Goal: Task Accomplishment & Management: Use online tool/utility

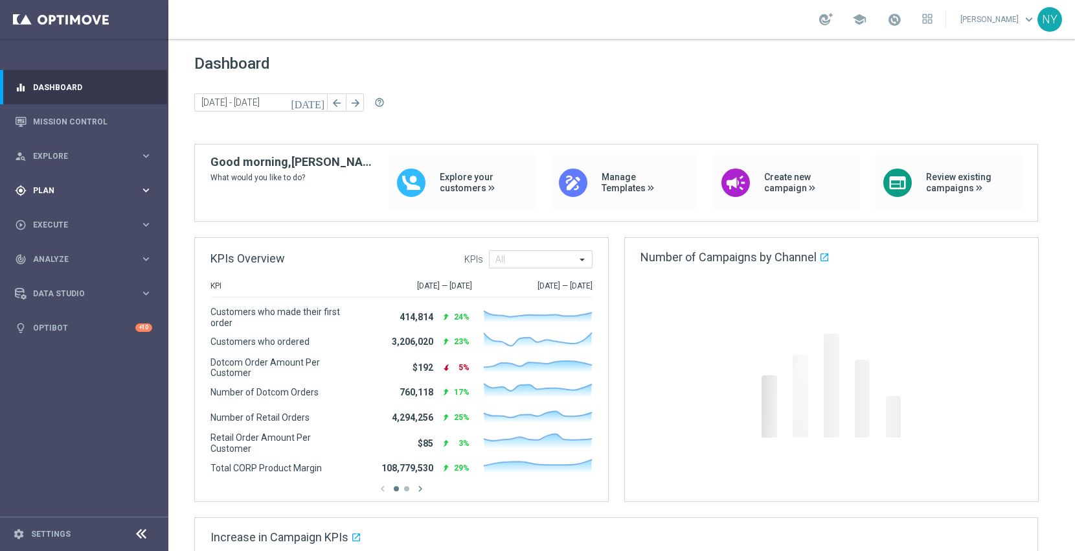
click at [47, 187] on span "Plan" at bounding box center [86, 191] width 107 height 8
click at [60, 252] on span "Templates" at bounding box center [80, 256] width 93 height 8
click at [63, 271] on link "Optimail" at bounding box center [87, 275] width 95 height 10
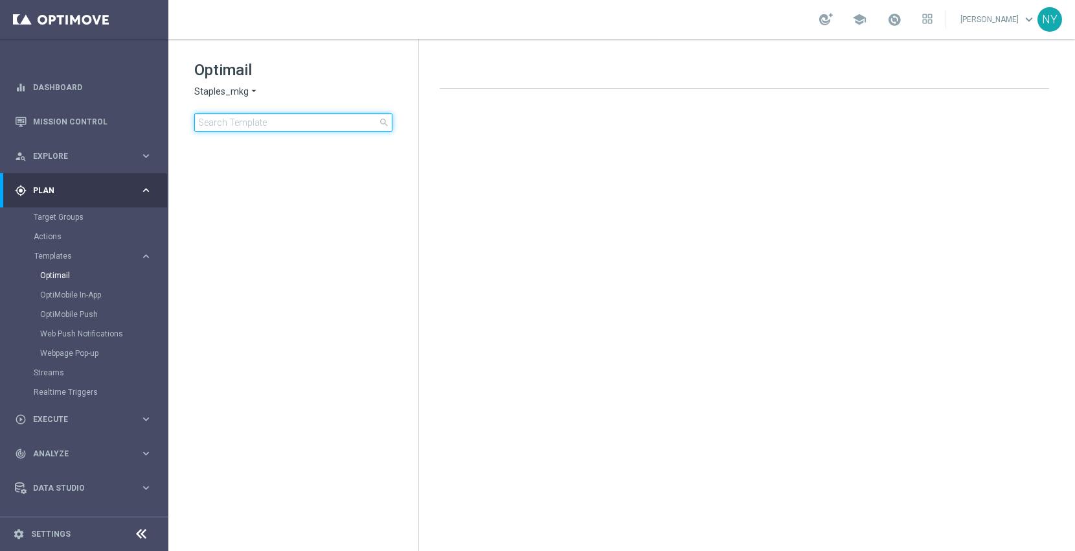
click at [293, 125] on input at bounding box center [293, 122] width 198 height 18
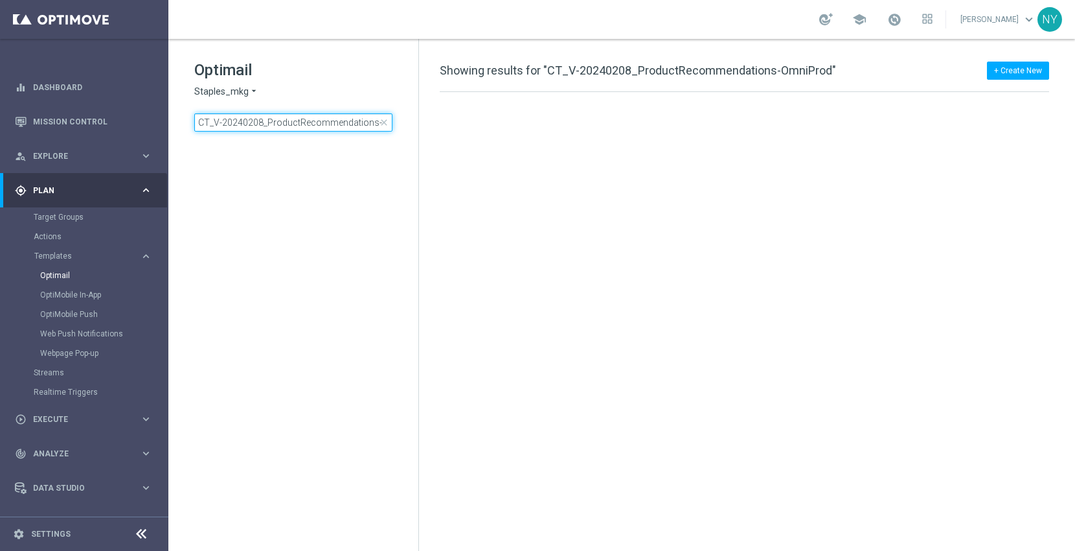
scroll to position [0, 32]
drag, startPoint x: 299, startPoint y: 125, endPoint x: 77, endPoint y: 132, distance: 222.3
click at [77, 132] on main "equalizer Dashboard Mission Control" at bounding box center [537, 275] width 1075 height 551
click at [314, 122] on input "CT_V-20240208_ProductRecommendations-Omni" at bounding box center [293, 122] width 198 height 18
drag, startPoint x: 374, startPoint y: 119, endPoint x: 523, endPoint y: 126, distance: 149.2
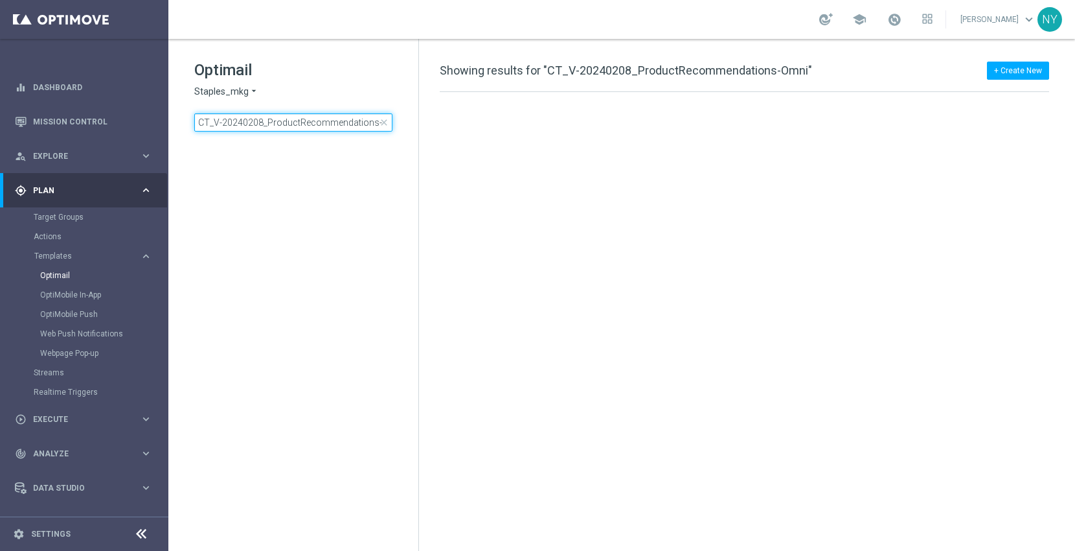
click at [523, 126] on div "Optimail Staples_mkg arrow_drop_down × Staples_mkg CT_V-20240208_ProductRecomme…" at bounding box center [621, 295] width 907 height 512
type input "CT_V-20240208_ProductRecommendations"
click at [341, 115] on input "CT_V-20240208_ProductRecommendations" at bounding box center [293, 122] width 198 height 18
click at [374, 123] on input "CT_V-20240208_ProductRecommendations" at bounding box center [293, 122] width 198 height 18
click at [376, 120] on input "CT_V-20240208_ProductRecommendations" at bounding box center [293, 122] width 198 height 18
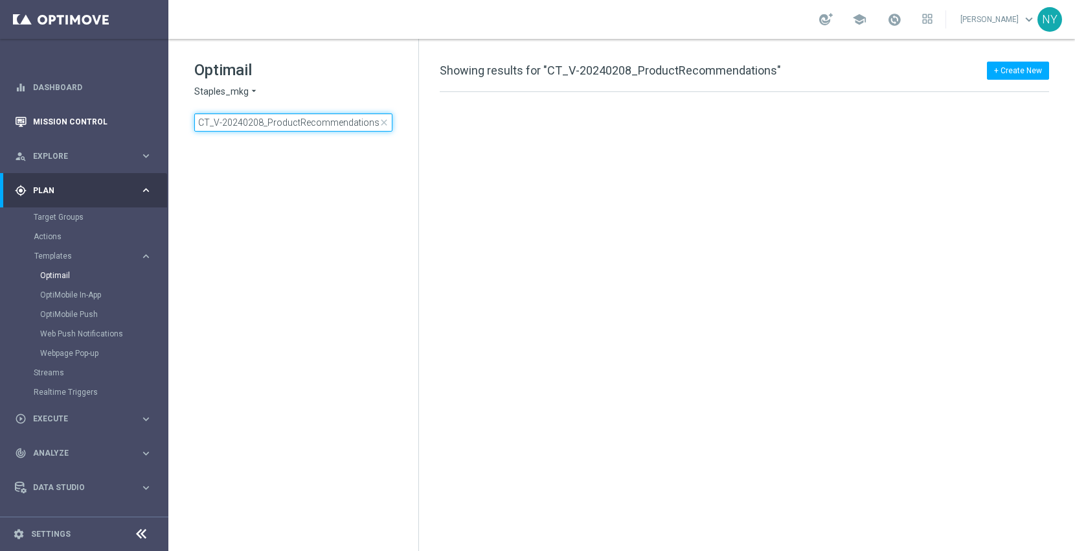
drag, startPoint x: 265, startPoint y: 123, endPoint x: 0, endPoint y: 124, distance: 265.0
click at [0, 128] on main "equalizer Dashboard Mission Control" at bounding box center [537, 275] width 1075 height 551
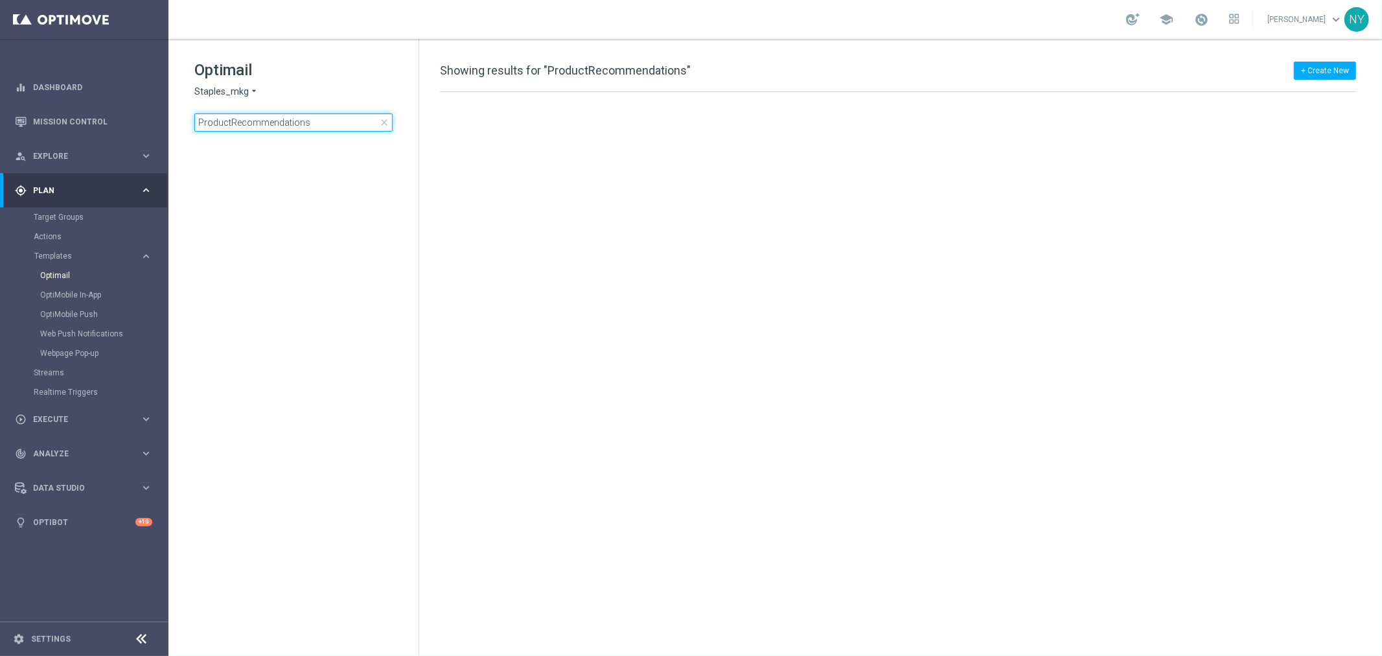
click at [323, 123] on input "ProductRecommendations" at bounding box center [293, 122] width 198 height 18
drag, startPoint x: 327, startPoint y: 120, endPoint x: -96, endPoint y: 117, distance: 423.1
click at [0, 117] on html "equalizer Dashboard Mission Control" at bounding box center [691, 328] width 1382 height 656
click at [231, 122] on input "CT_V-20240208_ProductRecommendations-OmniProd" at bounding box center [293, 122] width 198 height 18
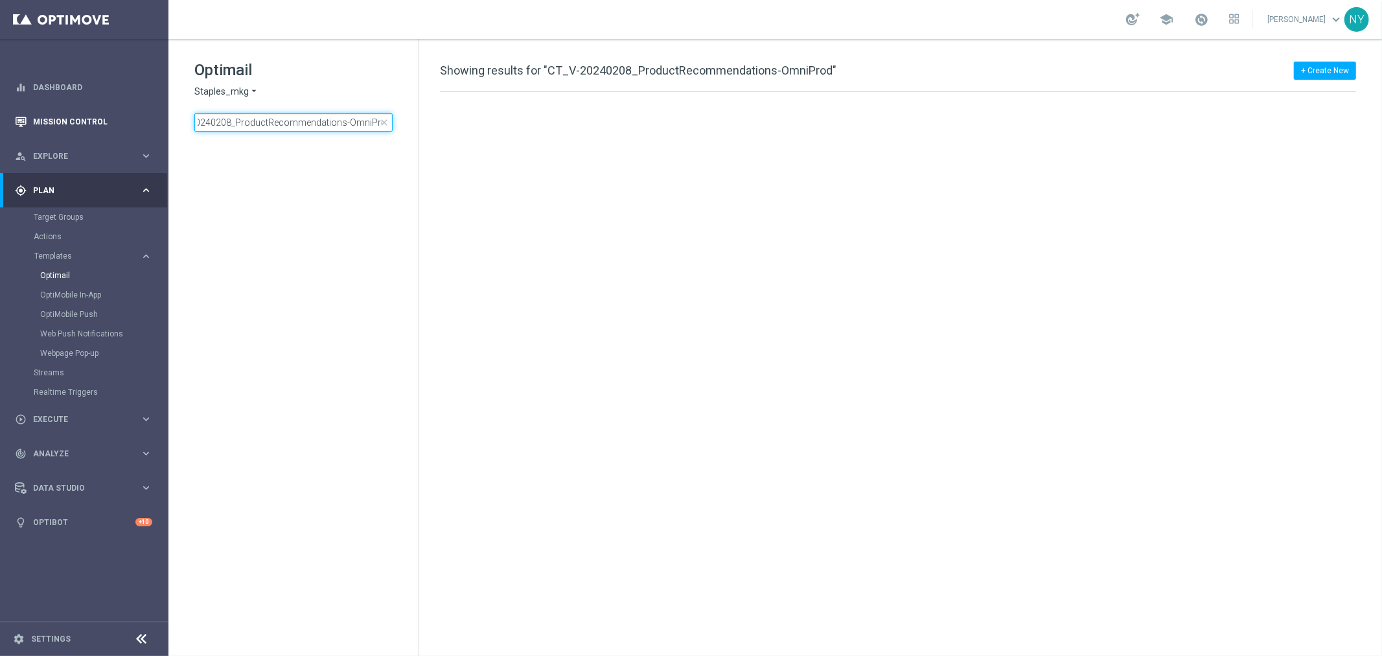
scroll to position [0, 0]
drag, startPoint x: 233, startPoint y: 124, endPoint x: -167, endPoint y: 115, distance: 400.5
click at [0, 115] on html "equalizer Dashboard Mission Control" at bounding box center [691, 328] width 1382 height 656
type input "ProductRecommendations-OmniProd"
click at [345, 234] on tree-viewport at bounding box center [305, 396] width 224 height 513
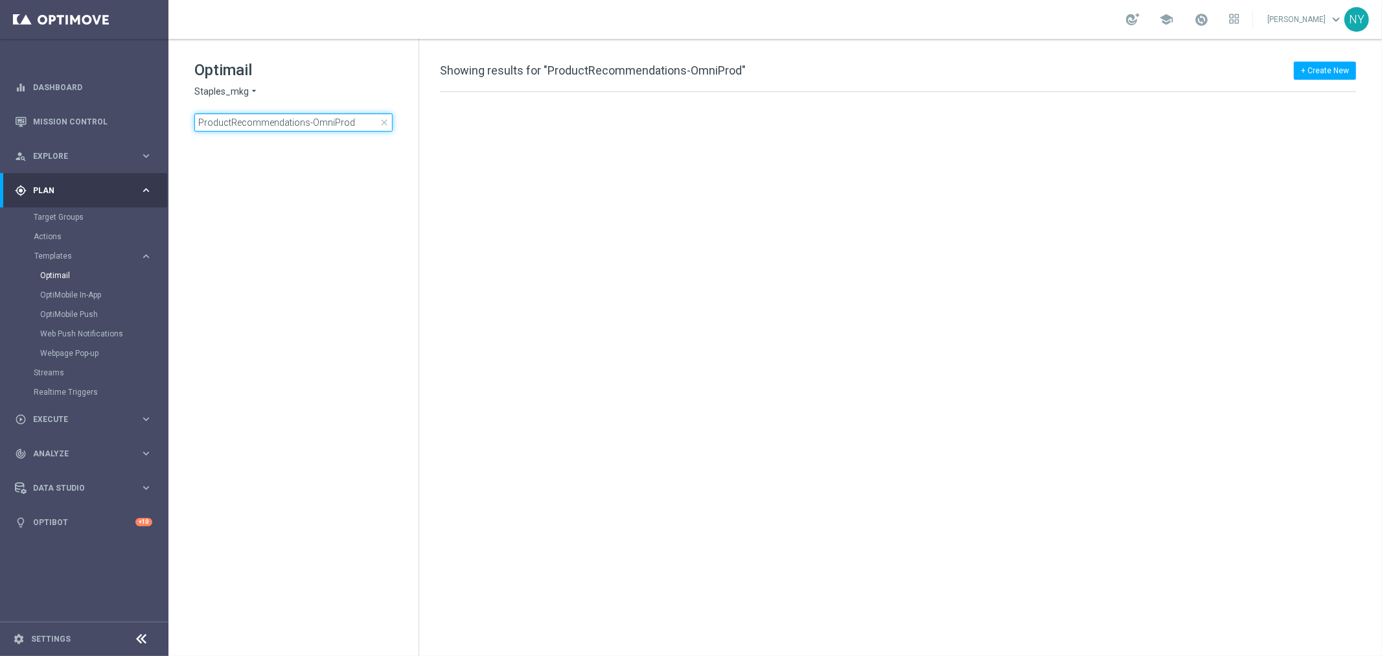
click at [344, 115] on input "ProductRecommendations-OmniProd" at bounding box center [293, 122] width 198 height 18
click at [365, 123] on input "ProductRecommendations-OmniProd" at bounding box center [293, 122] width 198 height 18
drag, startPoint x: 308, startPoint y: 121, endPoint x: 132, endPoint y: 122, distance: 175.6
click at [132, 122] on main "equalizer Dashboard Mission Control" at bounding box center [691, 328] width 1382 height 656
type input "OmniProd"
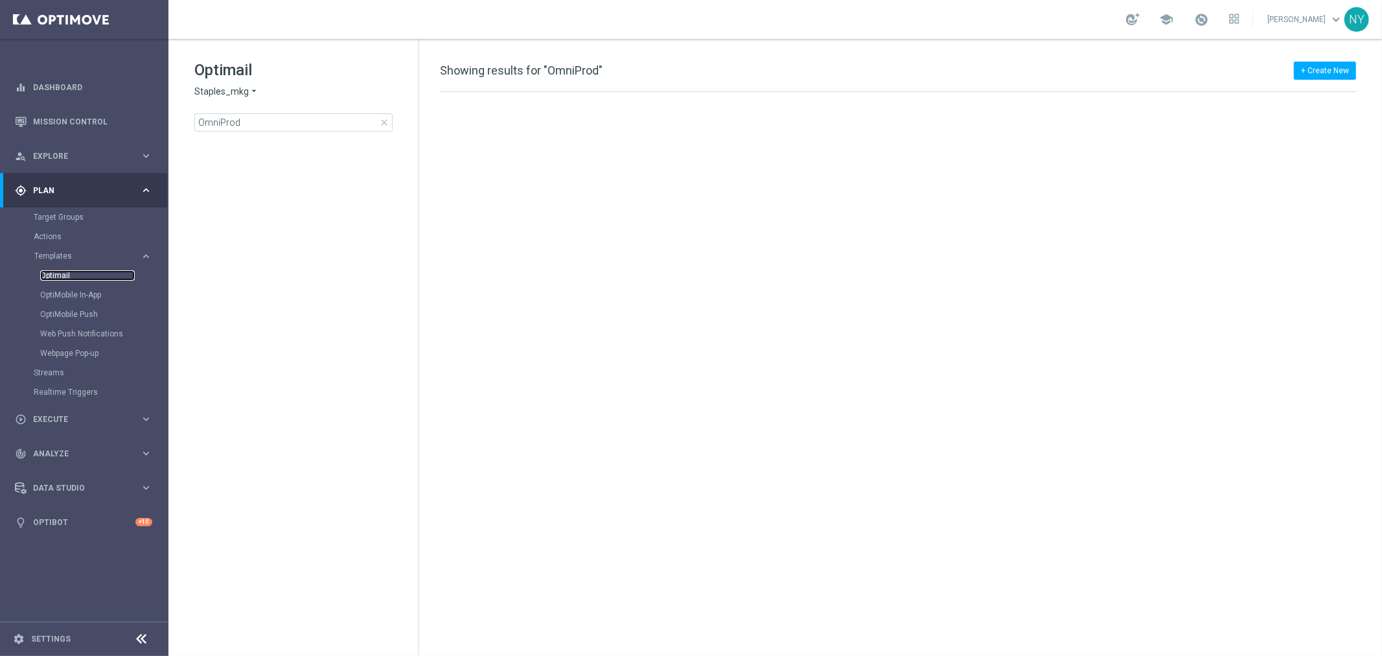
click at [65, 273] on link "Optimail" at bounding box center [87, 275] width 95 height 10
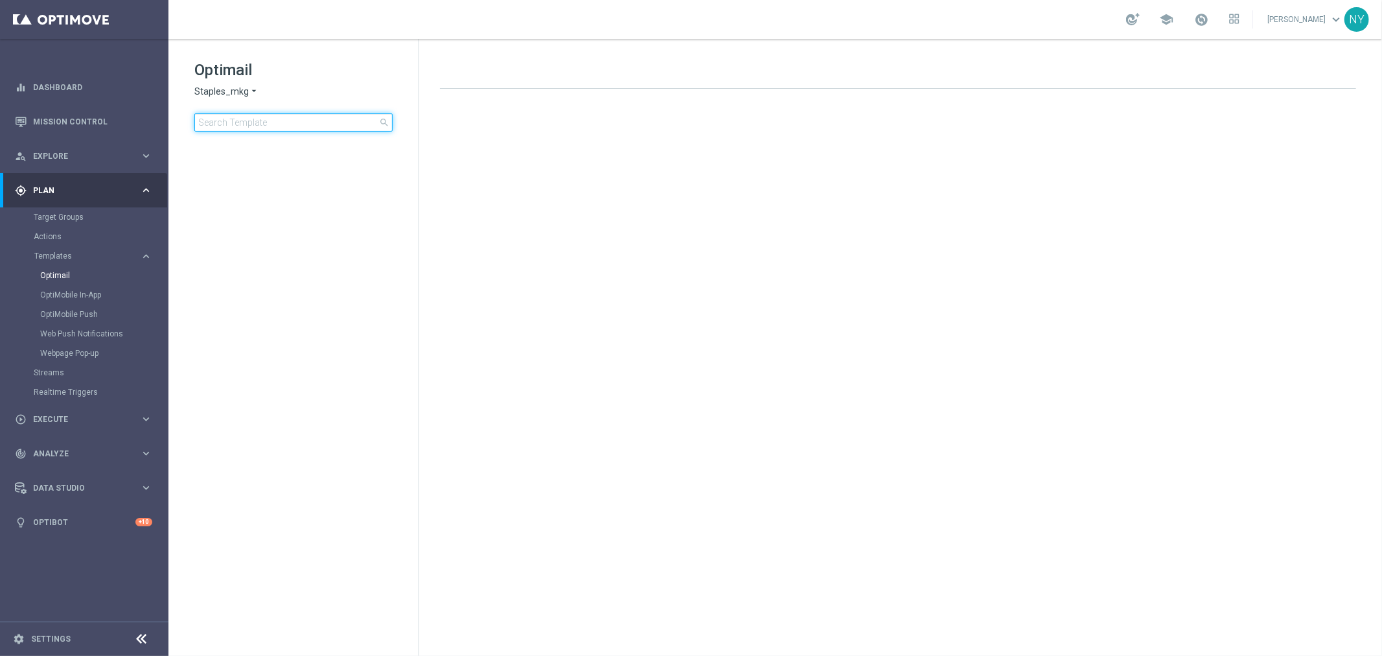
click at [280, 121] on input at bounding box center [293, 122] width 198 height 18
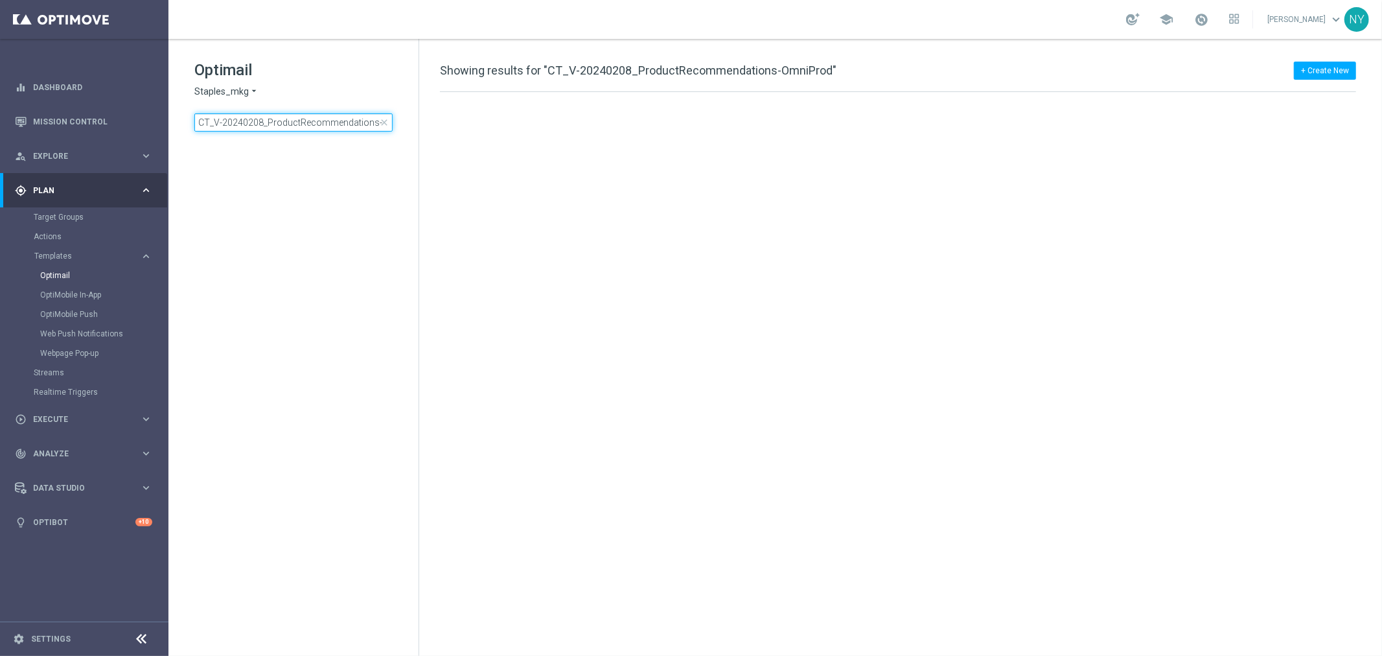
scroll to position [0, 32]
drag, startPoint x: 266, startPoint y: 124, endPoint x: 137, endPoint y: 131, distance: 129.1
click at [137, 131] on main "equalizer Dashboard Mission Control" at bounding box center [691, 328] width 1382 height 656
type input "ProductRecommendation"
click at [54, 274] on link "Optimail" at bounding box center [87, 275] width 95 height 10
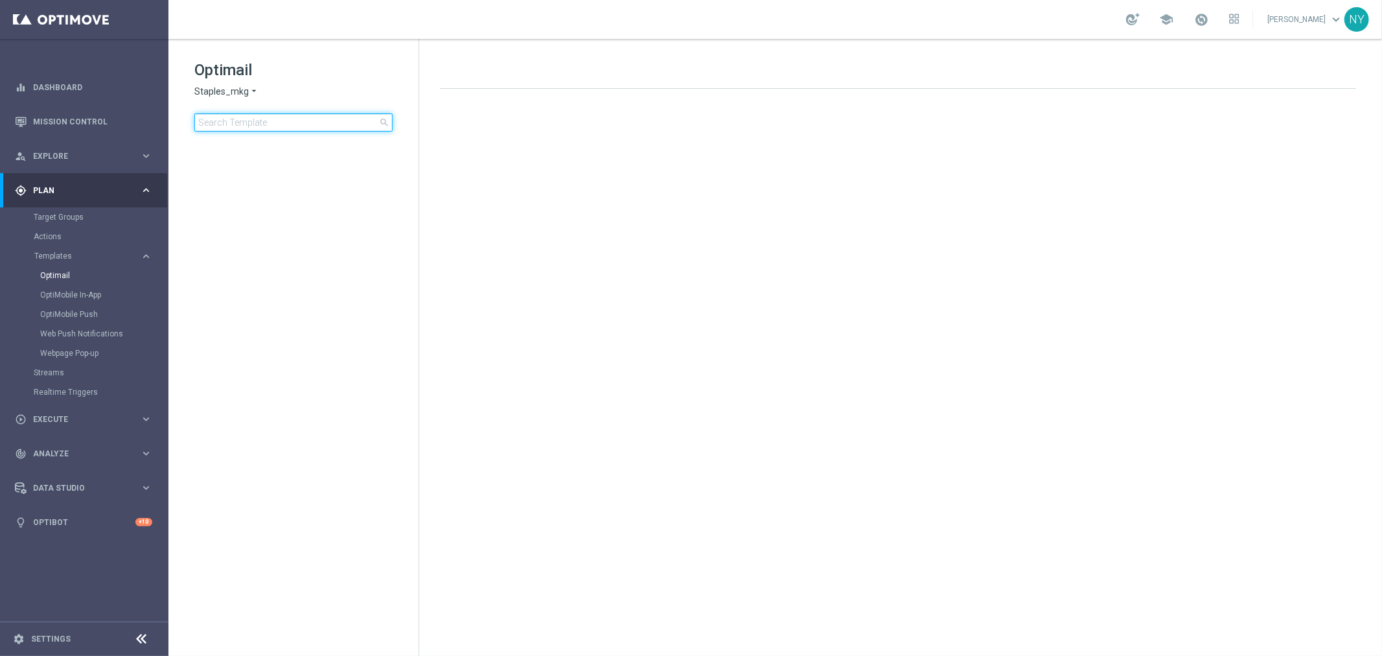
click at [244, 122] on input at bounding box center [293, 122] width 198 height 18
click at [217, 124] on input at bounding box center [293, 122] width 198 height 18
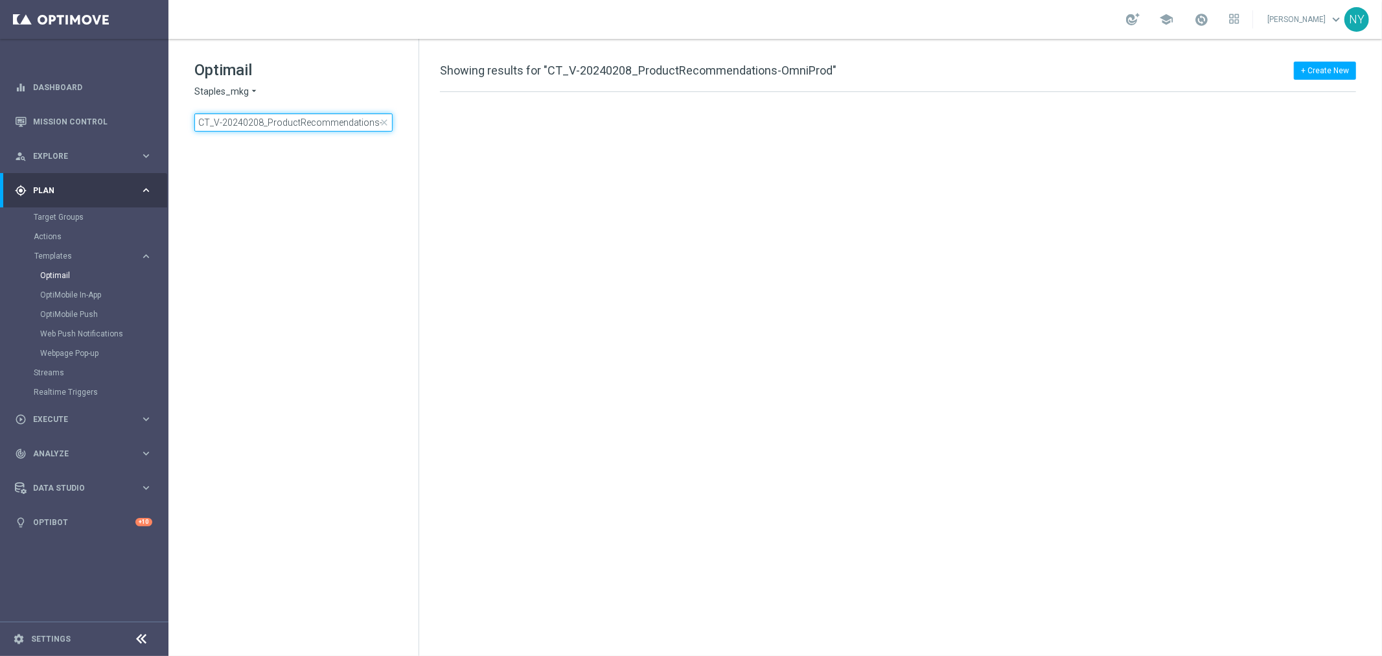
drag, startPoint x: 235, startPoint y: 119, endPoint x: -23, endPoint y: 109, distance: 257.4
click at [0, 109] on html "equalizer Dashboard Mission Control" at bounding box center [691, 328] width 1382 height 656
click at [358, 122] on input "ProductRecommendations-OmniProd" at bounding box center [293, 122] width 198 height 18
drag, startPoint x: 351, startPoint y: 123, endPoint x: 303, endPoint y: 128, distance: 48.2
click at [303, 128] on input "ProductRecommendations-OmniProd" at bounding box center [293, 122] width 198 height 18
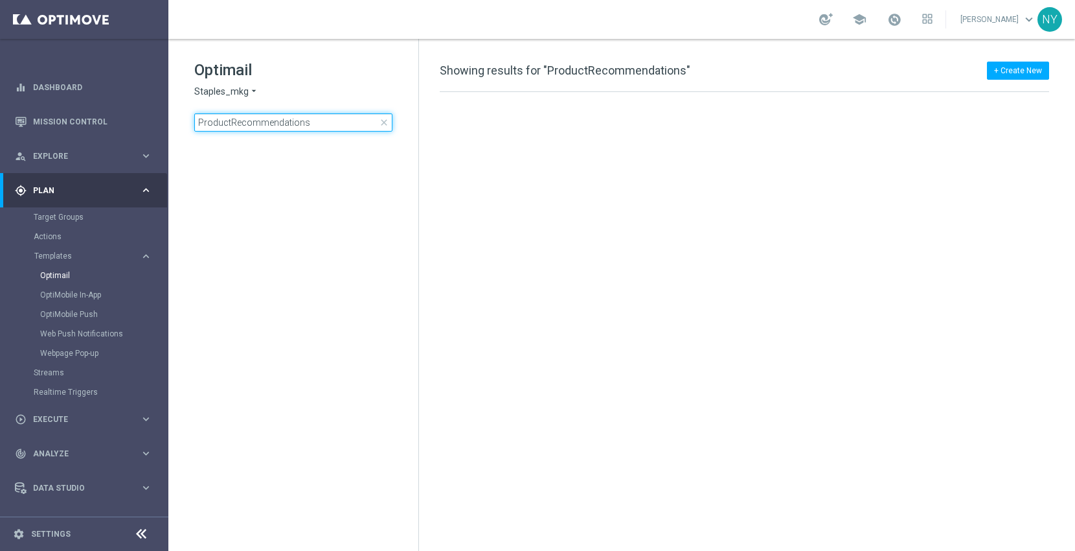
click at [340, 125] on input "ProductRecommendations" at bounding box center [293, 122] width 198 height 18
type input "ProductRecommend"
click at [284, 122] on input "ProductRecommend" at bounding box center [293, 122] width 198 height 18
click at [296, 121] on input "ProductRecommend" at bounding box center [293, 122] width 198 height 18
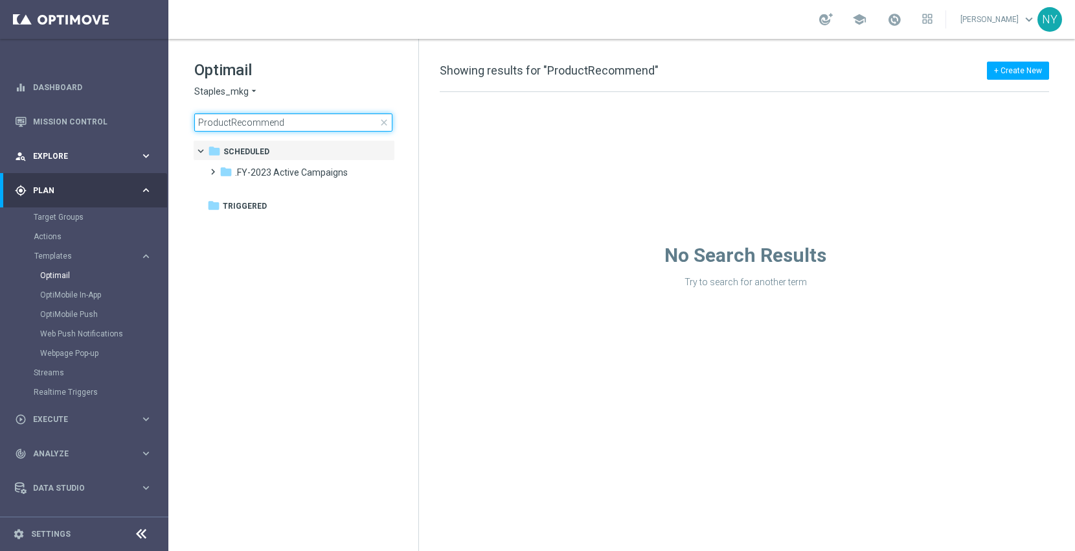
drag, startPoint x: 296, startPoint y: 122, endPoint x: 0, endPoint y: 161, distance: 298.6
click at [0, 161] on main "equalizer Dashboard Mission Control" at bounding box center [537, 275] width 1075 height 551
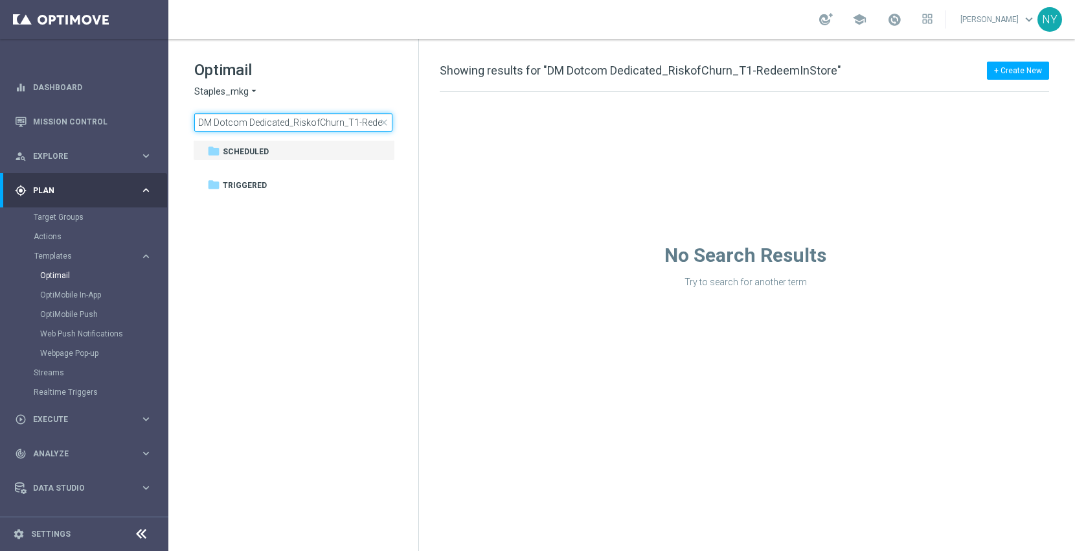
click at [360, 120] on input "DM Dotcom Dedicated_RiskofChurn_T1-RedeemInStore" at bounding box center [293, 122] width 198 height 18
drag, startPoint x: 349, startPoint y: 119, endPoint x: 591, endPoint y: 139, distance: 243.1
click at [582, 145] on div "Optimail Staples_mkg arrow_drop_down × Staples_mkg DM Dotcom Dedicated_RiskofCh…" at bounding box center [621, 295] width 907 height 512
type input "DM Dotcom Dedicated_RiskofChur"
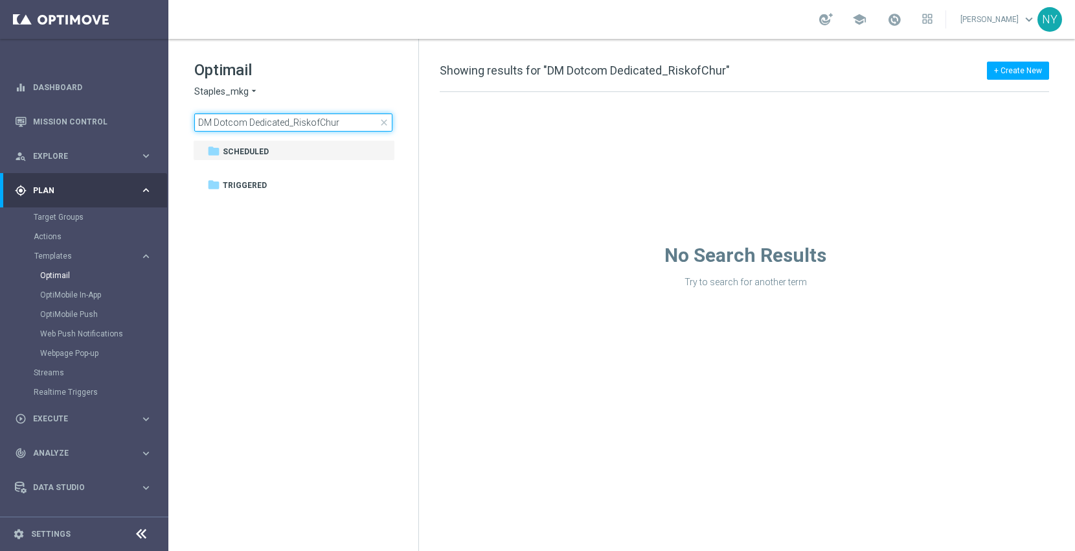
click at [345, 121] on input "DM Dotcom Dedicated_RiskofChur" at bounding box center [293, 122] width 198 height 18
drag, startPoint x: 247, startPoint y: 120, endPoint x: 0, endPoint y: 118, distance: 247.5
click at [0, 118] on main "equalizer Dashboard Mission Control" at bounding box center [537, 275] width 1075 height 551
click at [271, 114] on input "Dedicated_Risk" at bounding box center [293, 122] width 198 height 18
drag, startPoint x: 277, startPoint y: 120, endPoint x: 152, endPoint y: 109, distance: 126.2
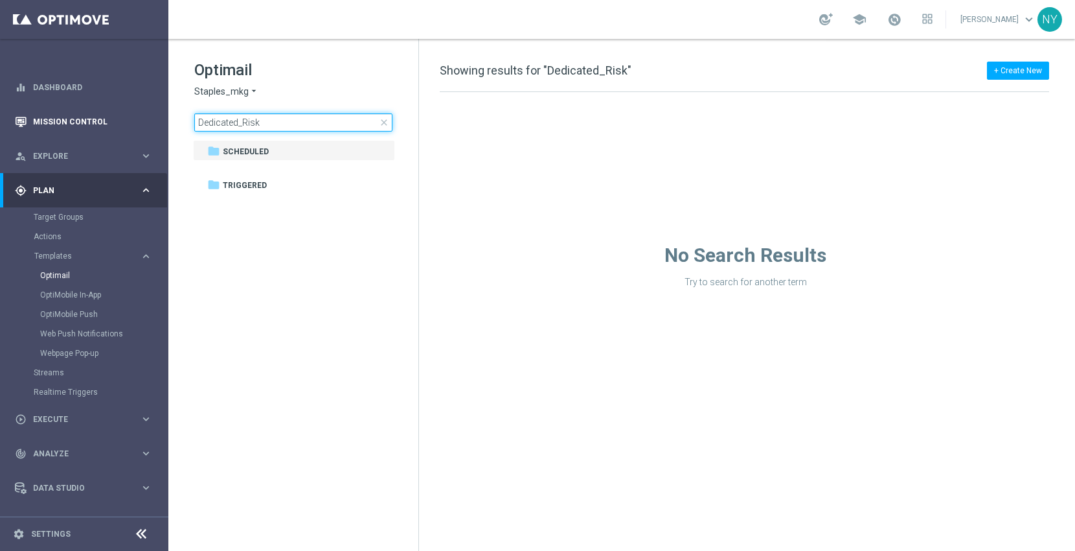
click at [152, 109] on main "equalizer Dashboard Mission Control" at bounding box center [537, 275] width 1075 height 551
type input "CT_V-20240208_ProductRecommendations-OmniProdRec"
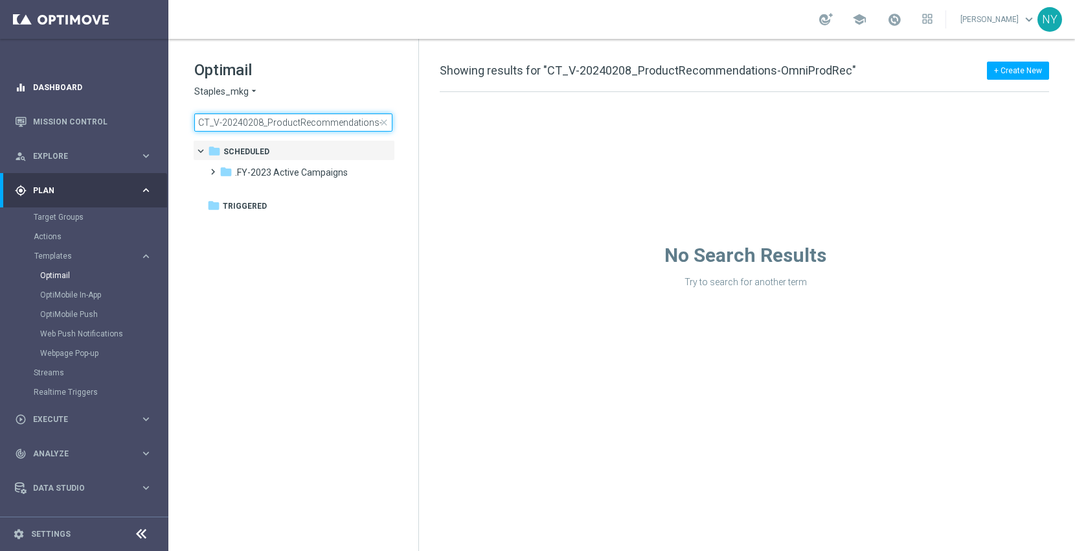
scroll to position [0, 47]
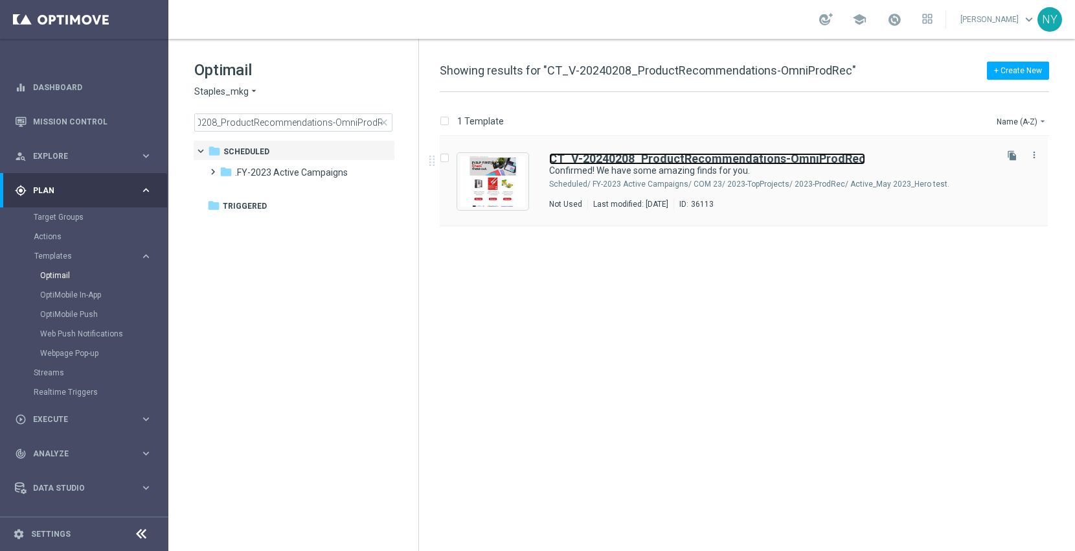
click at [647, 159] on b "CT_V-20240208_ProductRecommendations-OmniProdRec" at bounding box center [707, 159] width 316 height 14
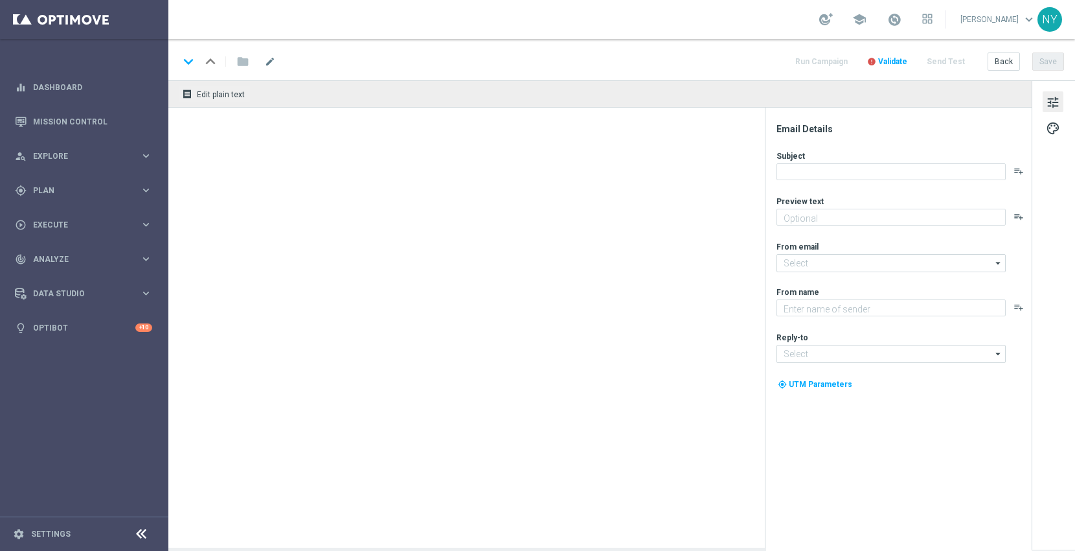
type textarea "Your handpicked choices await."
type textarea "Staples"
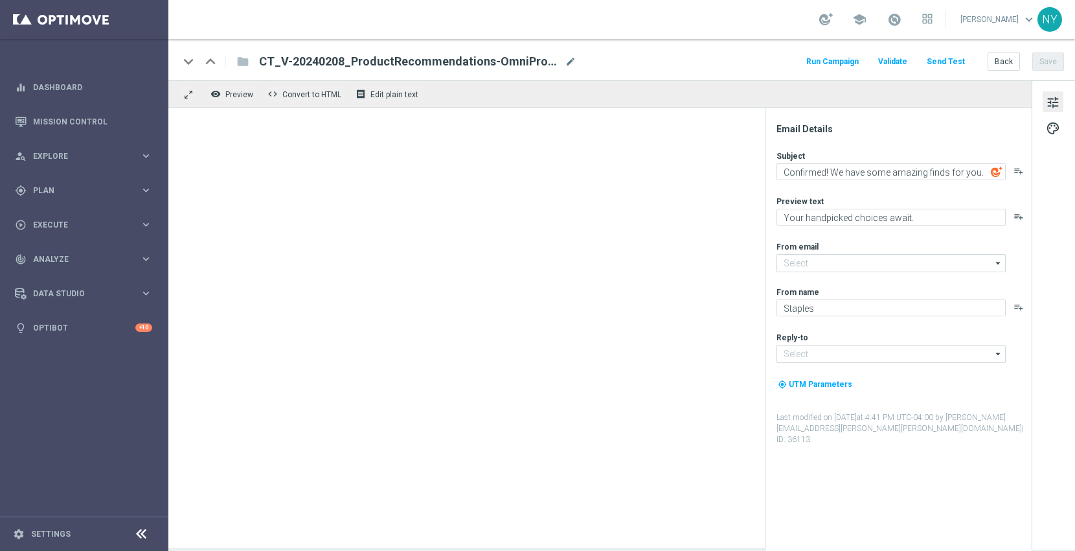
type input "[EMAIL_ADDRESS][DOMAIN_NAME]"
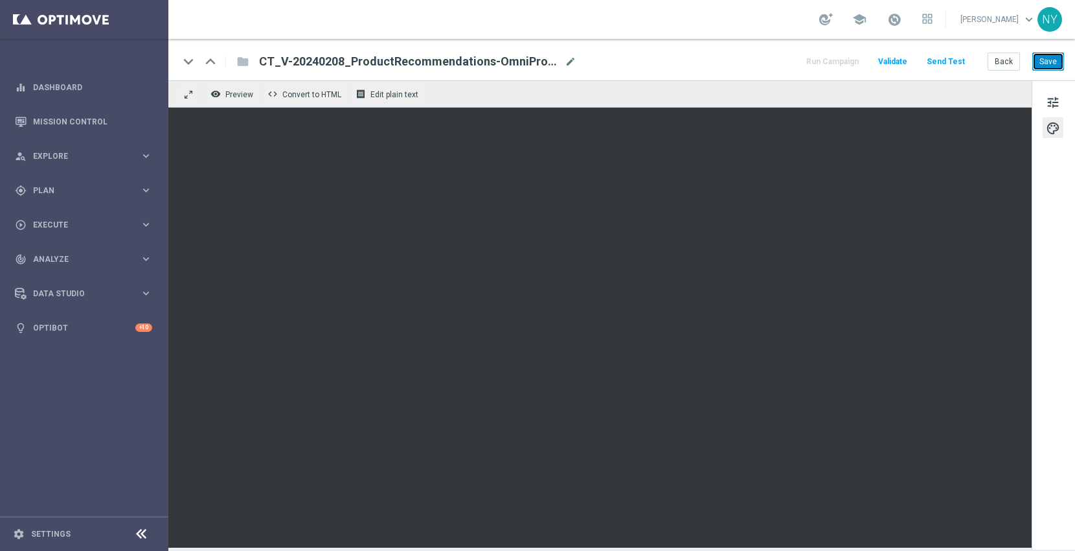
click at [1049, 60] on button "Save" at bounding box center [1049, 61] width 32 height 18
click at [942, 60] on button "Send Test" at bounding box center [946, 61] width 42 height 17
click at [570, 56] on span "mode_edit" at bounding box center [571, 62] width 12 height 12
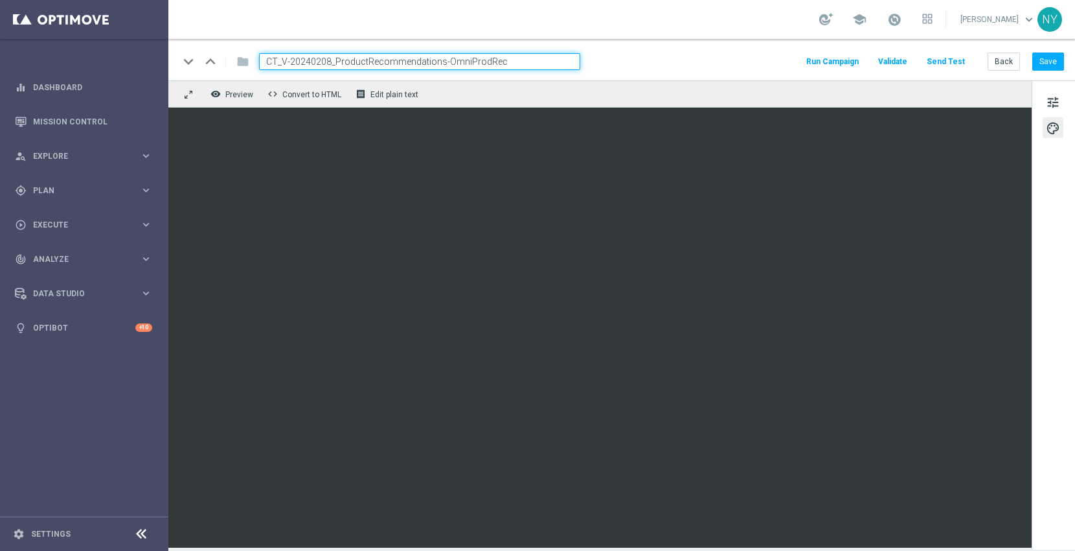
drag, startPoint x: 540, startPoint y: 59, endPoint x: 0, endPoint y: 62, distance: 539.7
click at [0, 61] on main "equalizer Dashboard Mission Control" at bounding box center [537, 275] width 1075 height 551
click at [957, 60] on button "Send Test" at bounding box center [946, 61] width 42 height 17
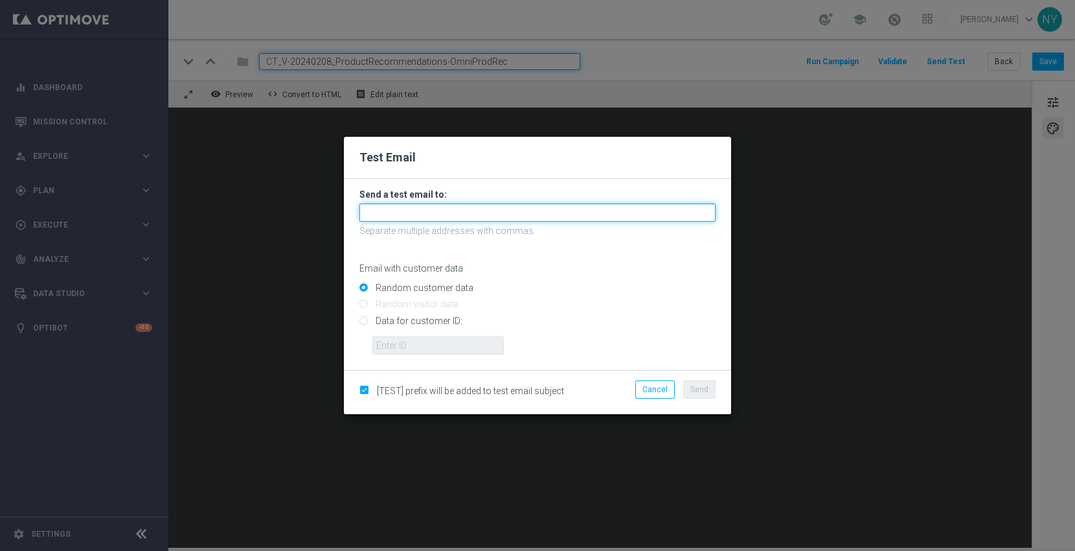
click at [384, 217] on input "text" at bounding box center [538, 212] width 356 height 18
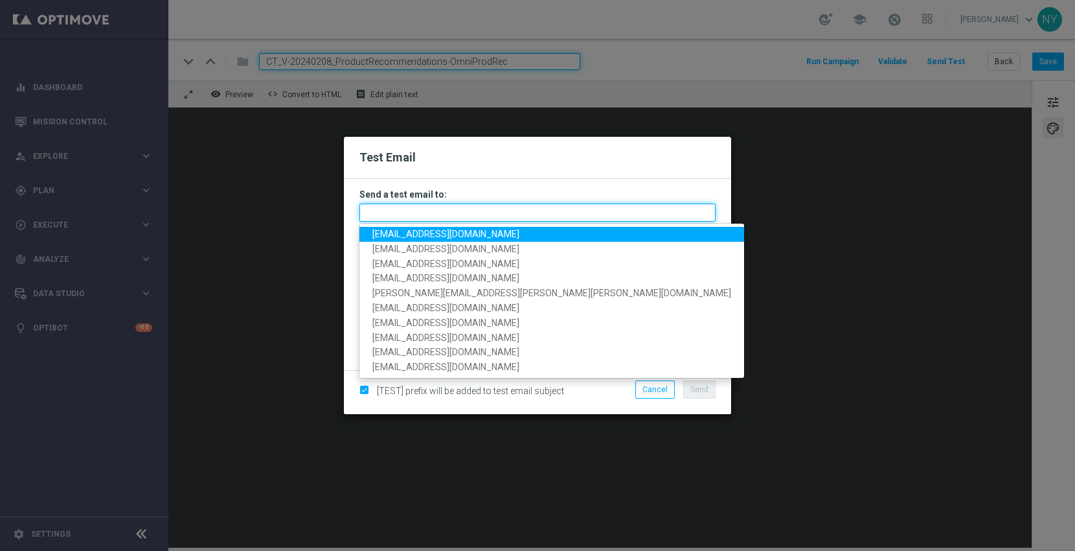
paste input "[EMAIL_ADDRESS][DOMAIN_NAME]"
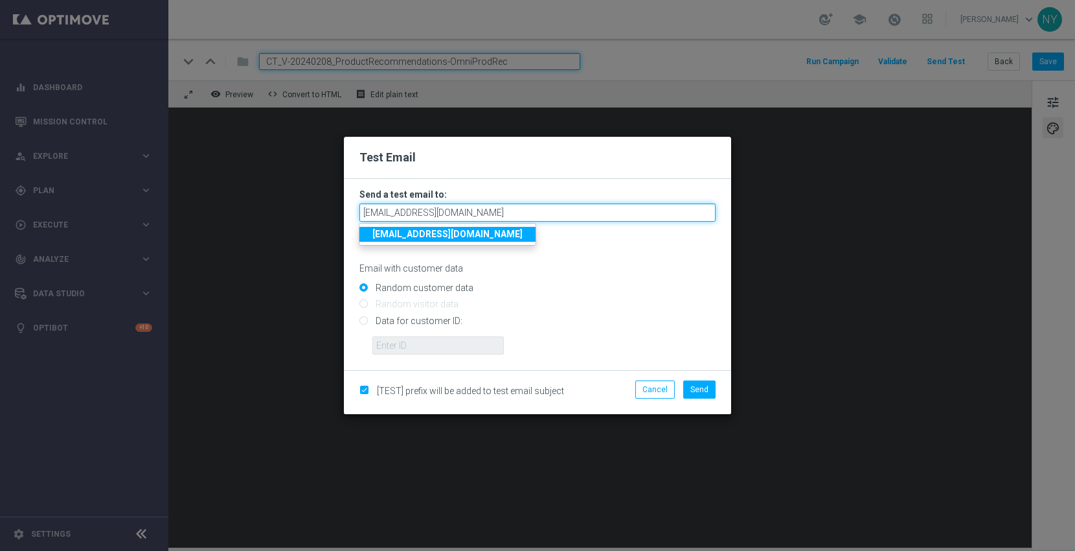
type input "[EMAIL_ADDRESS][DOMAIN_NAME]"
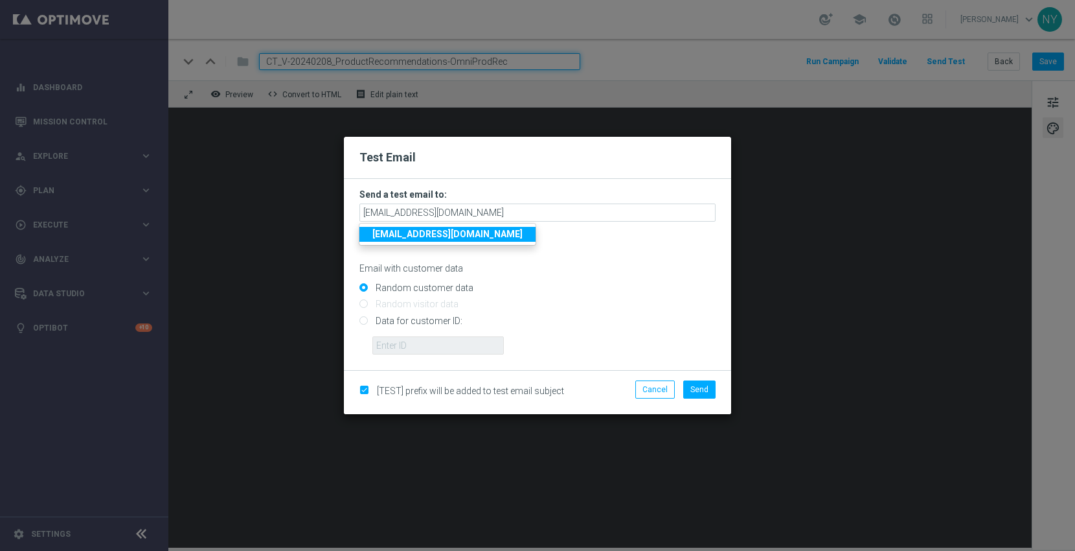
click at [562, 273] on p "Email with customer data" at bounding box center [538, 268] width 356 height 12
click at [362, 320] on input "Data for customer ID:" at bounding box center [538, 326] width 356 height 18
radio input "true"
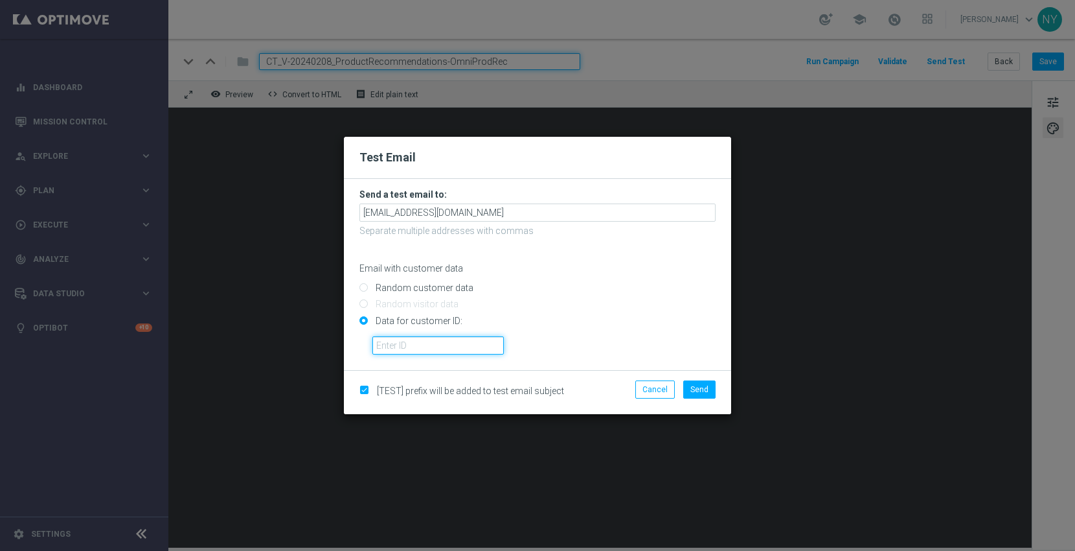
click at [398, 341] on input "text" at bounding box center [439, 345] width 132 height 18
paste input "10000006208"
type input "10000006208"
click at [694, 387] on span "Send" at bounding box center [700, 389] width 18 height 9
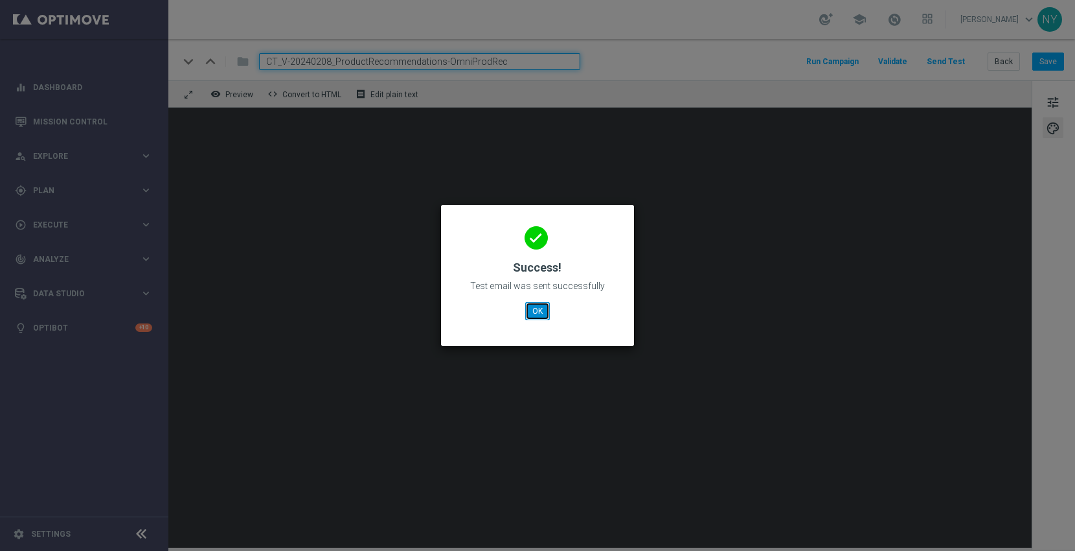
click at [533, 310] on button "OK" at bounding box center [537, 311] width 25 height 18
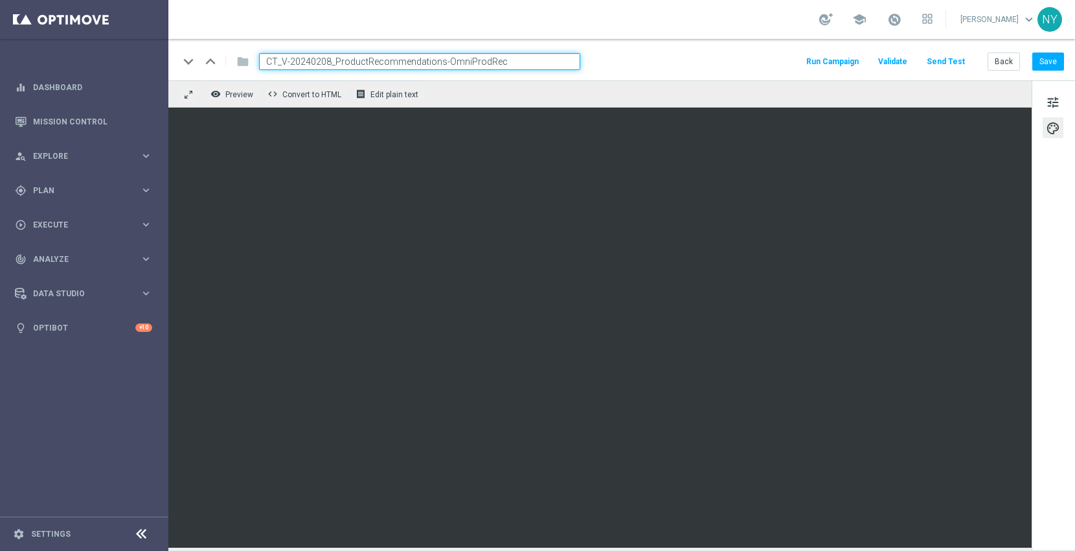
drag, startPoint x: 521, startPoint y: 59, endPoint x: 38, endPoint y: 42, distance: 483.6
click at [51, 36] on main "equalizer Dashboard Mission Control" at bounding box center [537, 275] width 1075 height 551
click at [1011, 60] on button "Back" at bounding box center [1004, 61] width 32 height 18
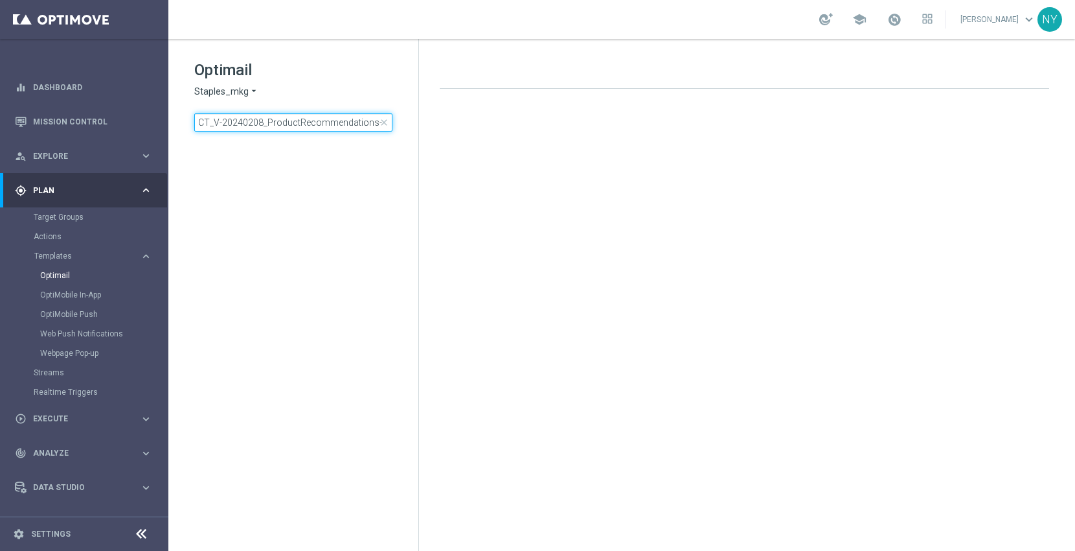
click at [242, 123] on input "CT_V-20240208_ProductRecommendations-OmniProdRec" at bounding box center [293, 122] width 198 height 18
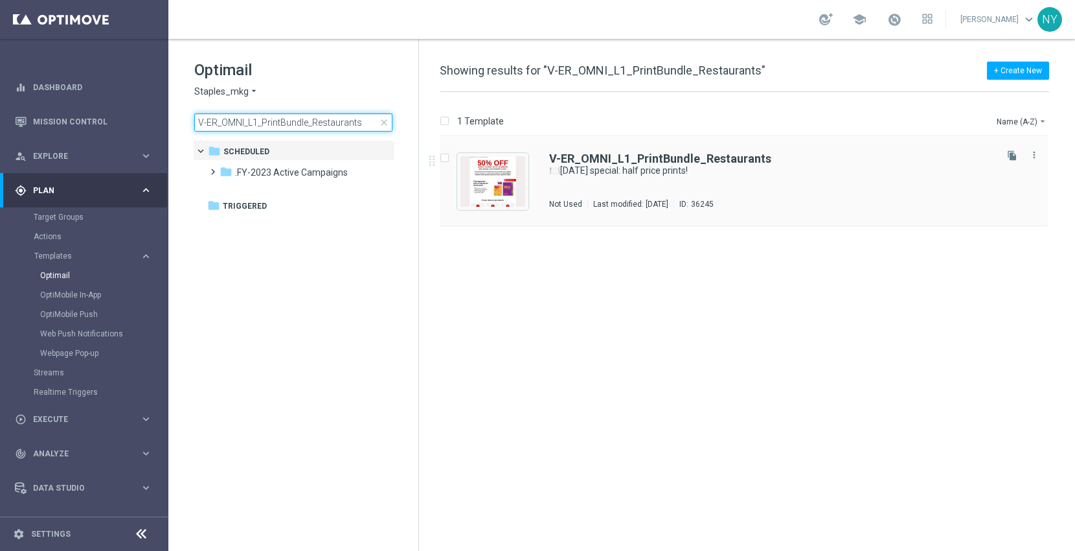
type input "V-ER_OMNI_L1_PrintBundle_Restaurants"
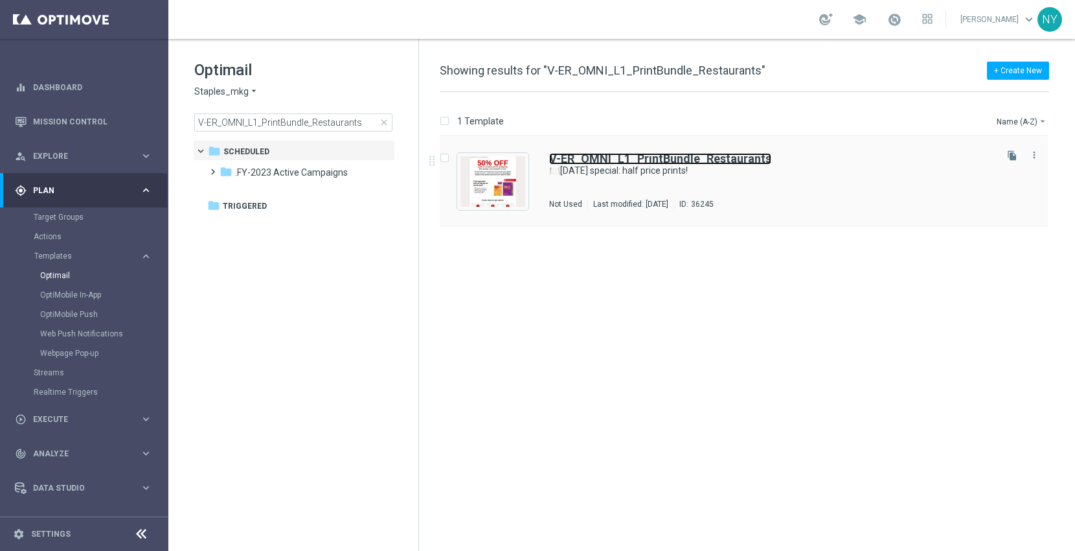
click at [621, 159] on b "V-ER_OMNI_L1_PrintBundle_Restaurants" at bounding box center [660, 159] width 222 height 14
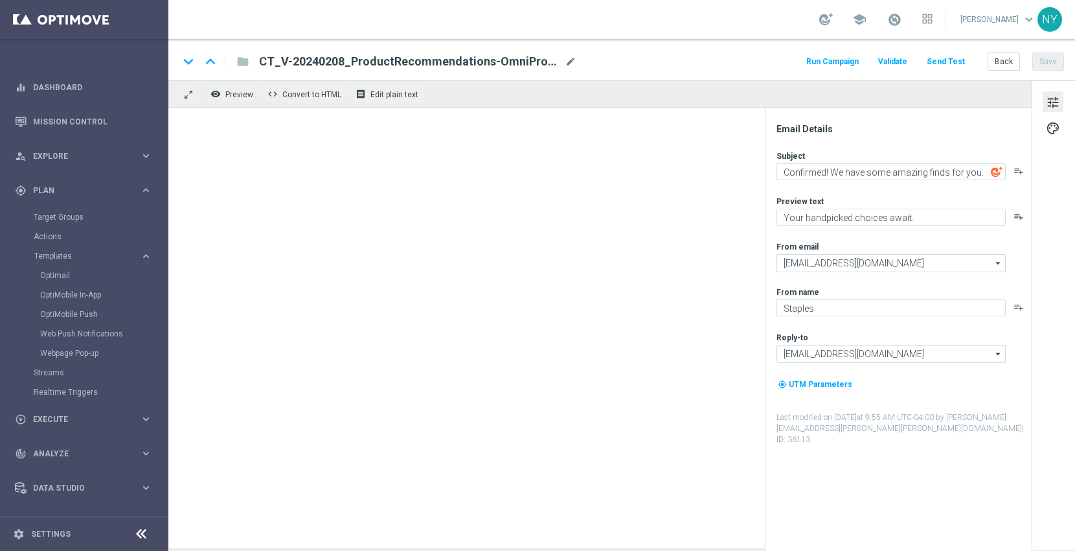
type textarea "🍽️Today's special: half price prints!"
type textarea "Order 3 print products and save 50%!"
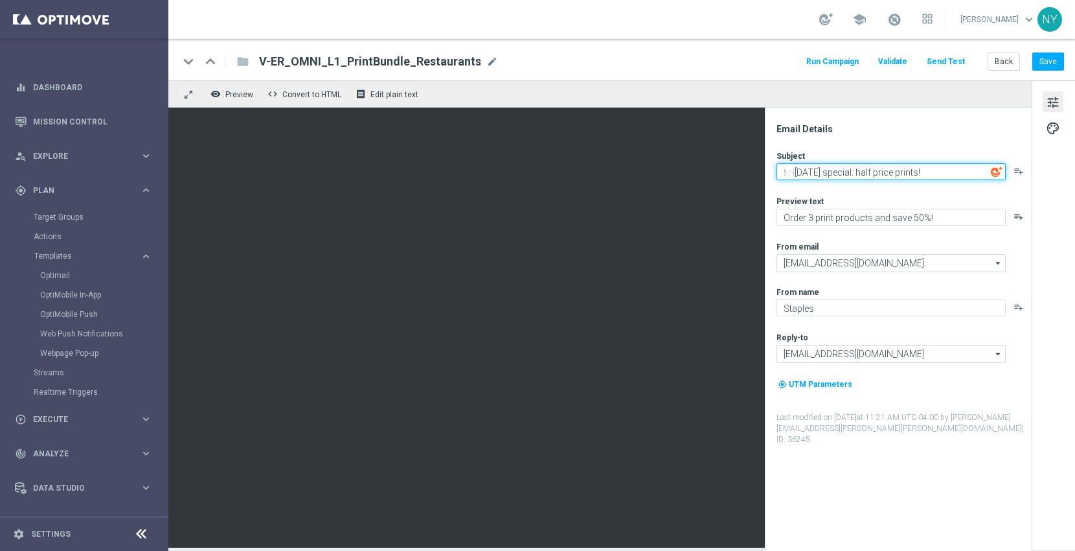
paste textarea "Prep for the holidays for half the price."
type textarea "Prep for the holidays for half the price."
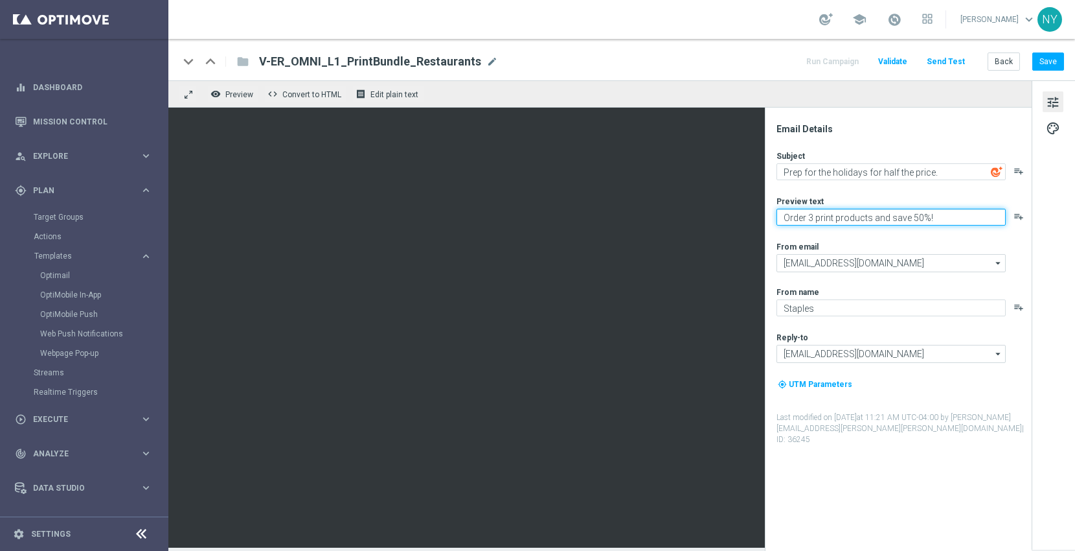
paste textarea "✓Docs ✓Biz cards ✓Posters ✓Postcards ✓Flyers ✓Yard signs"
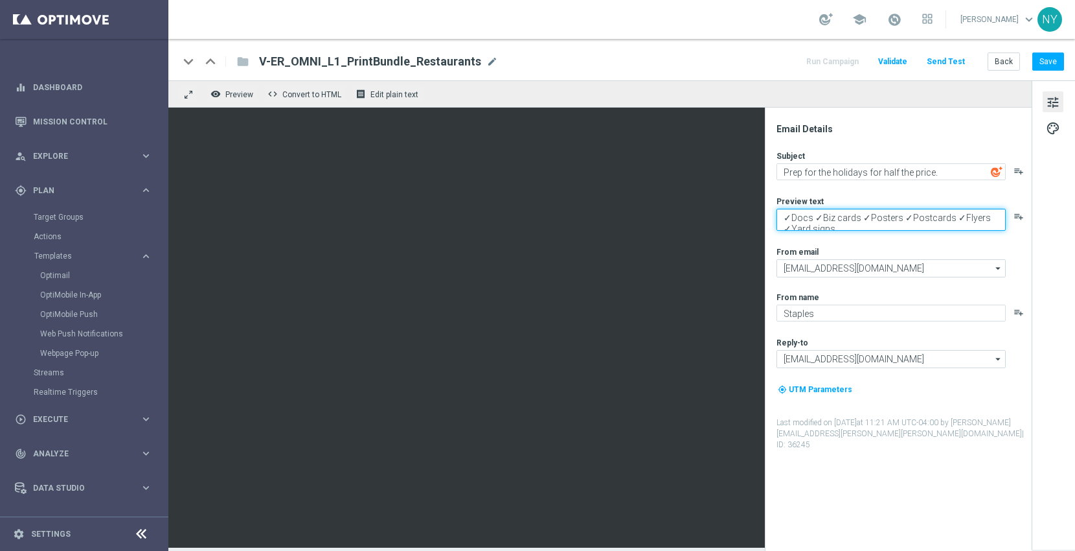
scroll to position [4, 0]
type textarea "✓Docs ✓Biz cards ✓Posters ✓Postcards ✓Flyers ✓Yard signs"
click at [1055, 60] on button "Save" at bounding box center [1049, 61] width 32 height 18
click at [951, 60] on button "Send Test" at bounding box center [946, 61] width 42 height 17
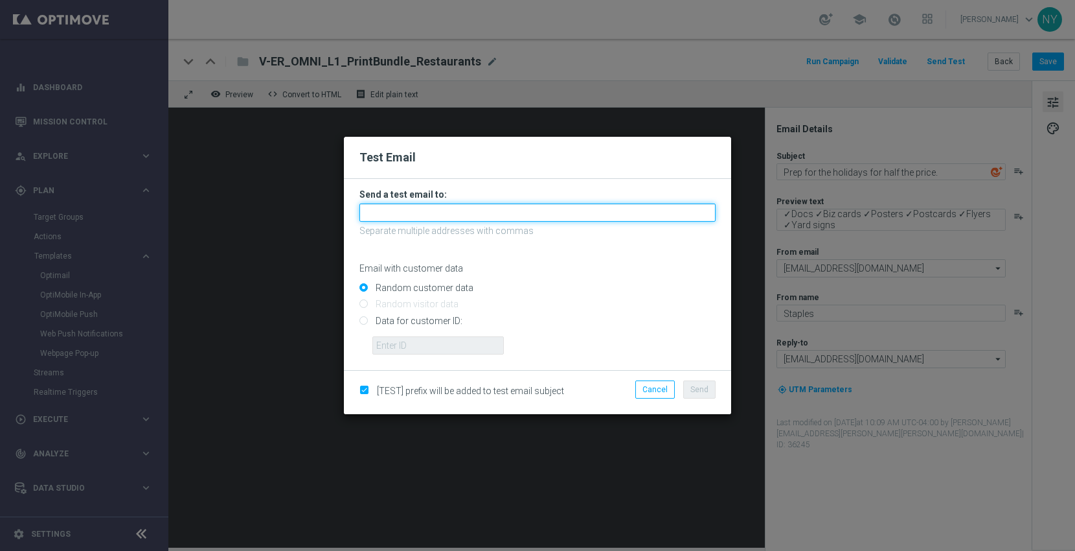
click at [407, 217] on input "text" at bounding box center [538, 212] width 356 height 18
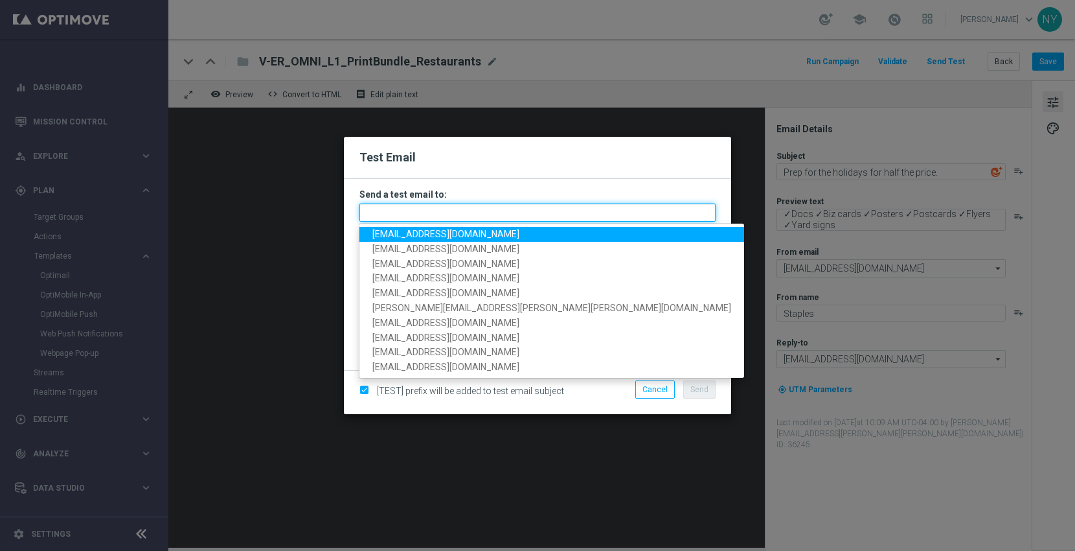
paste input "neilyetts3-bgfni@litmusemail.com"
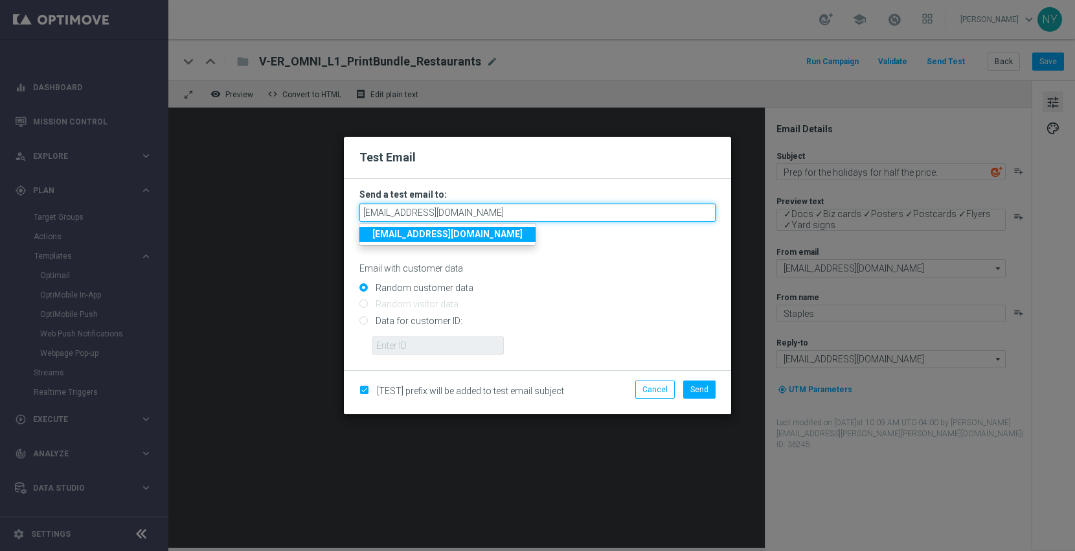
type input "neilyetts3-bgfni@litmusemail.com"
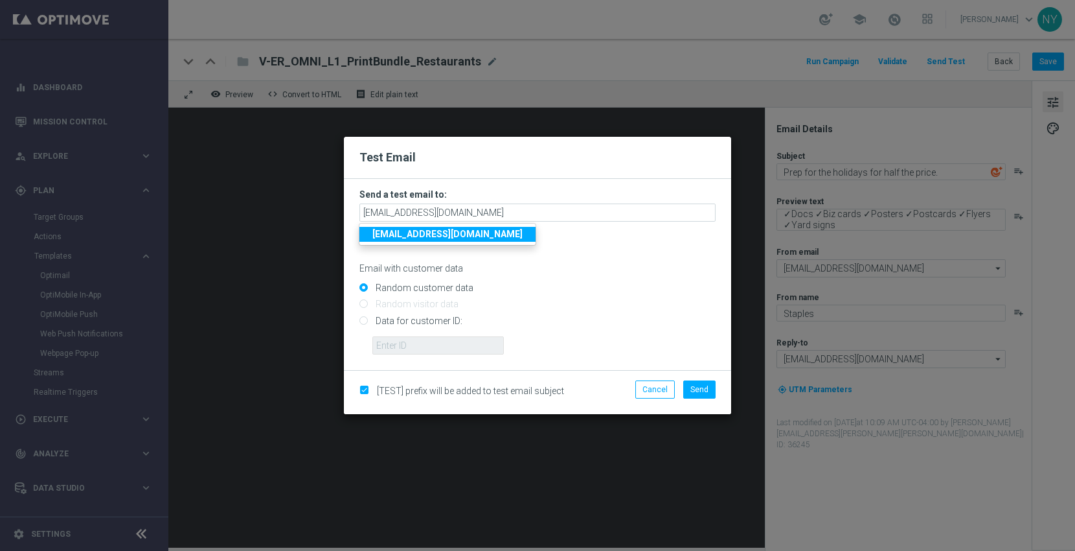
drag, startPoint x: 600, startPoint y: 295, endPoint x: 507, endPoint y: 296, distance: 92.6
click at [601, 295] on input "Random customer data" at bounding box center [538, 293] width 356 height 18
click at [363, 321] on input "Data for customer ID:" at bounding box center [538, 326] width 356 height 18
radio input "true"
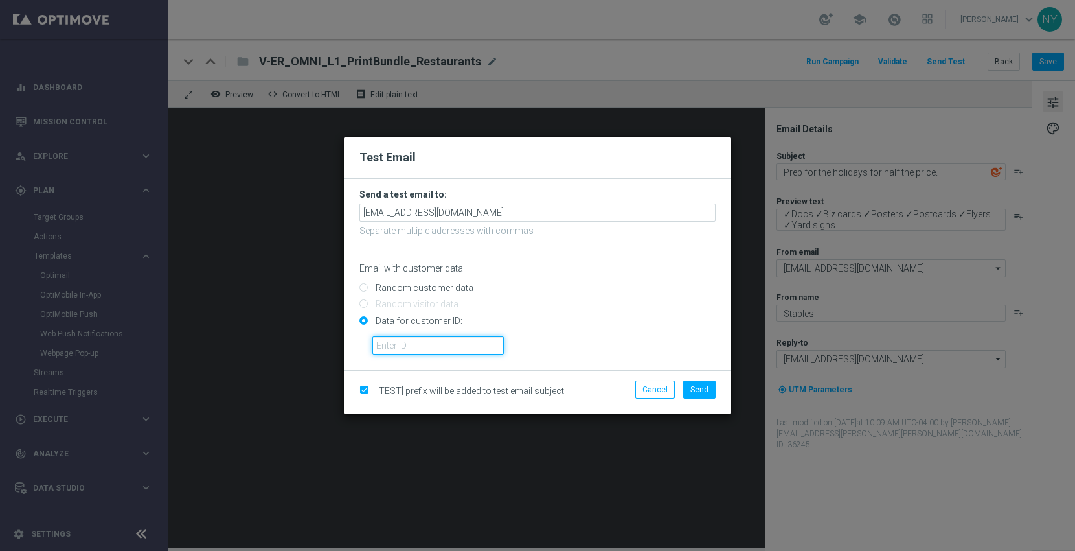
click at [380, 341] on input "text" at bounding box center [439, 345] width 132 height 18
click at [407, 345] on input "text" at bounding box center [439, 345] width 132 height 18
paste input "10000006208"
type input "10000006208"
click at [701, 389] on span "Send" at bounding box center [700, 389] width 18 height 9
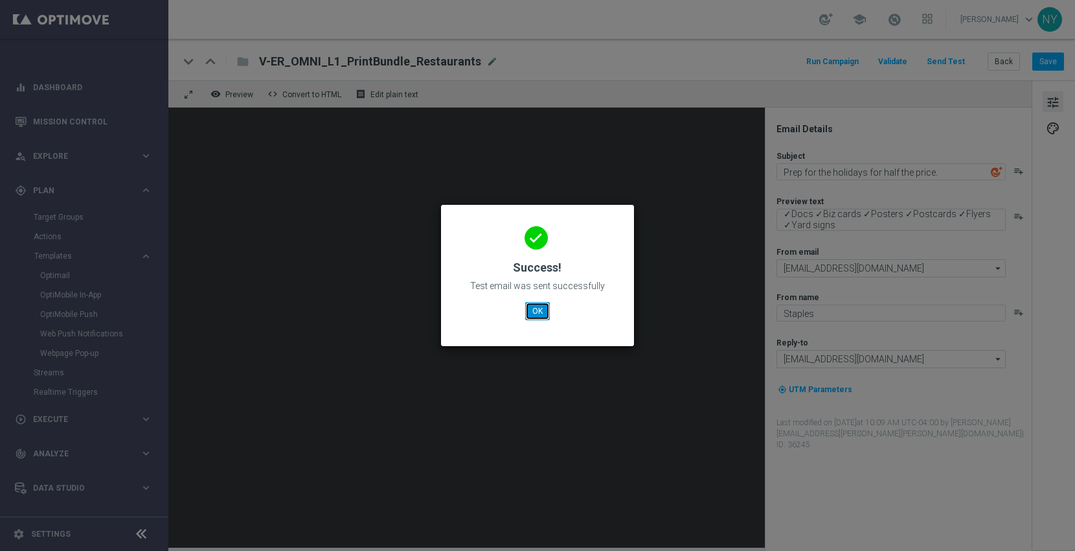
click at [539, 304] on button "OK" at bounding box center [537, 311] width 25 height 18
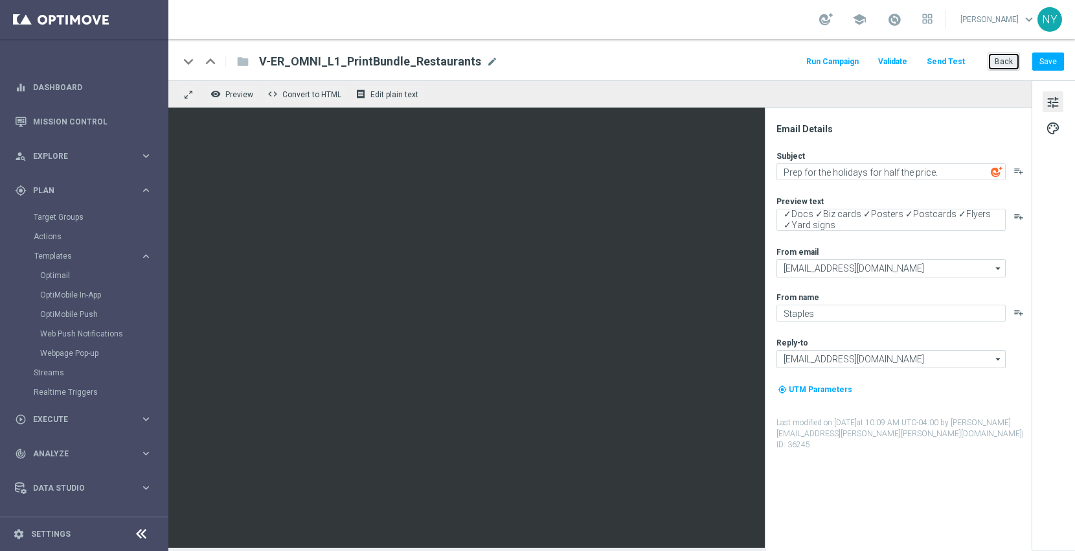
click at [1001, 54] on button "Back" at bounding box center [1004, 61] width 32 height 18
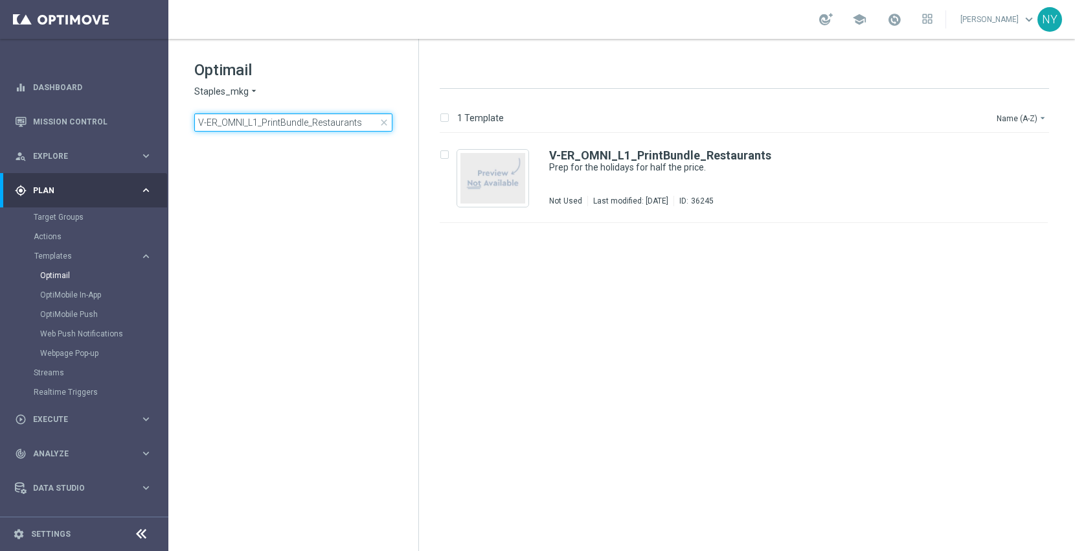
drag, startPoint x: 361, startPoint y: 126, endPoint x: 306, endPoint y: 126, distance: 55.1
click at [306, 126] on input "V-ER_OMNI_L1_PrintBundle_Restaurants" at bounding box center [293, 122] width 198 height 18
type input "V-ER_OMNI_L1_PrintBundle"
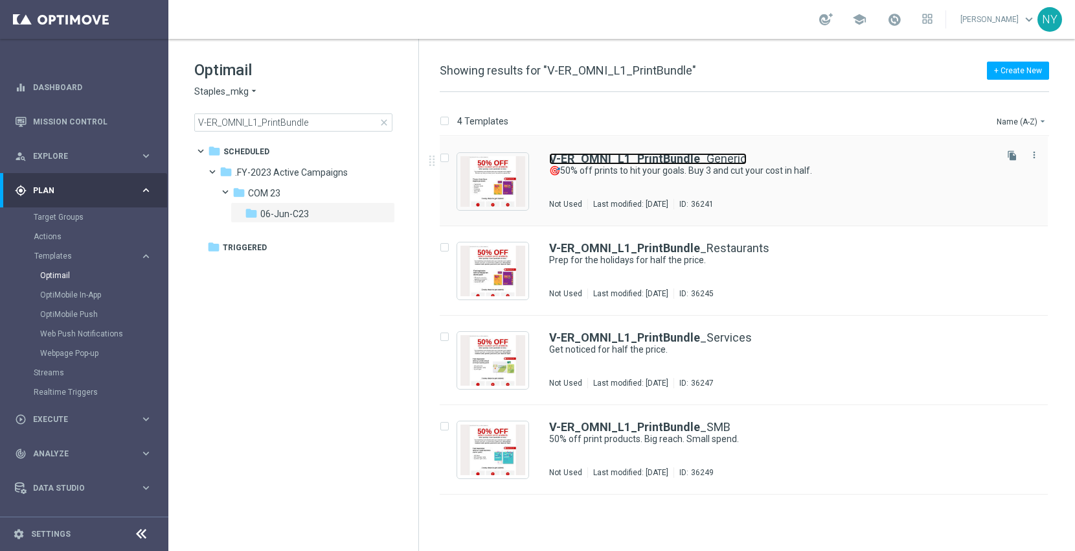
click at [639, 161] on b "V-ER_OMNI_L1_PrintBundle" at bounding box center [624, 159] width 151 height 14
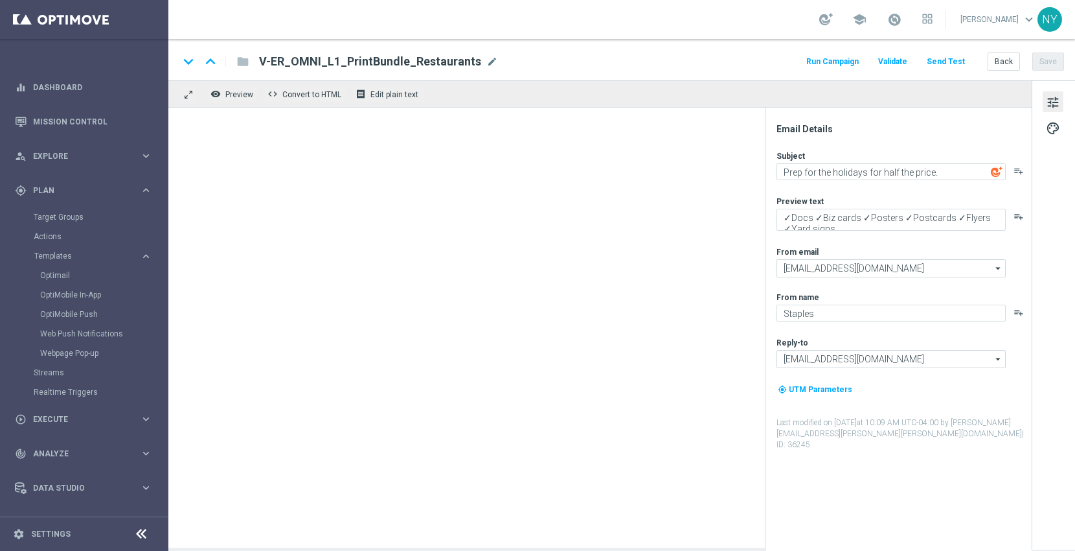
type textarea "🎯50% off prints to hit your goals. Buy 3 and cut your cost in half."
type textarea "Buy 3 and cut your cost in half."
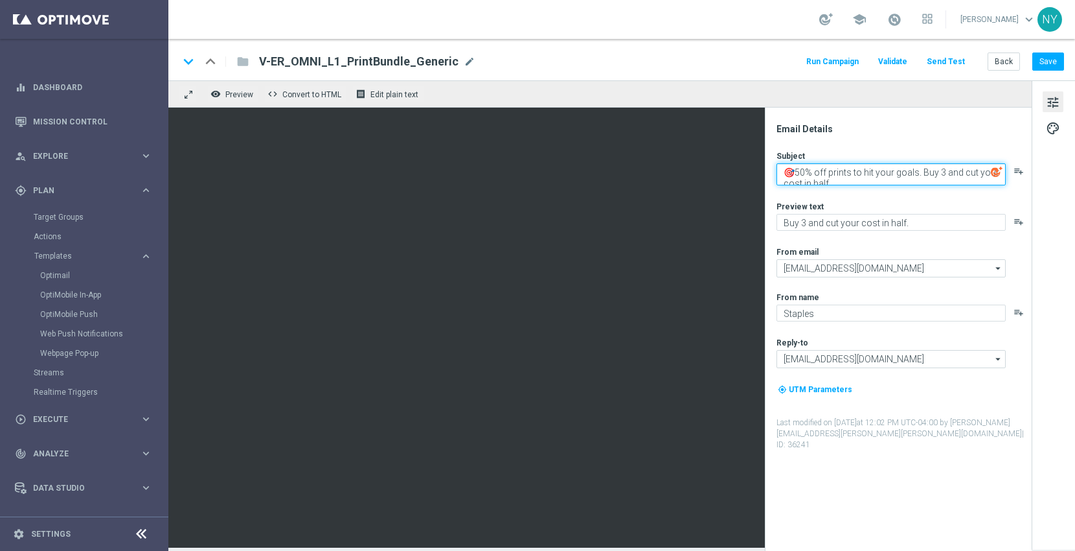
paste textarea "Prep for the holidays for half the price."
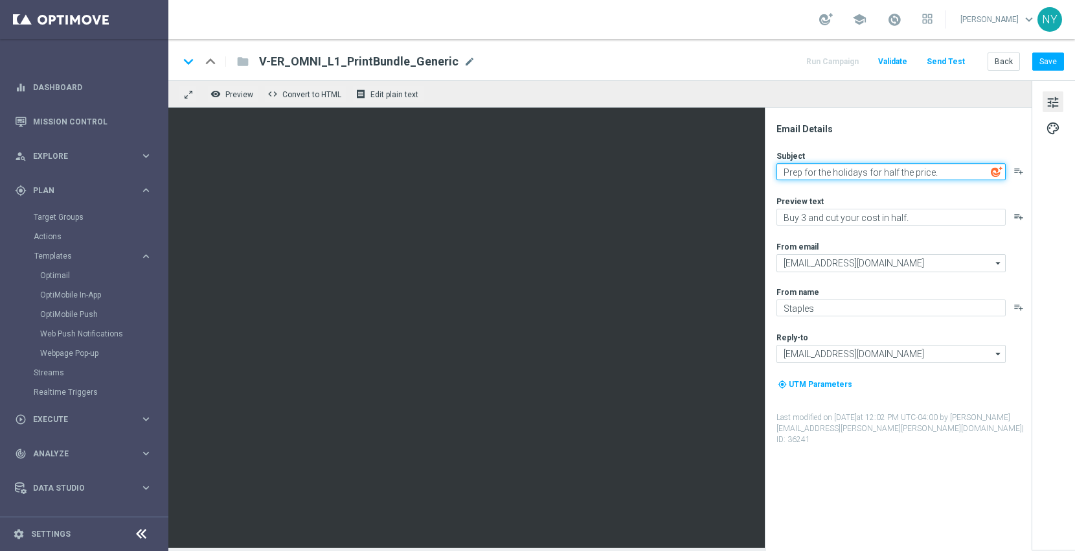
type textarea "Prep for the holidays for half the price."
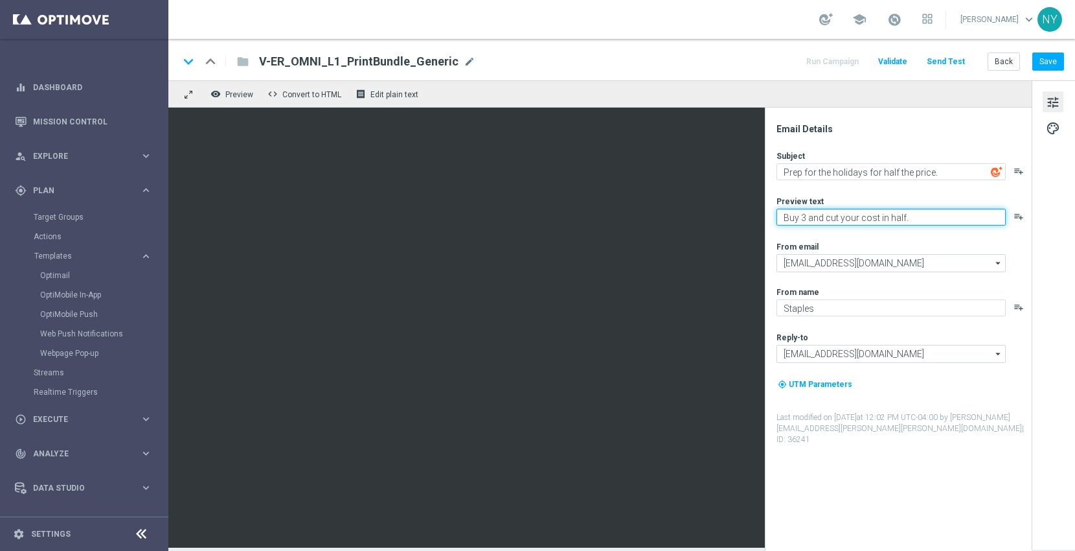
paste textarea "✓Docs ✓Biz cards ✓Posters ✓Postcards ✓Flyers ✓Yard signs"
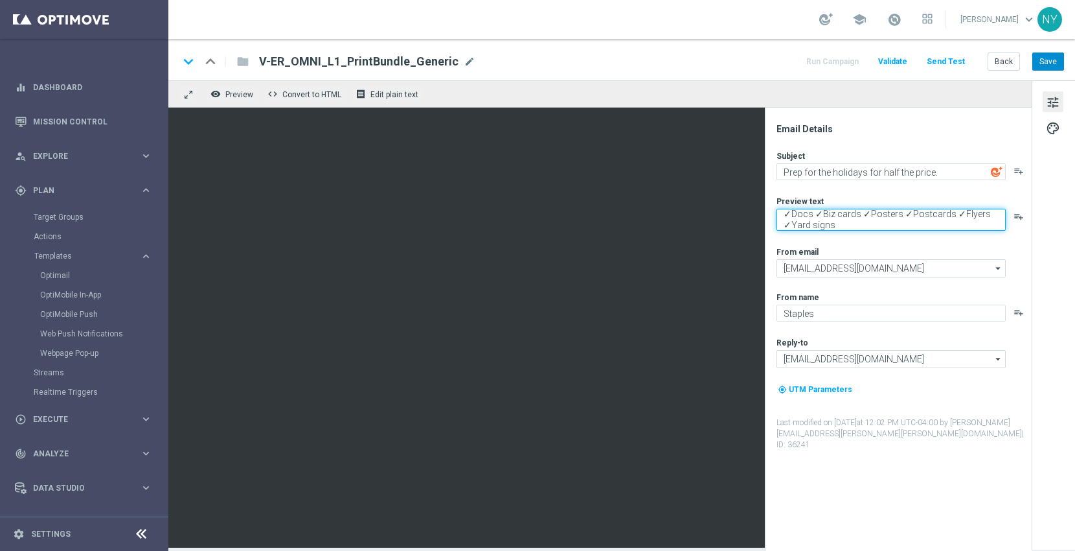
type textarea "✓Docs ✓Biz cards ✓Posters ✓Postcards ✓Flyers ✓Yard signs"
click at [1039, 63] on button "Save" at bounding box center [1049, 61] width 32 height 18
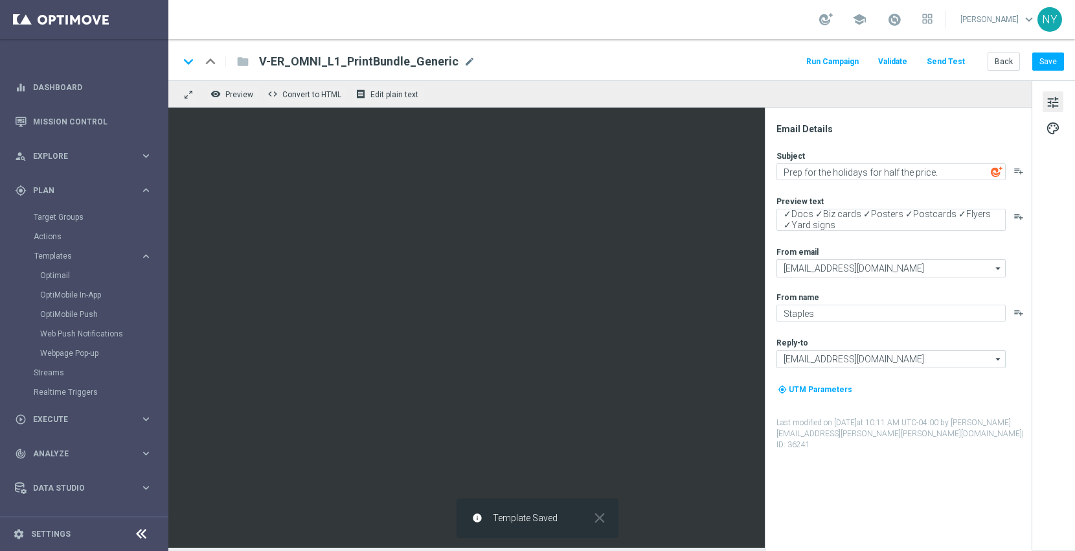
click at [939, 58] on button "Send Test" at bounding box center [946, 61] width 42 height 17
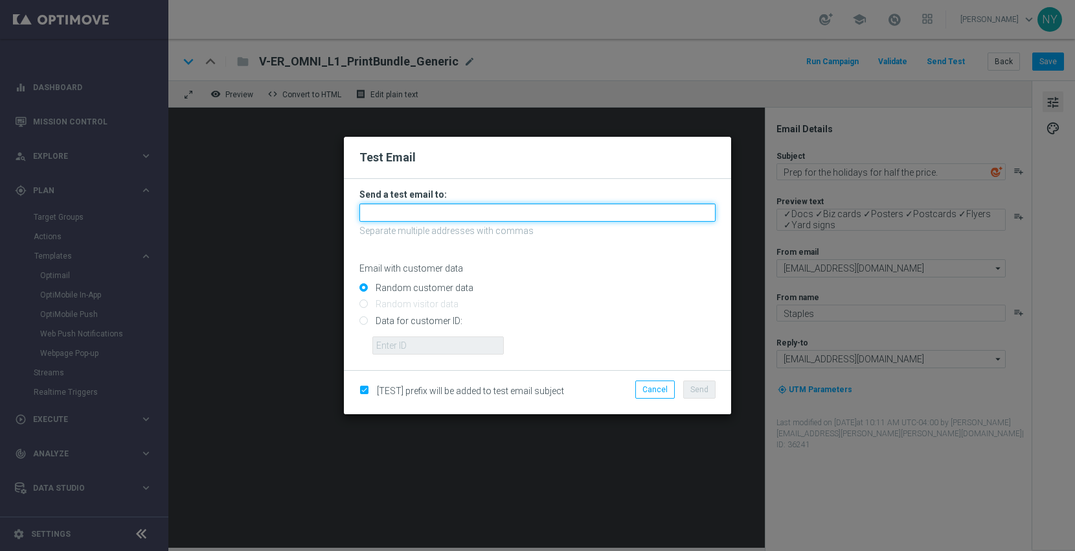
click at [419, 211] on input "text" at bounding box center [538, 212] width 356 height 18
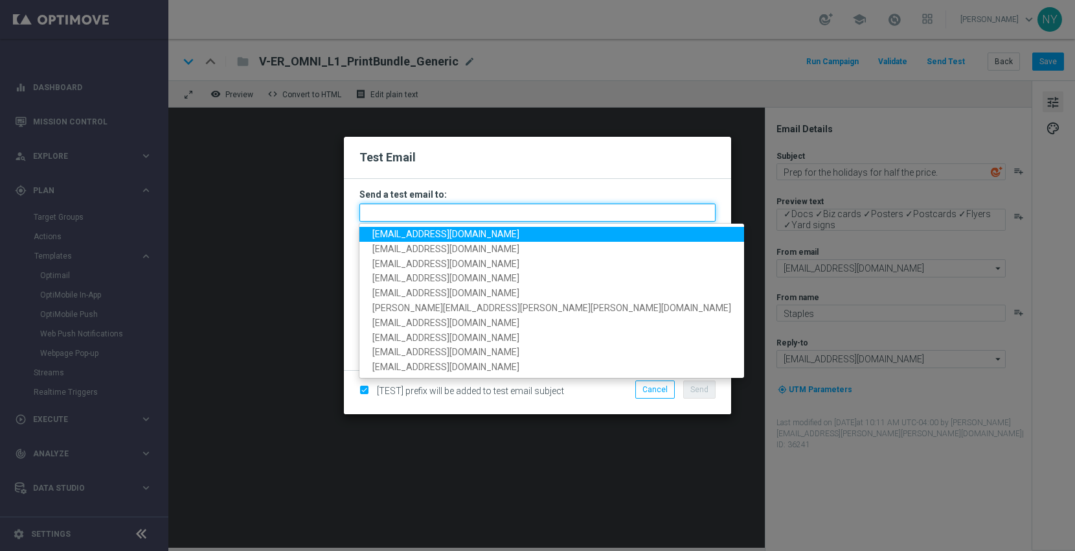
paste input "neilyetts3-bgdj7@litmusemail.com"
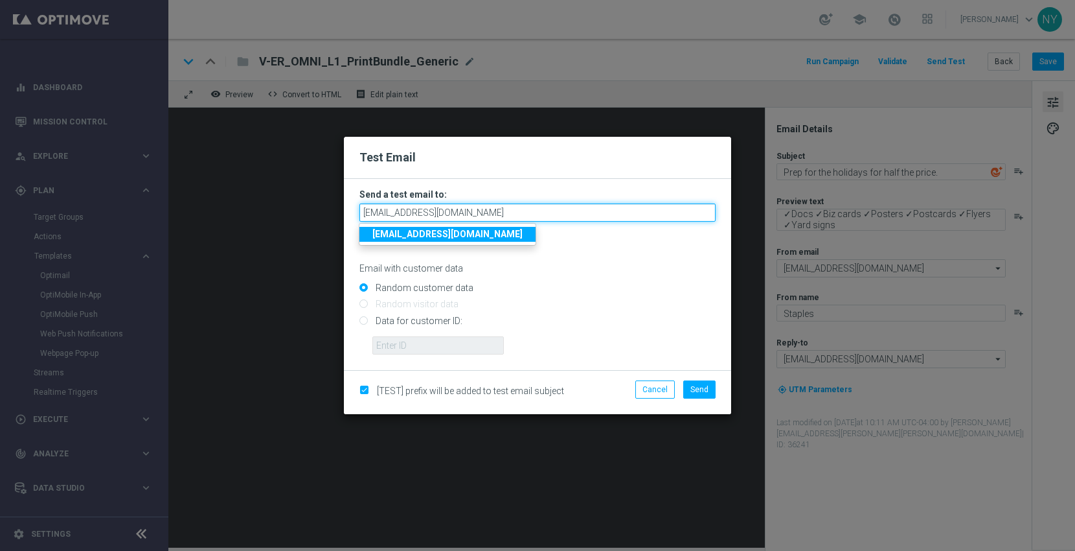
type input "neilyetts3-bgdj7@litmusemail.com"
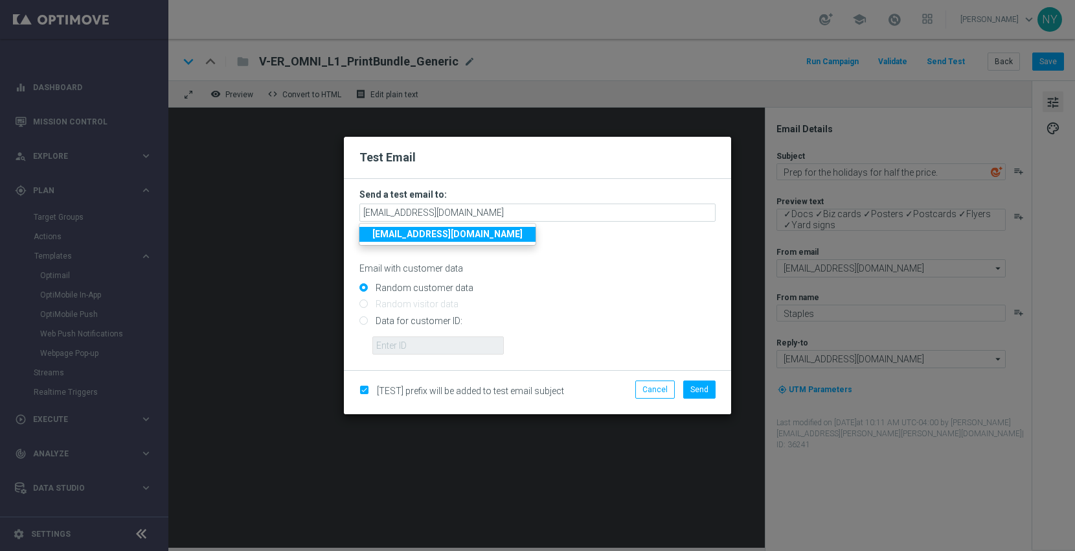
click at [362, 319] on input "Data for customer ID:" at bounding box center [538, 326] width 356 height 18
radio input "true"
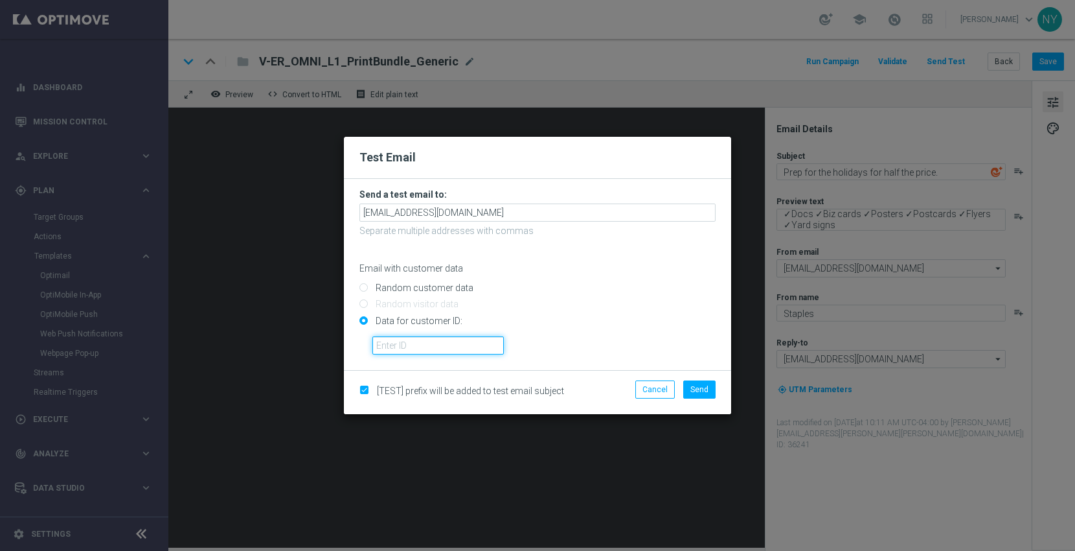
click at [387, 347] on input "text" at bounding box center [439, 345] width 132 height 18
paste input "10000006208"
type input "10000006208"
click at [709, 385] on button "Send" at bounding box center [699, 389] width 32 height 18
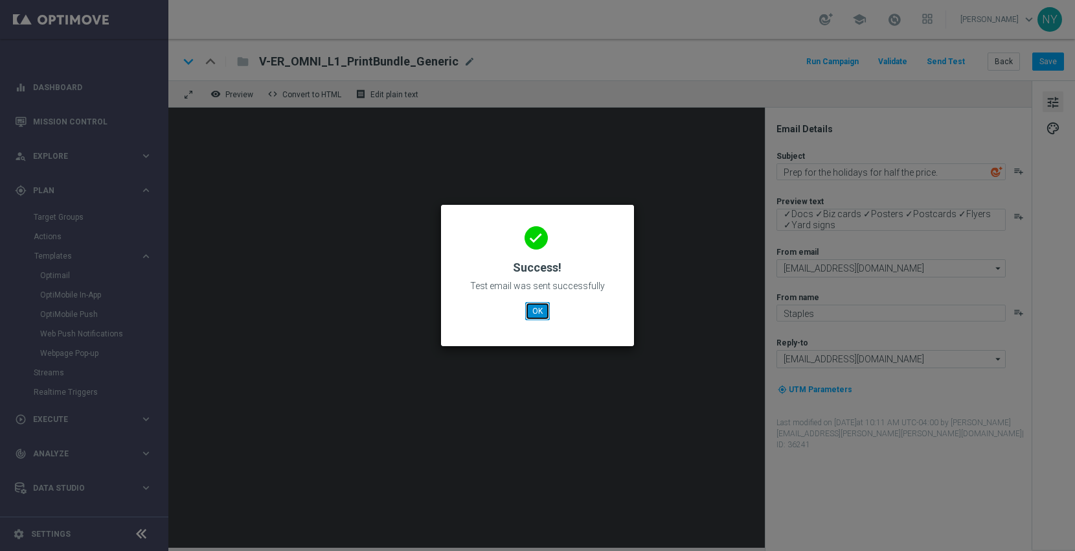
click at [545, 306] on button "OK" at bounding box center [537, 311] width 25 height 18
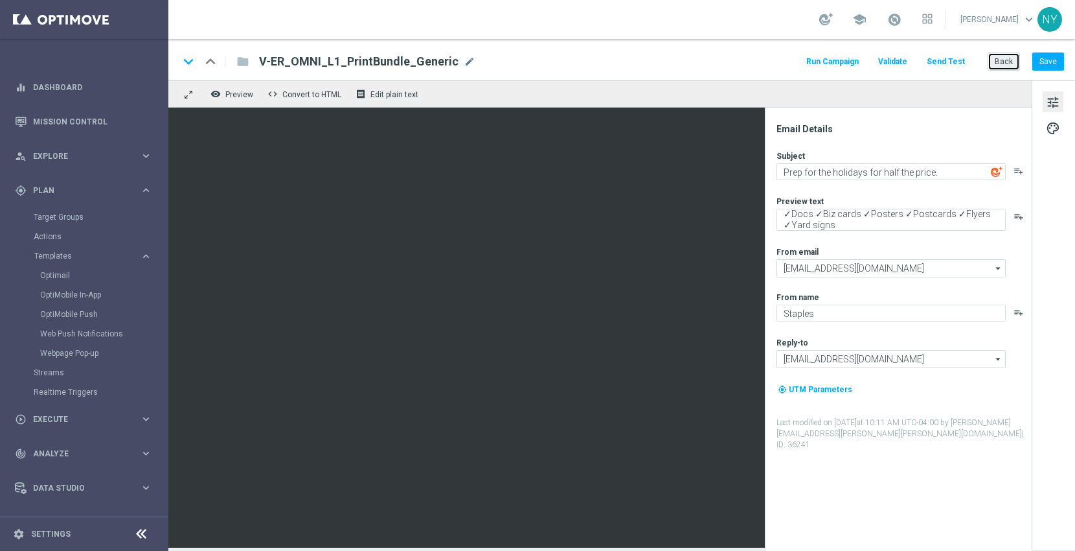
click at [1001, 60] on button "Back" at bounding box center [1004, 61] width 32 height 18
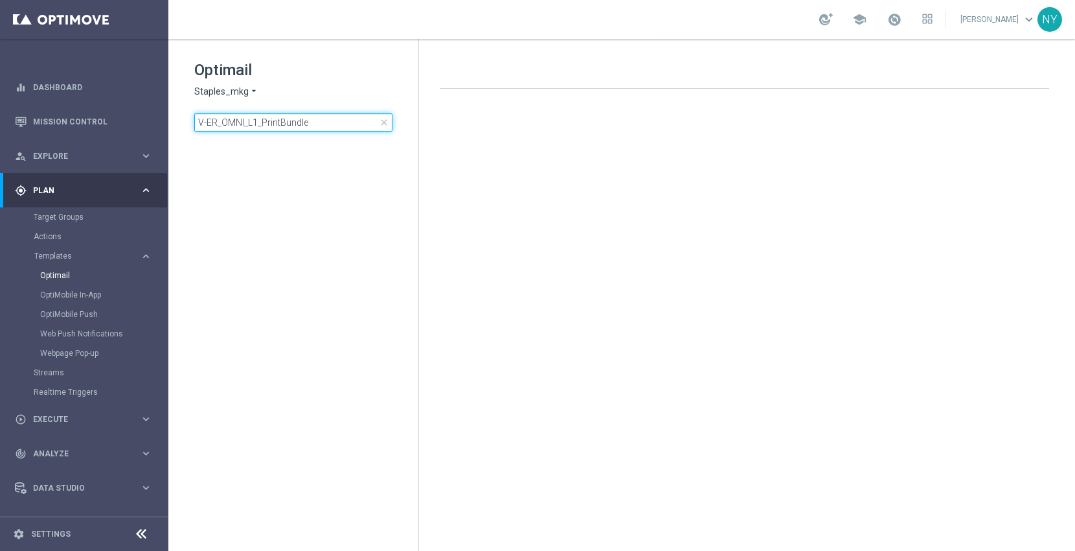
click at [324, 117] on input "V-ER_OMNI_L1_PrintBundle" at bounding box center [293, 122] width 198 height 18
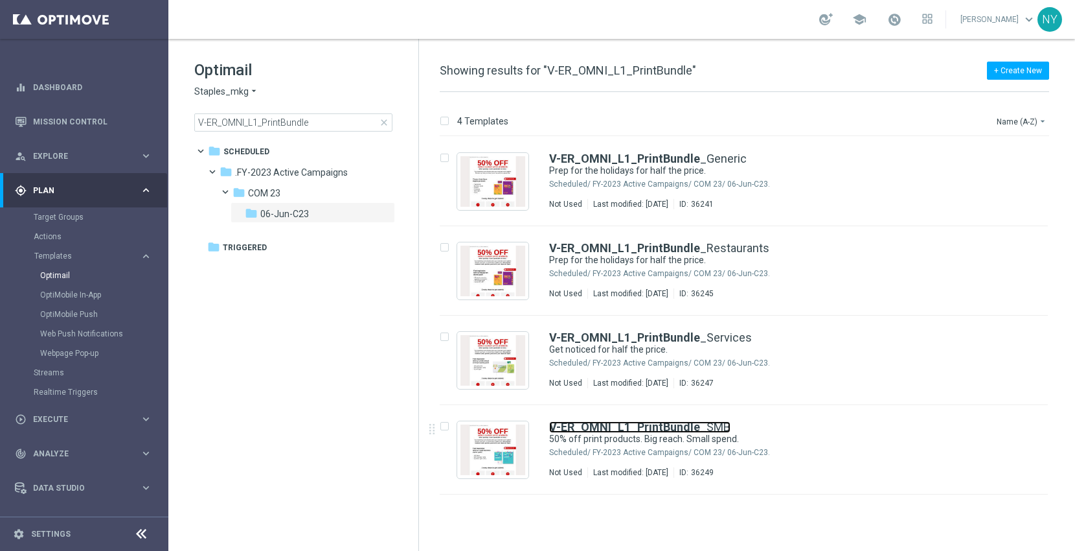
drag, startPoint x: 662, startPoint y: 424, endPoint x: 557, endPoint y: 529, distance: 148.4
click at [662, 424] on b "V-ER_OMNI_L1_PrintBundle" at bounding box center [624, 427] width 151 height 14
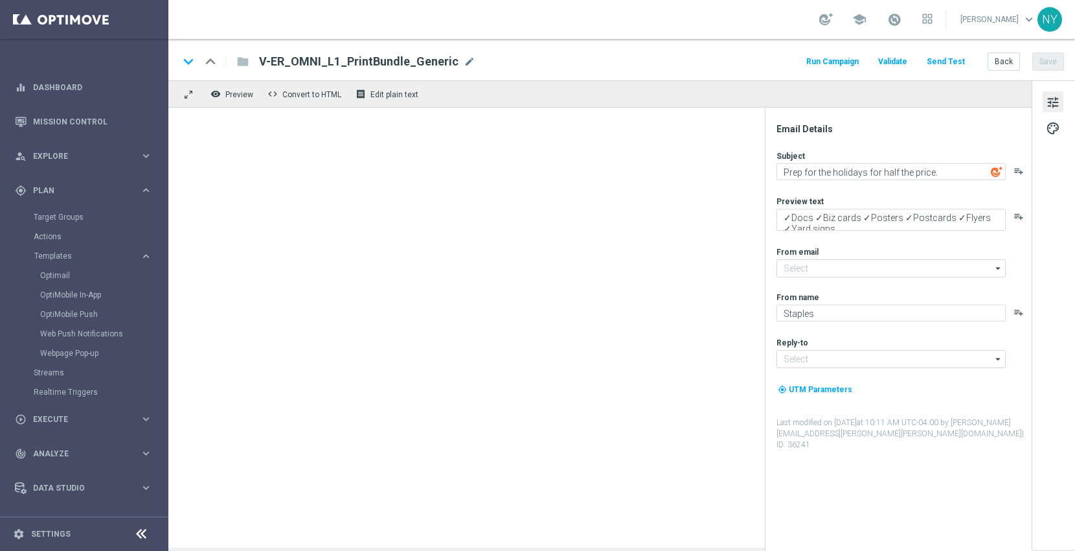
type textarea "50% off print products. Big reach. Small spend."
type textarea "Buy 3, spend $90+ and grow for less."
type input "staples@connected.staples.com"
type input "info@staples.com"
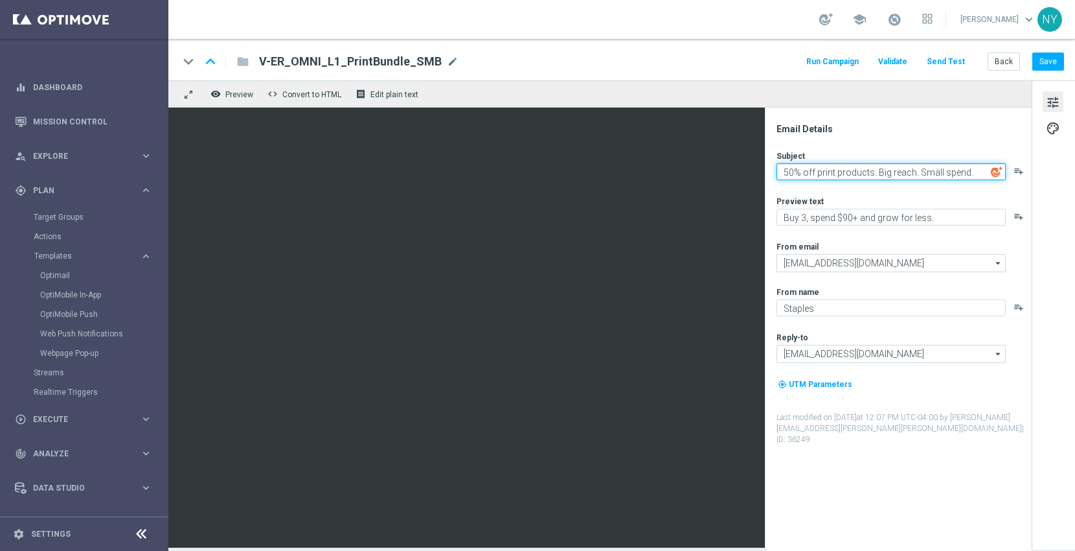
click at [969, 172] on textarea "50% off print products. Big reach. Small spend." at bounding box center [891, 171] width 229 height 17
paste textarea "Prep for the holidays for half the price."
type textarea "Prep for the holidays for half the price."
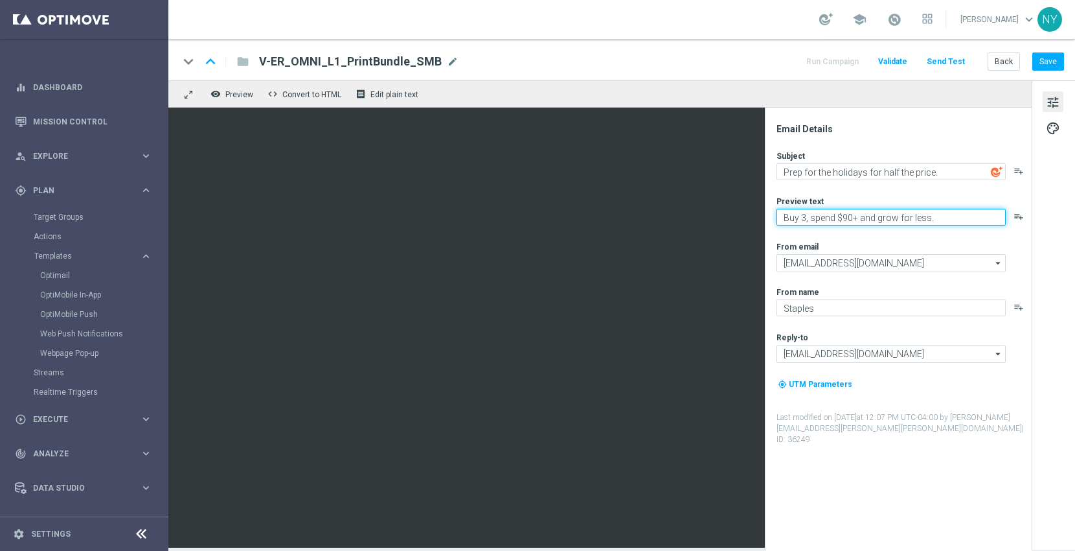
paste textarea "✓Docs ✓Biz cards ✓Posters ✓Postcards ✓Flyers ✓Yard signs"
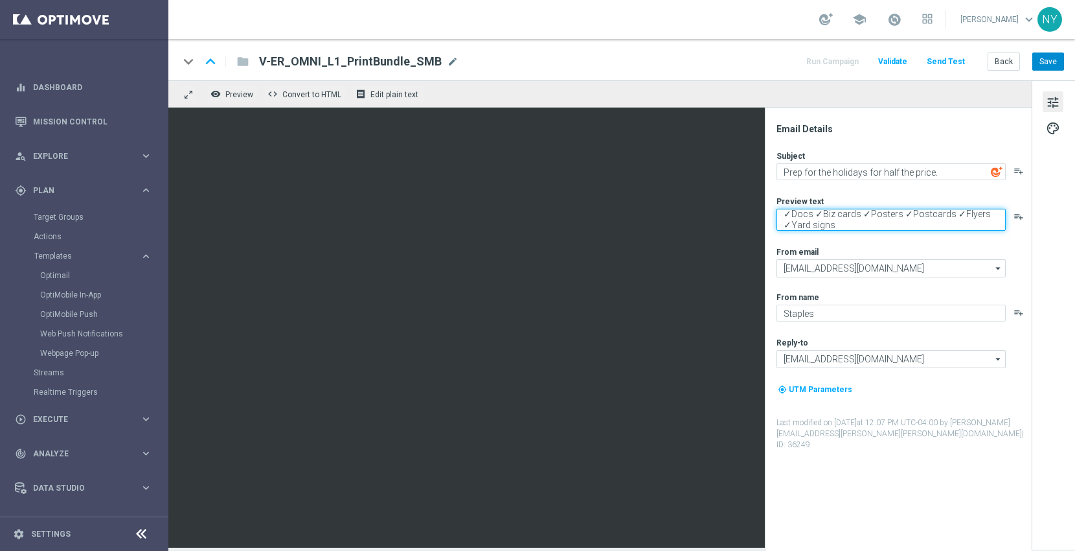
type textarea "✓Docs ✓Biz cards ✓Posters ✓Postcards ✓Flyers ✓Yard signs"
click at [1051, 57] on button "Save" at bounding box center [1049, 61] width 32 height 18
click at [942, 63] on button "Send Test" at bounding box center [946, 61] width 42 height 17
click at [950, 62] on button "Send Test" at bounding box center [946, 61] width 42 height 17
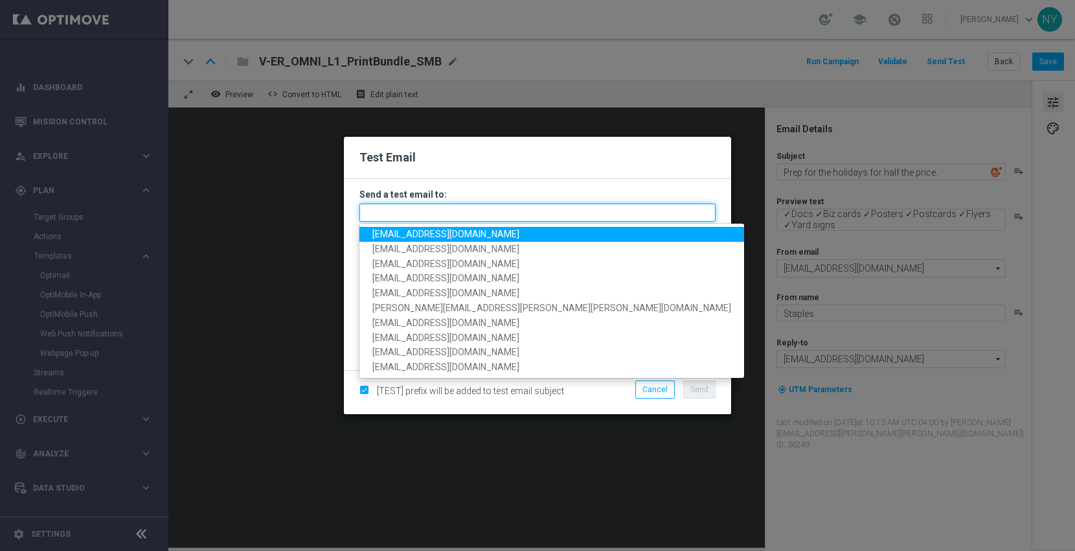
click at [374, 209] on input "text" at bounding box center [538, 212] width 356 height 18
paste input "neilyetts3-bgfru@litmusemail.com"
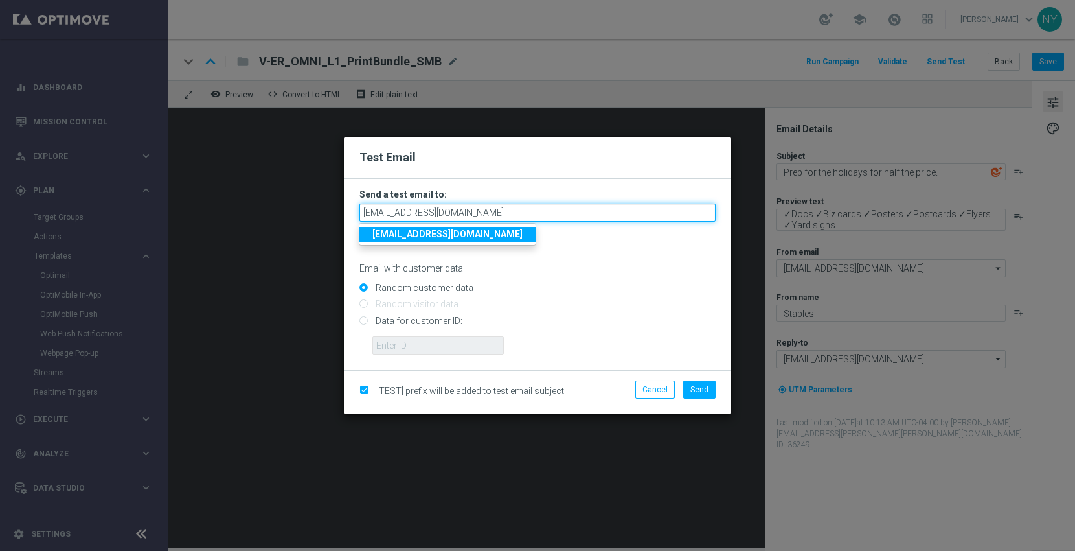
type input "neilyetts3-bgfru@litmusemail.com"
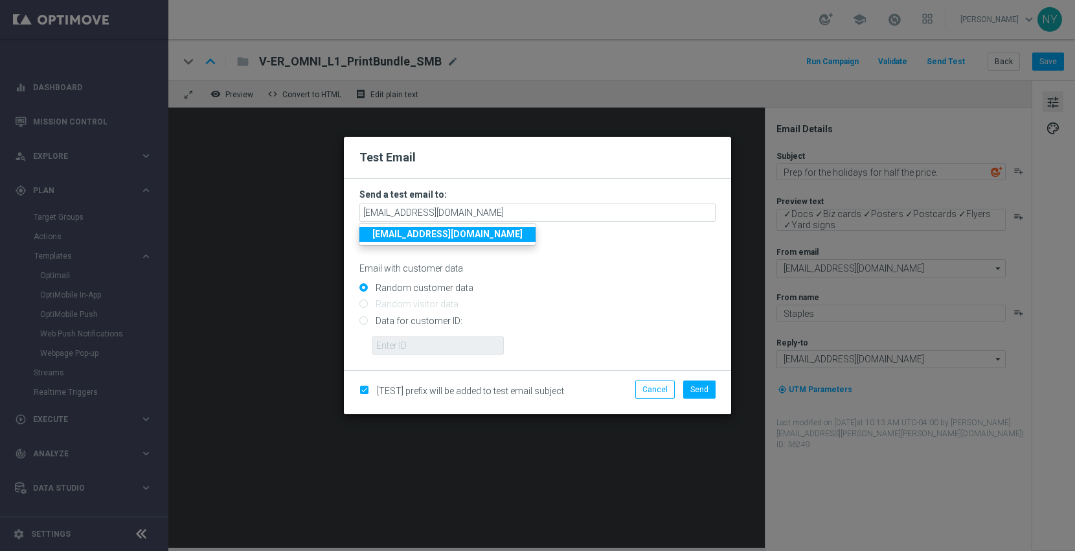
click at [360, 320] on input "Data for customer ID:" at bounding box center [538, 326] width 356 height 18
radio input "true"
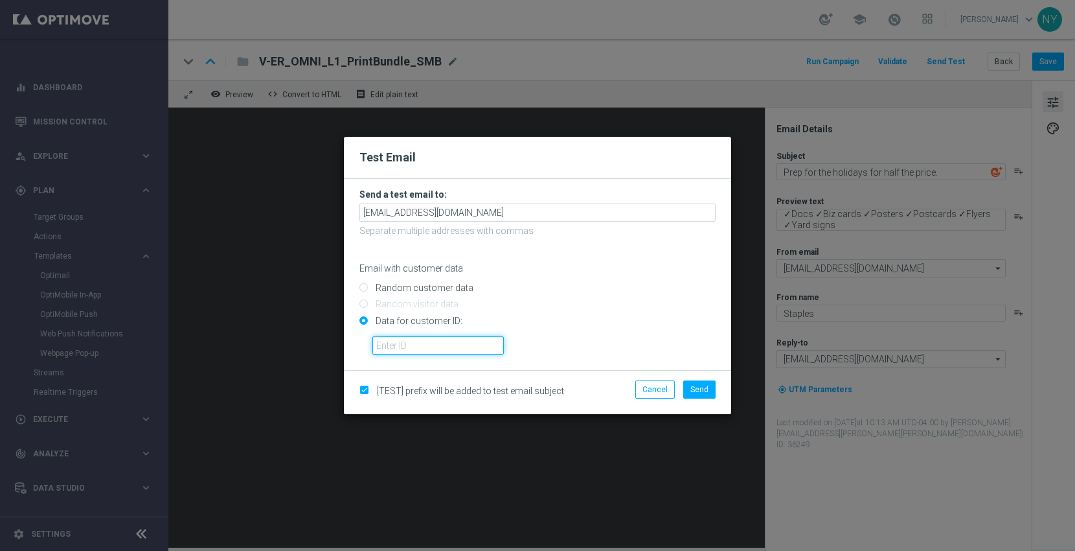
click at [390, 352] on input "text" at bounding box center [439, 345] width 132 height 18
click at [408, 345] on input "text" at bounding box center [439, 345] width 132 height 18
paste input "10000006208"
type input "10000006208"
click at [695, 389] on span "Send" at bounding box center [700, 389] width 18 height 9
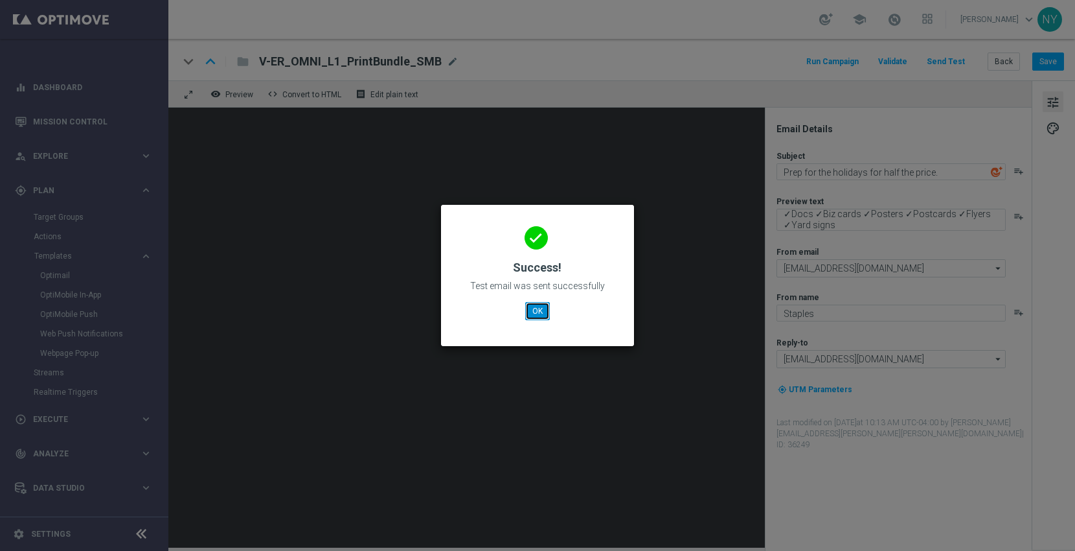
click at [540, 304] on button "OK" at bounding box center [537, 311] width 25 height 18
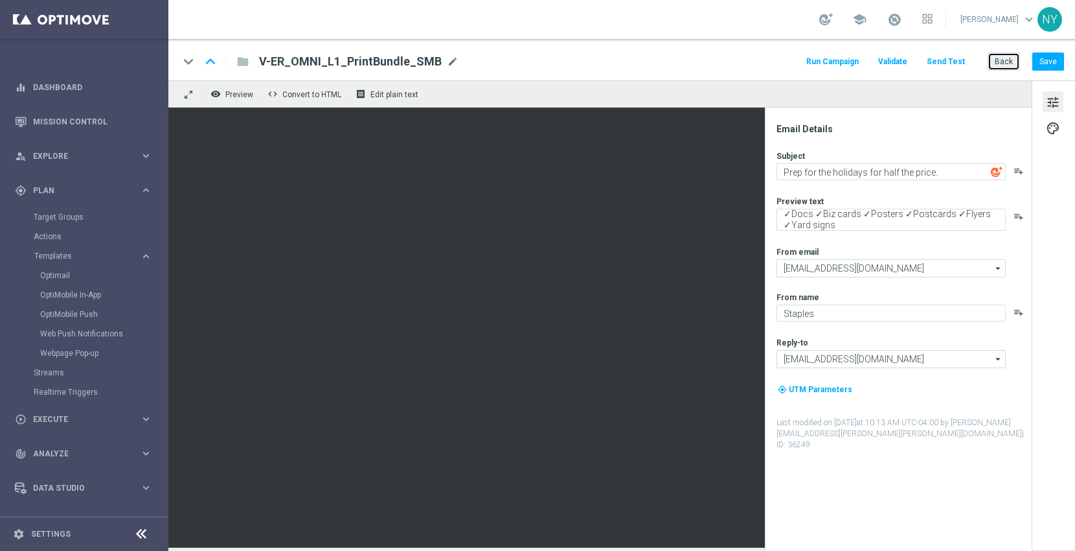
click at [1003, 59] on button "Back" at bounding box center [1004, 61] width 32 height 18
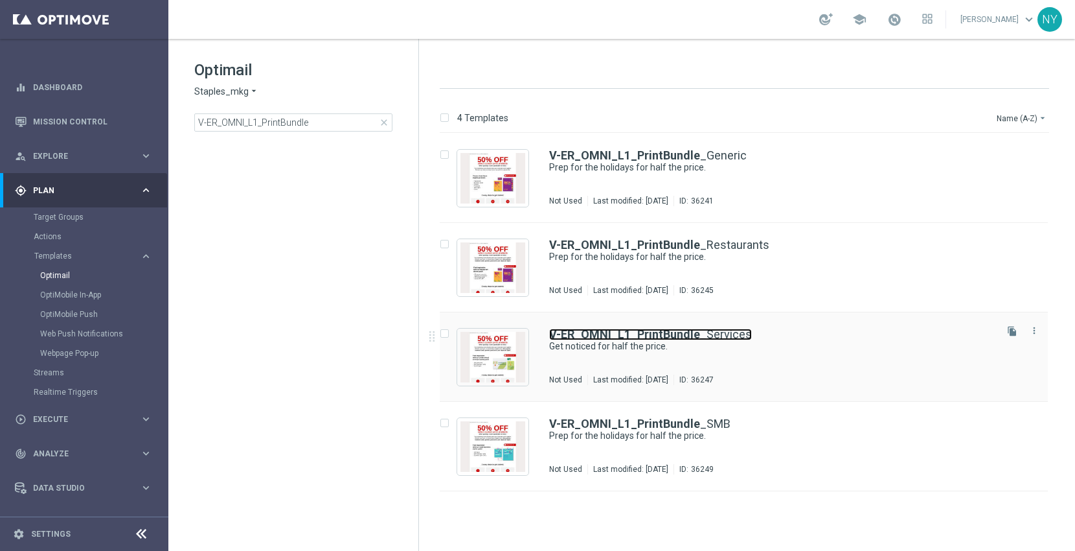
click at [652, 332] on b "V-ER_OMNI_L1_PrintBundle" at bounding box center [624, 334] width 151 height 14
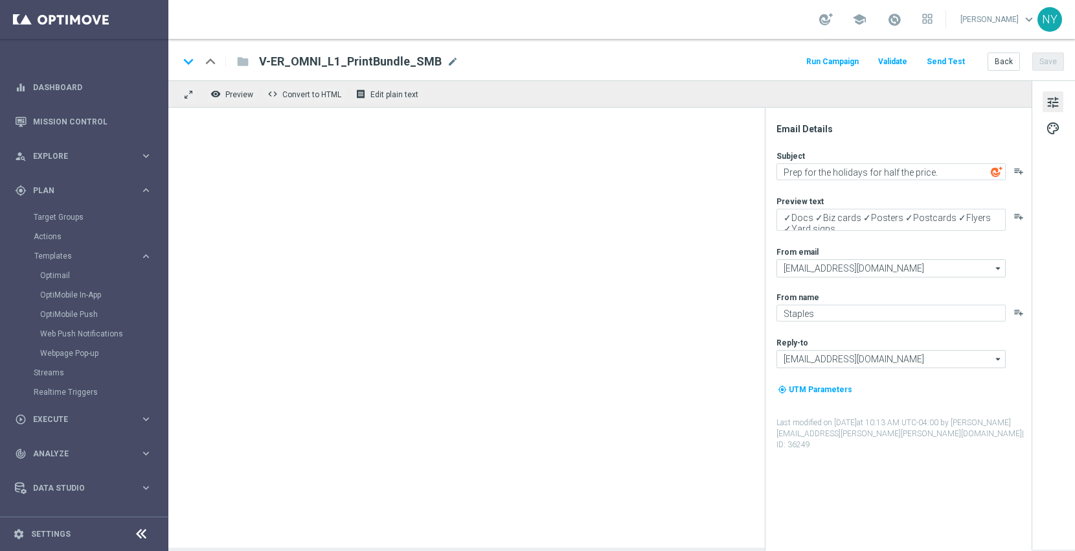
type textarea "Get noticed for half the price."
type textarea "50% off when you buy 3 print products!"
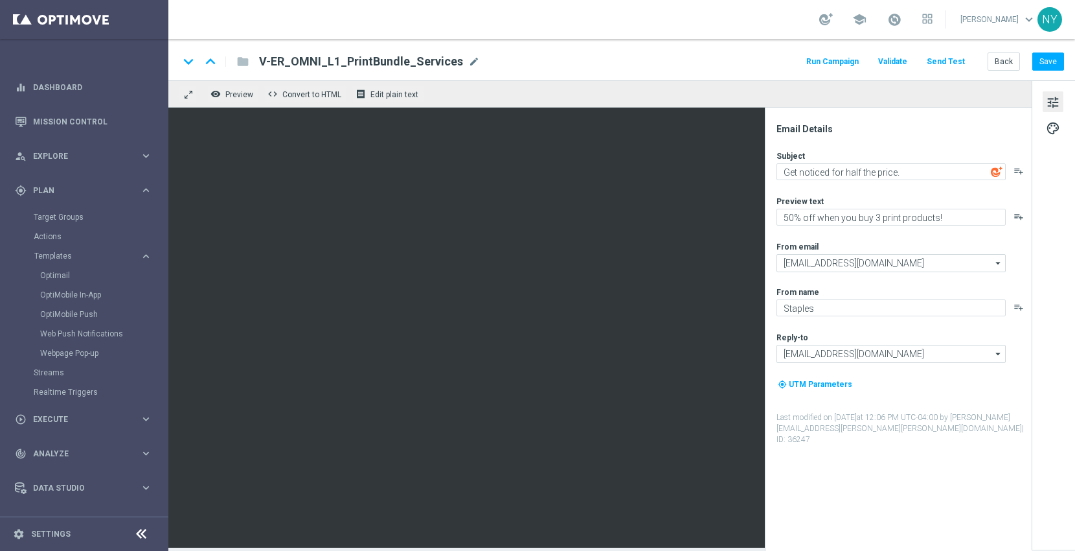
click at [938, 59] on button "Send Test" at bounding box center [946, 61] width 42 height 17
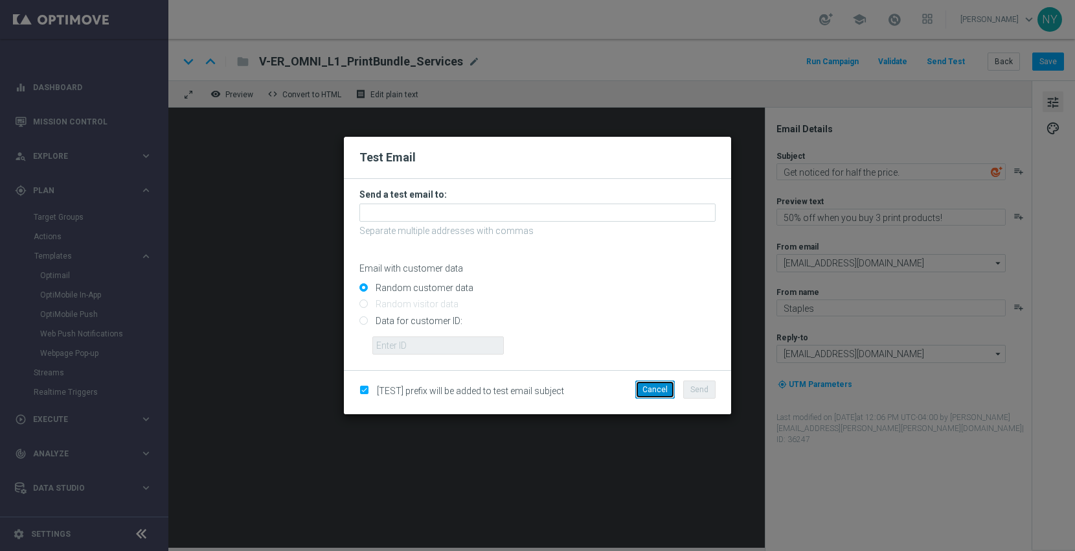
click at [660, 389] on button "Cancel" at bounding box center [656, 389] width 40 height 18
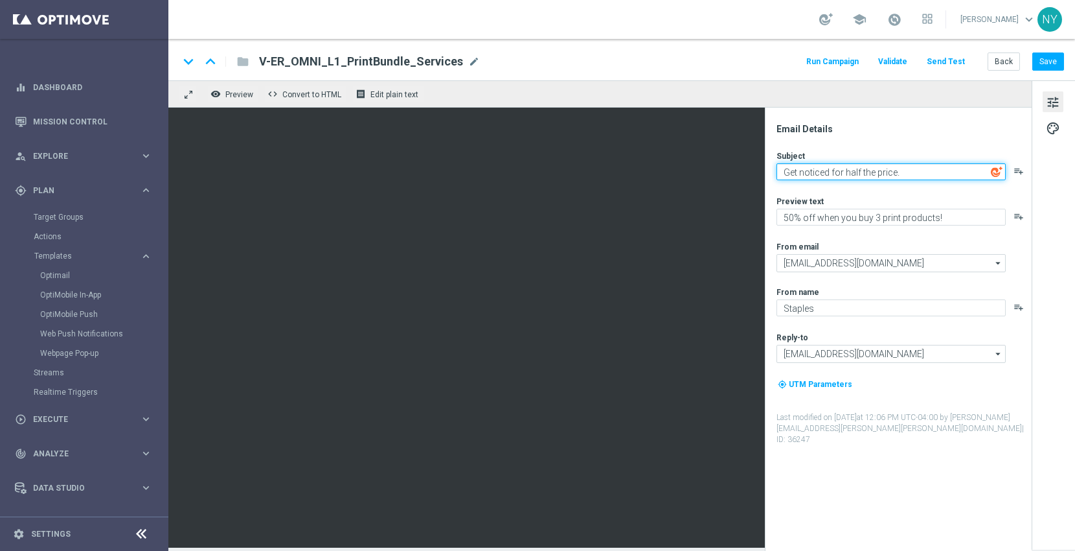
paste textarea "Prep for the holidays for half the price."
type textarea "Prep for the holidays for half the price."
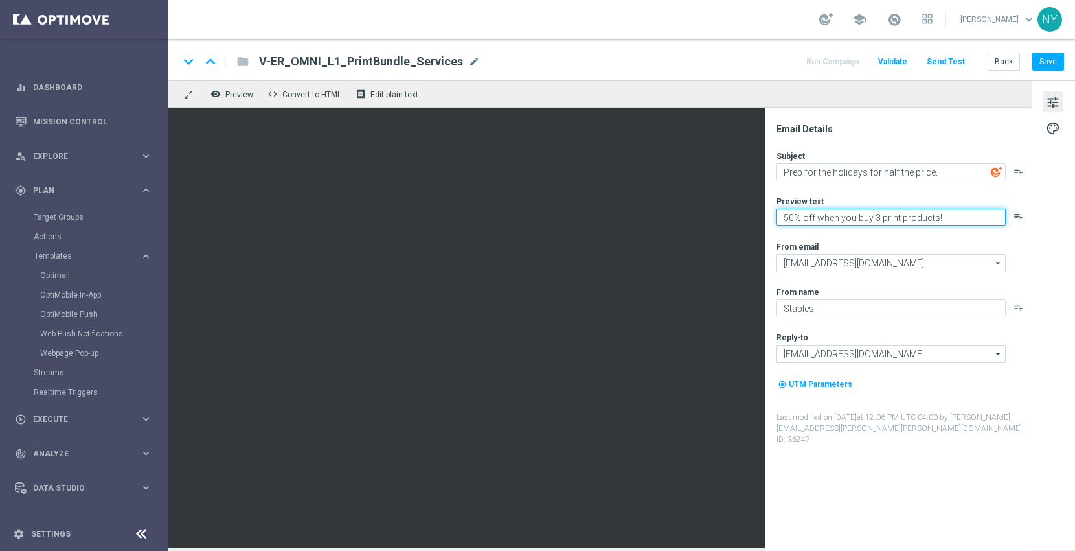
paste textarea "✓Docs ✓Biz cards ✓Posters ✓Postcards ✓Flyers ✓Yard signs"
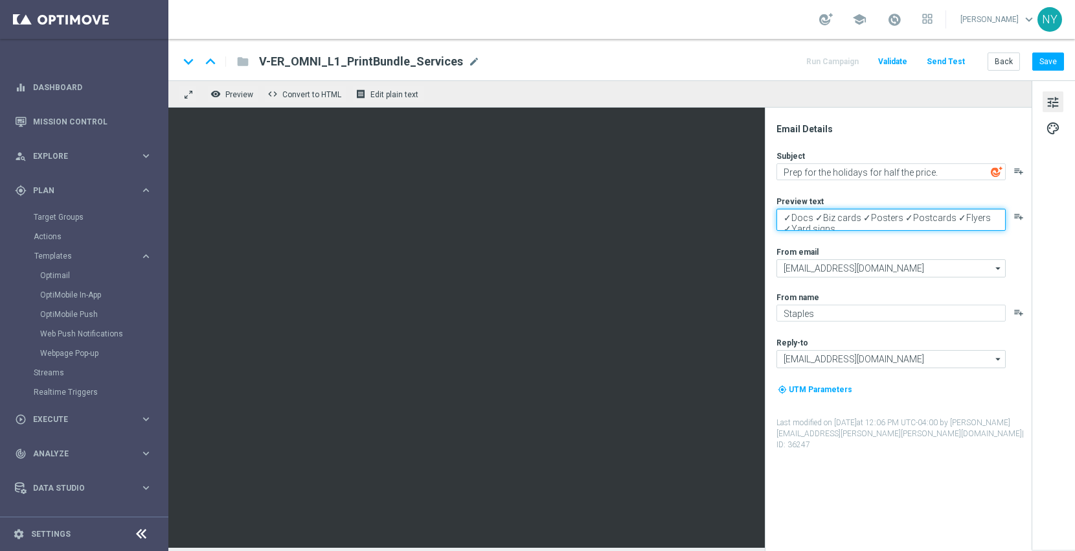
scroll to position [4, 0]
type textarea "✓Docs ✓Biz cards ✓Posters ✓Postcards ✓Flyers ✓Yard signs"
click at [1051, 63] on button "Save" at bounding box center [1049, 61] width 32 height 18
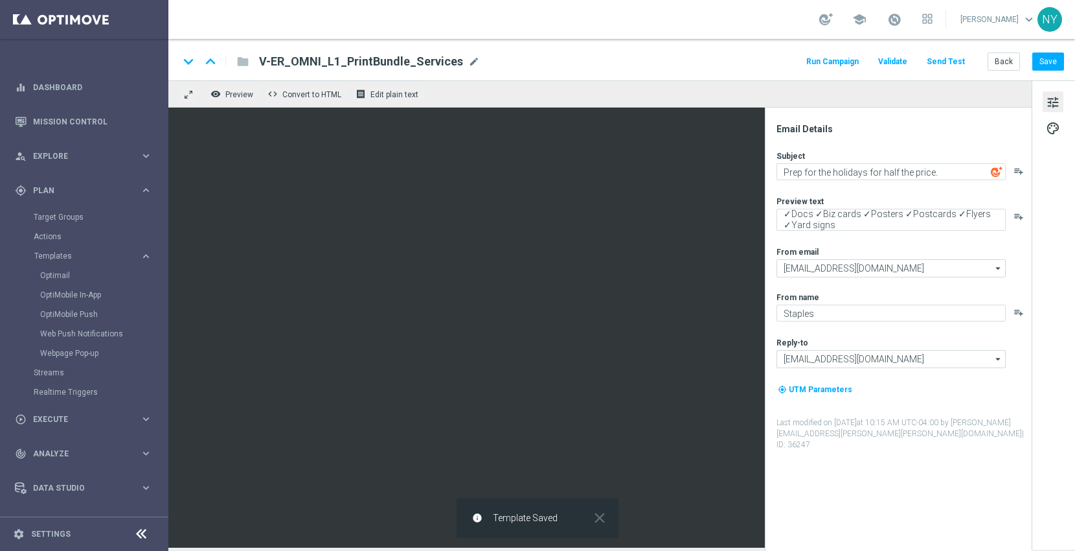
click at [946, 59] on button "Send Test" at bounding box center [946, 61] width 42 height 17
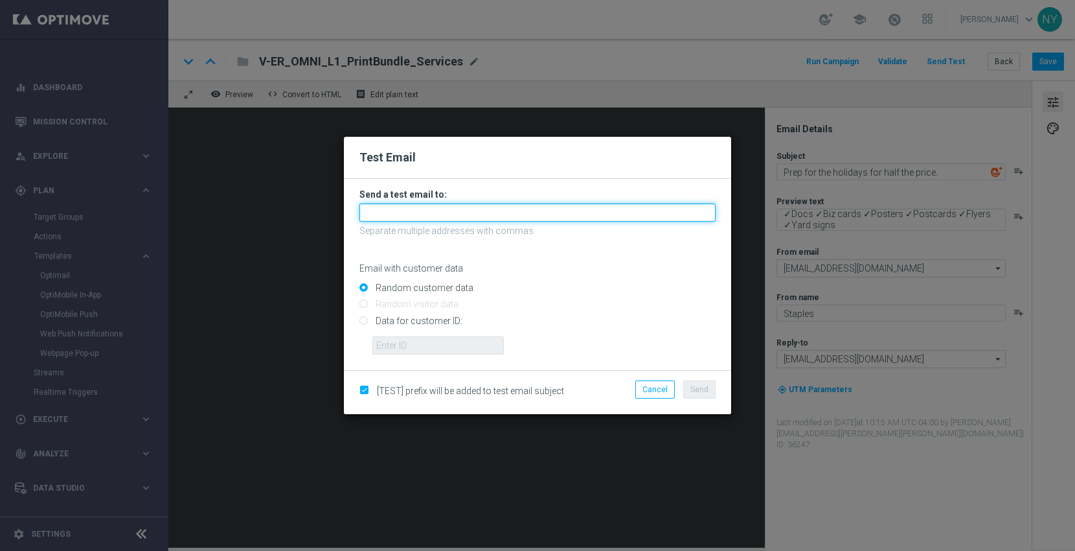
click at [437, 216] on input "text" at bounding box center [538, 212] width 356 height 18
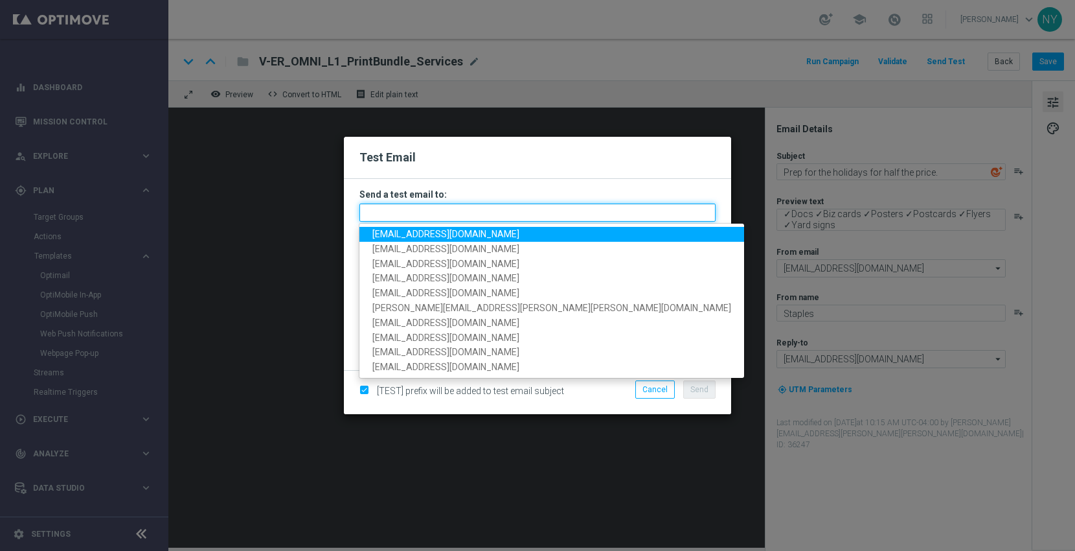
paste input "neilyetts3-bgfni@litmusemail.com"
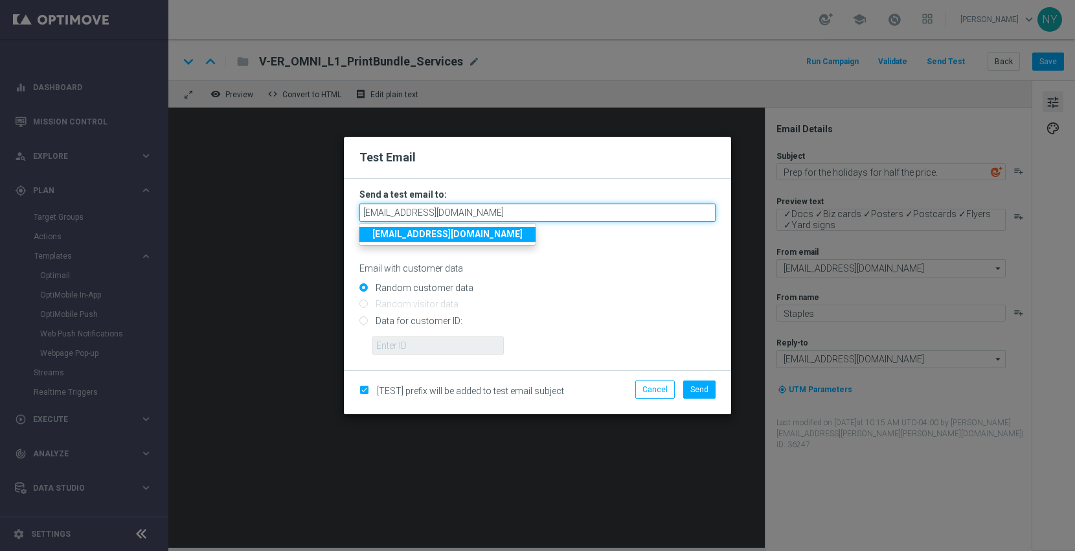
type input "neilyetts3-bgfni@litmusemail.com"
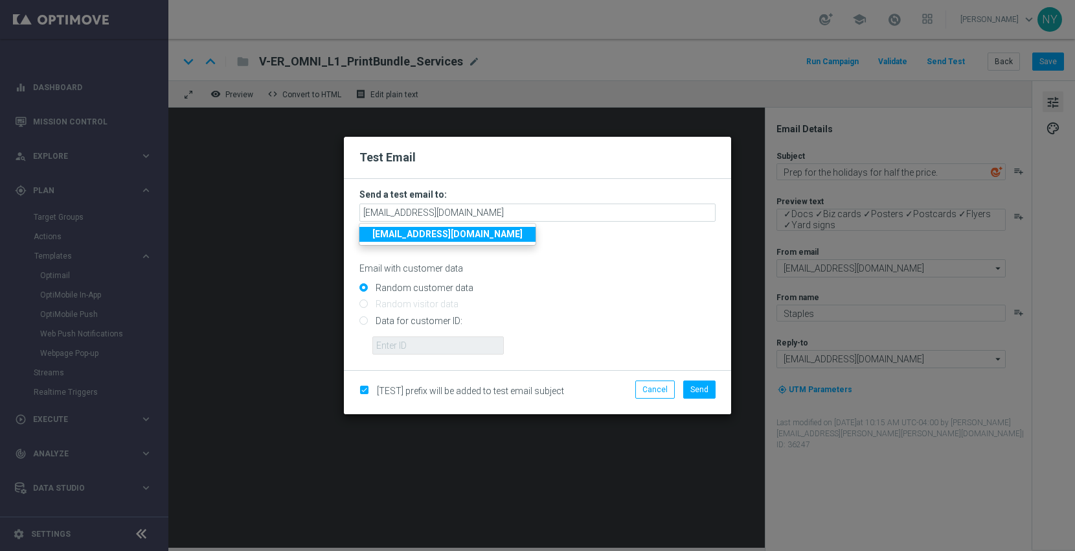
click at [361, 317] on input "Data for customer ID:" at bounding box center [538, 326] width 356 height 18
radio input "true"
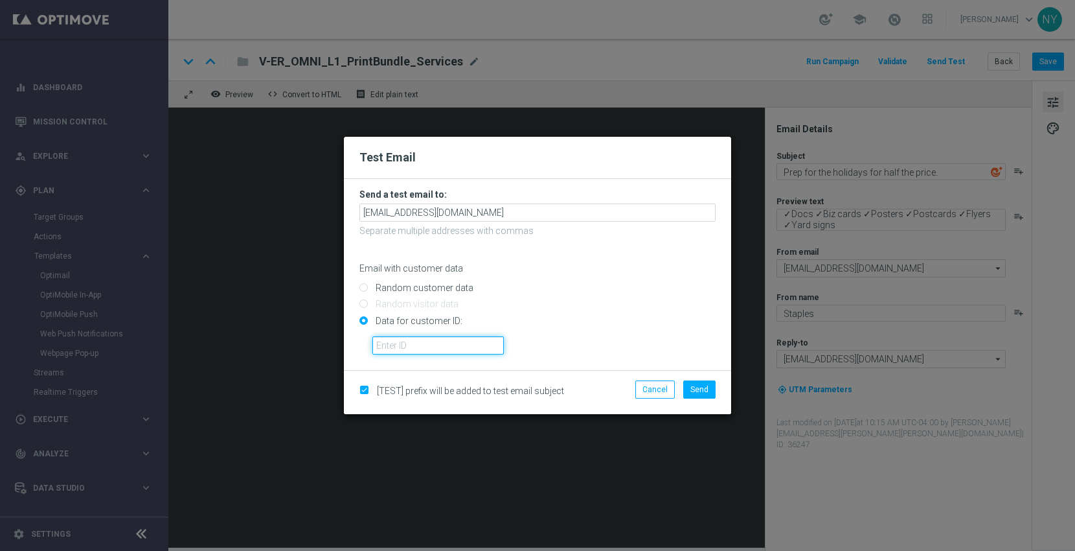
click at [380, 343] on input "text" at bounding box center [439, 345] width 132 height 18
paste input "10000006208"
type input "10000006208"
click at [705, 389] on span "Send" at bounding box center [700, 389] width 18 height 9
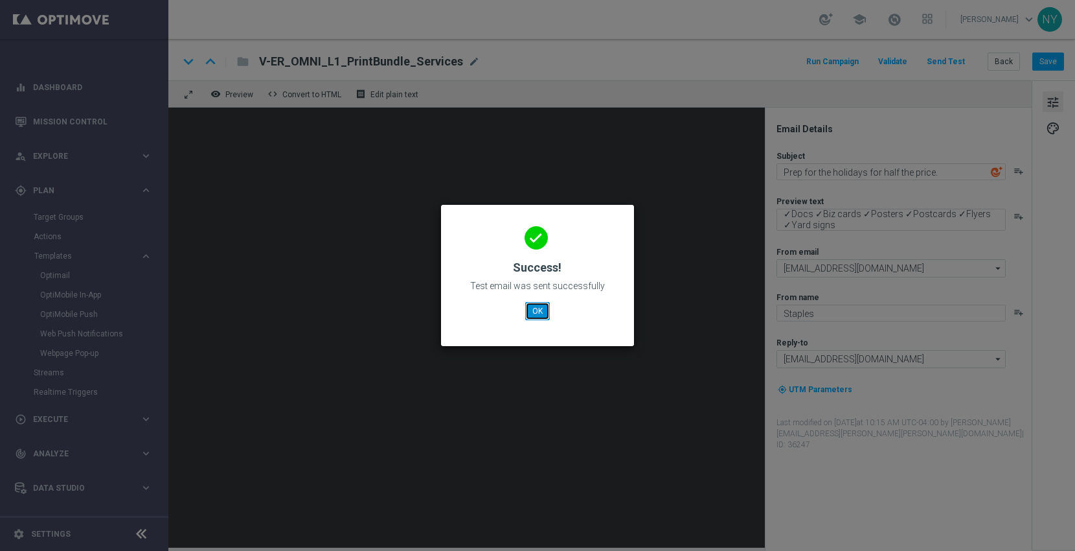
click at [535, 310] on button "OK" at bounding box center [537, 311] width 25 height 18
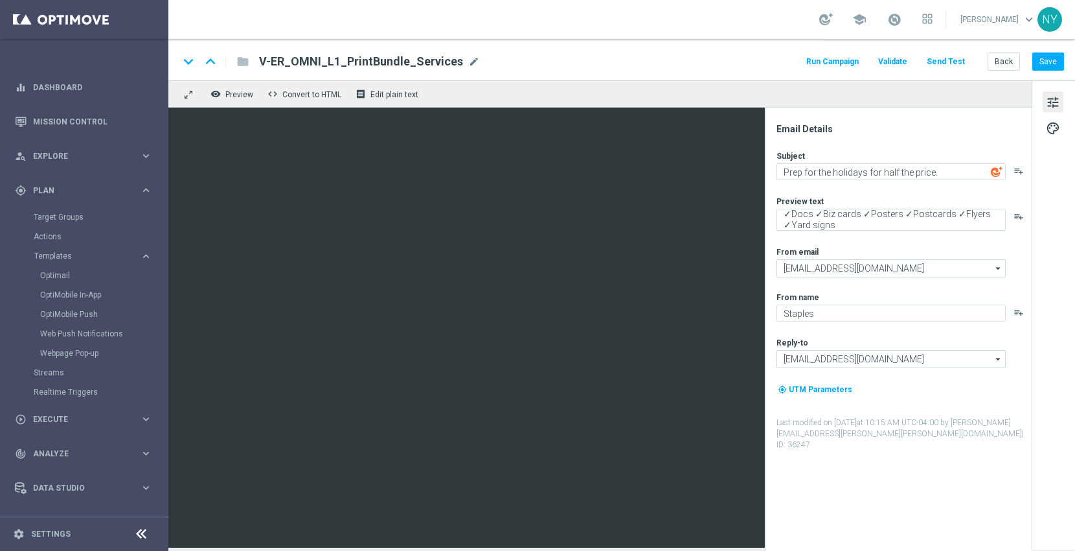
click at [952, 60] on button "Send Test" at bounding box center [946, 61] width 42 height 17
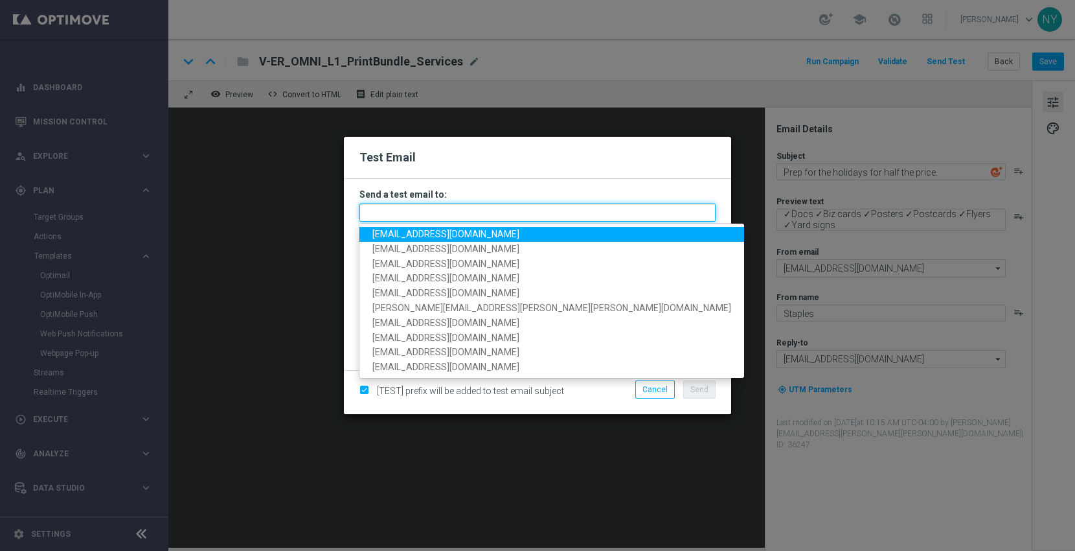
click at [406, 214] on input "text" at bounding box center [538, 212] width 356 height 18
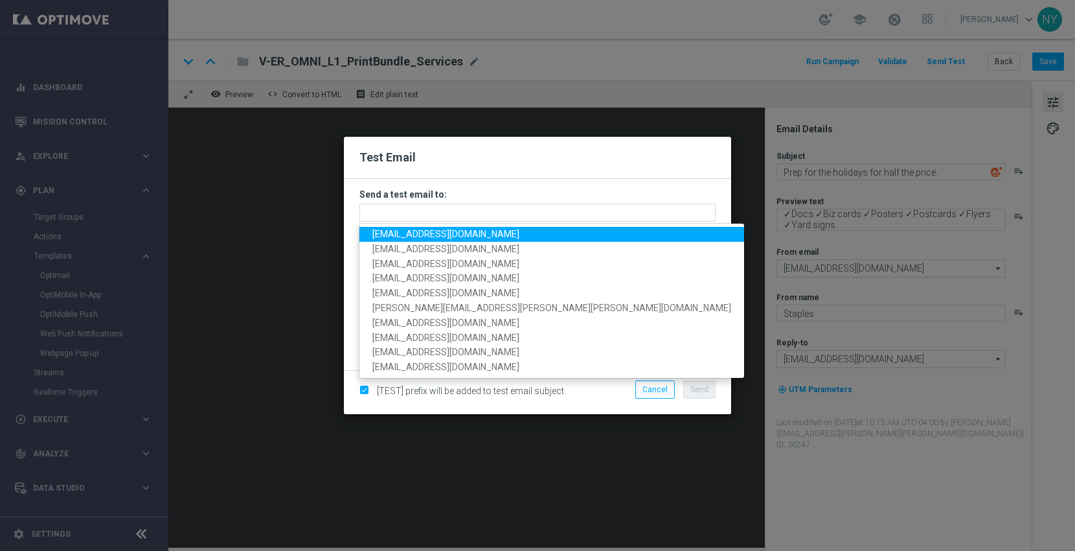
click at [382, 200] on h3 "Send a test email to:" at bounding box center [538, 195] width 356 height 12
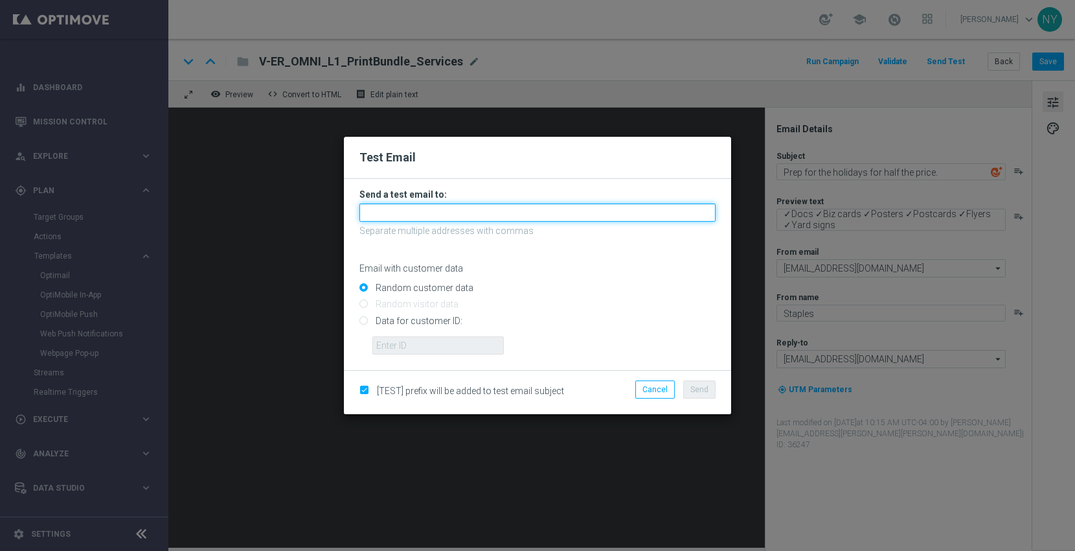
click at [382, 214] on input "text" at bounding box center [538, 212] width 356 height 18
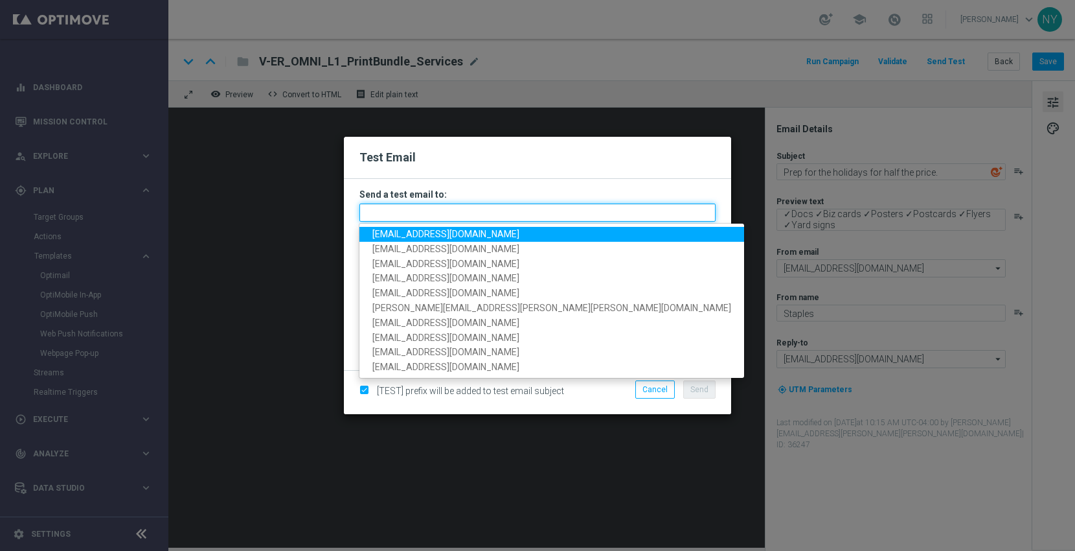
paste input "neilyetts3-bgfni@litmusemail.com"
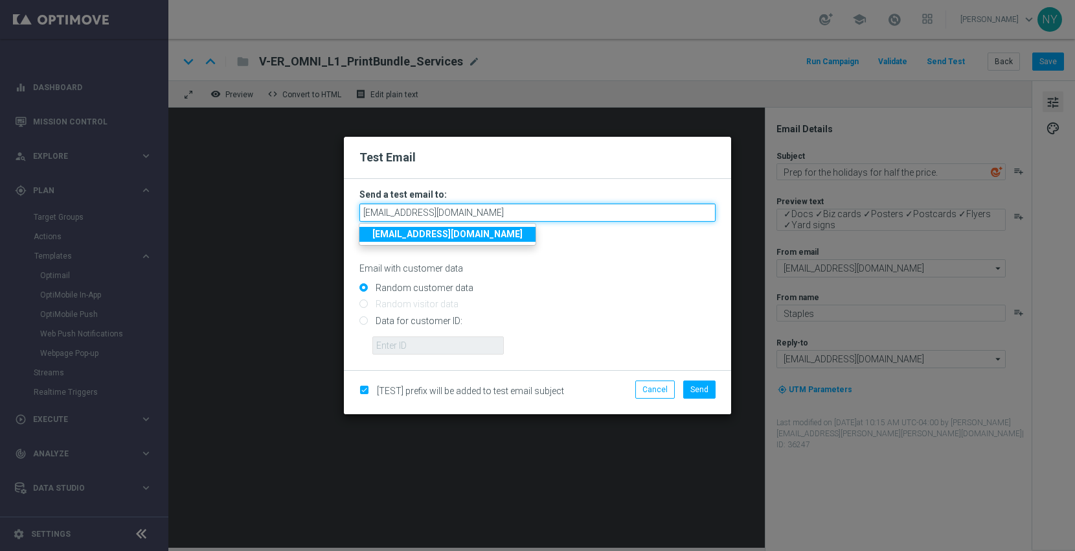
type input "neilyetts3-bgfni@litmusemail.com"
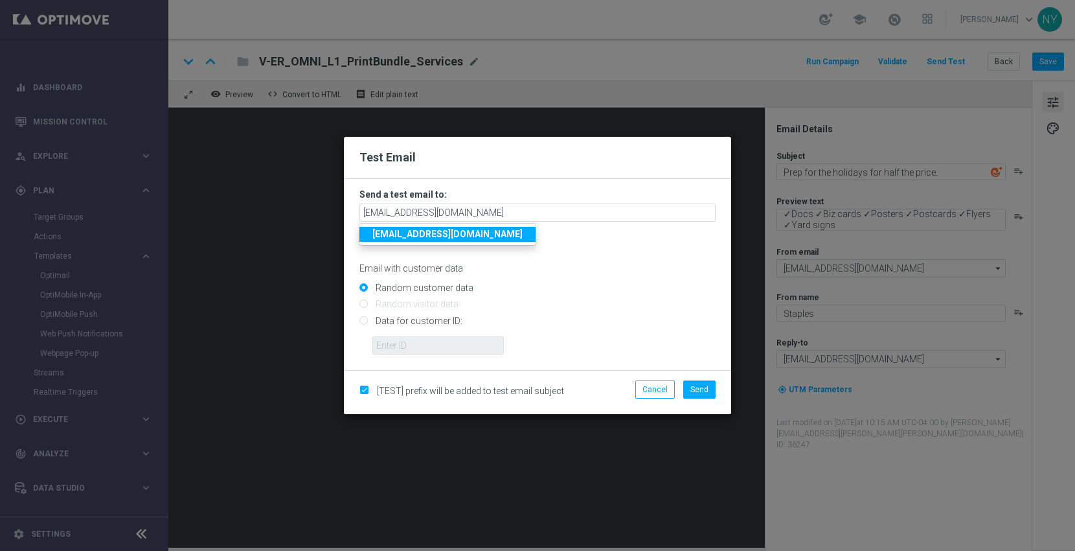
drag, startPoint x: 567, startPoint y: 281, endPoint x: 523, endPoint y: 286, distance: 43.8
click at [568, 281] on div "Random customer data" at bounding box center [538, 285] width 356 height 16
click at [364, 322] on input "Data for customer ID:" at bounding box center [538, 326] width 356 height 18
radio input "true"
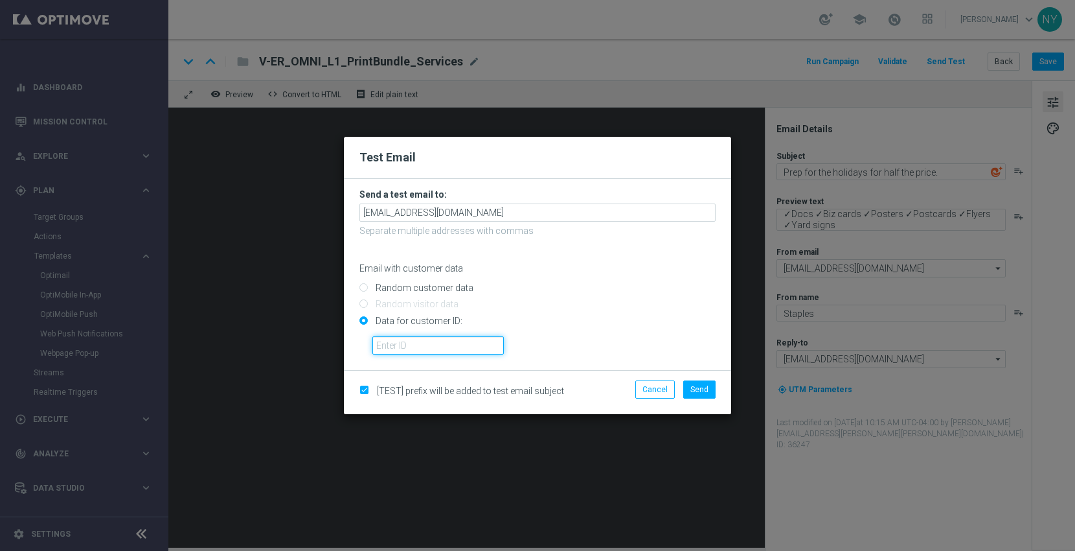
click at [384, 344] on input "text" at bounding box center [439, 345] width 132 height 18
click at [420, 341] on input "text" at bounding box center [439, 345] width 132 height 18
paste input "10000006208"
type input "10000006208"
click at [707, 389] on span "Send" at bounding box center [700, 389] width 18 height 9
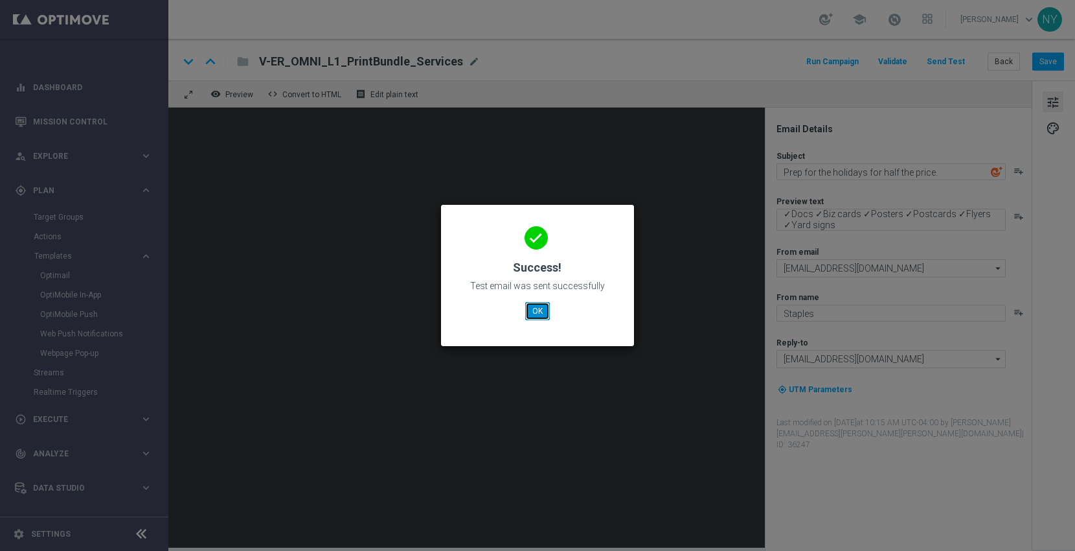
click at [534, 309] on button "OK" at bounding box center [537, 311] width 25 height 18
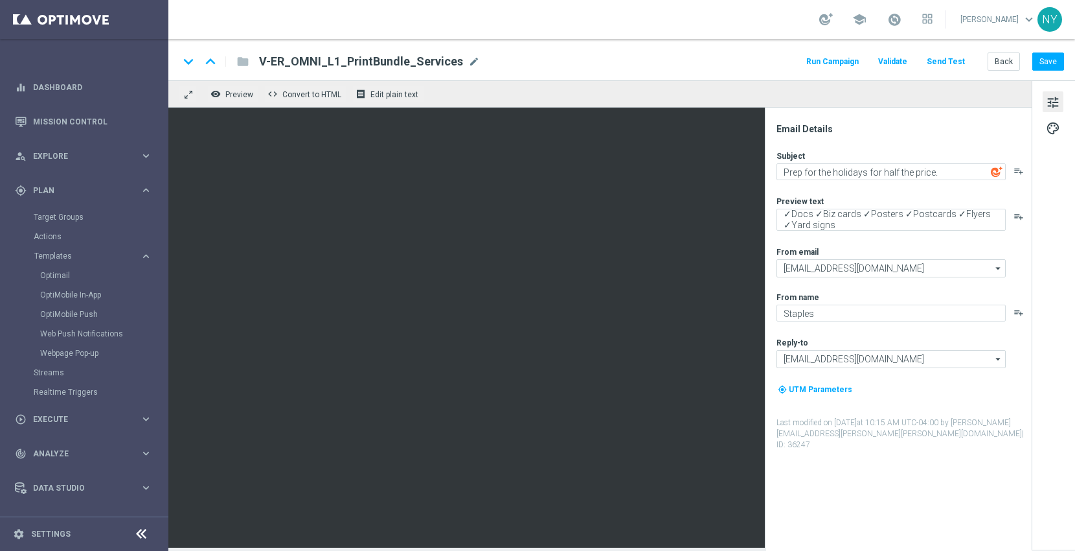
click at [958, 58] on button "Send Test" at bounding box center [946, 61] width 42 height 17
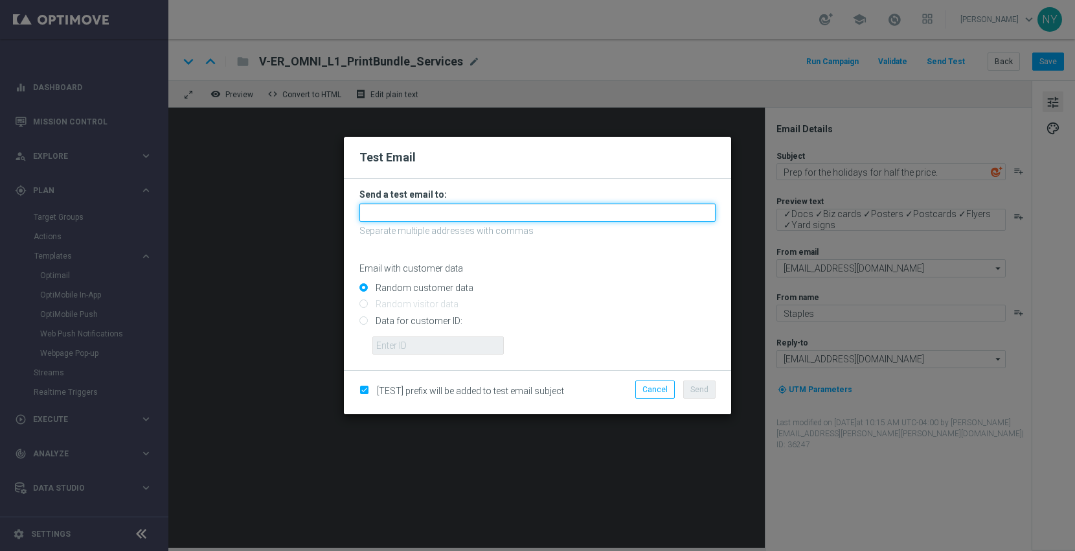
click at [404, 218] on input "text" at bounding box center [538, 212] width 356 height 18
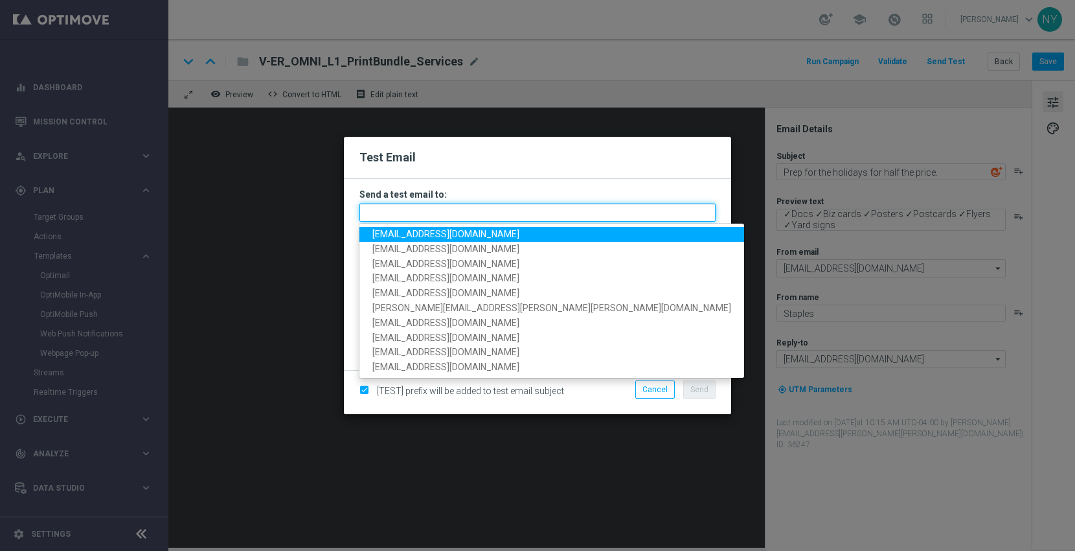
paste input "neilyetts3-bgfpw@litmusemail.com"
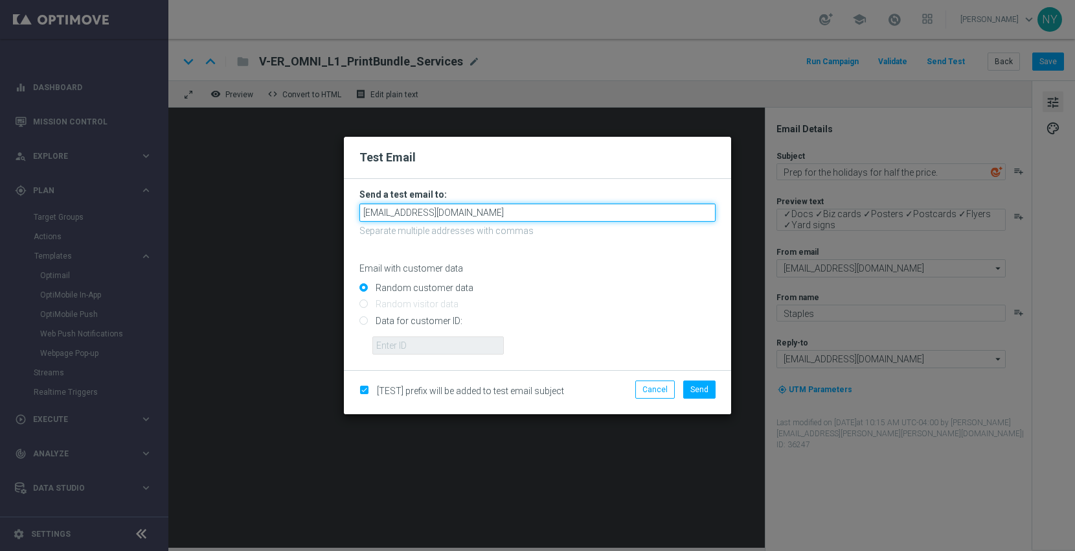
type input "neilyetts3-bgfpw@litmusemail.com"
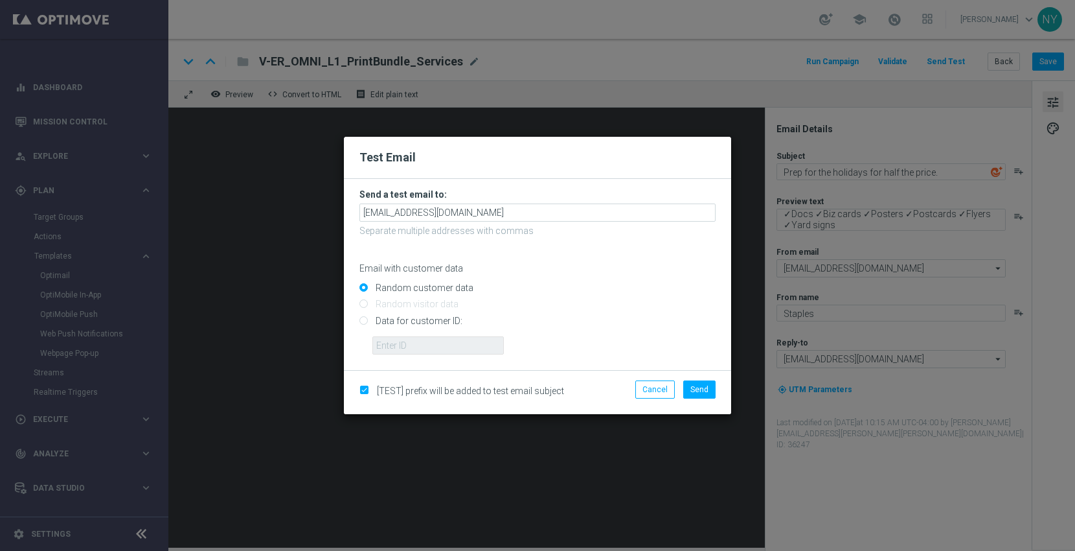
click at [363, 321] on input "Data for customer ID:" at bounding box center [538, 326] width 356 height 18
radio input "true"
click at [400, 343] on input "text" at bounding box center [439, 345] width 132 height 18
paste input "10000006208"
type input "10000006208"
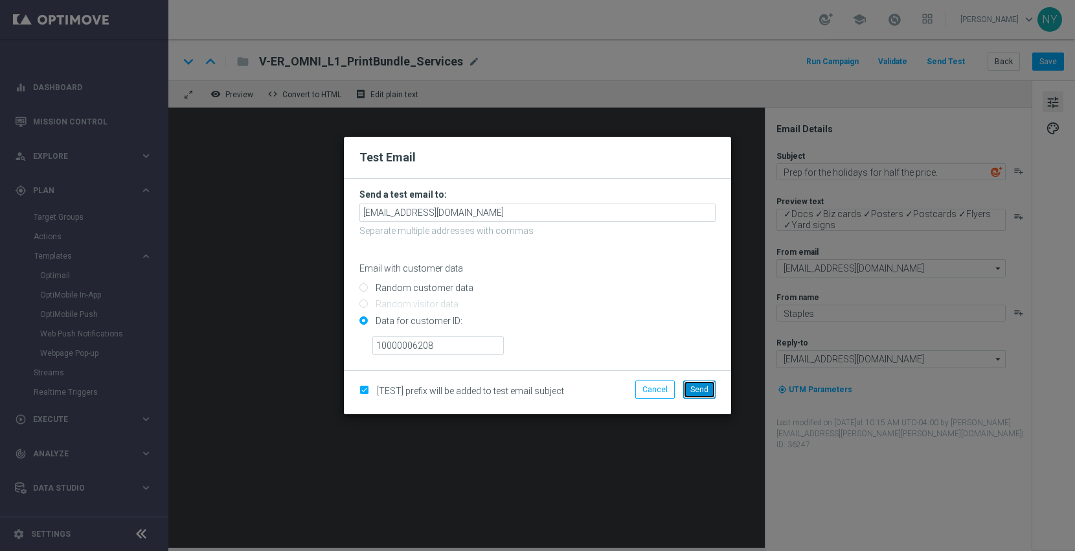
click at [692, 391] on span "Send" at bounding box center [700, 389] width 18 height 9
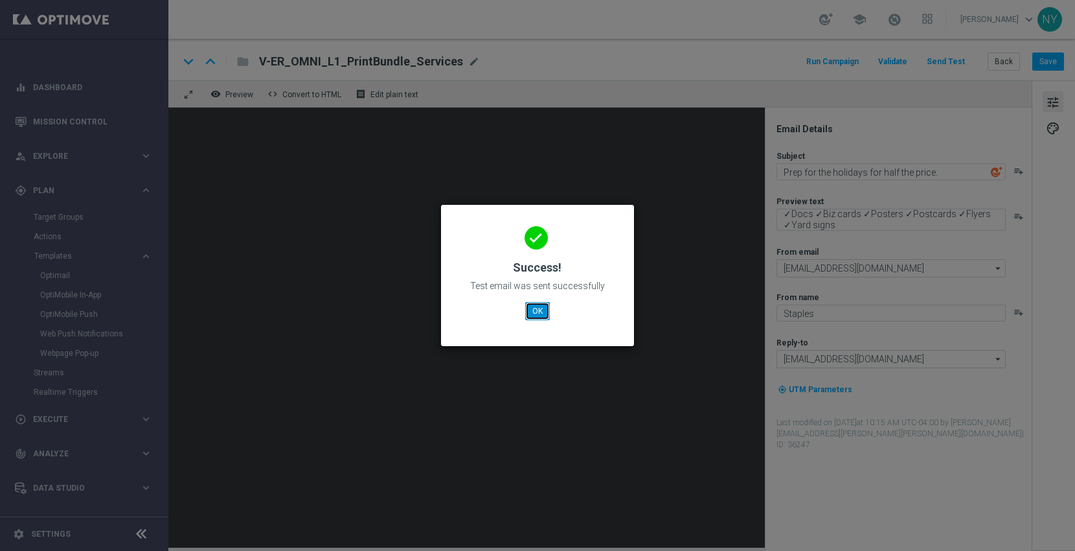
click at [531, 306] on button "OK" at bounding box center [537, 311] width 25 height 18
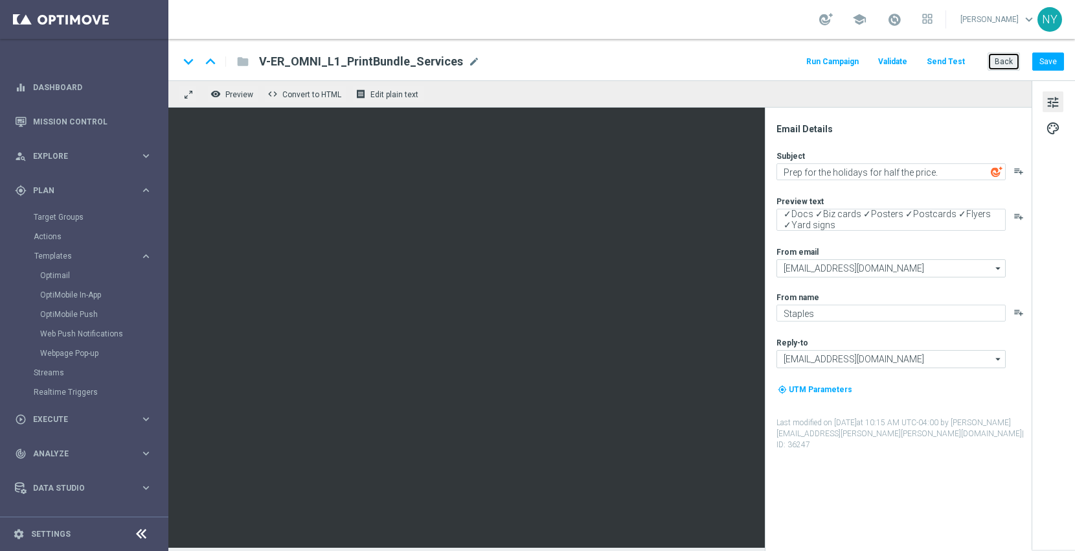
click at [1013, 58] on button "Back" at bounding box center [1004, 61] width 32 height 18
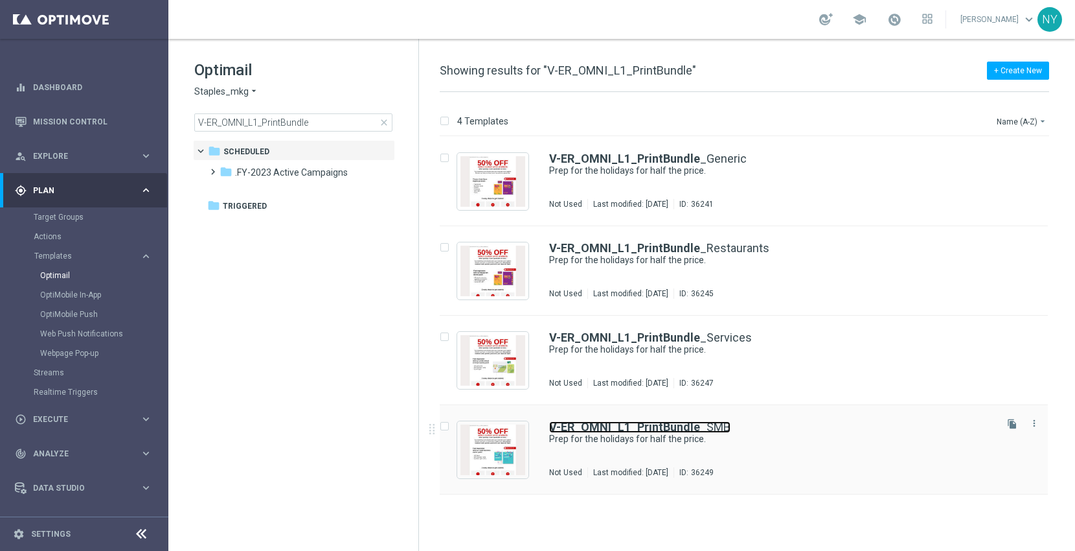
click at [667, 426] on b "V-ER_OMNI_L1_PrintBundle" at bounding box center [624, 427] width 151 height 14
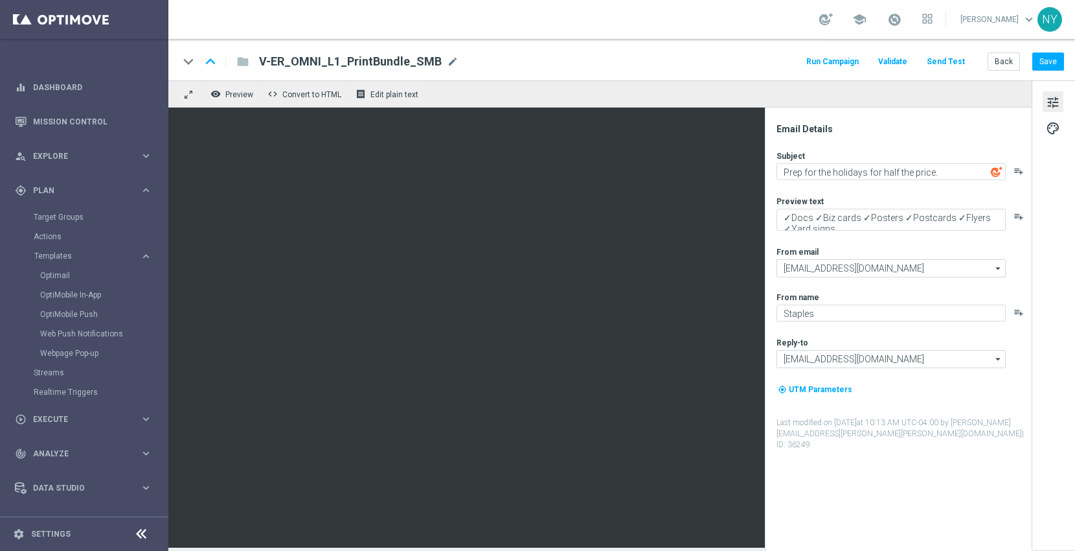
click at [952, 58] on button "Send Test" at bounding box center [946, 61] width 42 height 17
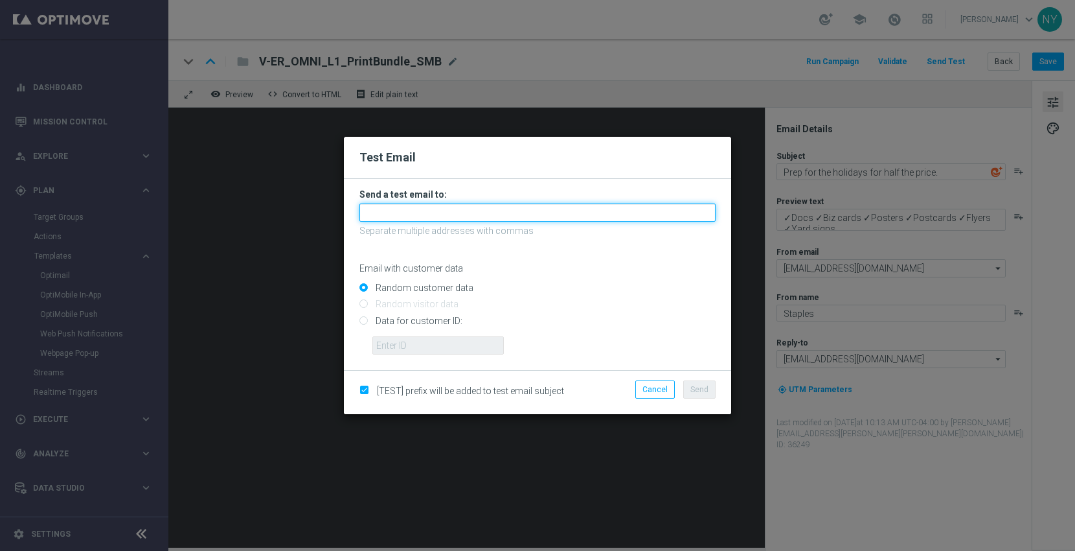
click at [416, 206] on input "text" at bounding box center [538, 212] width 356 height 18
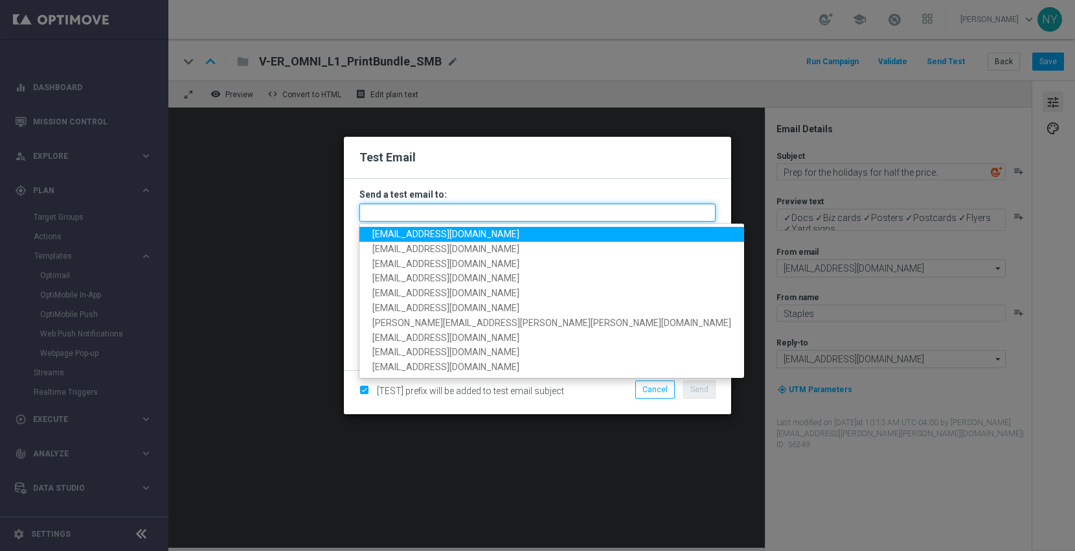
paste input "neilyetts3-bgfru@litmusemail.com"
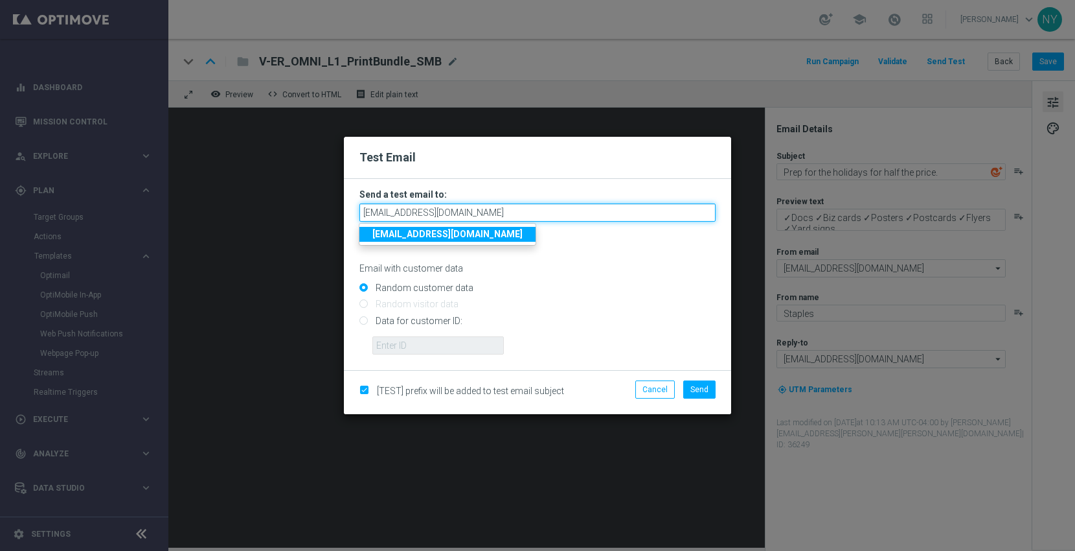
type input "neilyetts3-bgfru@litmusemail.com"
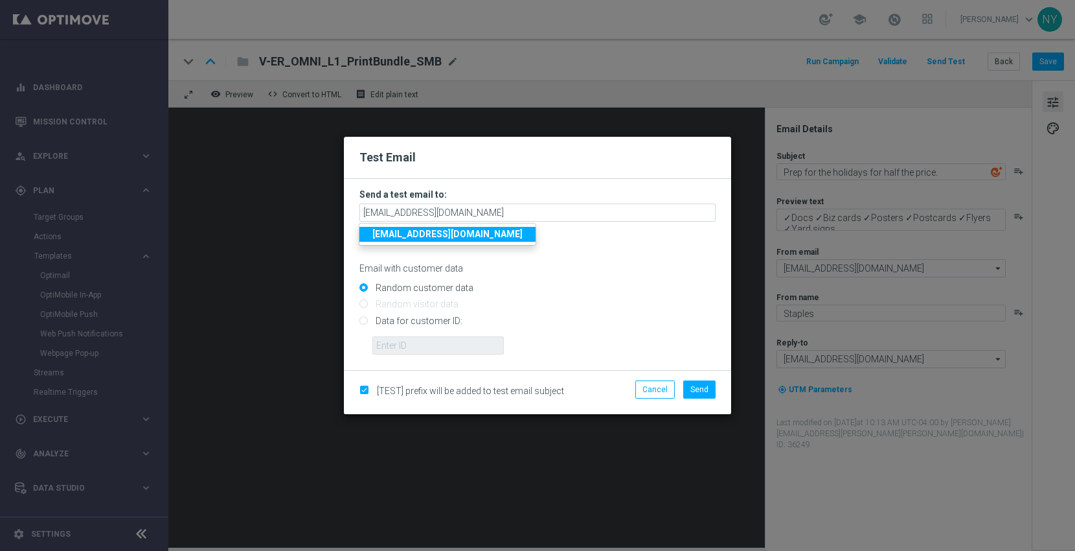
drag, startPoint x: 597, startPoint y: 270, endPoint x: 569, endPoint y: 270, distance: 27.9
click at [597, 270] on p "Email with customer data" at bounding box center [538, 268] width 356 height 12
click at [367, 321] on input "Data for customer ID:" at bounding box center [538, 326] width 356 height 18
radio input "true"
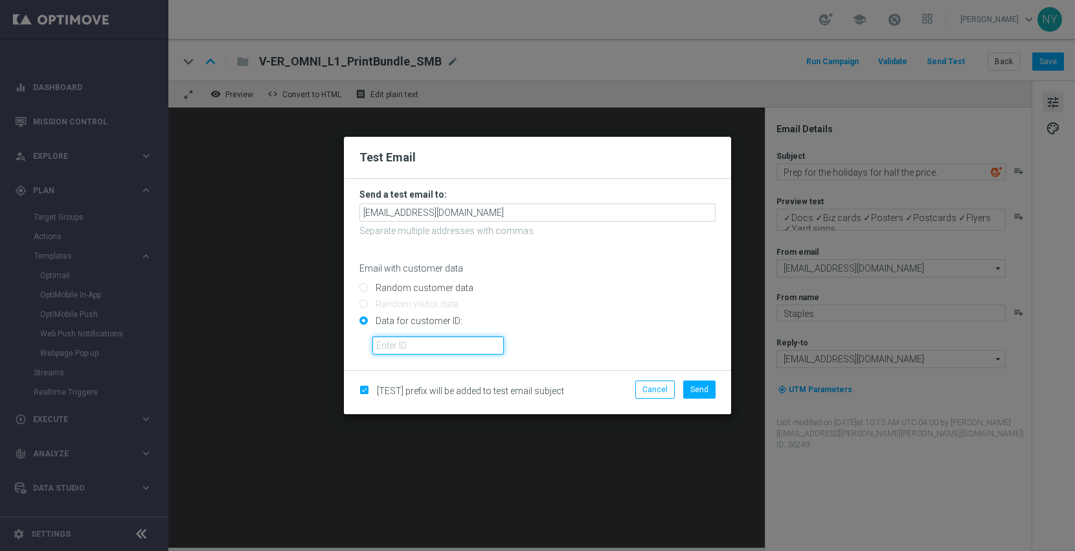
click at [382, 339] on input "text" at bounding box center [439, 345] width 132 height 18
paste input "10000006208"
type input "10000006208"
click at [700, 385] on span "Send" at bounding box center [700, 389] width 18 height 9
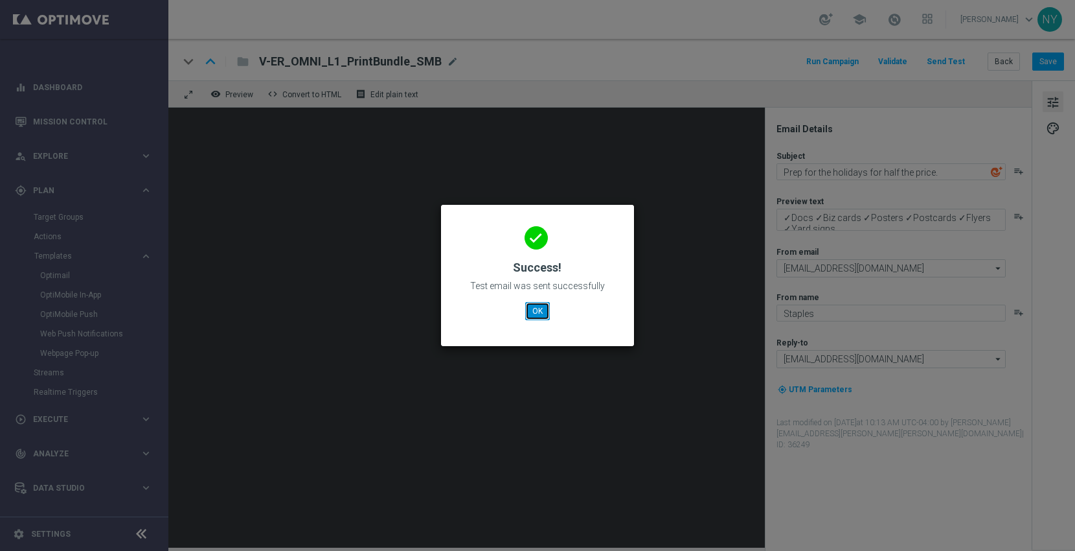
click at [540, 306] on button "OK" at bounding box center [537, 311] width 25 height 18
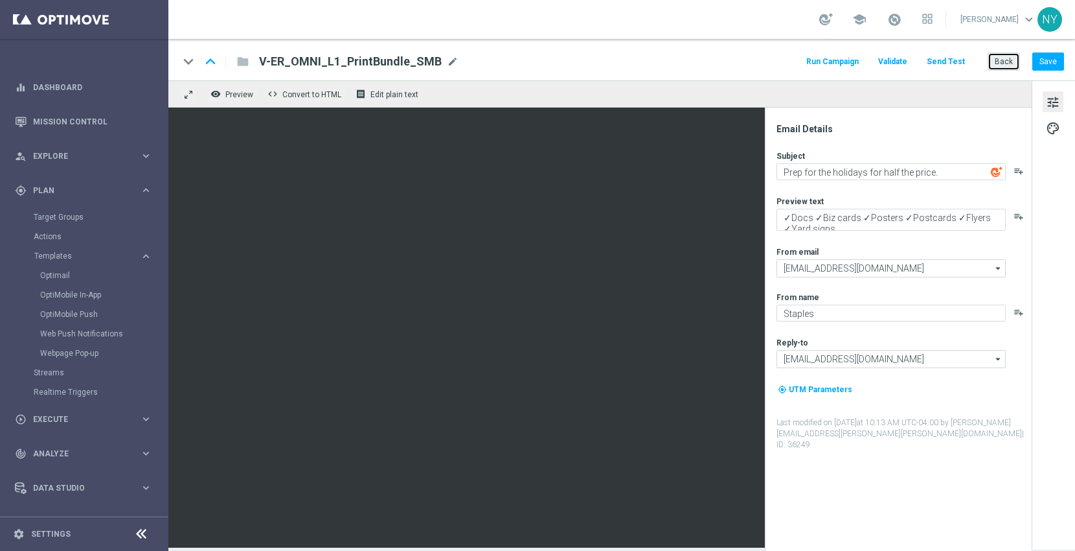
click at [1011, 56] on button "Back" at bounding box center [1004, 61] width 32 height 18
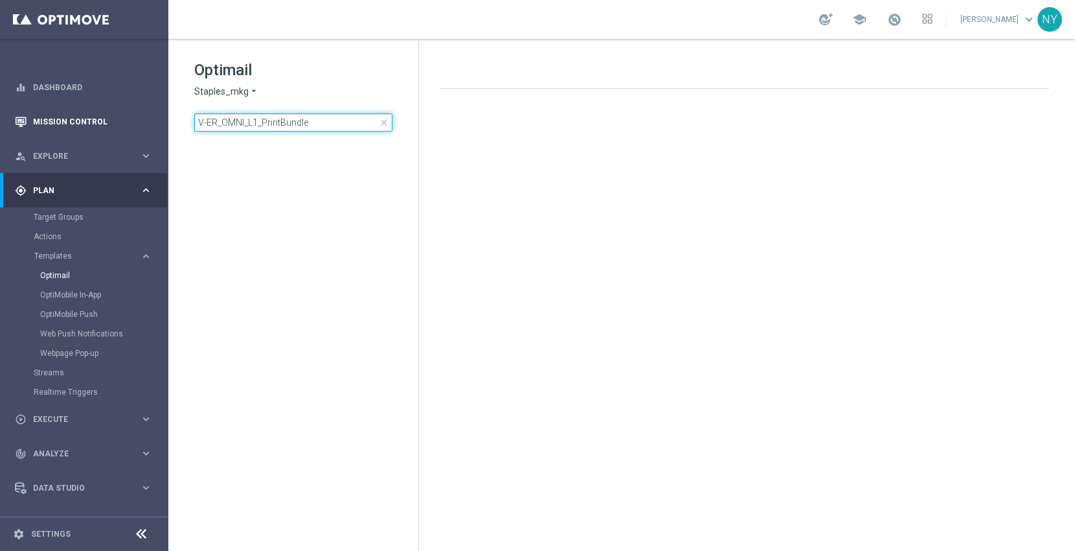
drag, startPoint x: 328, startPoint y: 123, endPoint x: 78, endPoint y: 117, distance: 250.8
click at [88, 117] on main "equalizer Dashboard Mission Control" at bounding box center [537, 275] width 1075 height 551
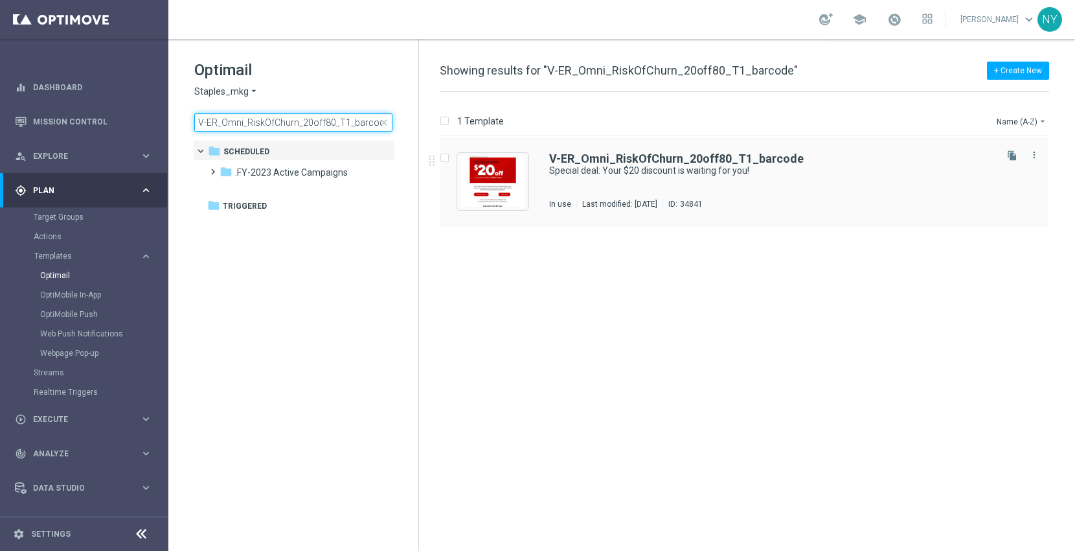
type input "V-ER_Omni_RiskOfChurn_20off80_T1_barcode"
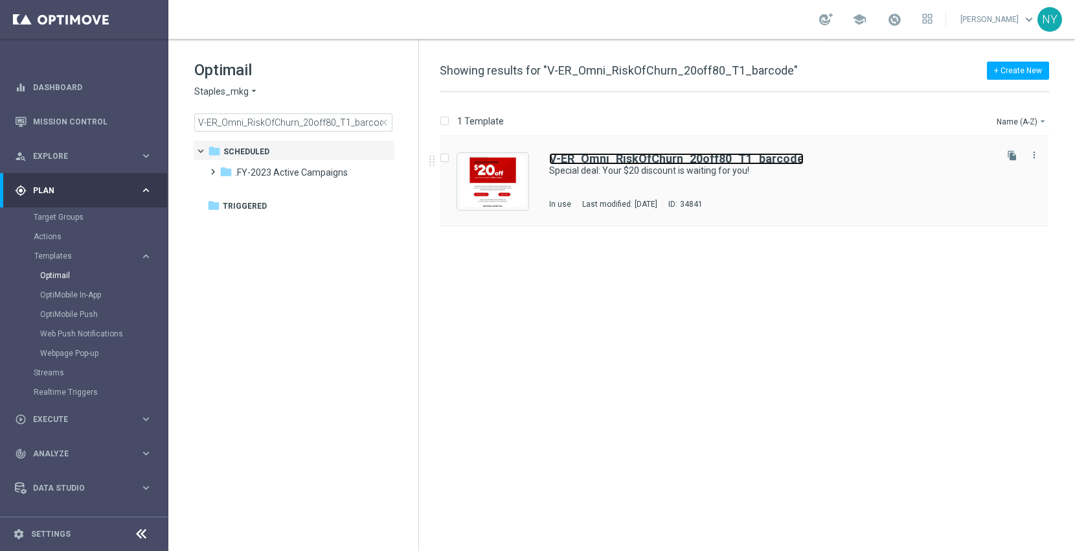
click at [613, 162] on b "V-ER_Omni_RiskOfChurn_20off80_T1_barcode" at bounding box center [676, 159] width 255 height 14
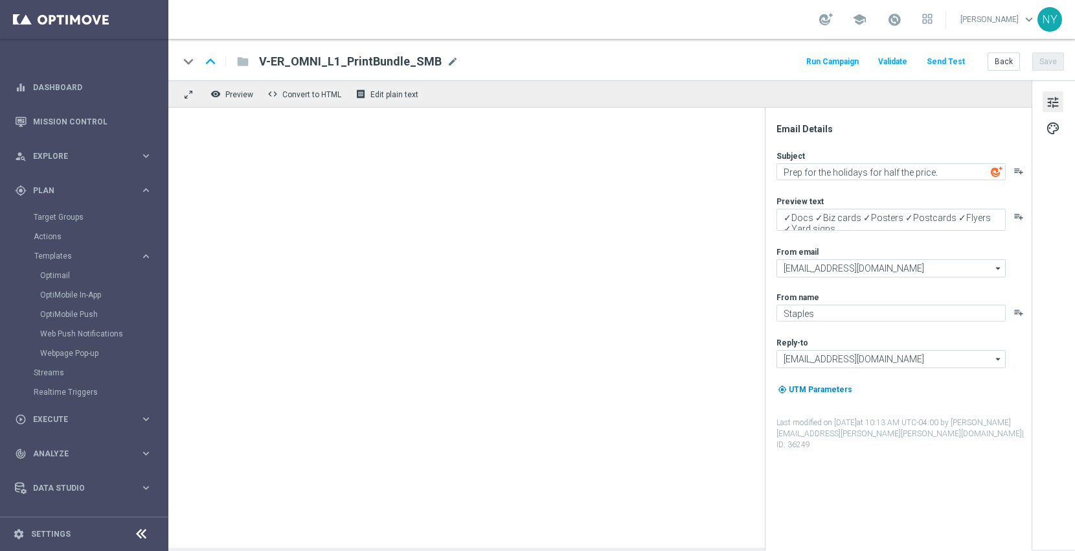
type textarea "Special deal: Your $20 discount is waiting for you!"
type textarea "Ready. Set. Claim."
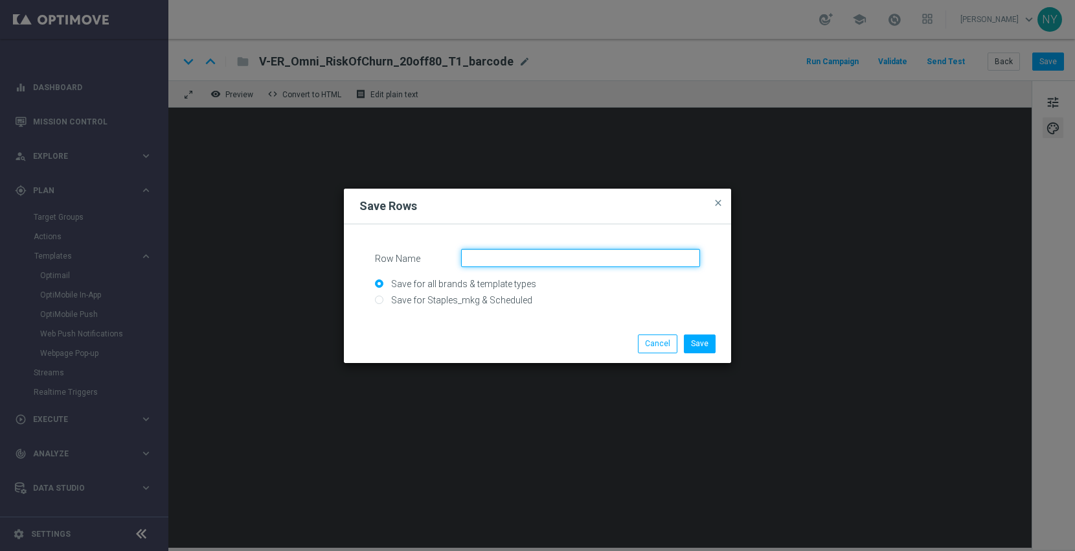
click at [525, 257] on input "Row Name" at bounding box center [580, 258] width 239 height 18
type input "dynamicmail-troubleshooting"
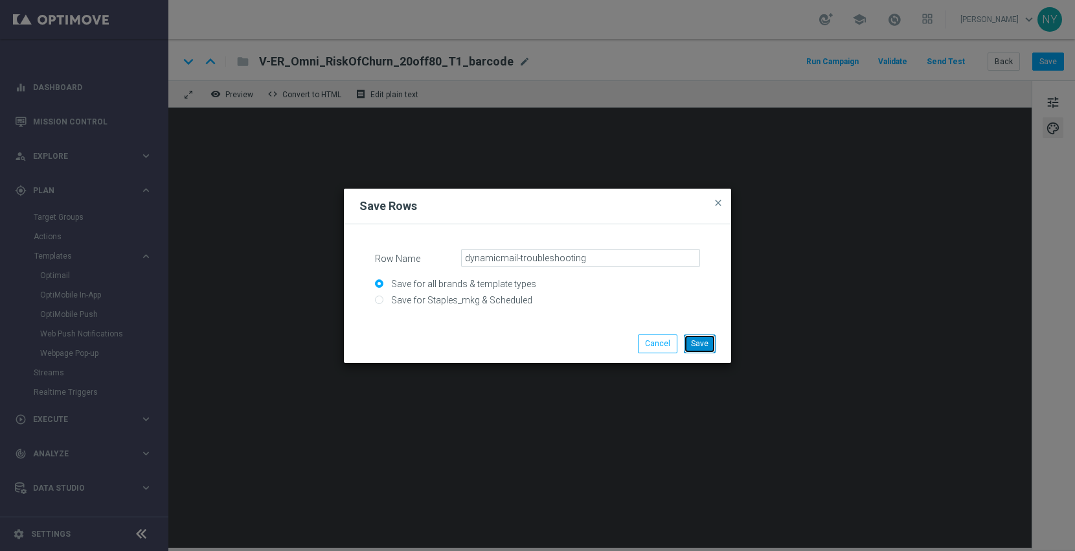
click at [700, 344] on button "Save" at bounding box center [700, 343] width 32 height 18
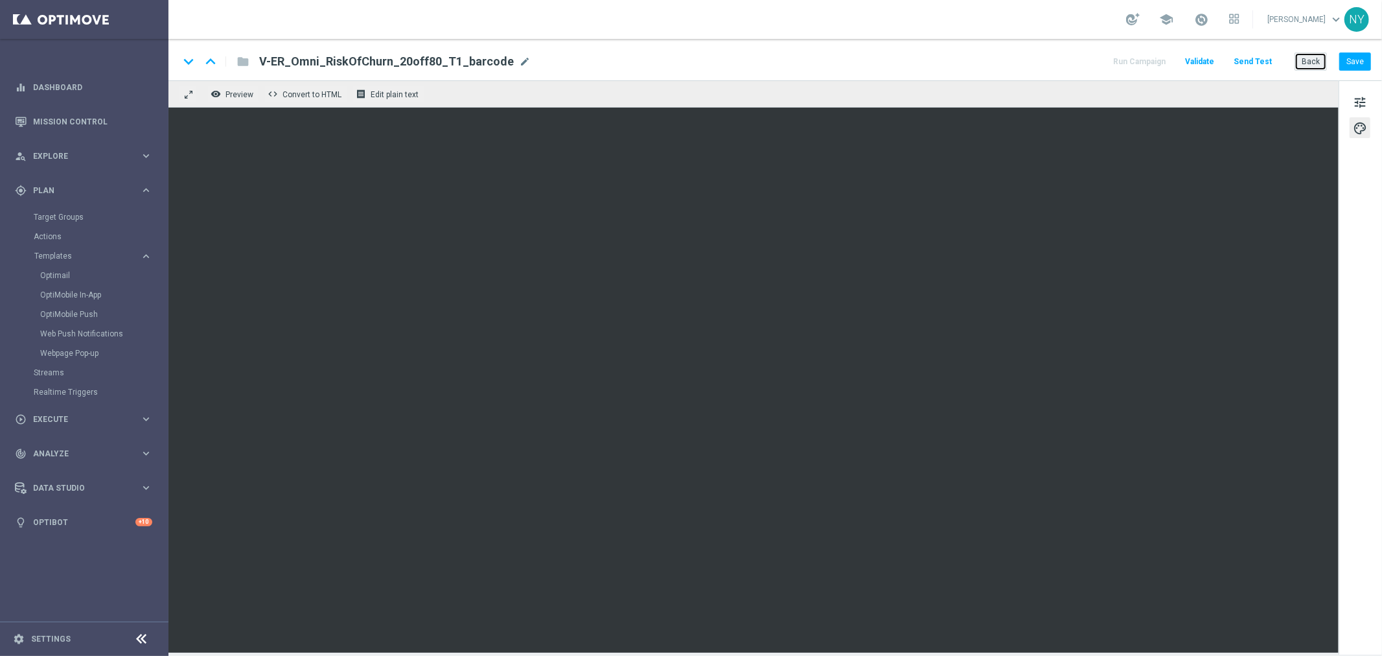
click at [1075, 54] on button "Back" at bounding box center [1310, 61] width 32 height 18
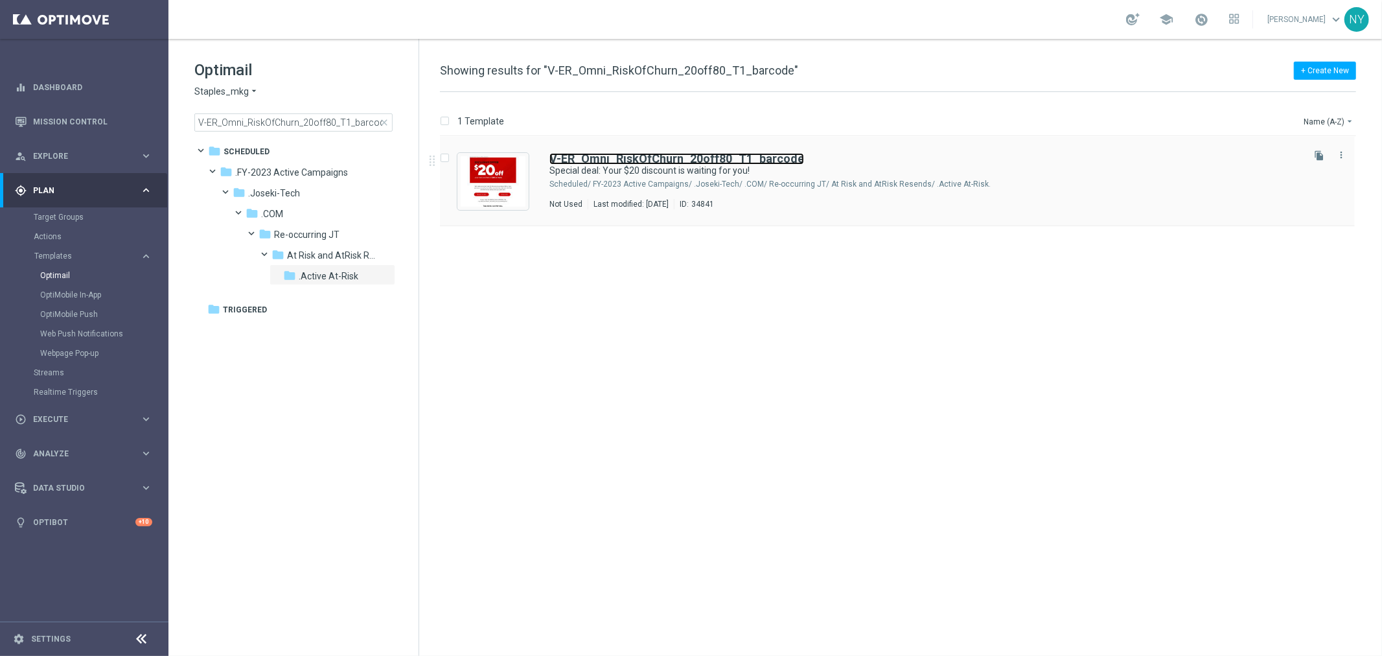
click at [684, 157] on b "V-ER_Omni_RiskOfChurn_20off80_T1_barcode" at bounding box center [676, 159] width 255 height 14
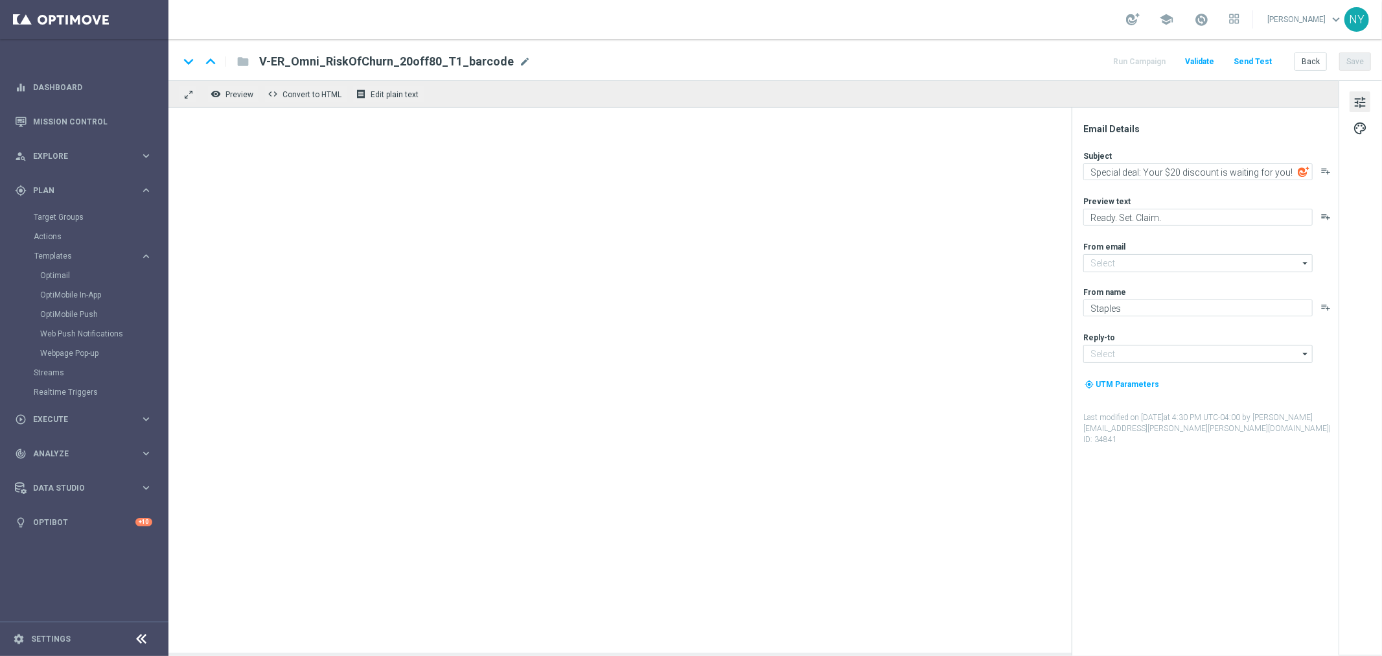
type input "staples@connected.staples.com"
type input "info@staples.com"
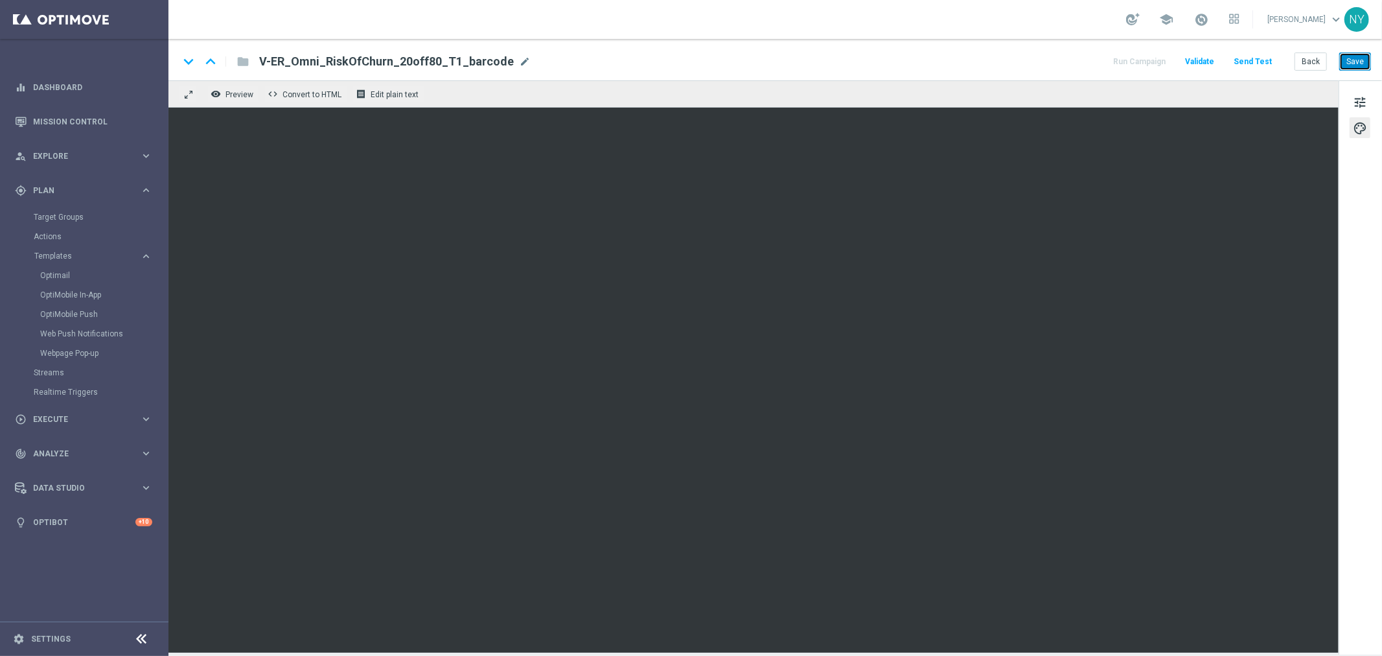
click at [1075, 62] on button "Save" at bounding box center [1355, 61] width 32 height 18
click at [1075, 58] on button "Save" at bounding box center [1355, 61] width 32 height 18
click at [1075, 58] on button "Send Test" at bounding box center [1253, 61] width 42 height 17
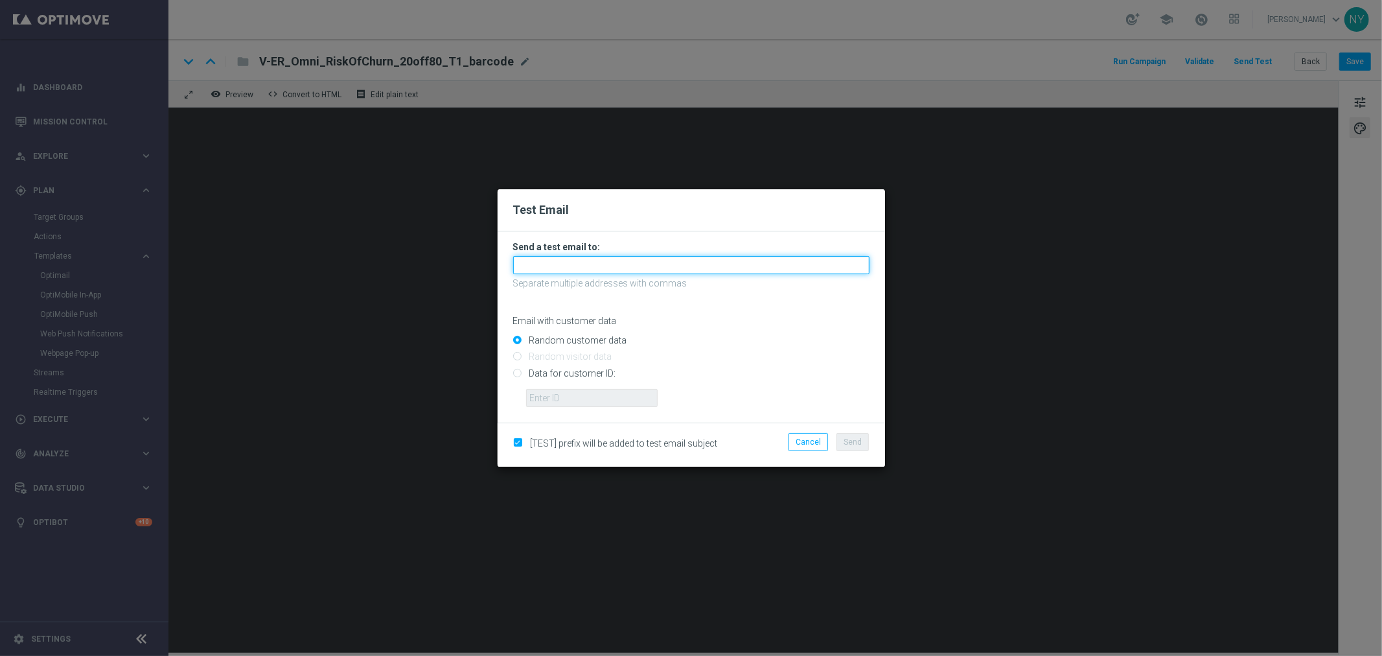
click at [560, 266] on input "text" at bounding box center [691, 265] width 356 height 18
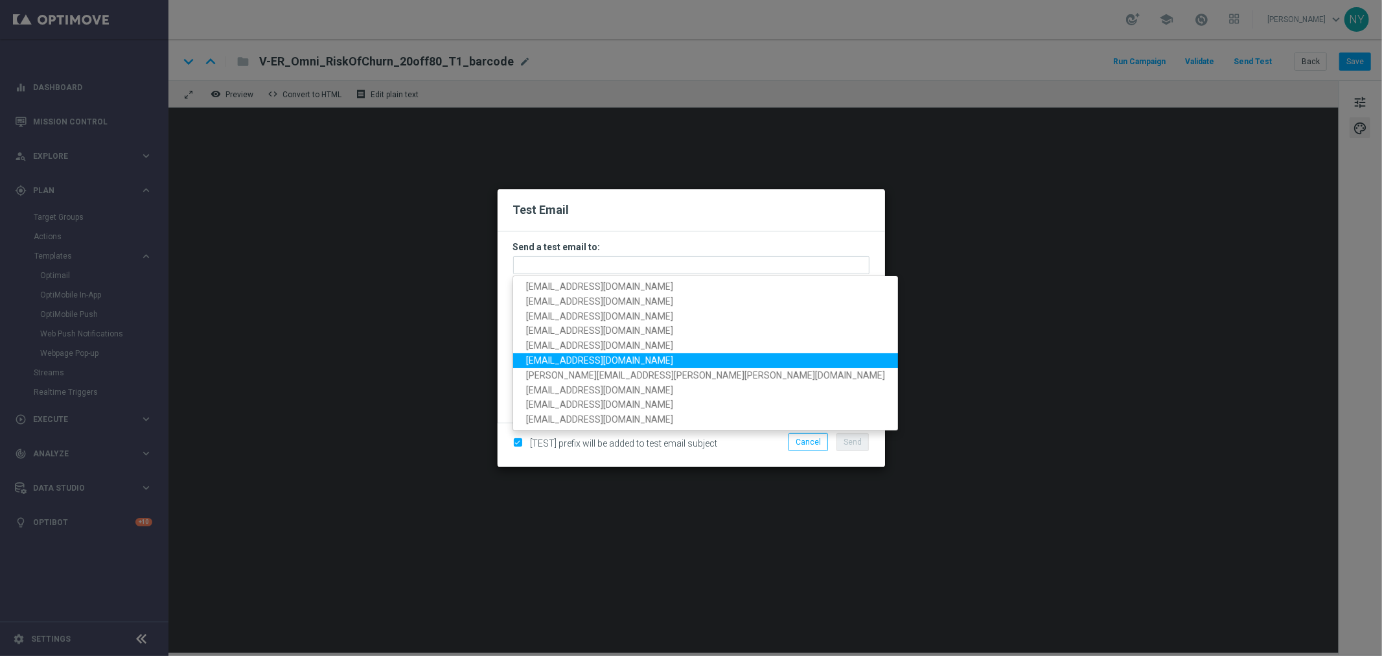
click at [571, 363] on span "neilyetts3@litmusemail.com" at bounding box center [599, 360] width 147 height 10
type input "neilyetts3@litmusemail.com"
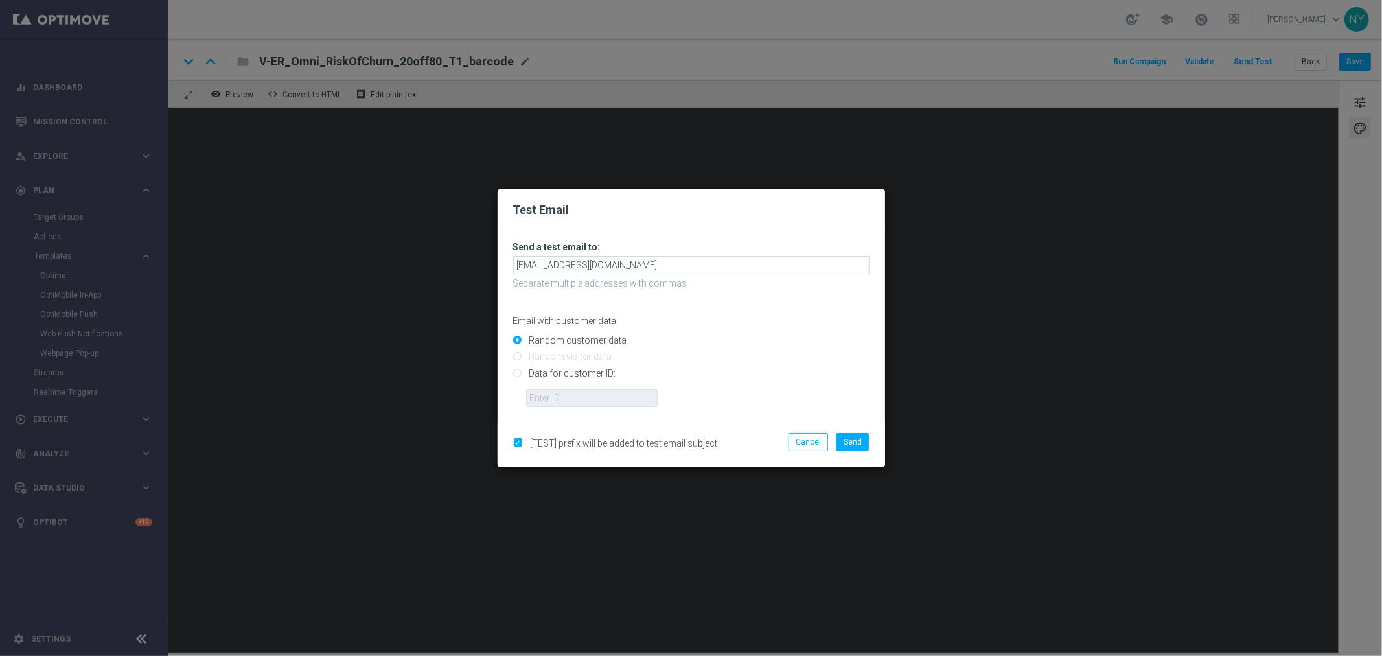
click at [516, 370] on input "Data for customer ID:" at bounding box center [691, 378] width 356 height 18
radio input "true"
click at [556, 395] on input "text" at bounding box center [592, 398] width 132 height 18
paste input "10000007234"
type input "10000007234"
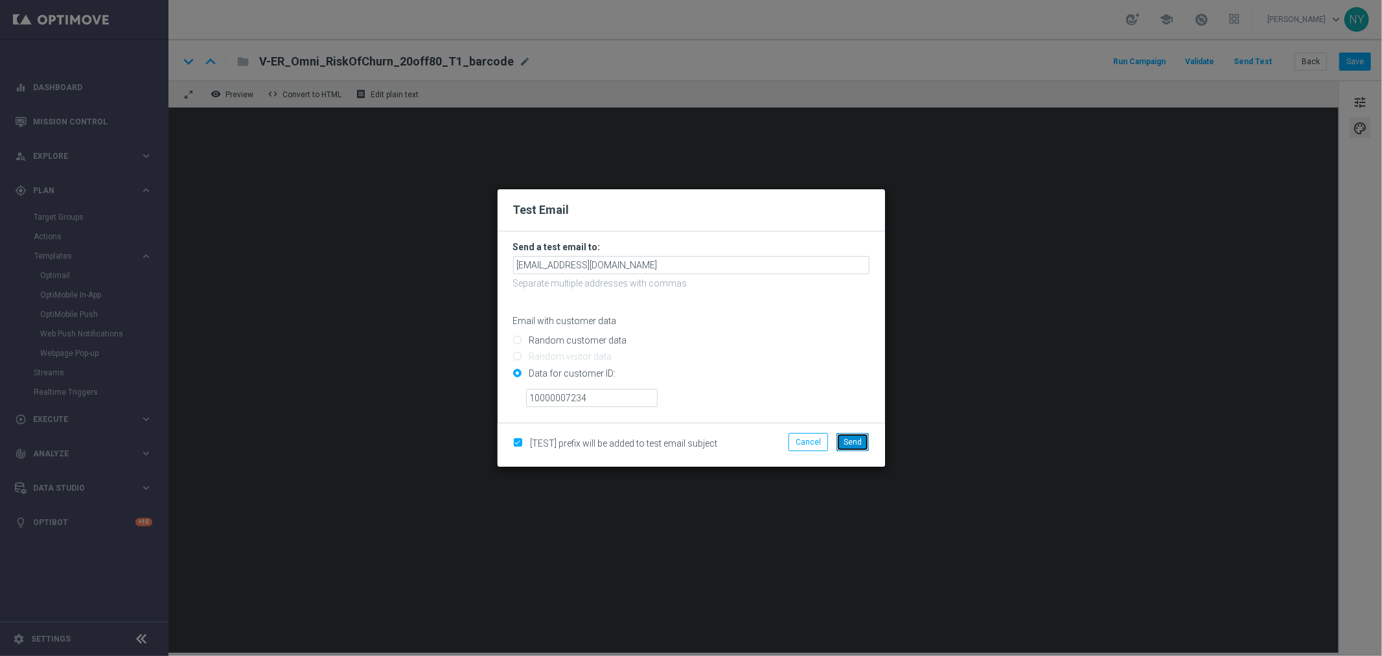
click at [846, 437] on span "Send" at bounding box center [852, 441] width 18 height 9
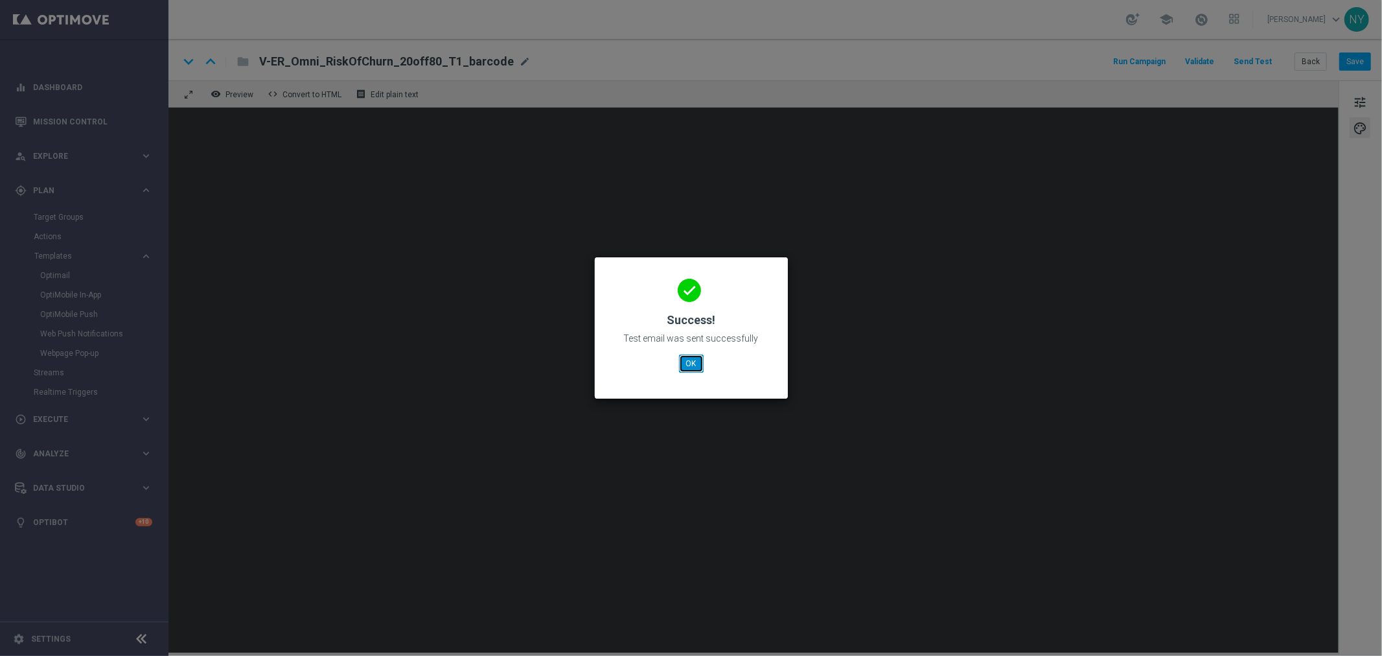
click at [694, 360] on button "OK" at bounding box center [691, 363] width 25 height 18
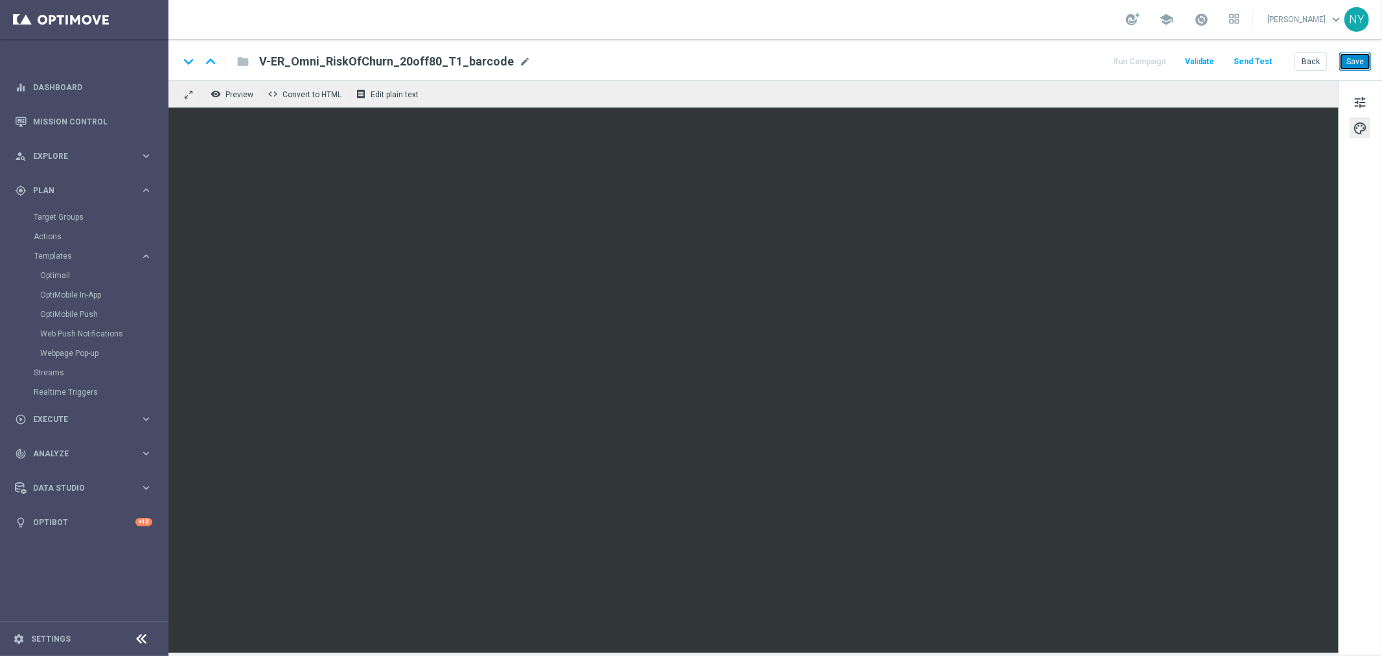
click at [1075, 54] on button "Save" at bounding box center [1355, 61] width 32 height 18
drag, startPoint x: 504, startPoint y: 60, endPoint x: 260, endPoint y: 60, distance: 244.2
click at [260, 60] on div "V-ER_Omni_RiskOfChurn_20off80_T1_barcode mode_edit" at bounding box center [394, 61] width 271 height 17
click at [1075, 61] on button "Send Test" at bounding box center [1253, 61] width 42 height 17
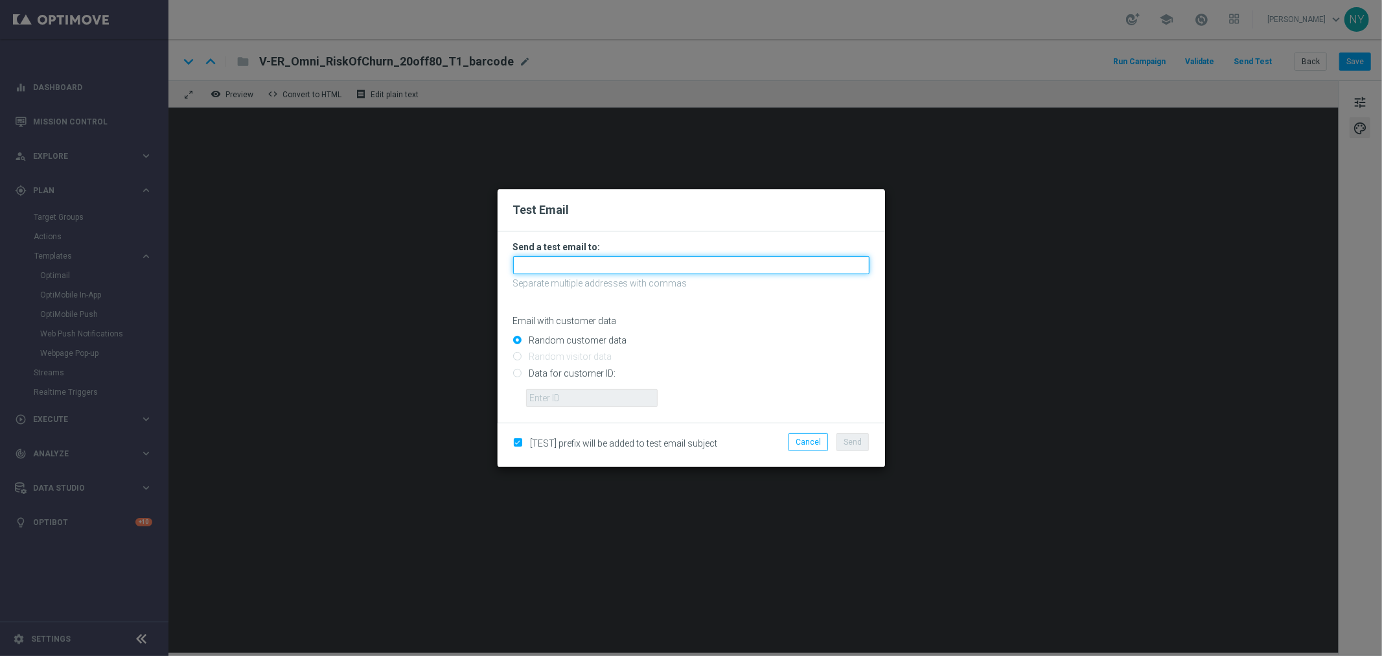
click at [538, 264] on input "text" at bounding box center [691, 265] width 356 height 18
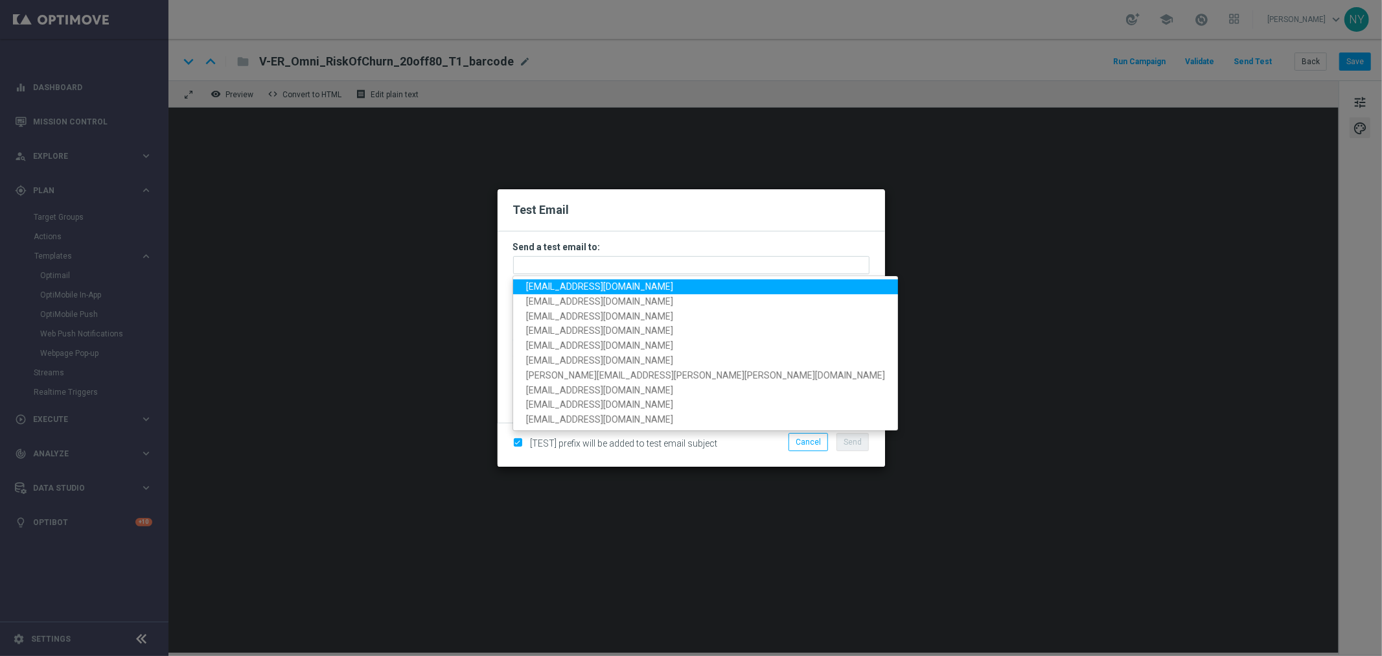
click at [543, 287] on span "neilyetts3@litmusemail.com" at bounding box center [599, 286] width 147 height 10
type input "neilyetts3@litmusemail.com"
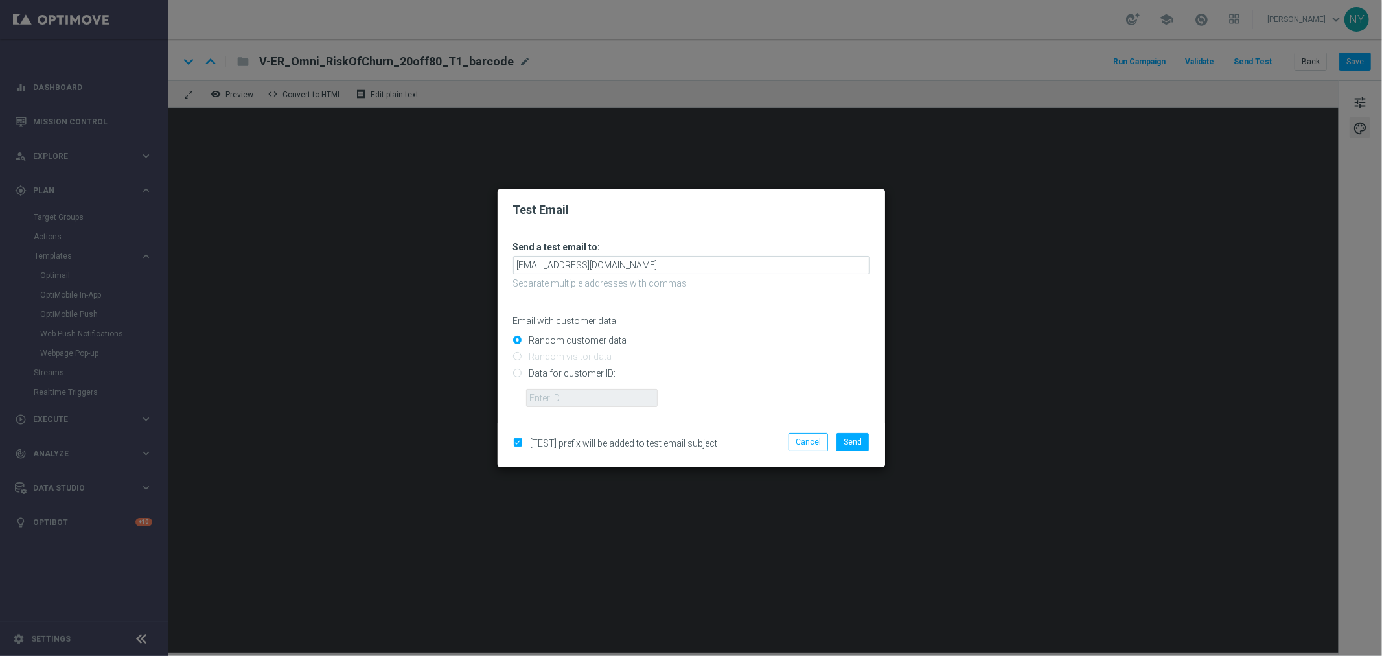
click at [515, 376] on input "Data for customer ID:" at bounding box center [691, 378] width 356 height 18
radio input "true"
click at [542, 395] on input "text" at bounding box center [592, 398] width 132 height 18
click at [561, 394] on input "text" at bounding box center [592, 398] width 132 height 18
paste input "10002610995"
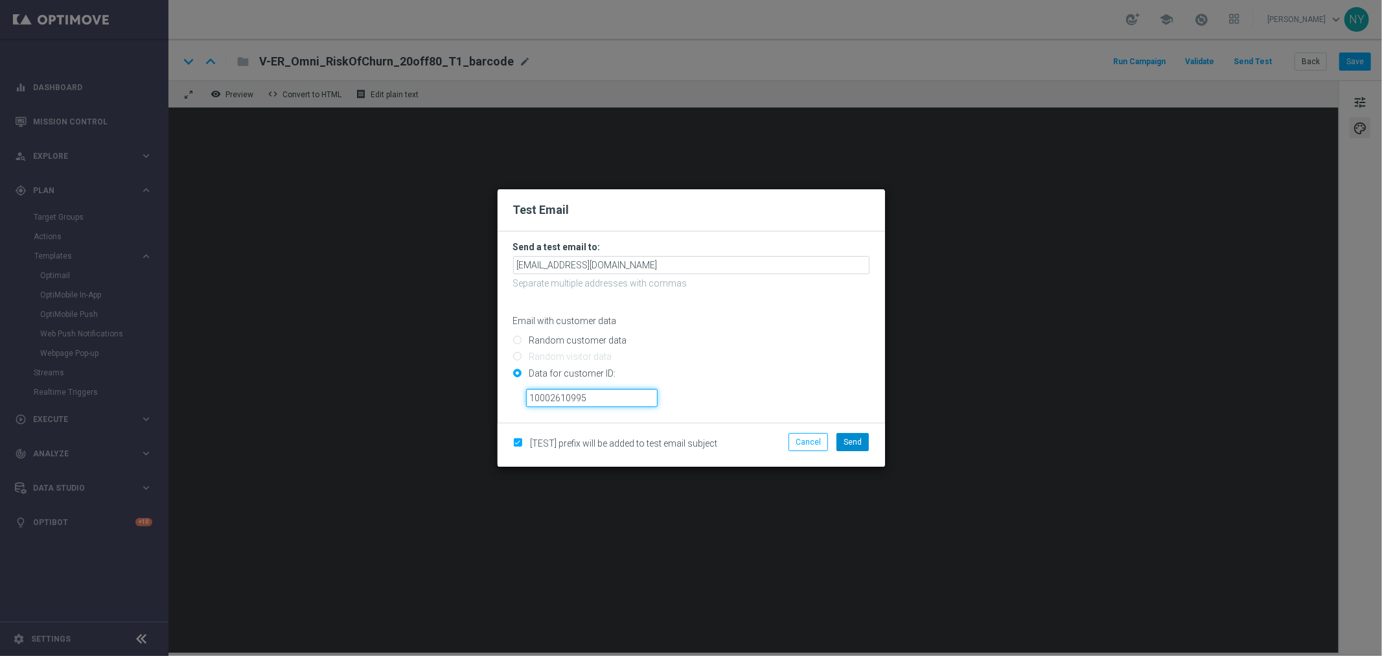
type input "10002610995"
click at [849, 441] on span "Send" at bounding box center [852, 441] width 18 height 9
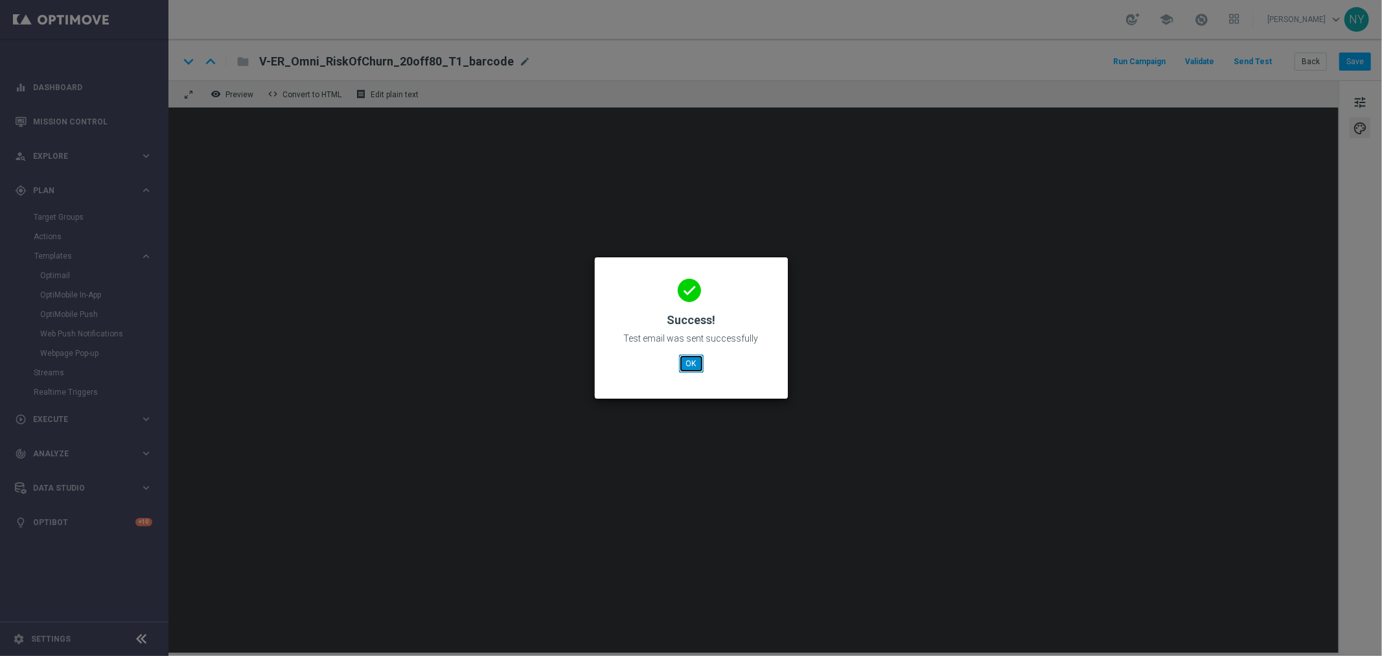
click at [694, 364] on button "OK" at bounding box center [691, 363] width 25 height 18
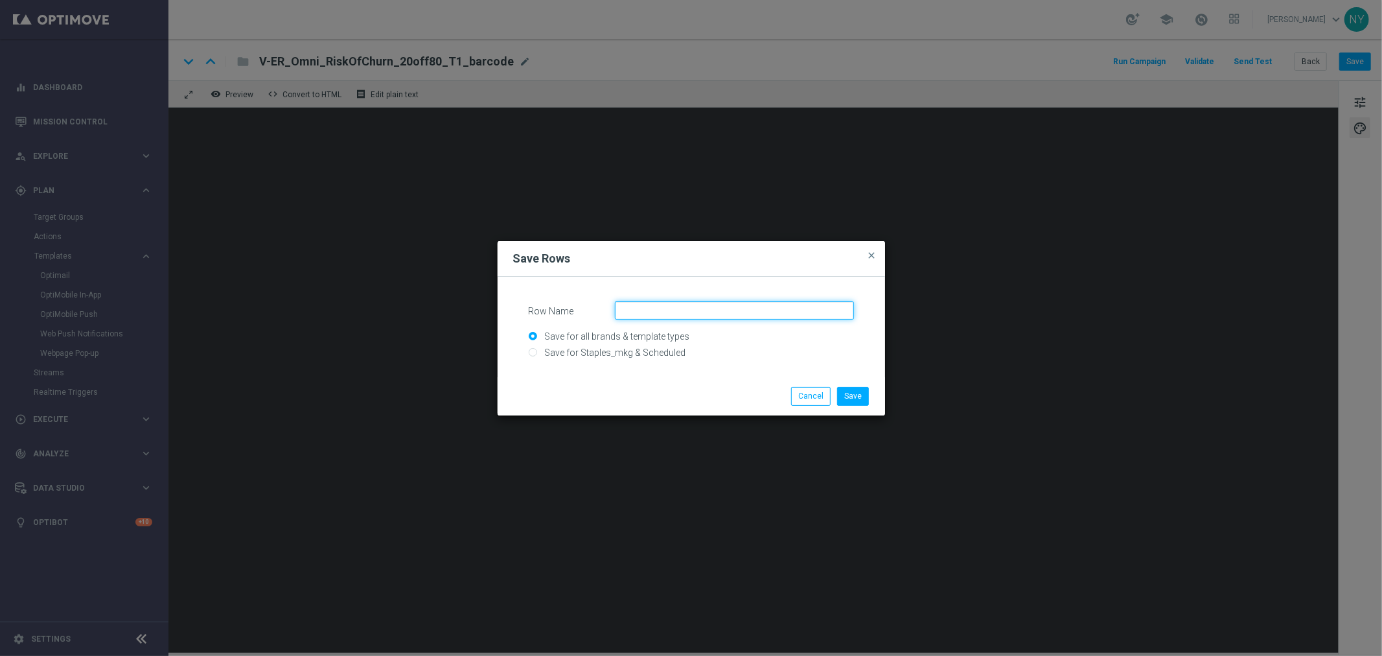
click at [669, 313] on input "Row Name" at bounding box center [734, 310] width 239 height 18
type input "DynamicMail-TempFix"
click at [856, 393] on button "Save" at bounding box center [853, 396] width 32 height 18
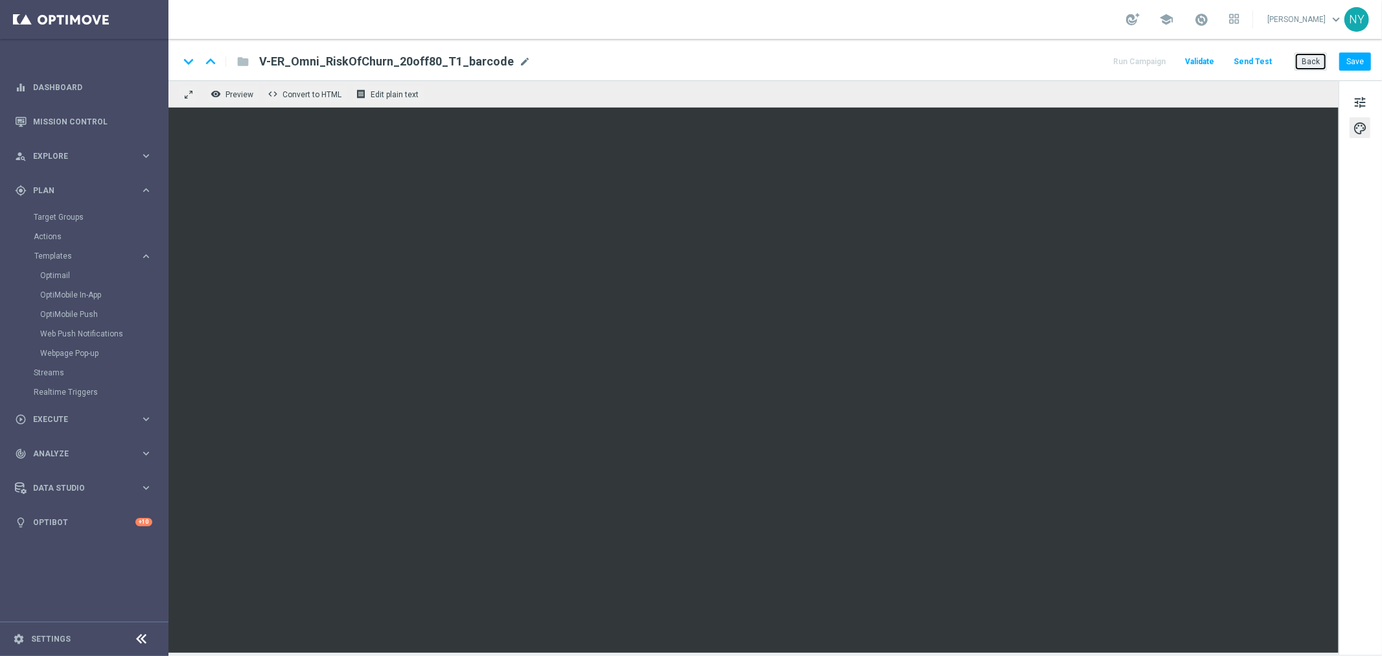
click at [1075, 59] on button "Back" at bounding box center [1310, 61] width 32 height 18
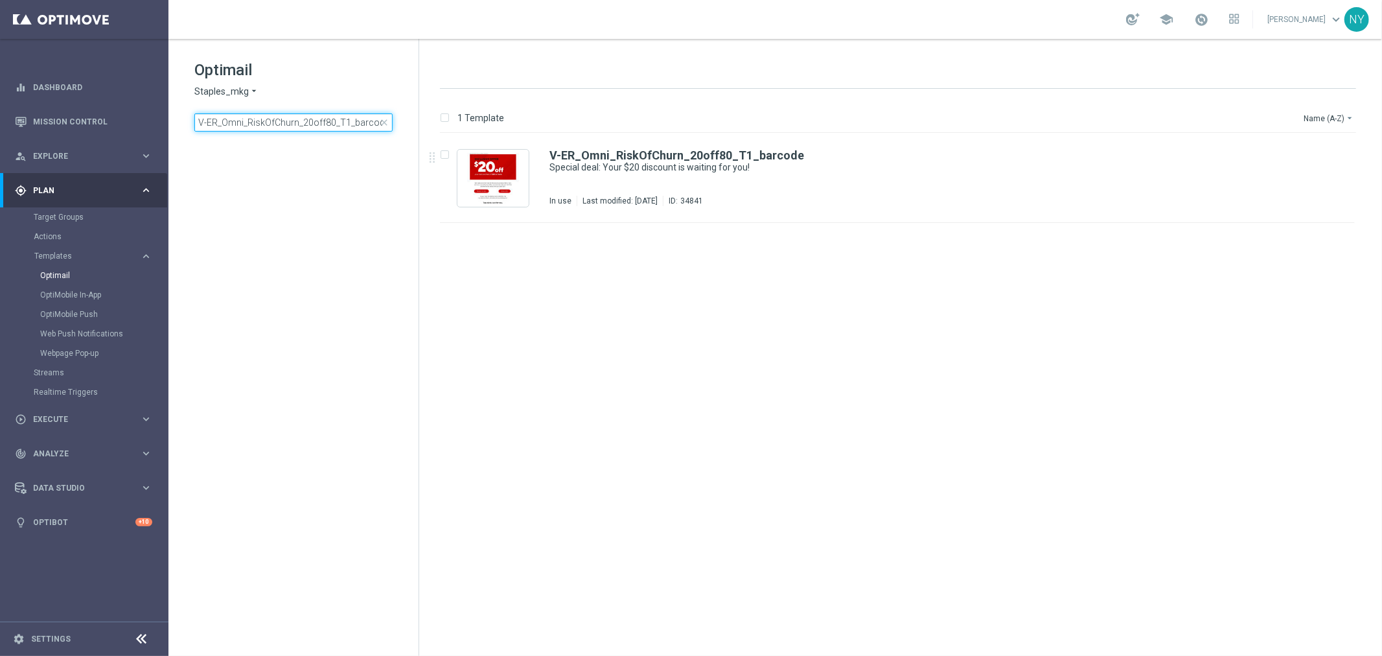
click at [334, 124] on input "V-ER_Omni_RiskOfChurn_20off80_T1_barcode" at bounding box center [293, 122] width 198 height 18
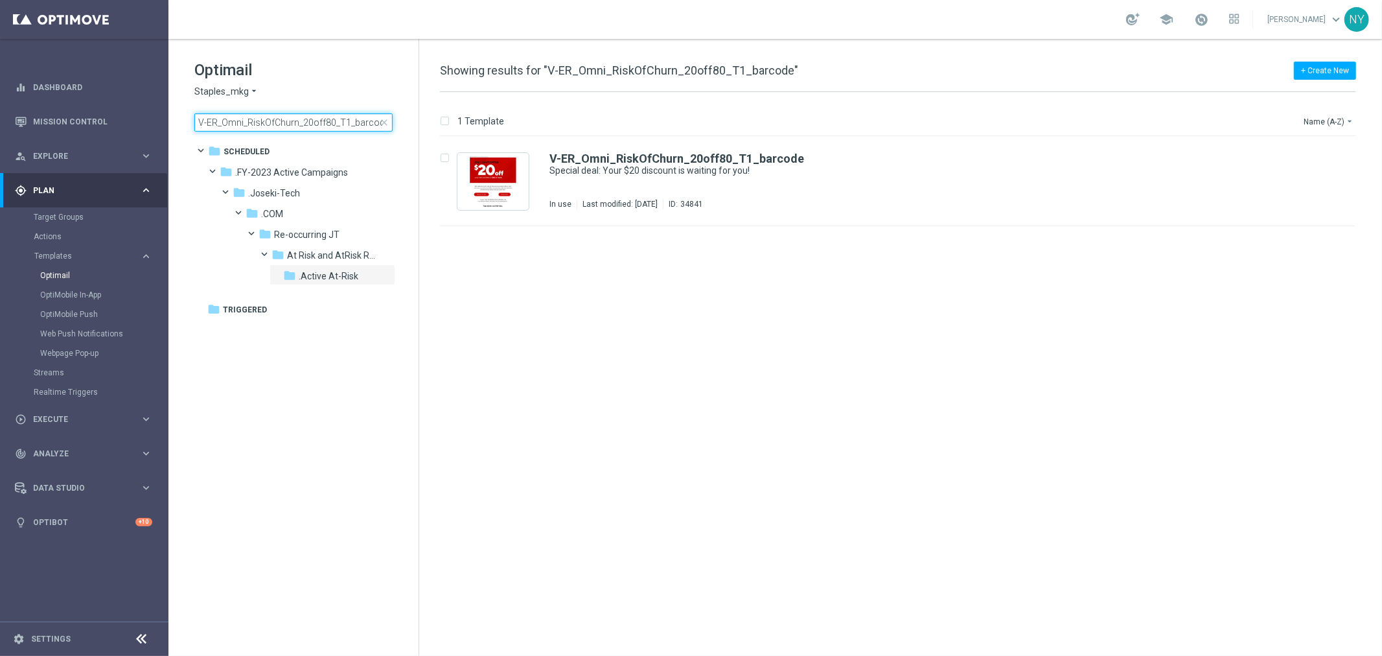
drag, startPoint x: 350, startPoint y: 126, endPoint x: 343, endPoint y: 126, distance: 7.2
click at [343, 126] on input "V-ER_Omni_RiskOfChurn_20off80_T1_barcode" at bounding box center [293, 122] width 198 height 18
click at [346, 126] on input "V-ER_Omni_RiskOfChurn_20off80_T1_barcode" at bounding box center [293, 122] width 198 height 18
click at [341, 122] on input "V-ER_Omni_RiskOfChurn_20off80_T1_barcode" at bounding box center [293, 122] width 198 height 18
type input "V-ER_Omni_RiskOfChurn_20off80_T2_barcode"
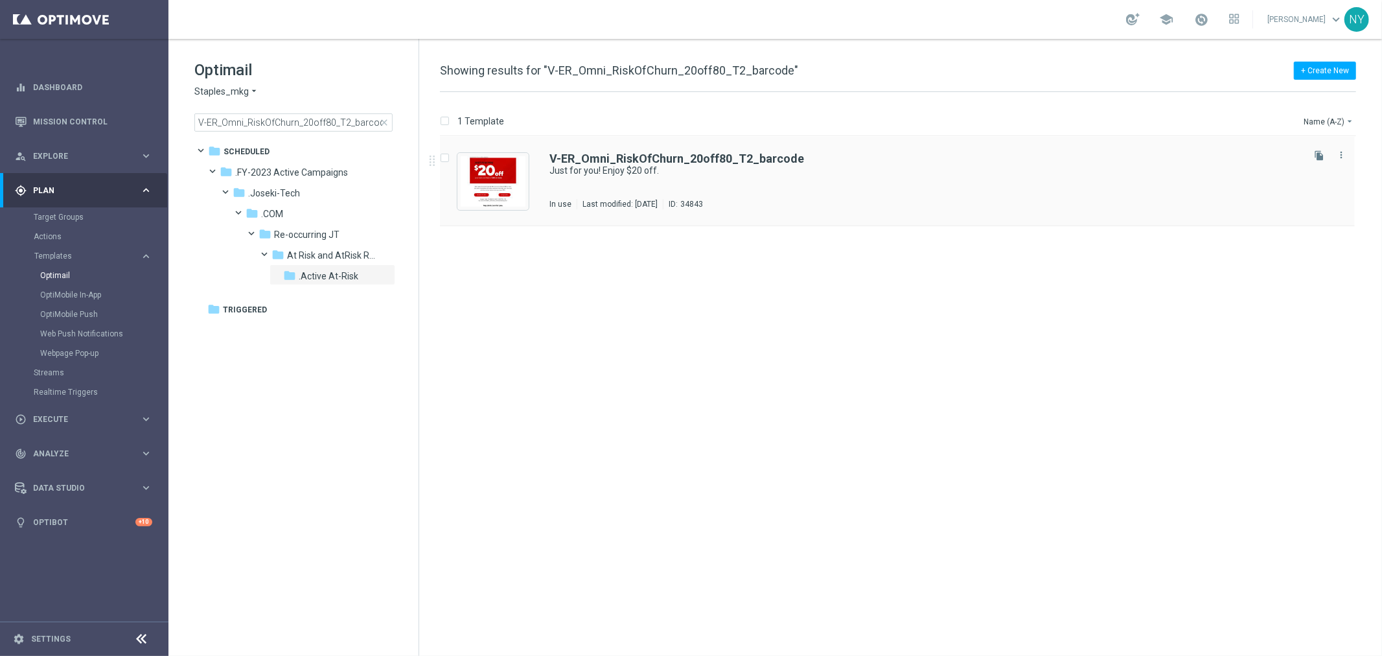
click at [661, 152] on div "V-ER_Omni_RiskOfChurn_20off80_T2_barcode Just for you! Enjoy $20 off. In use La…" at bounding box center [897, 181] width 915 height 89
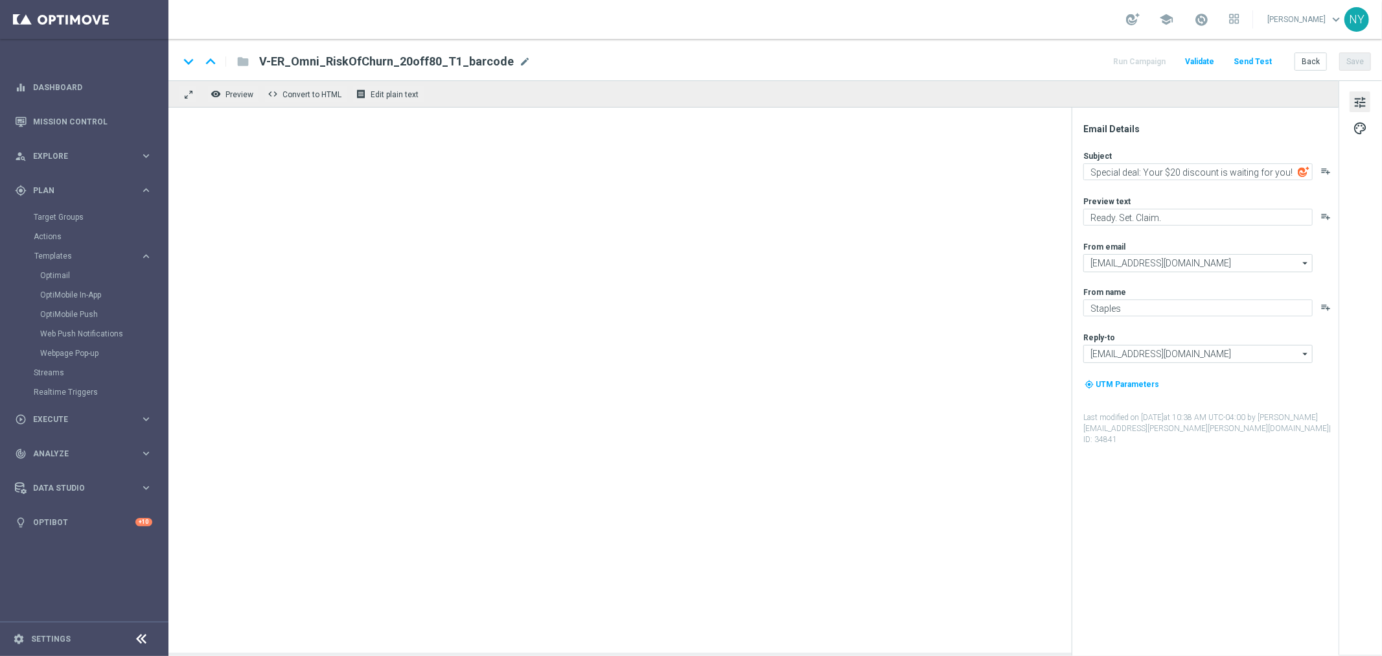
type textarea "Just for you! Enjoy $20 off."
type textarea "But only for a limited time."
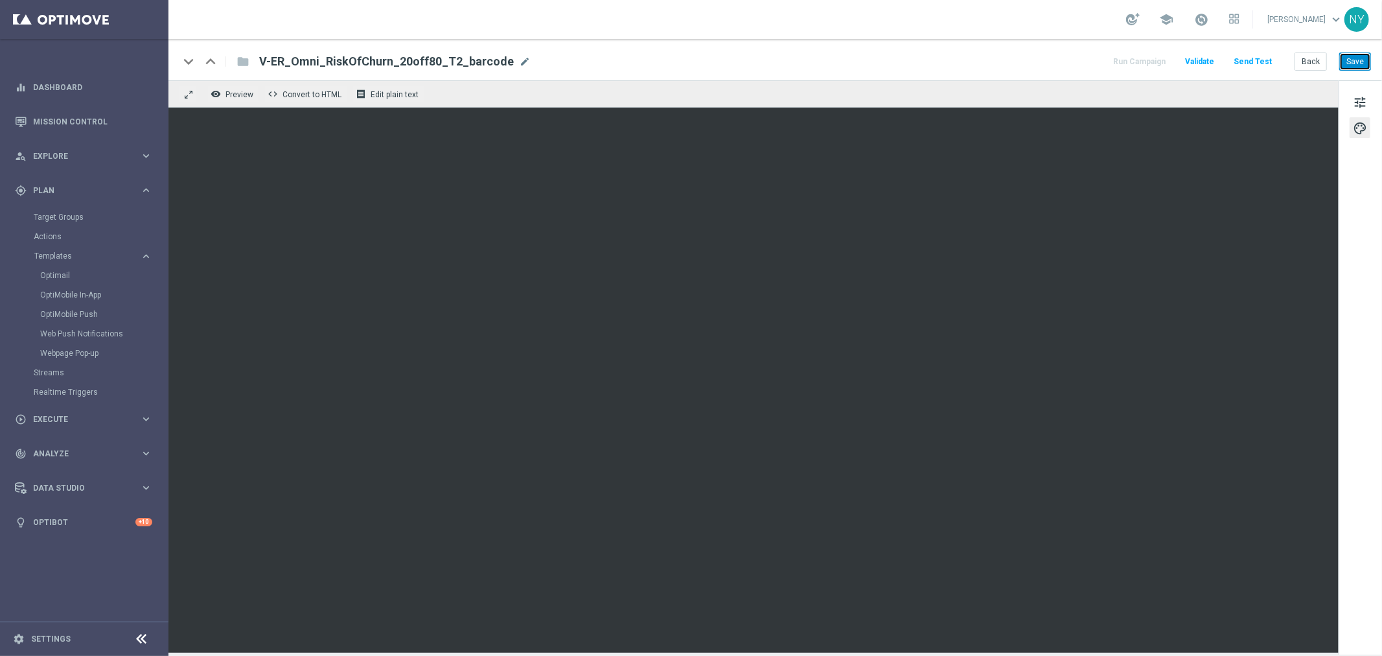
click at [1075, 63] on button "Save" at bounding box center [1355, 61] width 32 height 18
click at [1075, 57] on button "Send Test" at bounding box center [1253, 61] width 42 height 17
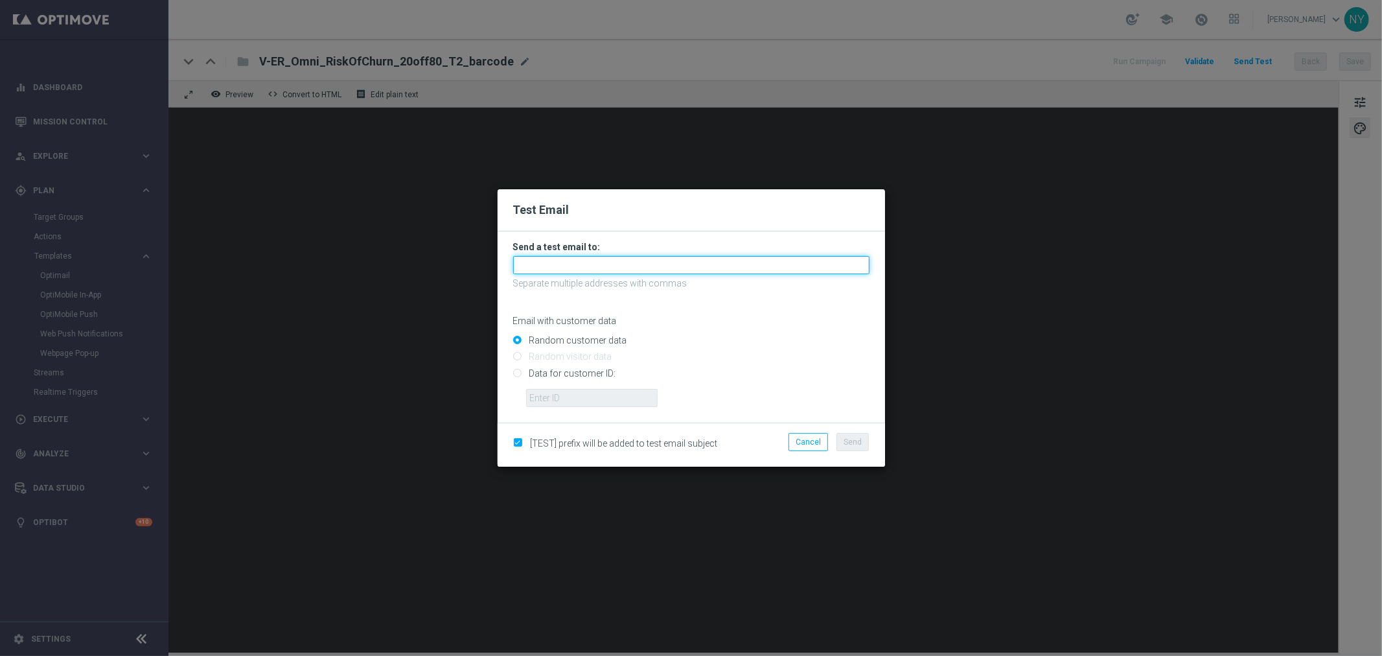
click at [553, 264] on input "text" at bounding box center [691, 265] width 356 height 18
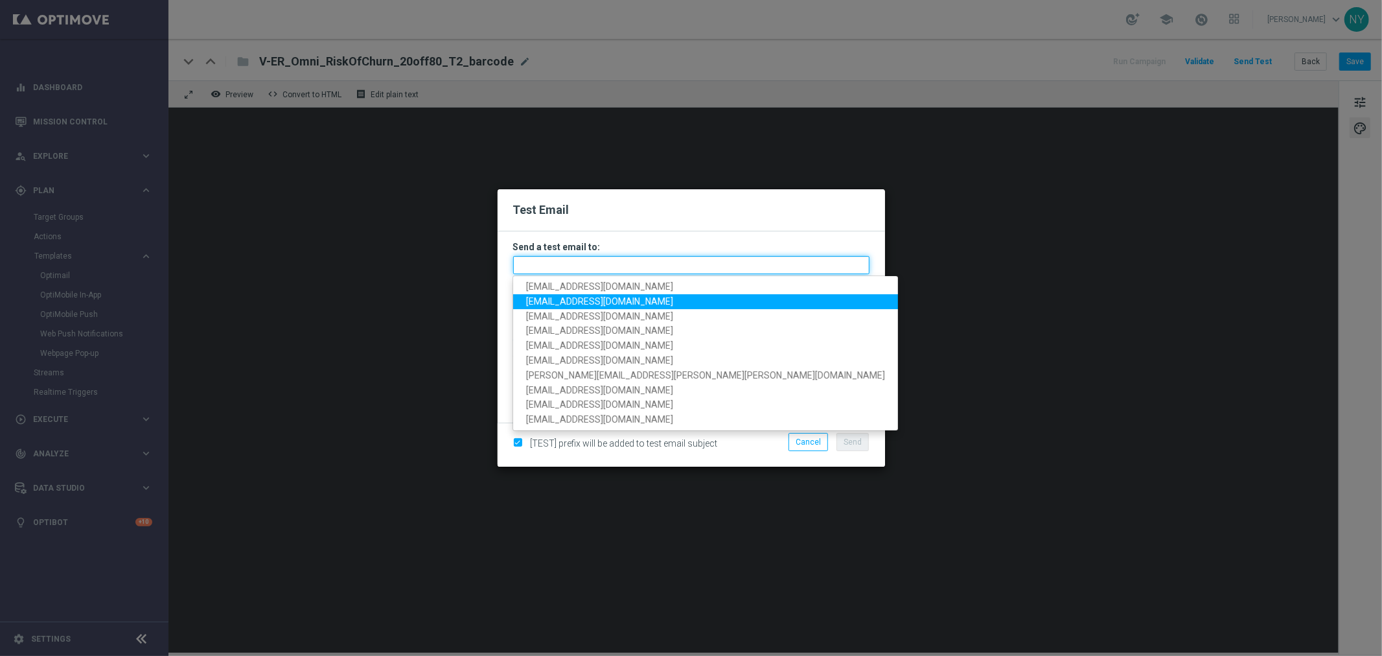
click at [597, 262] on input "text" at bounding box center [691, 265] width 356 height 18
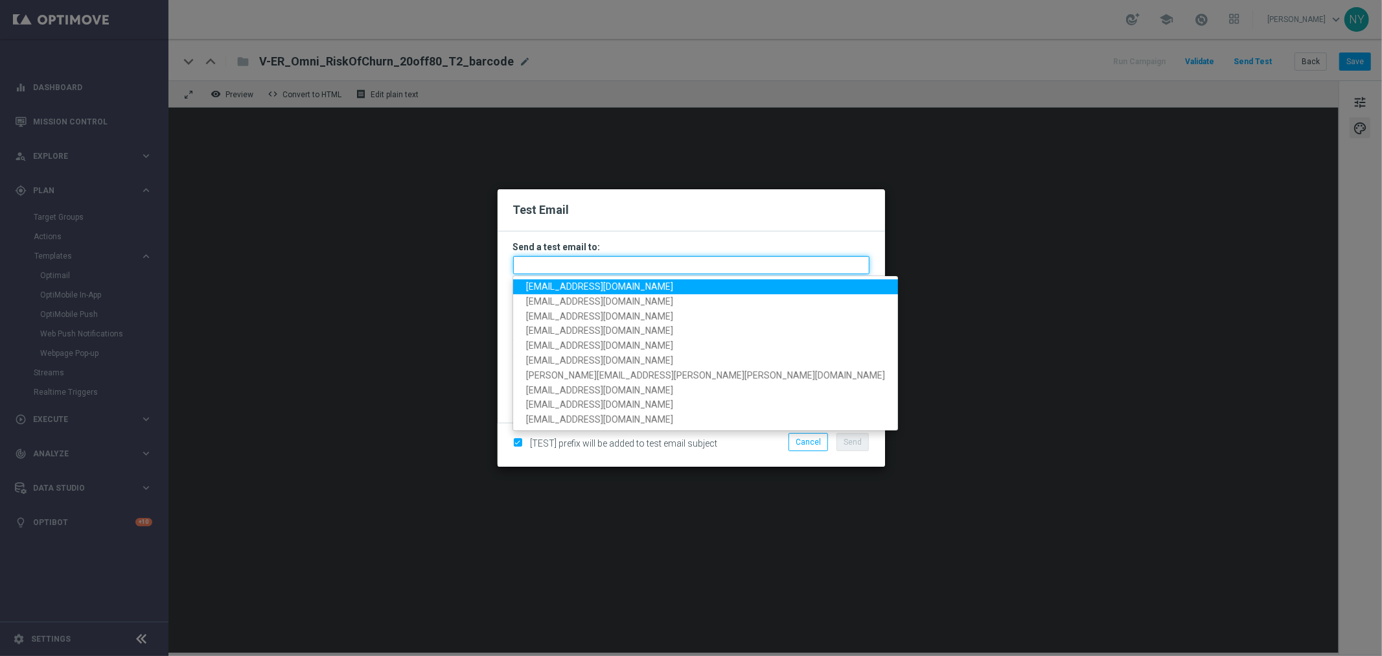
paste input "neilyetts3-bgr76@litmusemail.com"
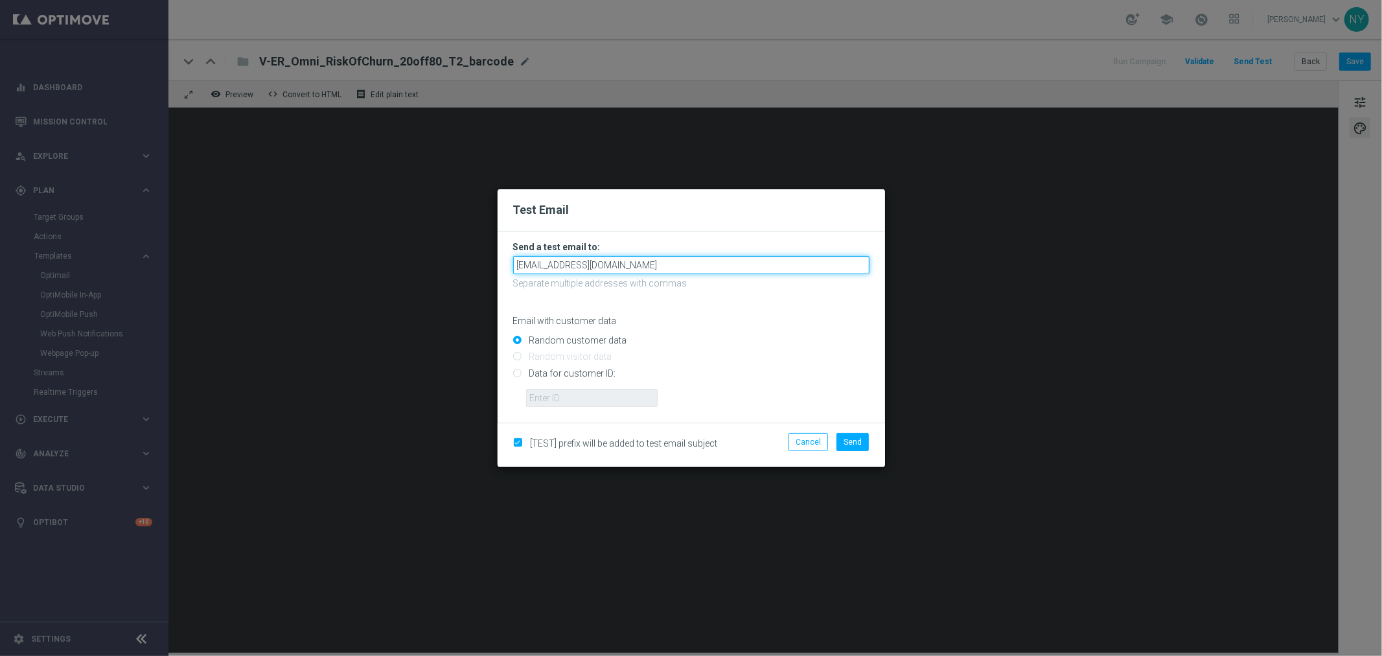
type input "neilyetts3-bgr76@litmusemail.com"
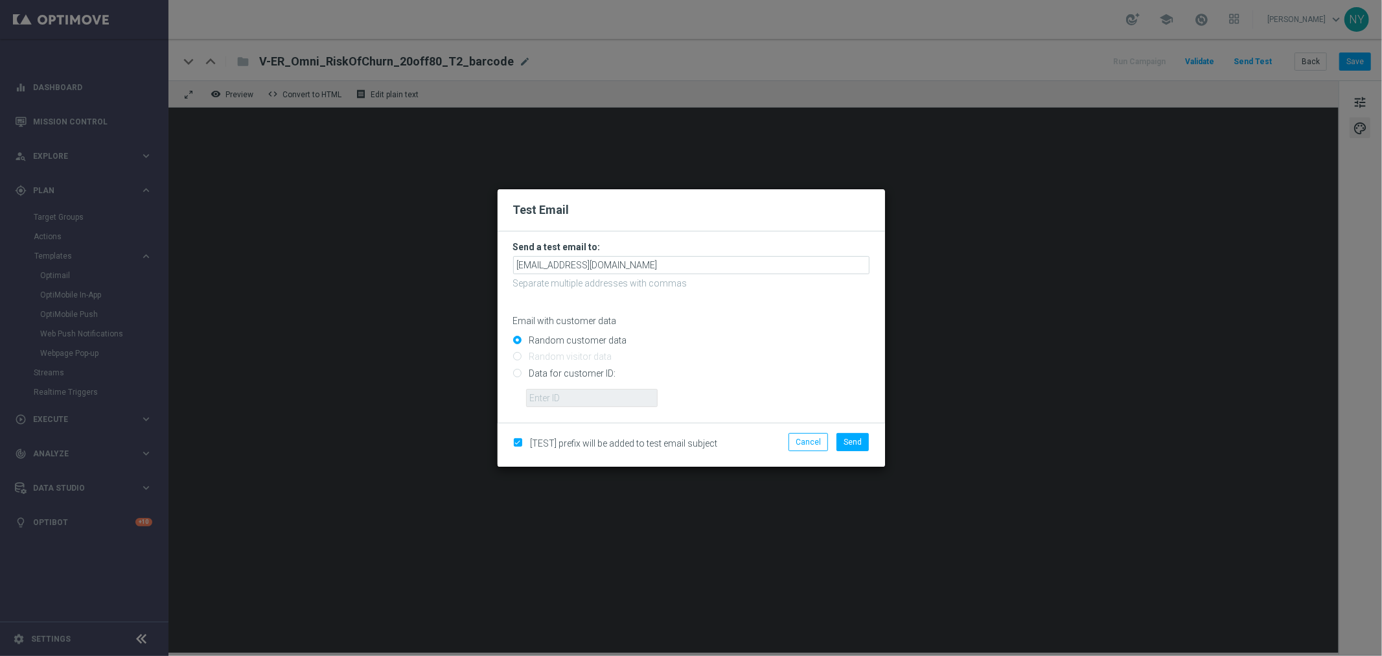
click at [520, 374] on input "Data for customer ID:" at bounding box center [691, 378] width 356 height 18
radio input "true"
click at [565, 397] on input "text" at bounding box center [592, 398] width 132 height 18
paste input "10002610995"
type input "10002610995"
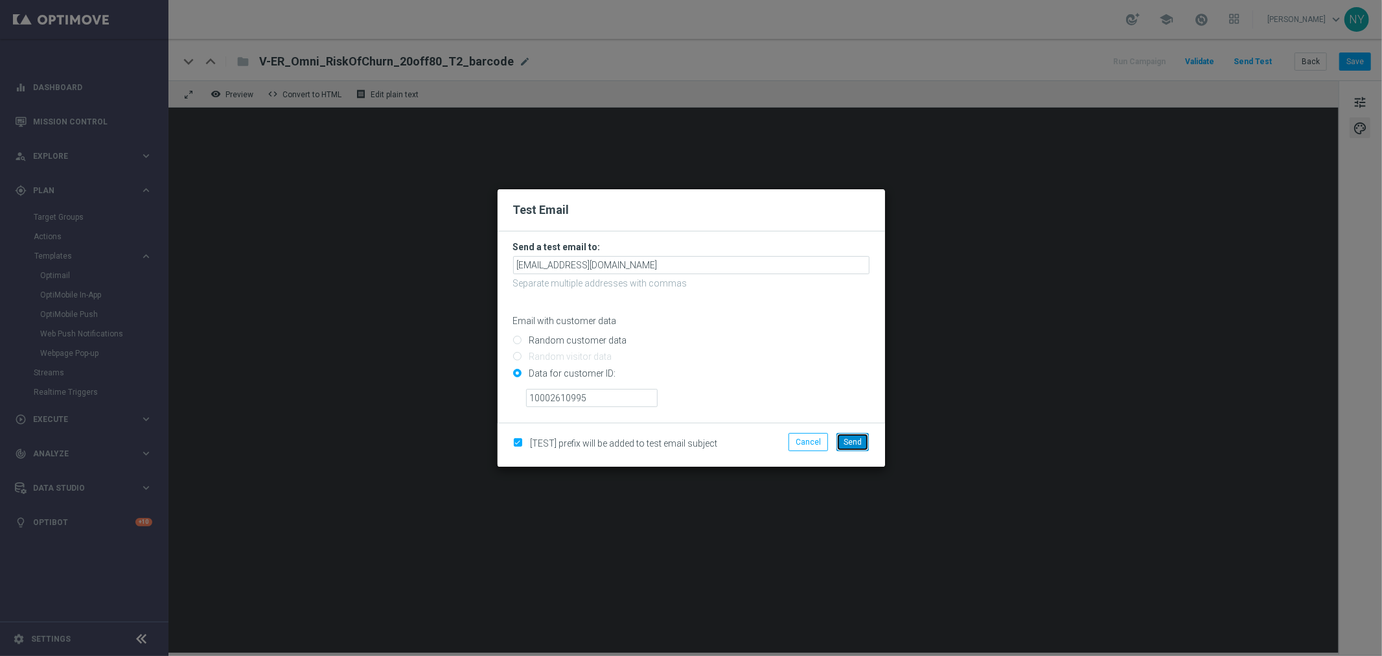
click at [862, 441] on span "Send" at bounding box center [852, 441] width 18 height 9
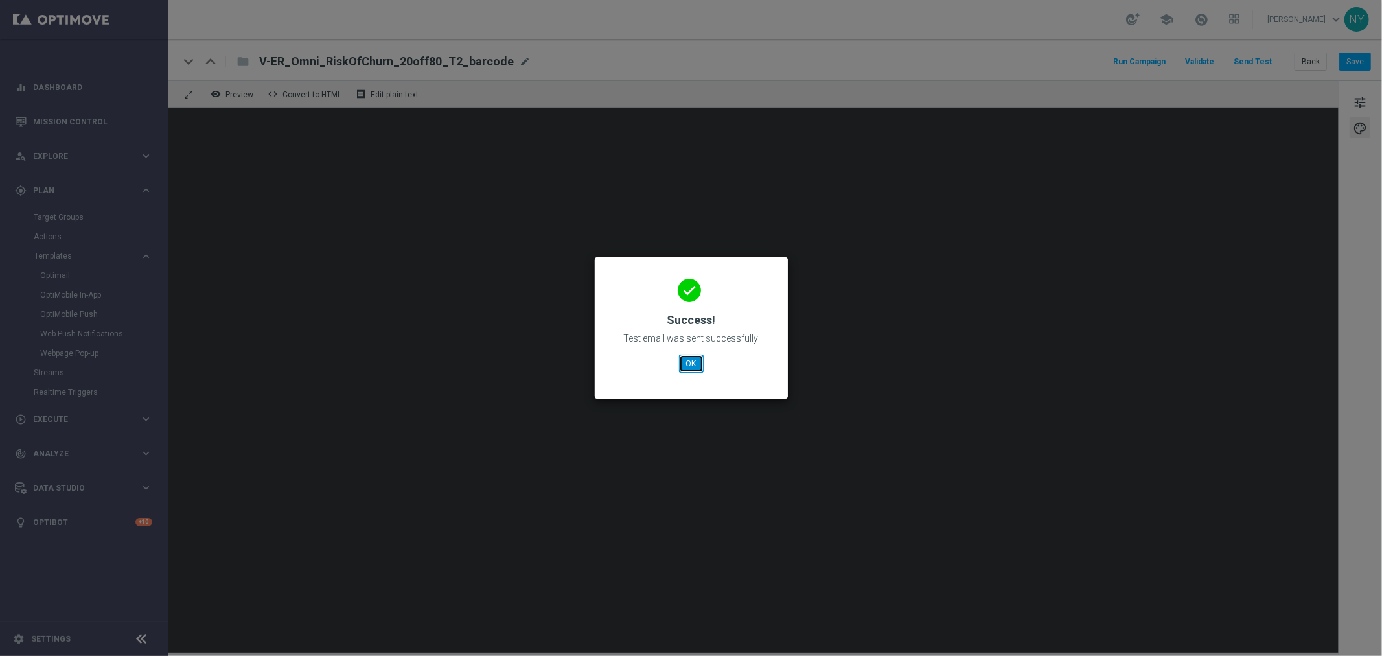
click at [688, 371] on button "OK" at bounding box center [691, 363] width 25 height 18
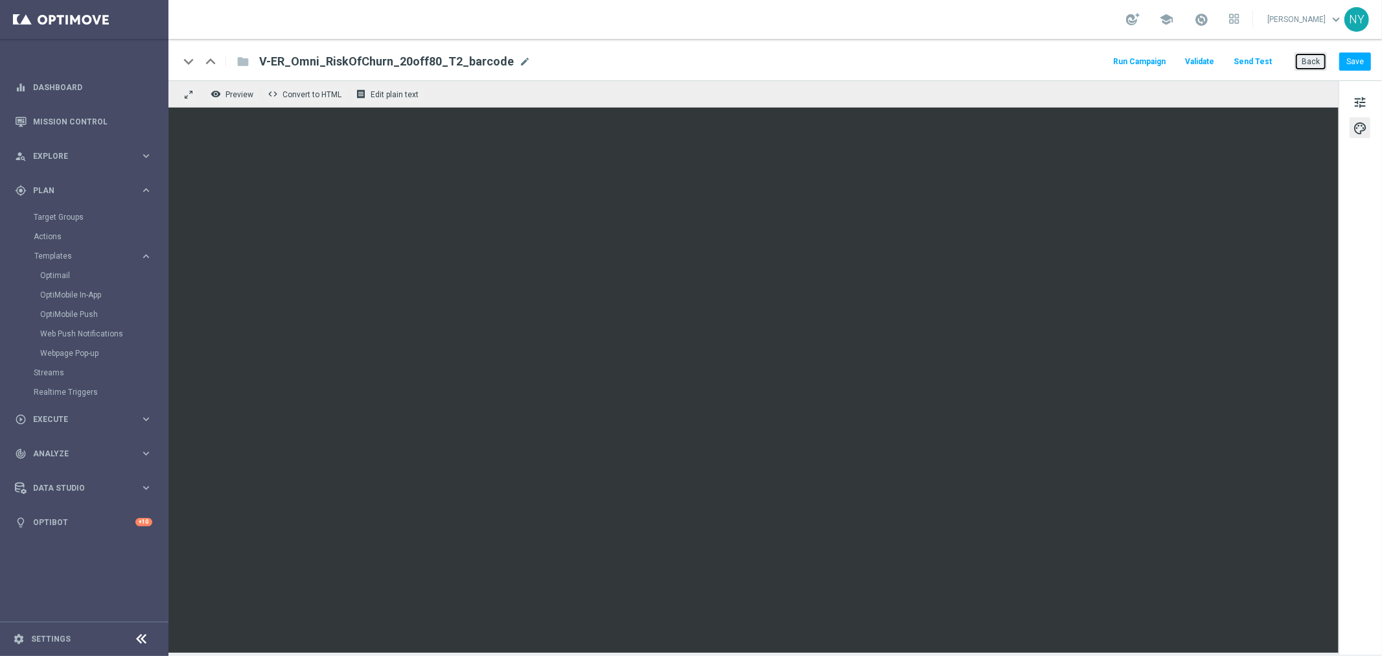
click at [1075, 60] on button "Back" at bounding box center [1310, 61] width 32 height 18
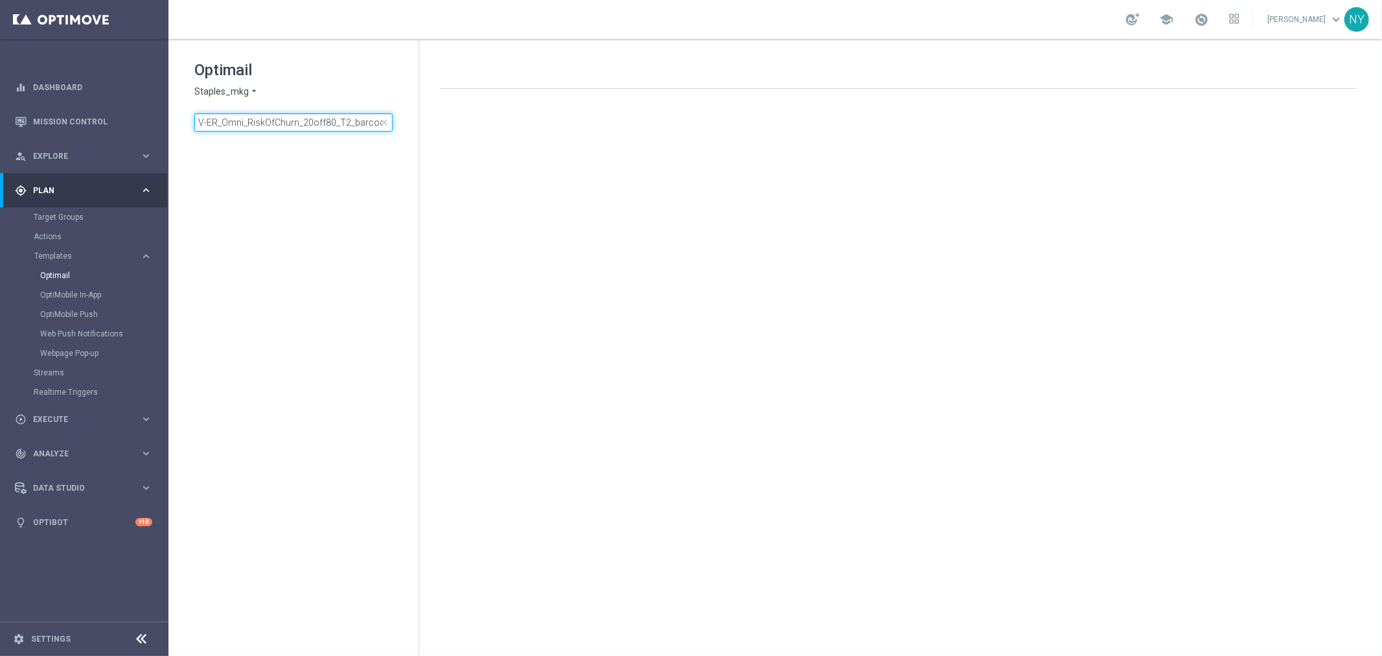
click at [341, 121] on input "V-ER_Omni_RiskOfChurn_20off80_T2_barcode" at bounding box center [293, 122] width 198 height 18
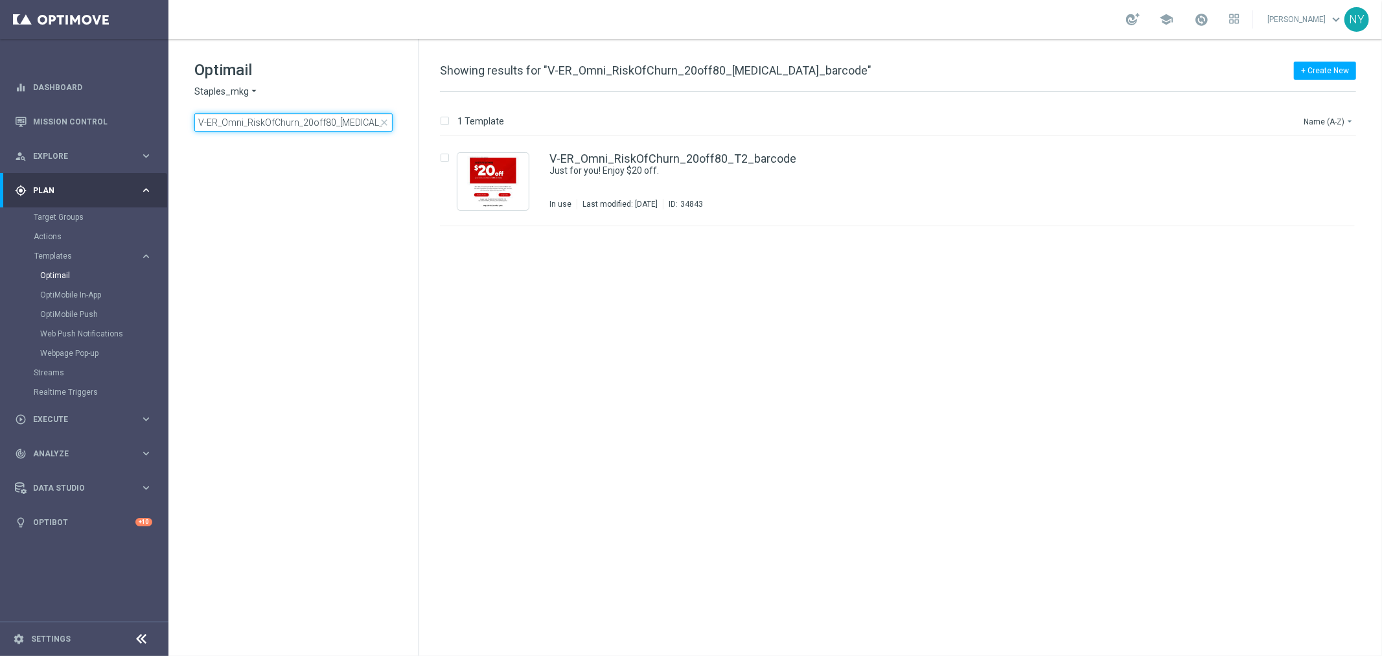
type input "V-ER_Omni_RiskOfChurn_20off80_T3_barcode"
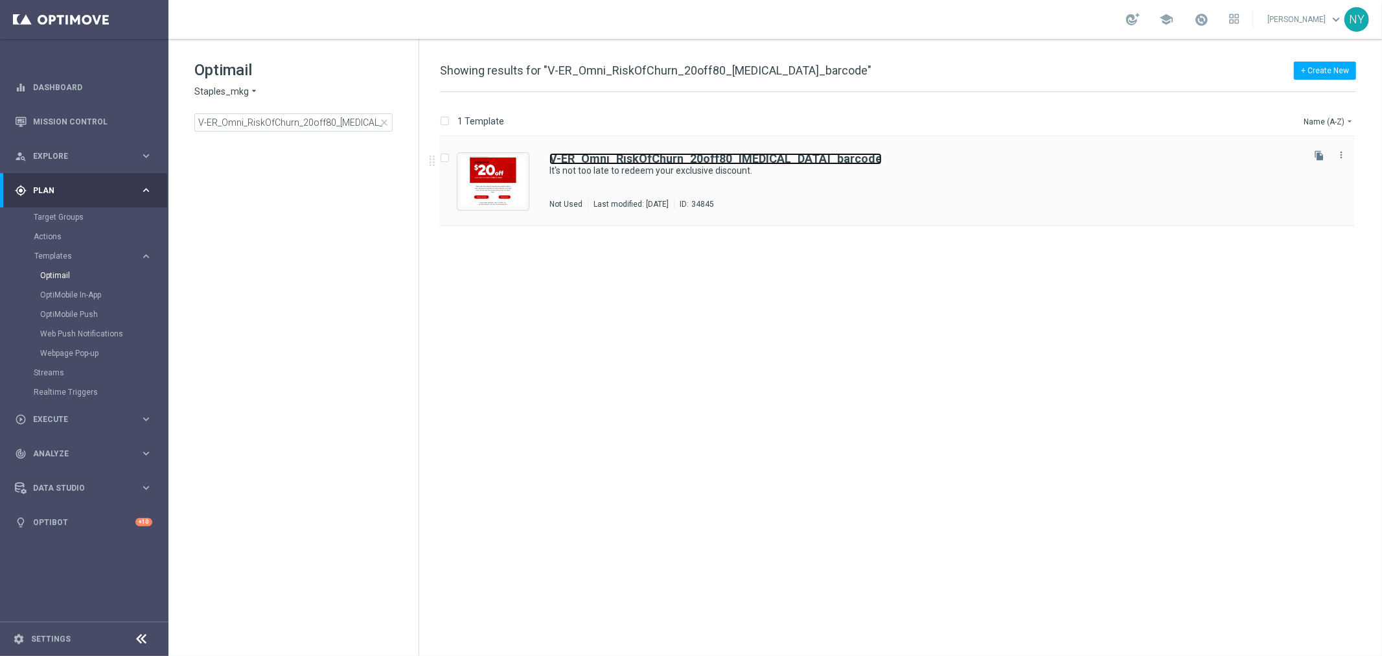
click at [647, 156] on b "V-ER_Omni_RiskOfChurn_20off80_T3_barcode" at bounding box center [715, 159] width 332 height 14
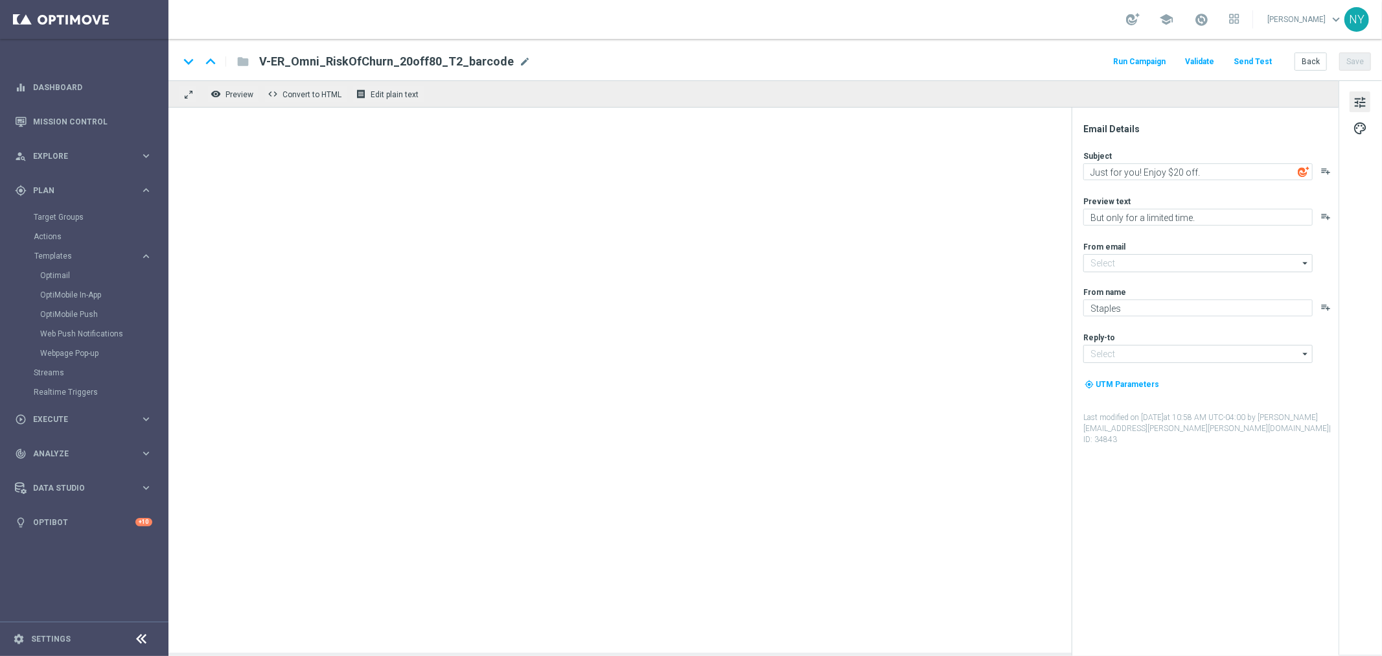
type input "[EMAIL_ADDRESS][DOMAIN_NAME]"
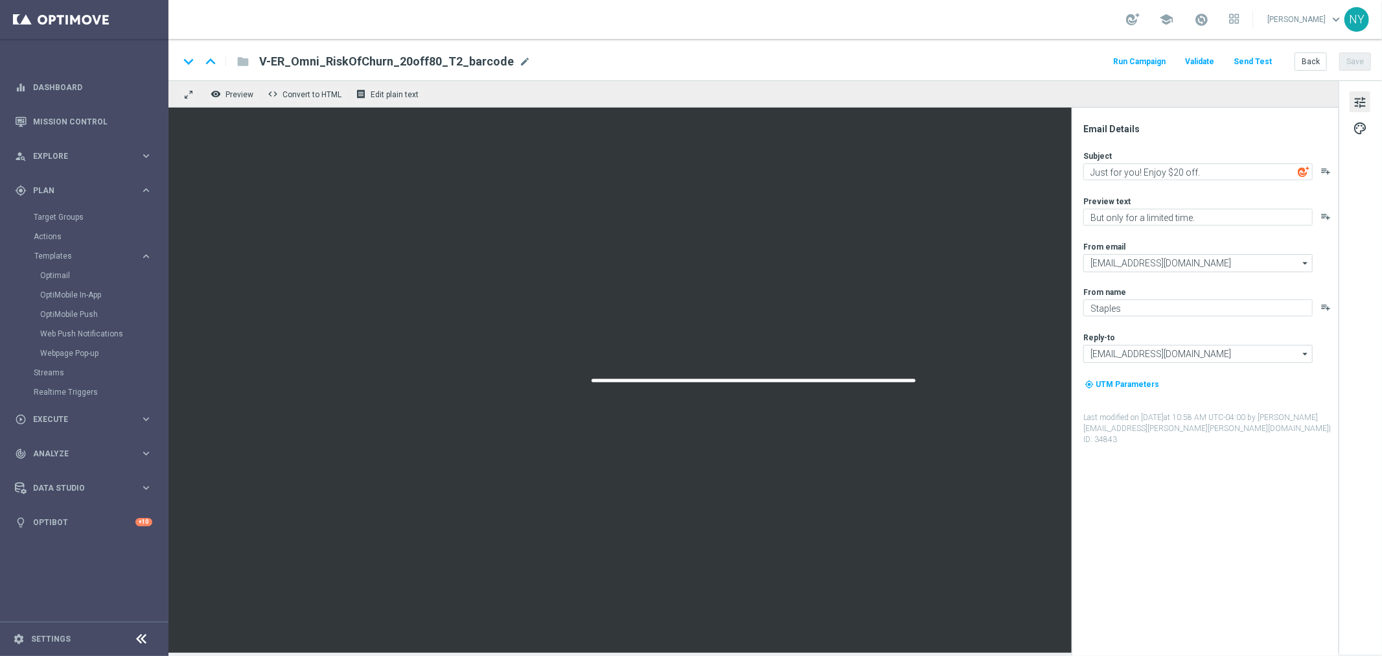
type textarea "It's not too late to redeem your exclusive discount."
type textarea "You've got $20 off your next order."
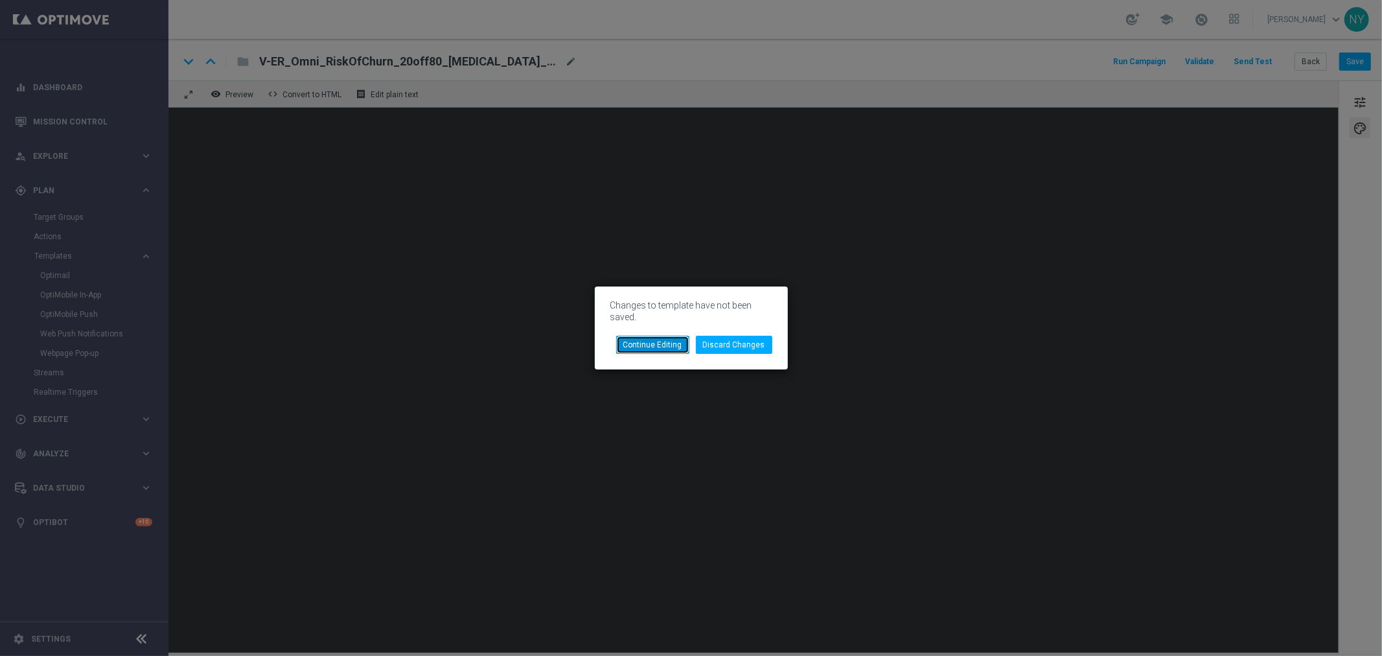
click at [663, 346] on button "Continue Editing" at bounding box center [652, 345] width 73 height 18
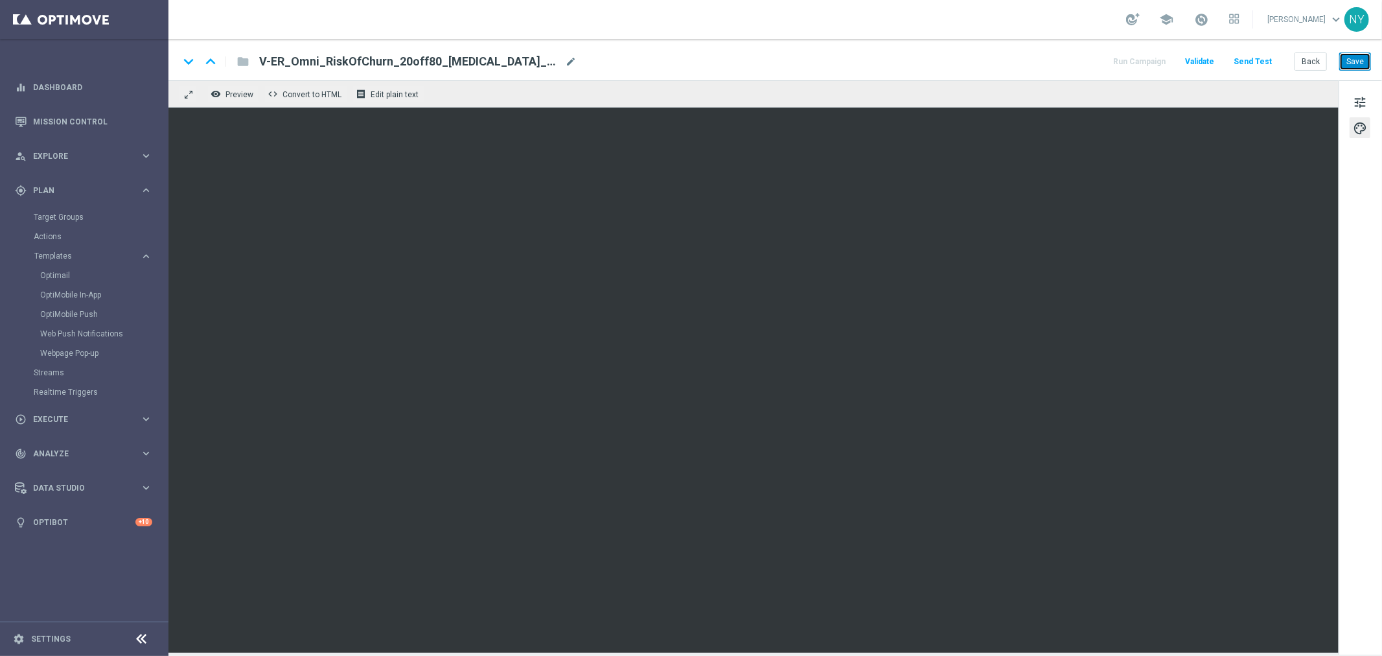
click at [1075, 60] on button "Save" at bounding box center [1355, 61] width 32 height 18
click at [1075, 59] on button "Send Test" at bounding box center [1253, 61] width 42 height 17
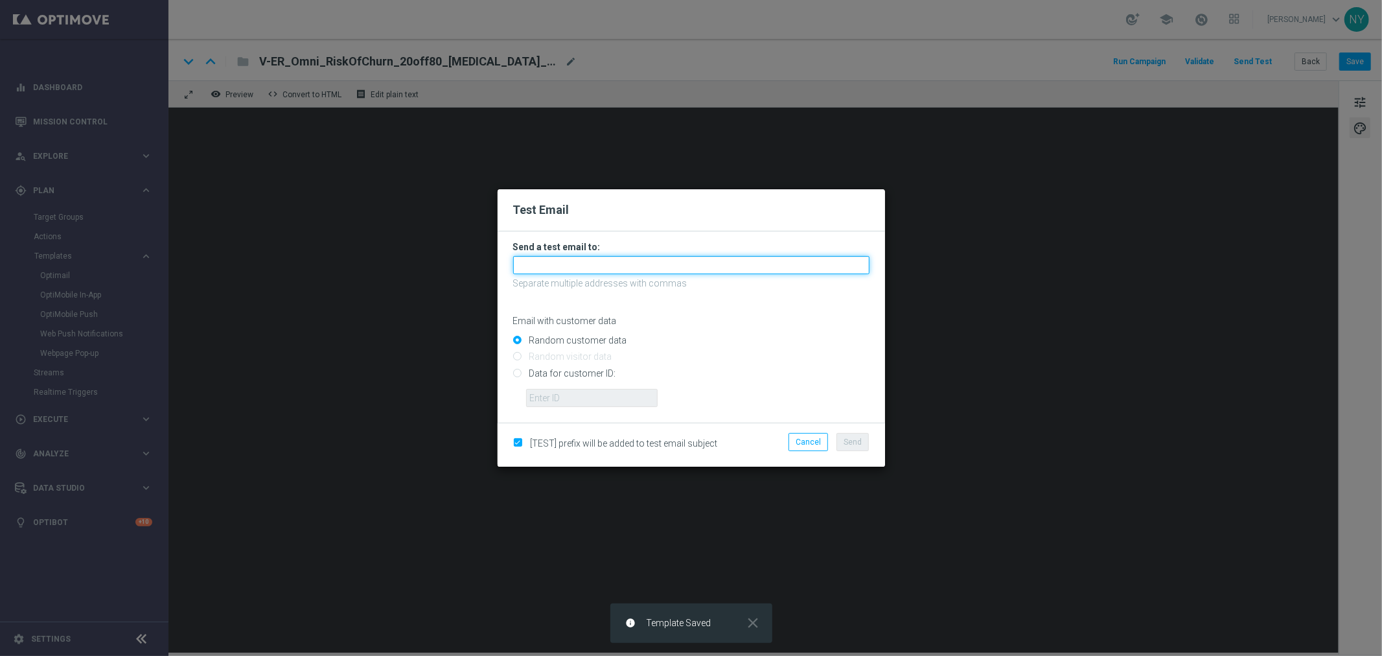
click at [554, 267] on input "text" at bounding box center [691, 265] width 356 height 18
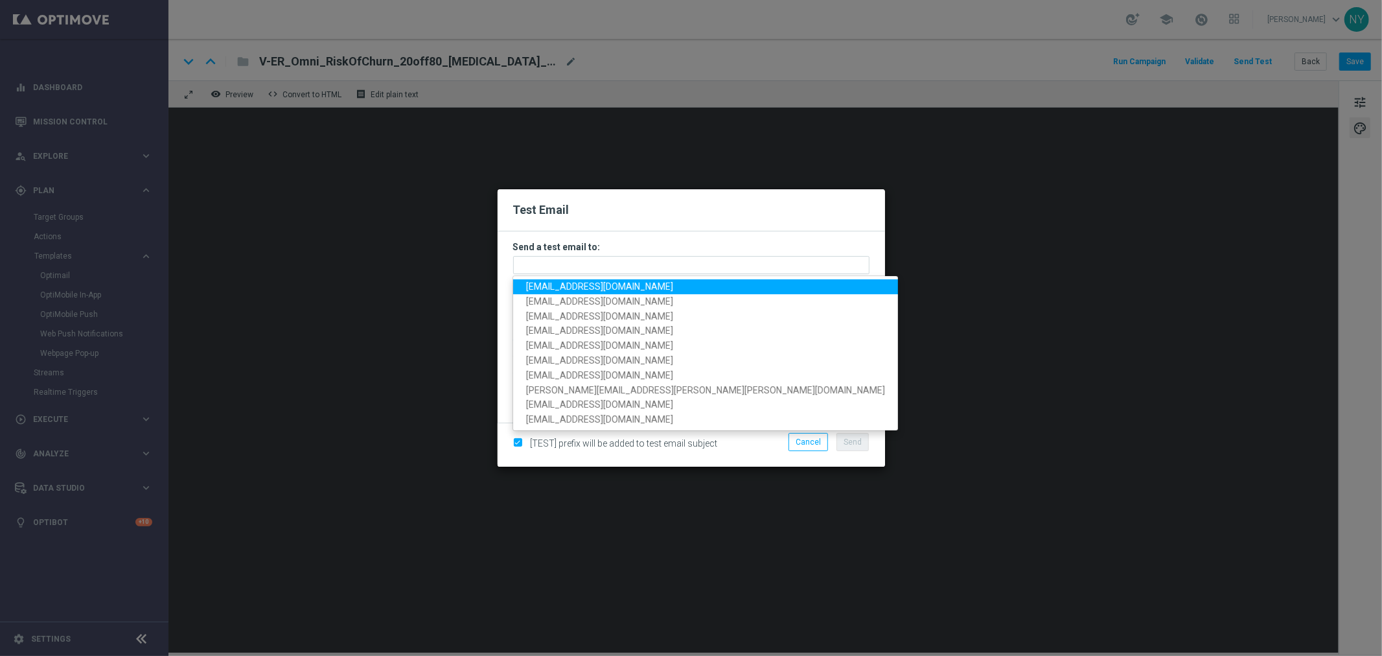
click at [564, 288] on span "neilyetts3-bgr76@litmusemail.com" at bounding box center [599, 286] width 147 height 10
type input "neilyetts3-bgr76@litmusemail.com"
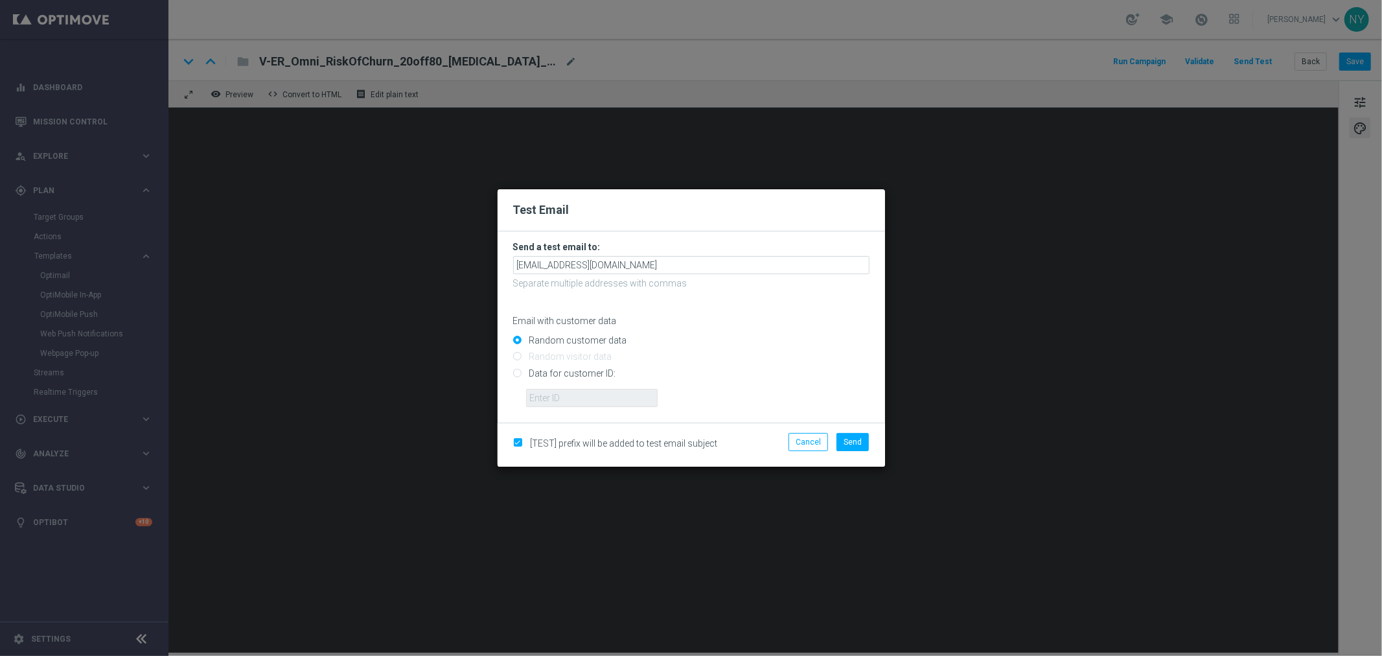
click at [520, 371] on input "Data for customer ID:" at bounding box center [691, 378] width 356 height 18
radio input "true"
click at [583, 402] on input "text" at bounding box center [592, 398] width 132 height 18
paste input "10002610995"
type input "10002610995"
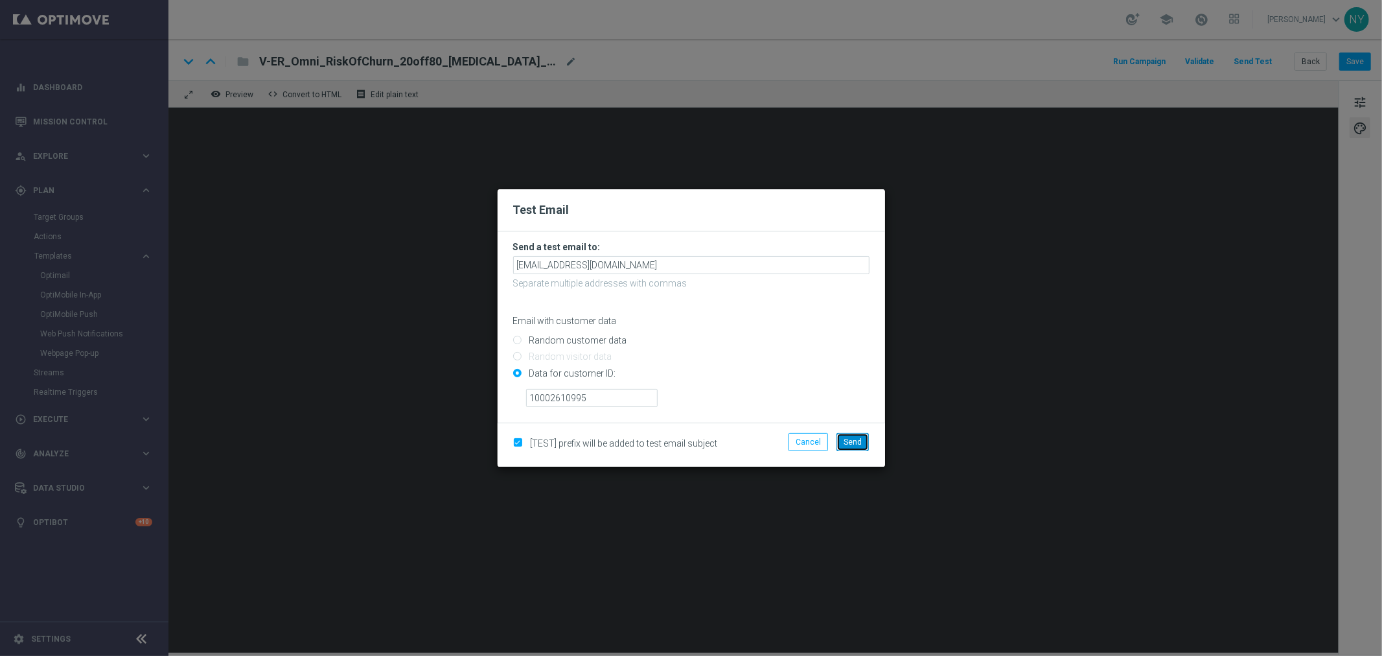
click at [863, 444] on button "Send" at bounding box center [852, 442] width 32 height 18
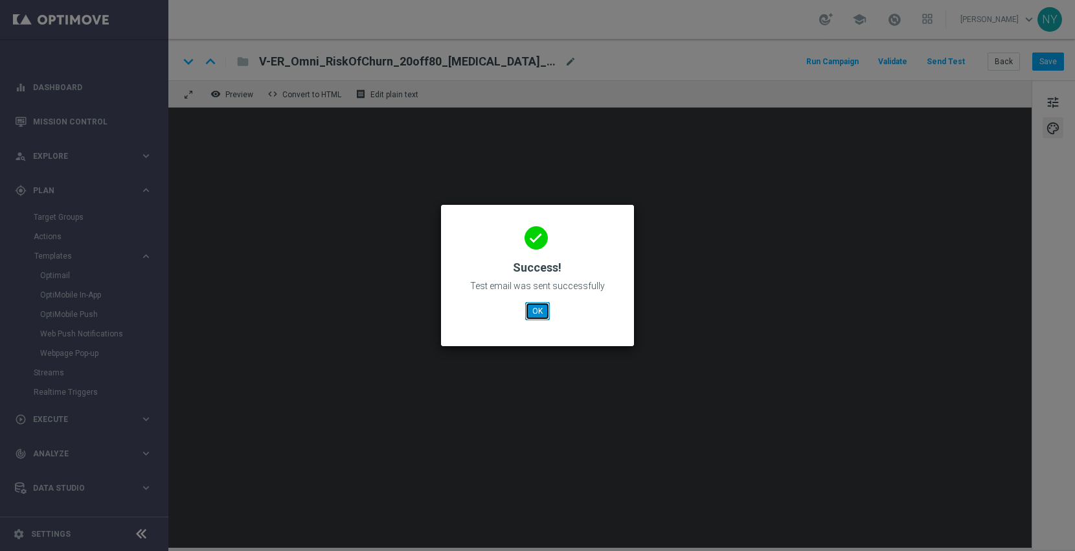
click at [533, 308] on button "OK" at bounding box center [537, 311] width 25 height 18
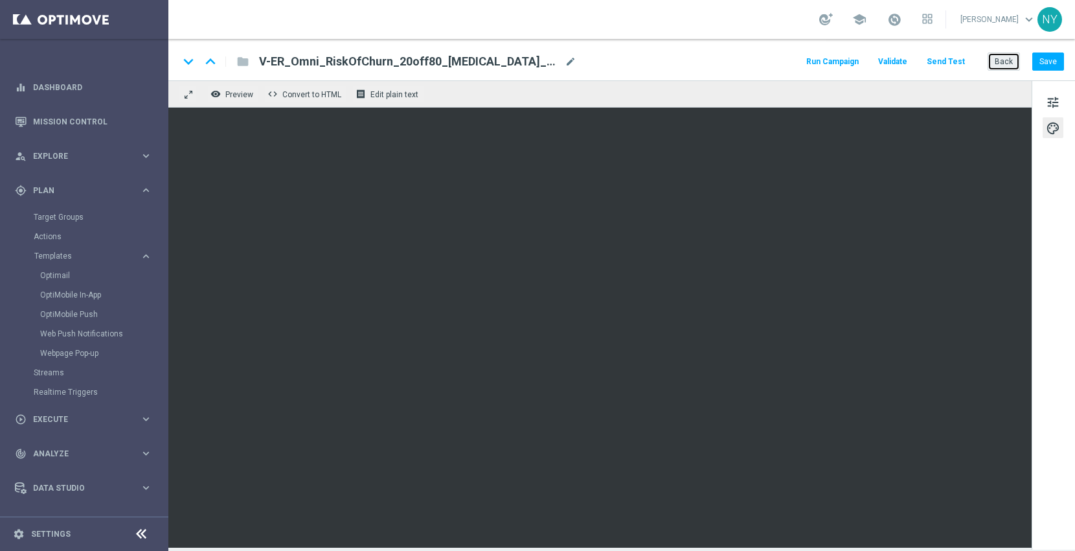
click at [1005, 62] on button "Back" at bounding box center [1004, 61] width 32 height 18
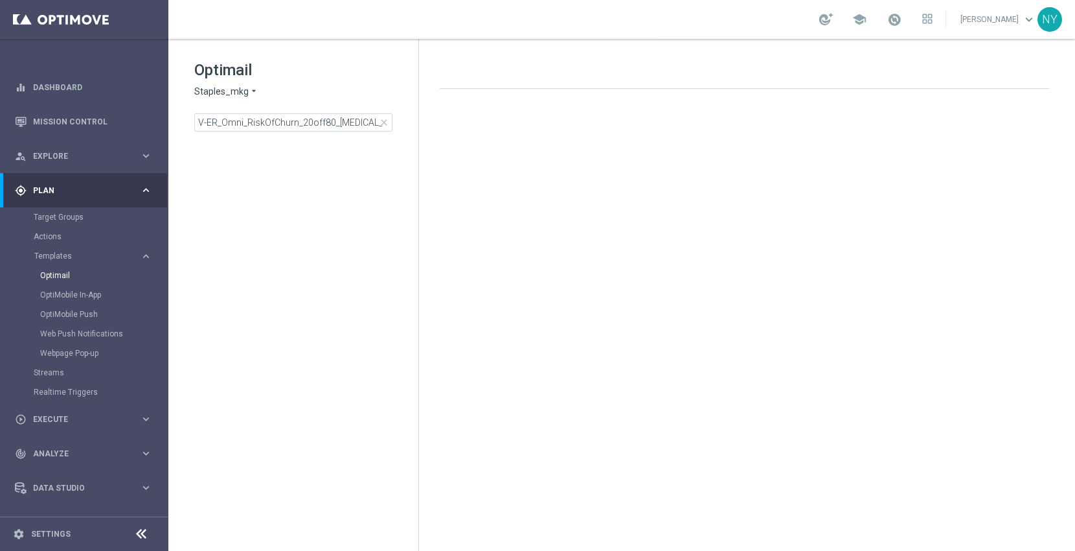
click at [384, 123] on span "close" at bounding box center [384, 122] width 10 height 10
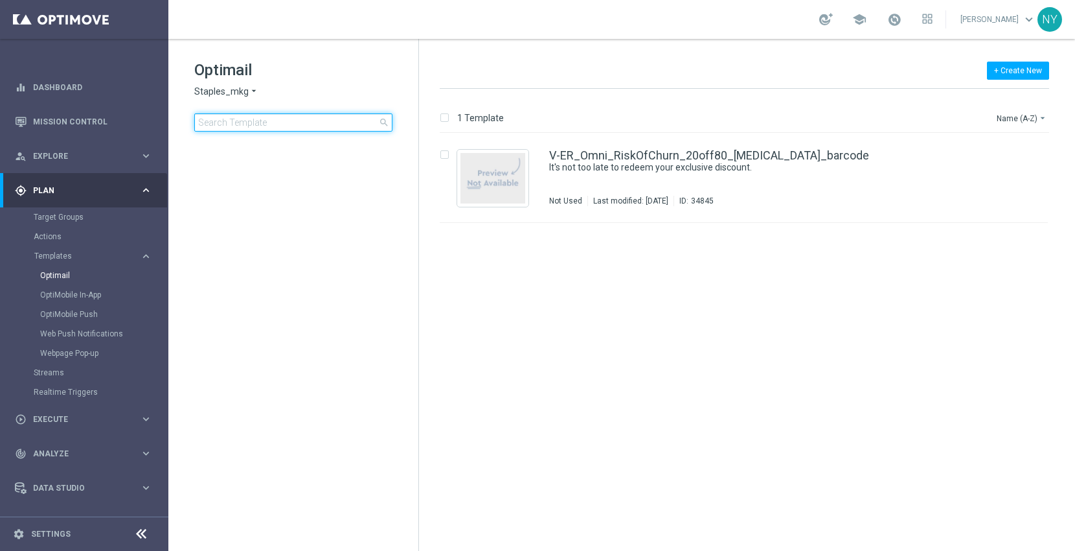
click at [341, 124] on input at bounding box center [293, 122] width 198 height 18
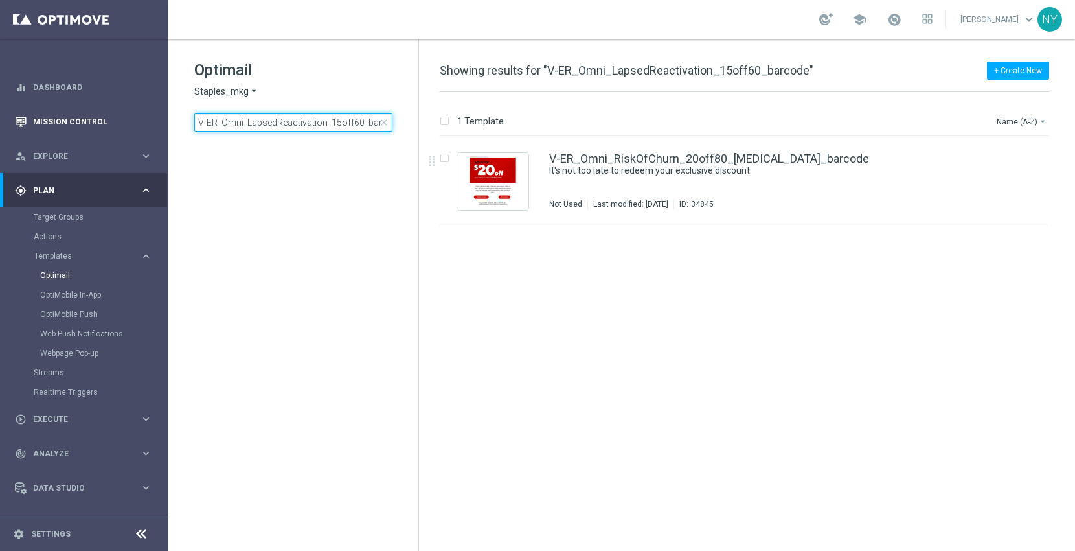
drag, startPoint x: 233, startPoint y: 120, endPoint x: 77, endPoint y: 124, distance: 156.2
click at [77, 124] on main "equalizer Dashboard Mission Control" at bounding box center [537, 275] width 1075 height 551
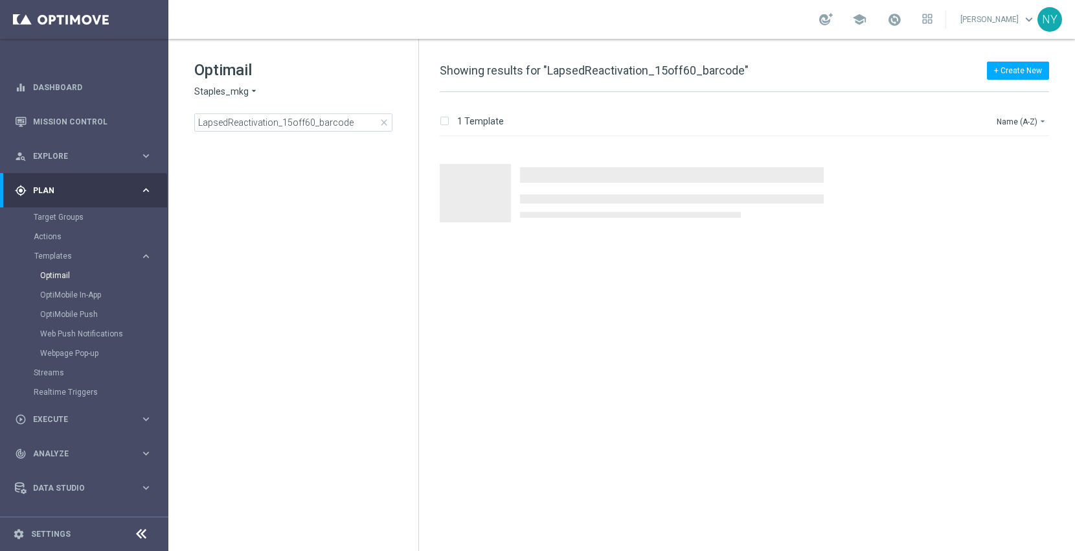
click at [631, 157] on div "Press SPACE to select this row." at bounding box center [750, 181] width 646 height 89
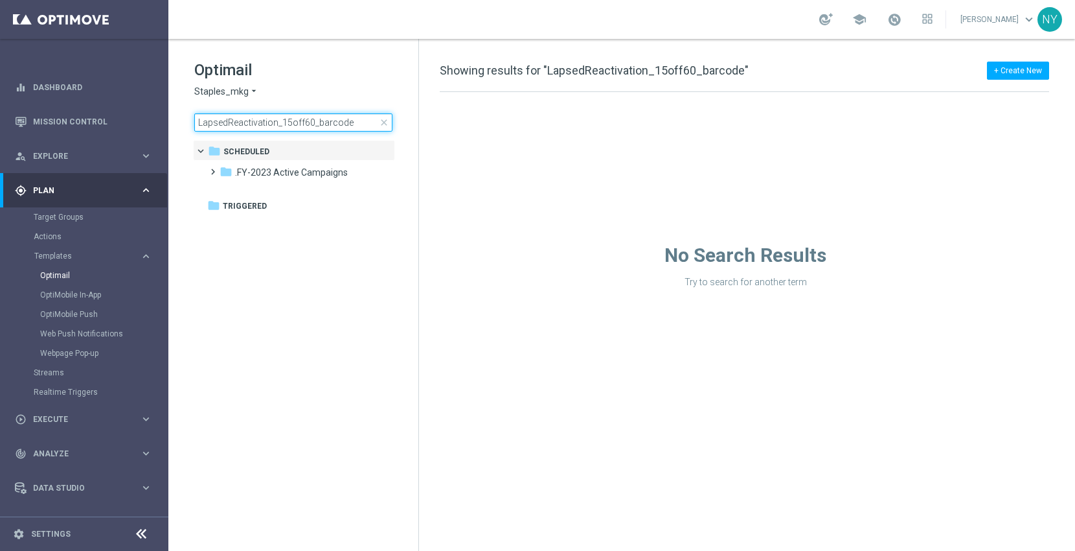
click at [350, 119] on input "LapsedReactivation_15off60_barcode" at bounding box center [293, 122] width 198 height 18
drag, startPoint x: 364, startPoint y: 124, endPoint x: 31, endPoint y: 120, distance: 333.0
click at [35, 121] on main "equalizer Dashboard Mission Control" at bounding box center [537, 275] width 1075 height 551
type input "V-ER_Omni_LapsedReactivation_15off60_barcode"
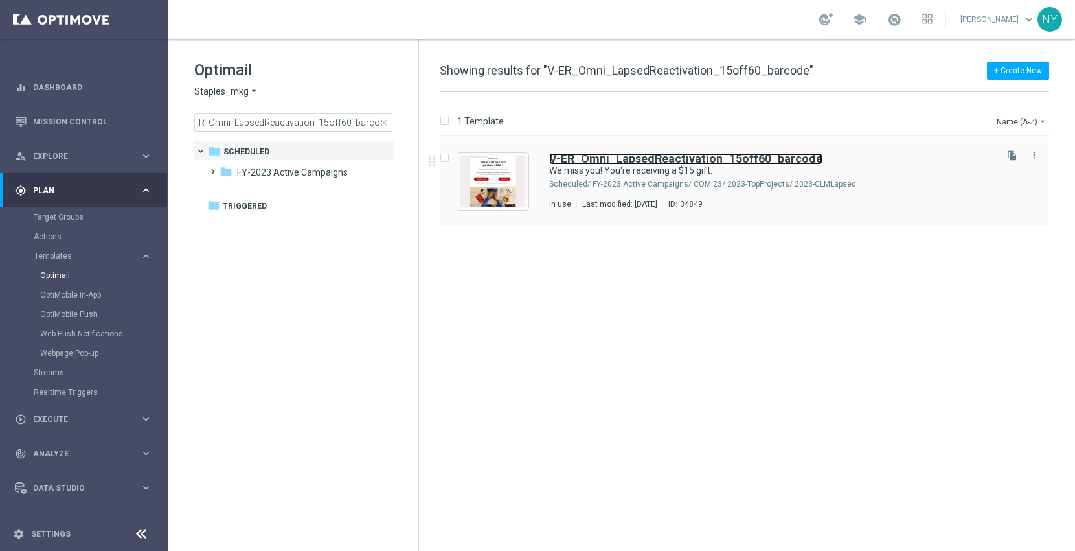
drag, startPoint x: 645, startPoint y: 156, endPoint x: 683, endPoint y: 141, distance: 40.7
click at [645, 156] on b "V-ER_Omni_LapsedReactivation_15off60_barcode" at bounding box center [685, 159] width 273 height 14
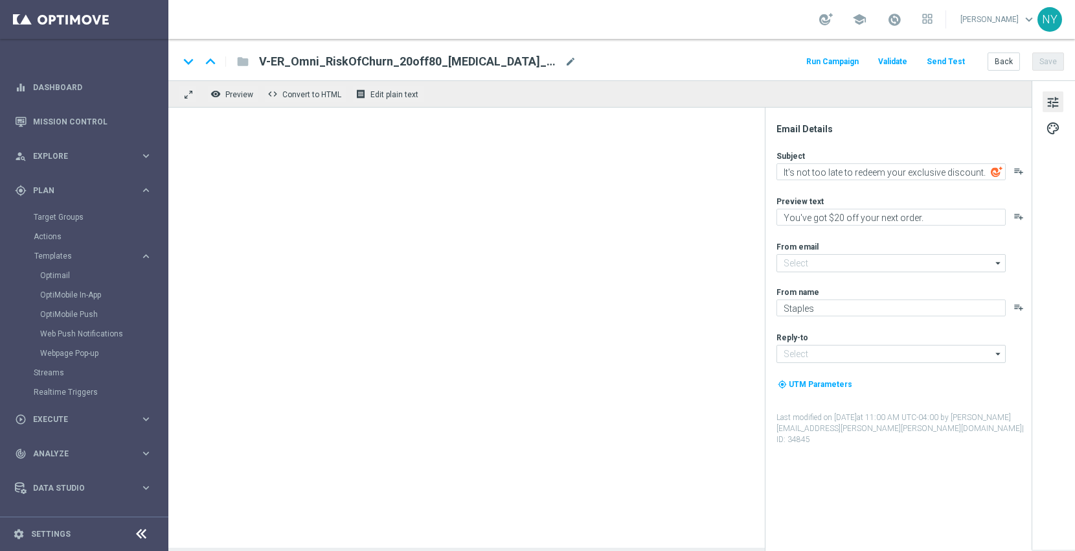
type input "[EMAIL_ADDRESS][DOMAIN_NAME]"
type textarea "We miss you! You're receiving a $15 gift."
type textarea "You're scoring big on office supplies deals."
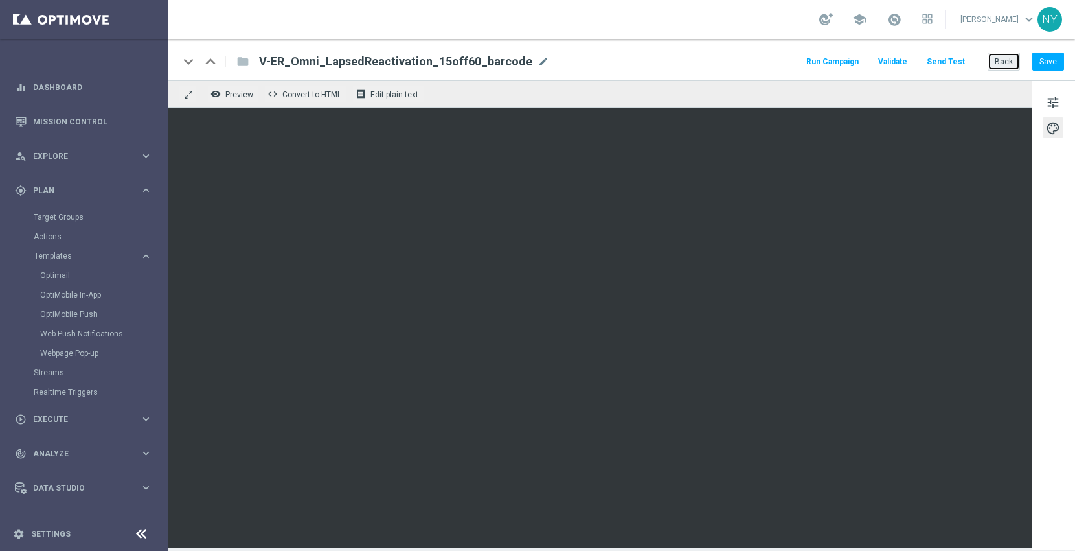
click at [1005, 58] on button "Back" at bounding box center [1004, 61] width 32 height 18
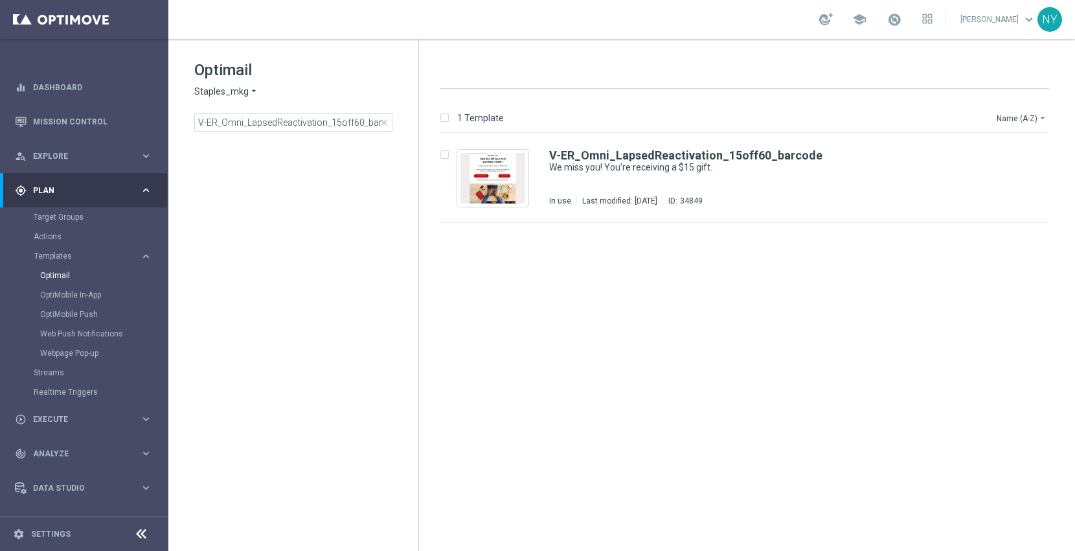
click at [383, 122] on span "close" at bounding box center [384, 122] width 10 height 10
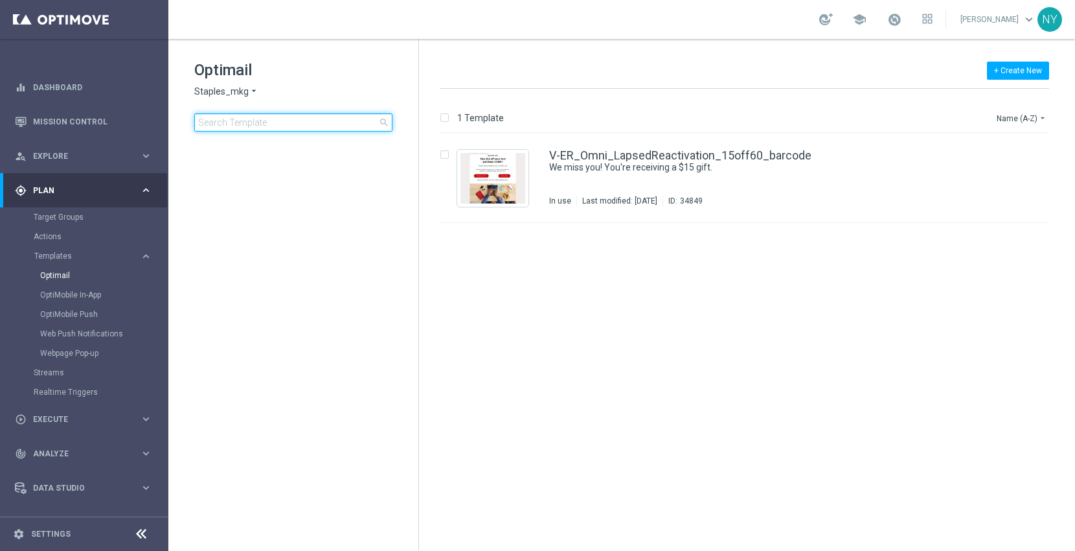
click at [298, 125] on input at bounding box center [293, 122] width 198 height 18
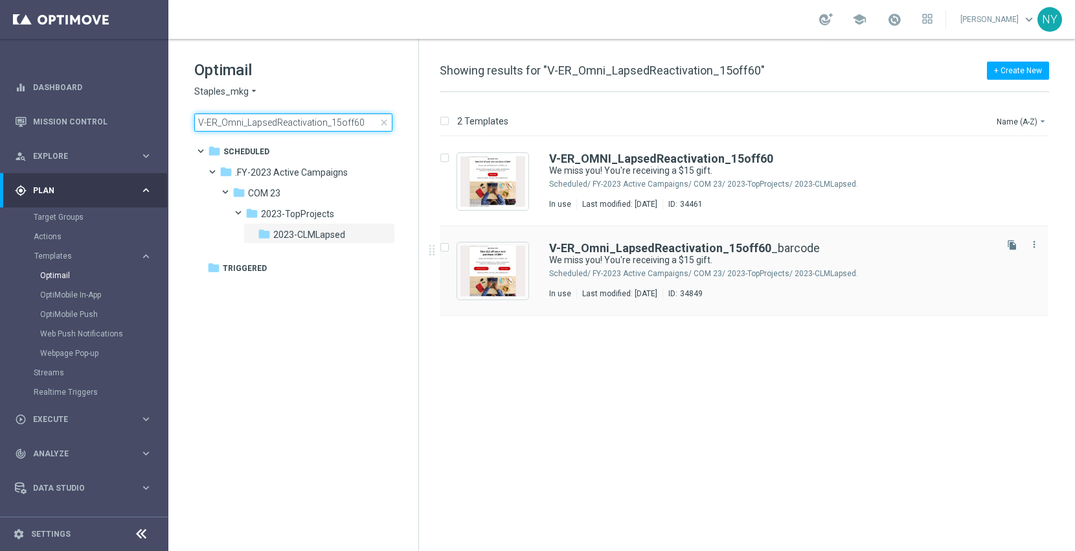
type input "V-ER_Omni_LapsedReactivation_15off60"
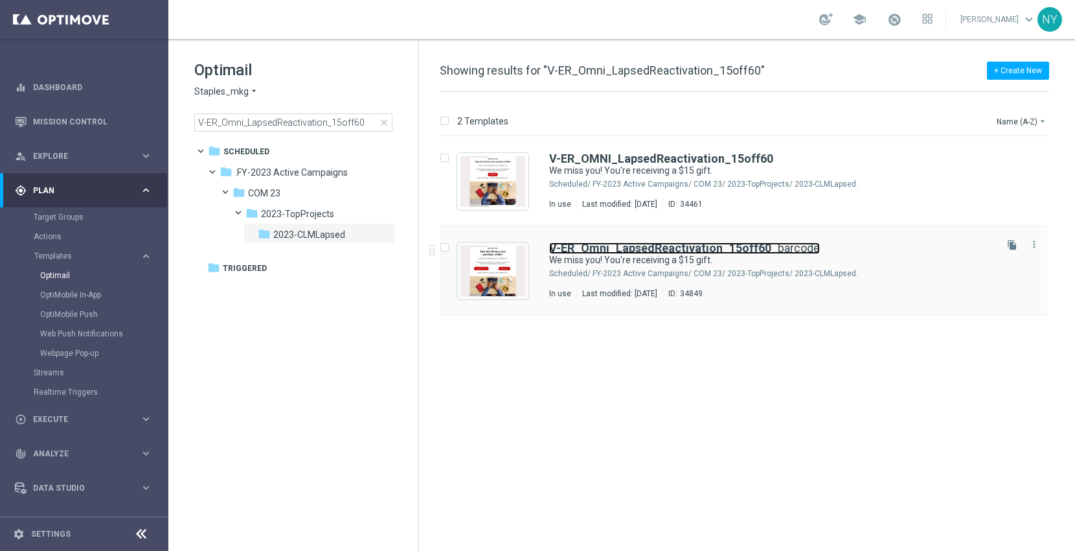
click at [629, 249] on b "V-ER_Omni_LapsedReactivation_15off60" at bounding box center [660, 248] width 222 height 14
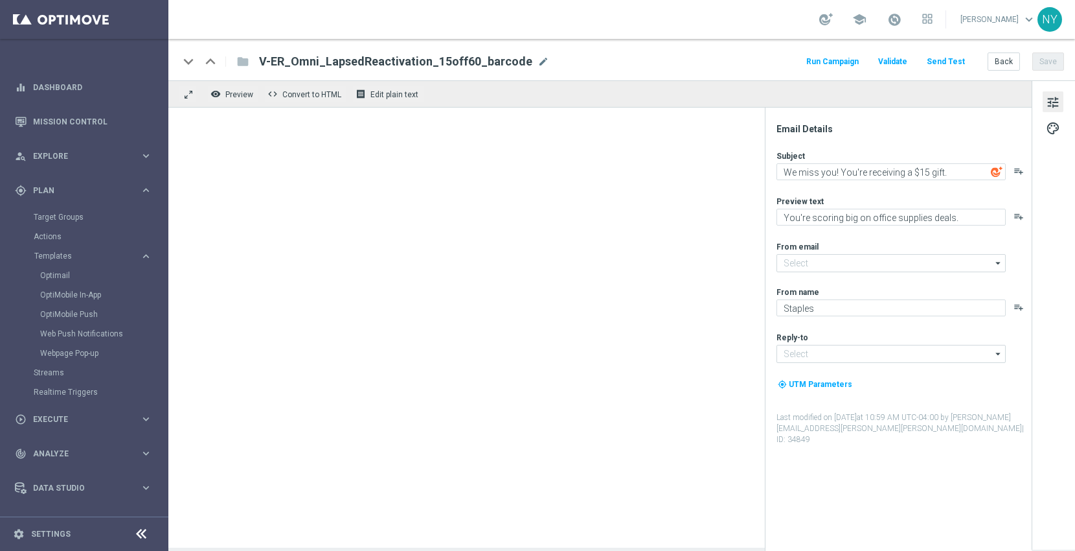
type input "[EMAIL_ADDRESS][DOMAIN_NAME]"
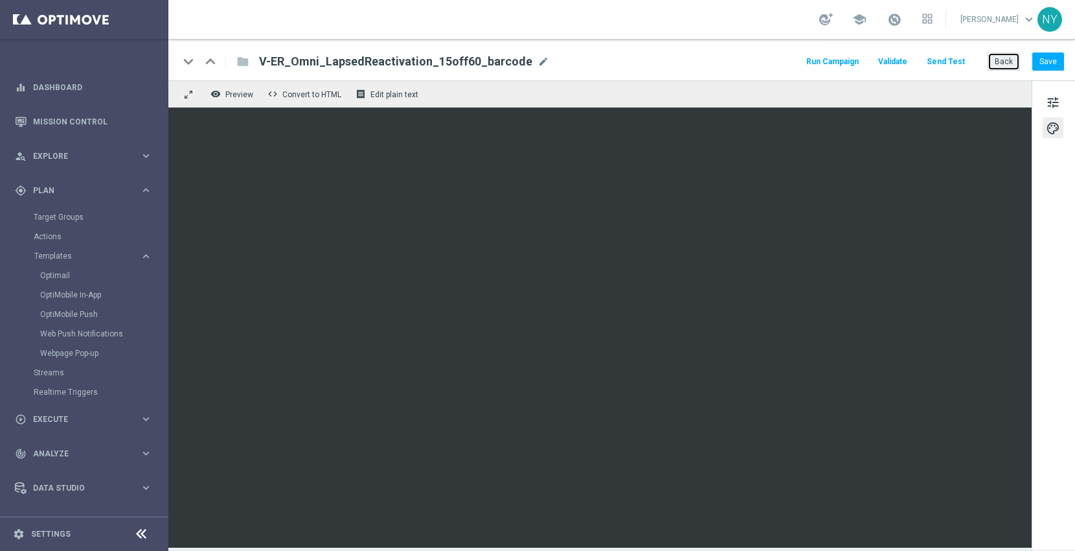
click at [1000, 60] on button "Back" at bounding box center [1004, 61] width 32 height 18
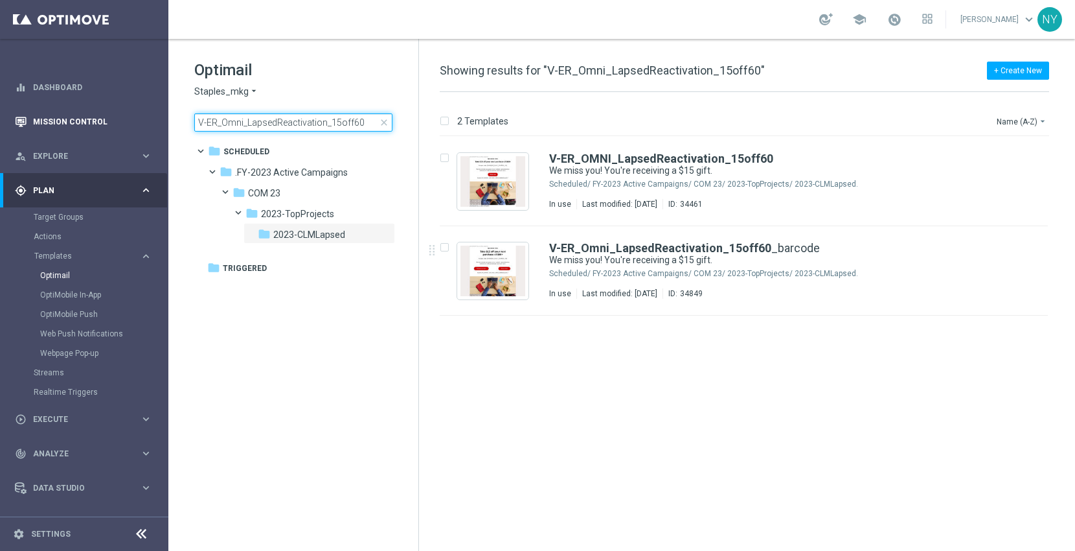
drag, startPoint x: 229, startPoint y: 123, endPoint x: 129, endPoint y: 124, distance: 100.4
click at [134, 122] on main "equalizer Dashboard Mission Control" at bounding box center [537, 275] width 1075 height 551
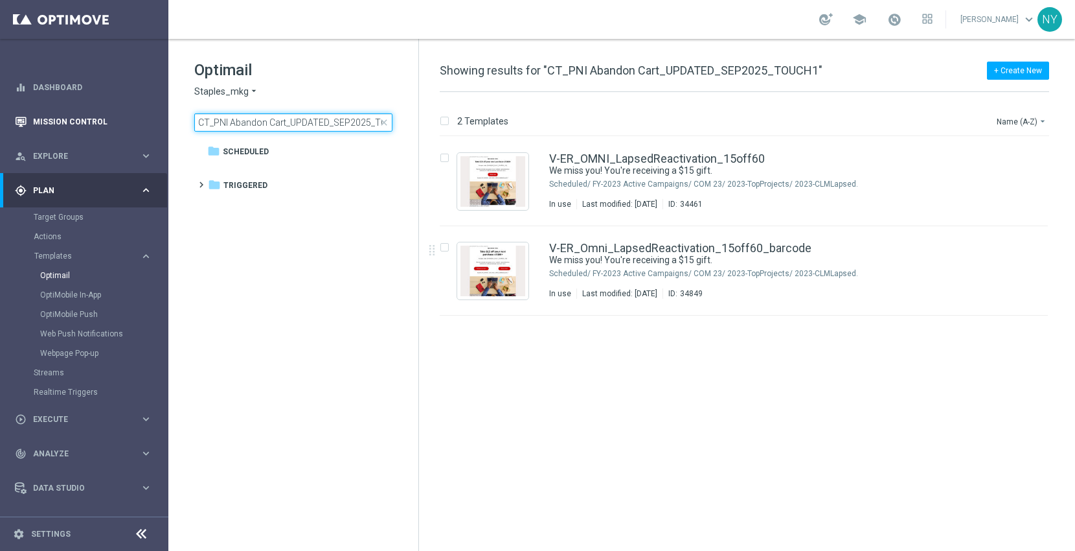
scroll to position [0, 24]
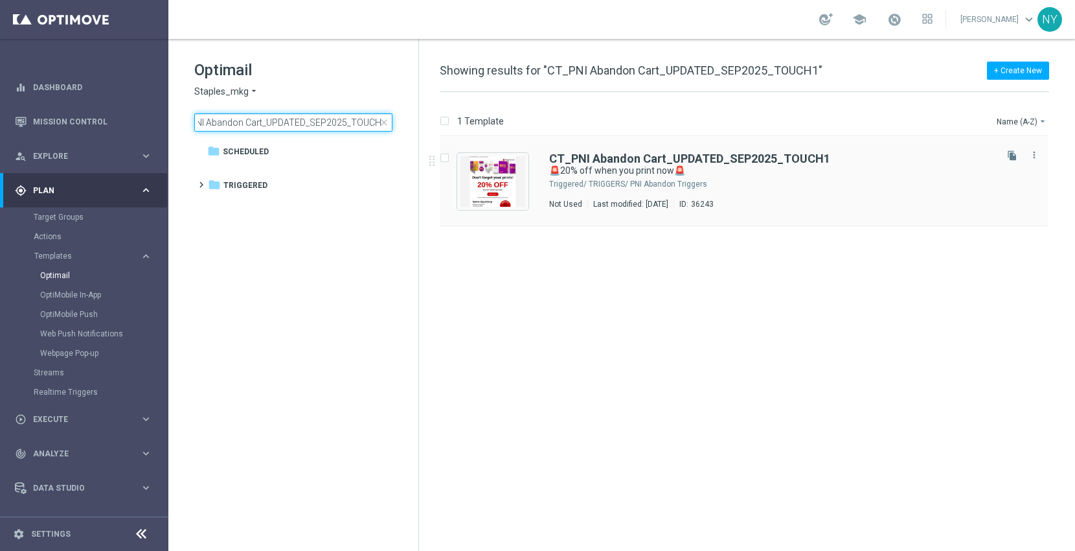
type input "CT_PNI Abandon Cart_UPDATED_SEP2025_TOUCH1"
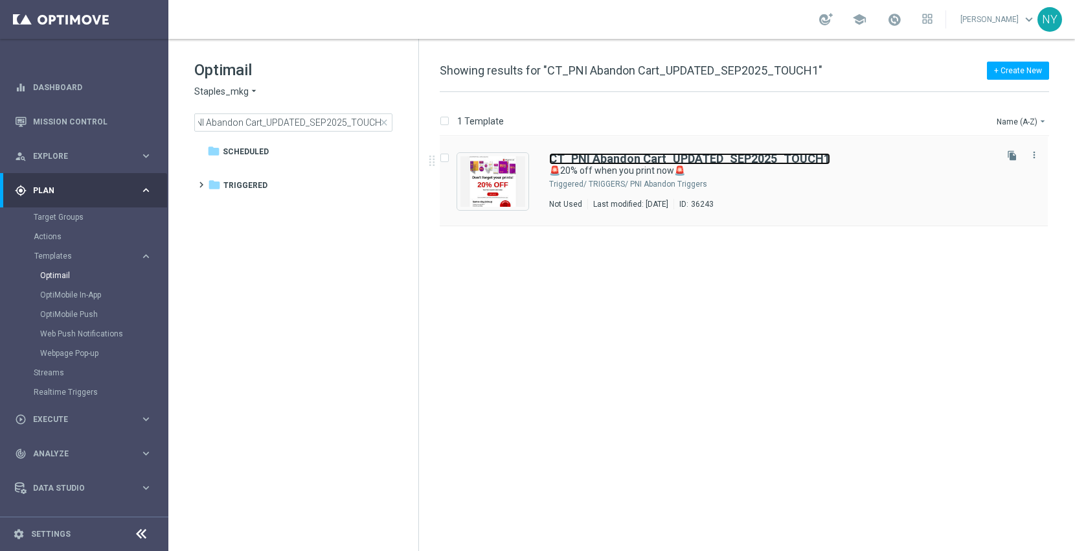
click at [577, 158] on b "CT_PNI Abandon Cart_UPDATED_SEP2025_TOUCH1" at bounding box center [689, 159] width 281 height 14
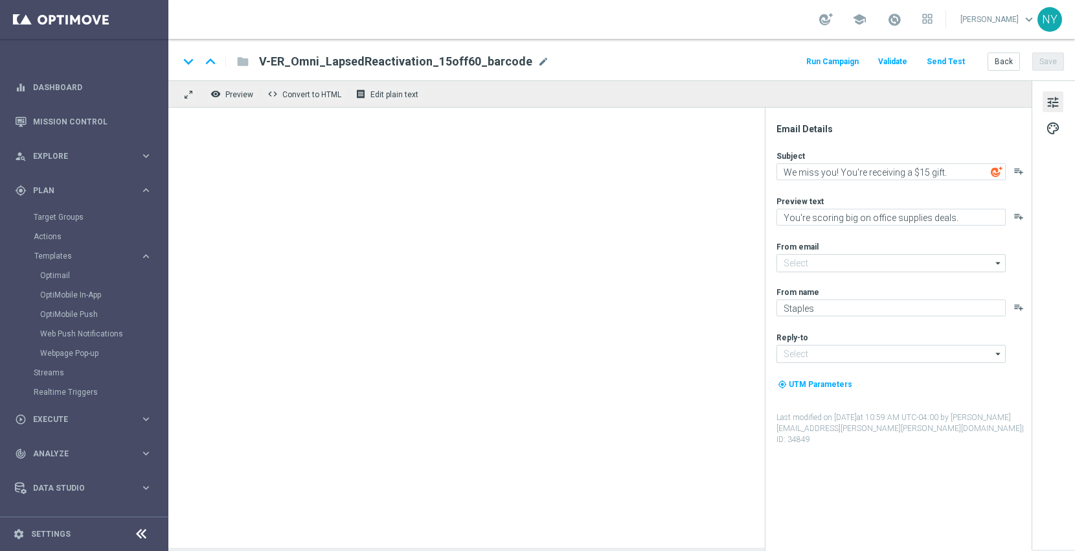
type input "[EMAIL_ADDRESS][DOMAIN_NAME]"
type textarea "🚨20% off when you print now🚨"
type textarea "Your prints are waiting."
type input "[EMAIL_ADDRESS][DOMAIN_NAME]"
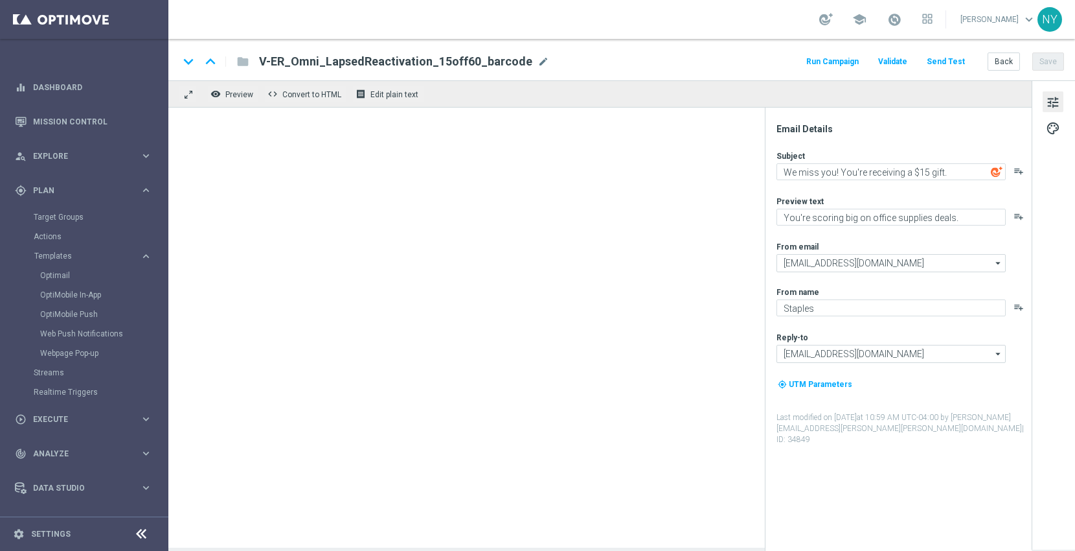
type input "[EMAIL_ADDRESS][DOMAIN_NAME]"
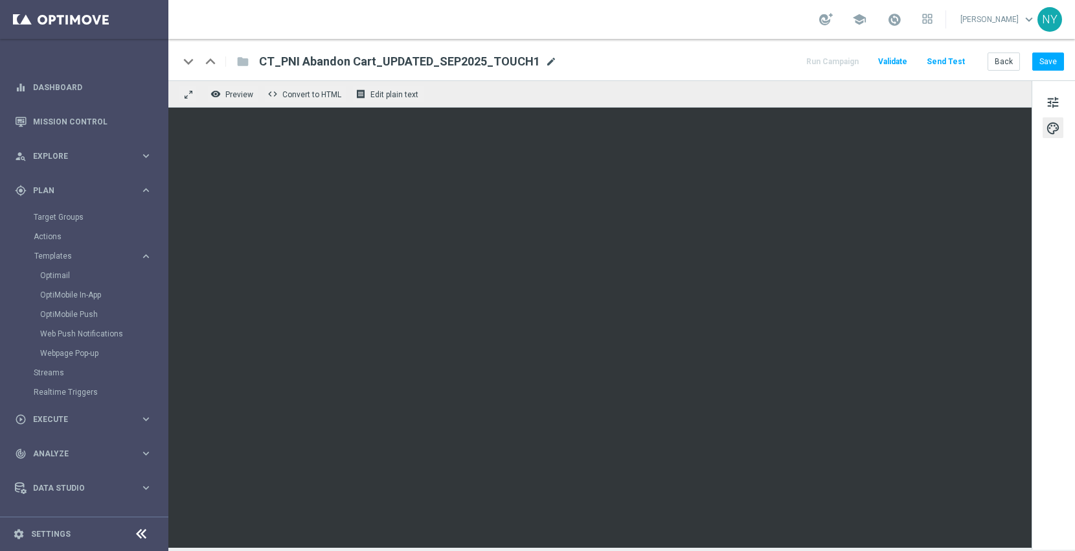
click at [545, 64] on span "mode_edit" at bounding box center [551, 62] width 12 height 12
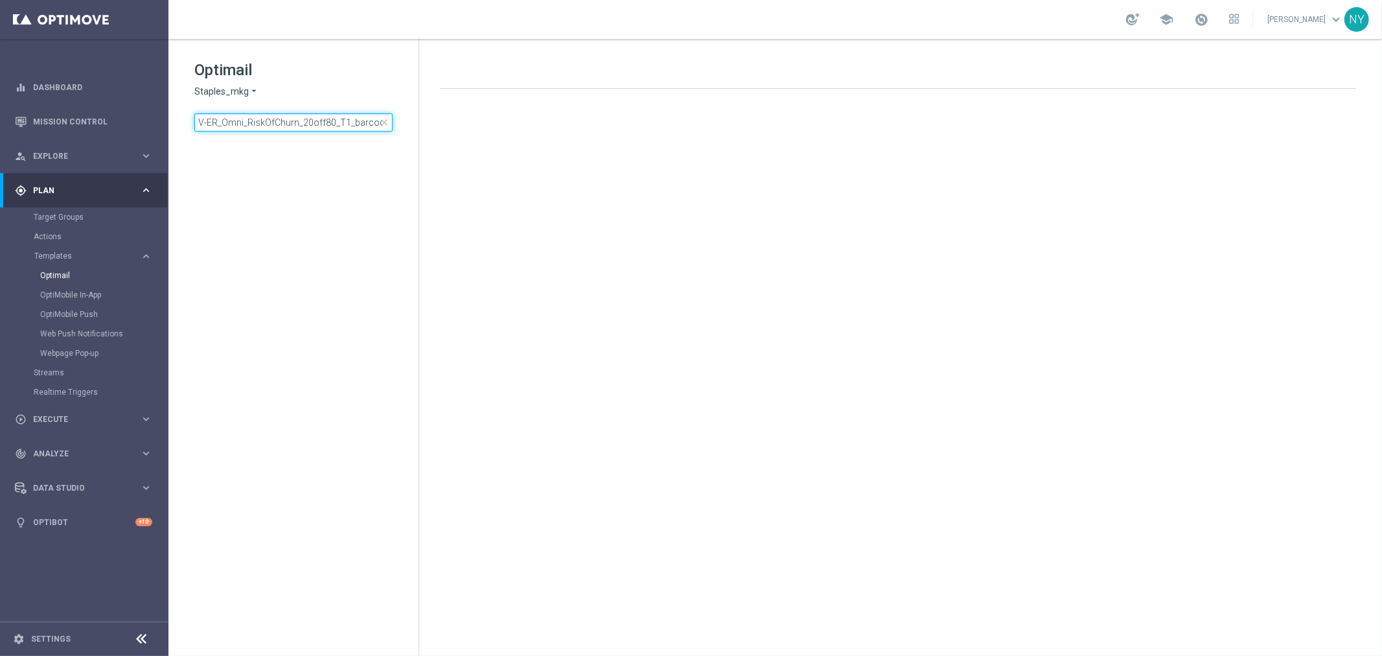
drag, startPoint x: 195, startPoint y: 119, endPoint x: 606, endPoint y: 137, distance: 411.7
click at [606, 137] on div "Optimail Staples_mkg arrow_drop_down × Staples_mkg V-ER_Omni_RiskOfChurn_20off8…" at bounding box center [774, 347] width 1213 height 617
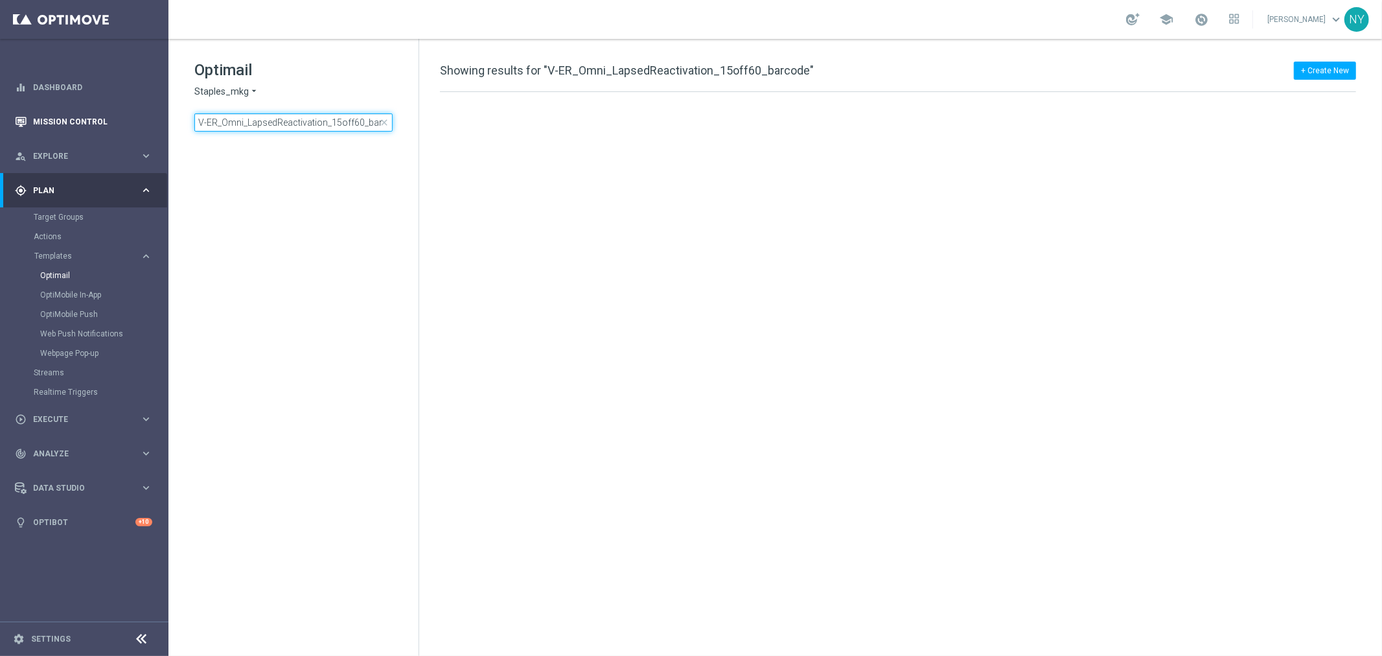
drag, startPoint x: 286, startPoint y: 125, endPoint x: 144, endPoint y: 133, distance: 141.5
click at [144, 133] on main "equalizer Dashboard Mission Control" at bounding box center [691, 328] width 1382 height 656
click at [293, 119] on input "V-ER_Omni_LapsedReactivation_15off60_barcode" at bounding box center [293, 122] width 198 height 18
click at [365, 123] on input "V-ER_Omni_LapsedReactivation_15off60_barcode" at bounding box center [293, 122] width 198 height 18
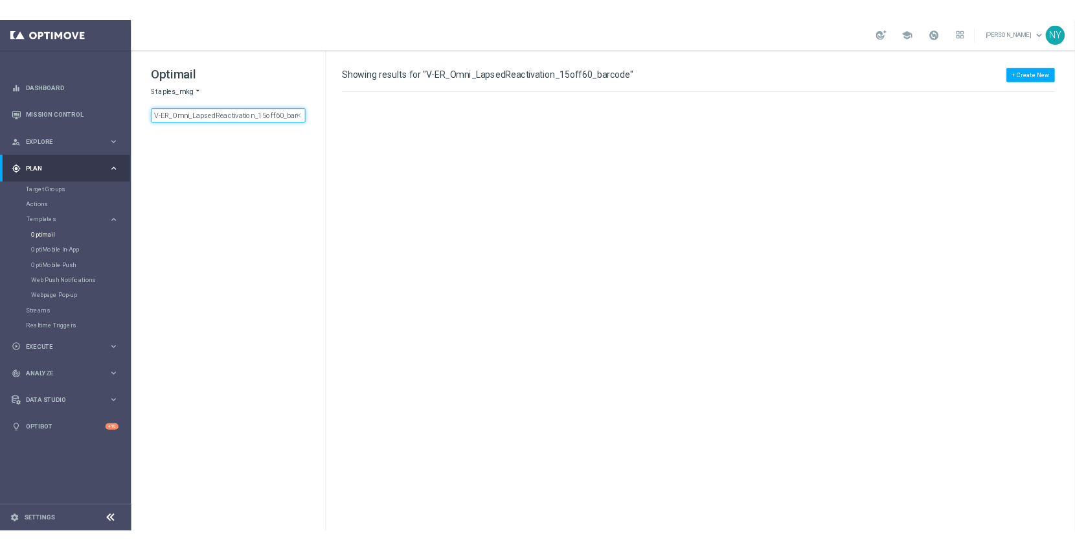
scroll to position [0, 14]
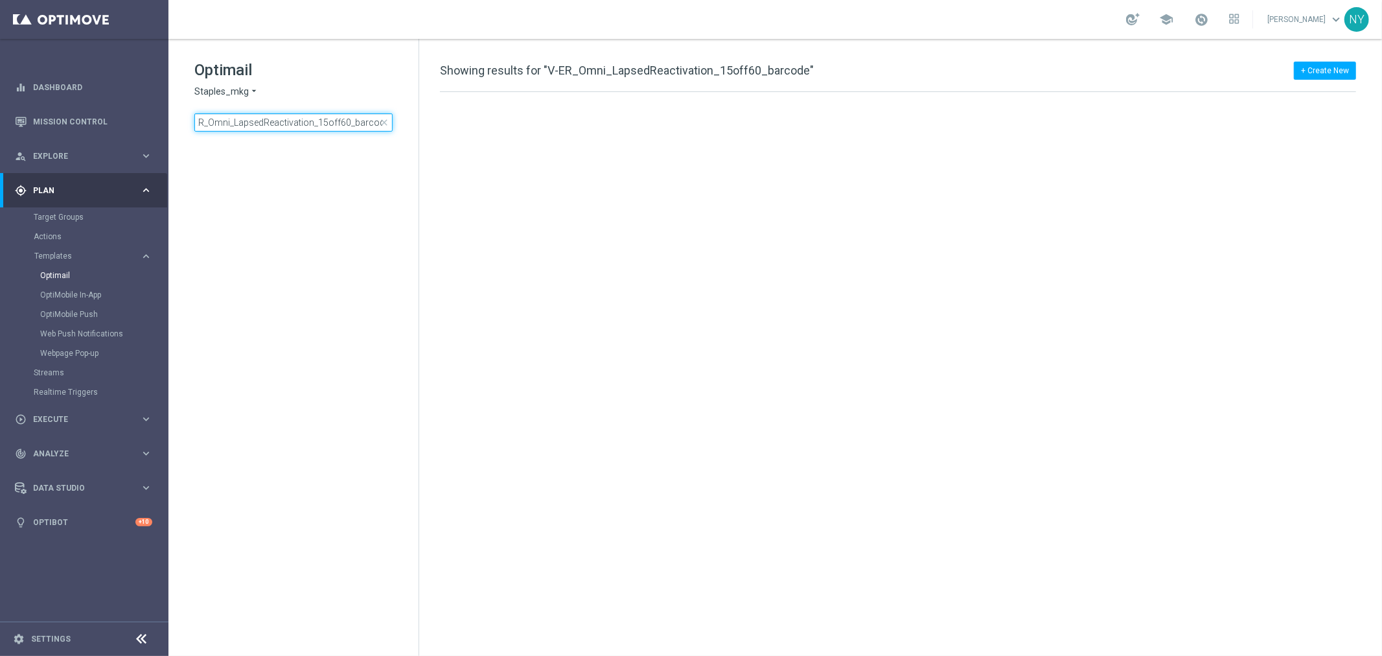
drag, startPoint x: 365, startPoint y: 120, endPoint x: 523, endPoint y: 134, distance: 158.7
click at [523, 134] on div "Optimail Staples_mkg arrow_drop_down × Staples_mkg V-ER_Omni_LapsedReactivation…" at bounding box center [774, 347] width 1213 height 617
type input "V-ER_Omni_LapsedReactivation_"
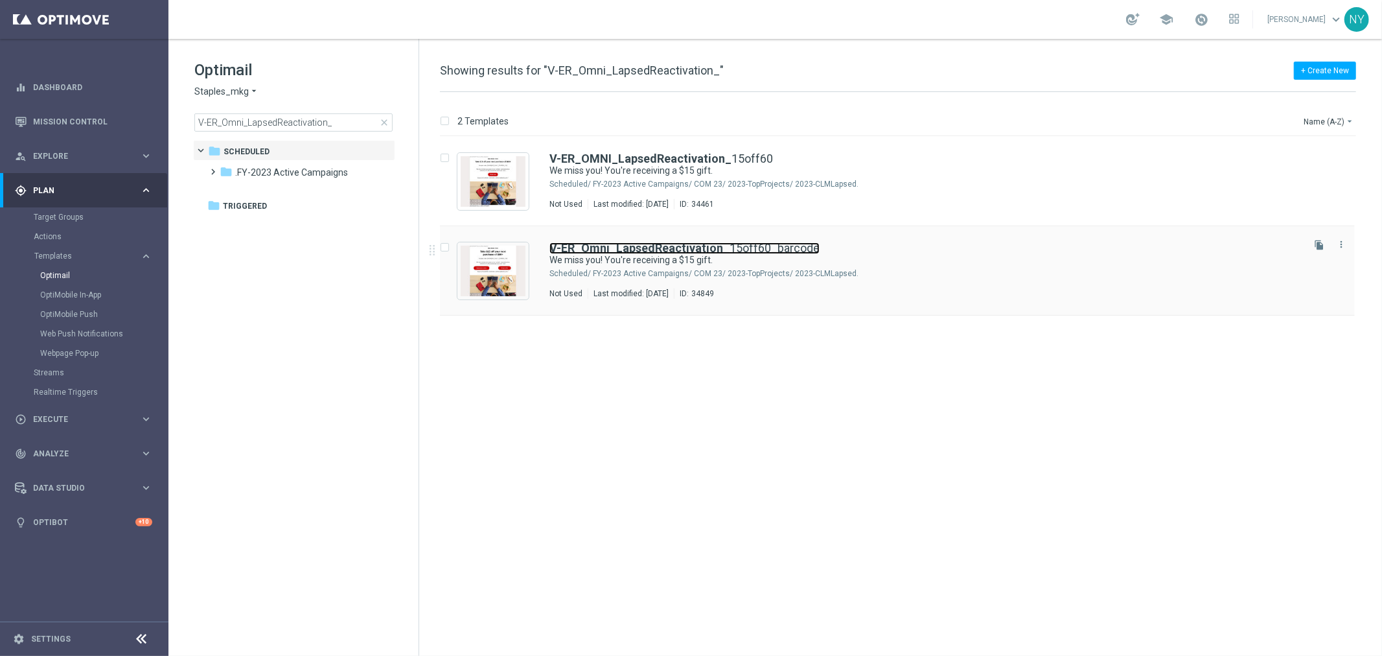
drag, startPoint x: 663, startPoint y: 251, endPoint x: 672, endPoint y: 246, distance: 10.1
click at [663, 251] on b "V-ER_Omni_LapsedReactivation_" at bounding box center [639, 248] width 180 height 14
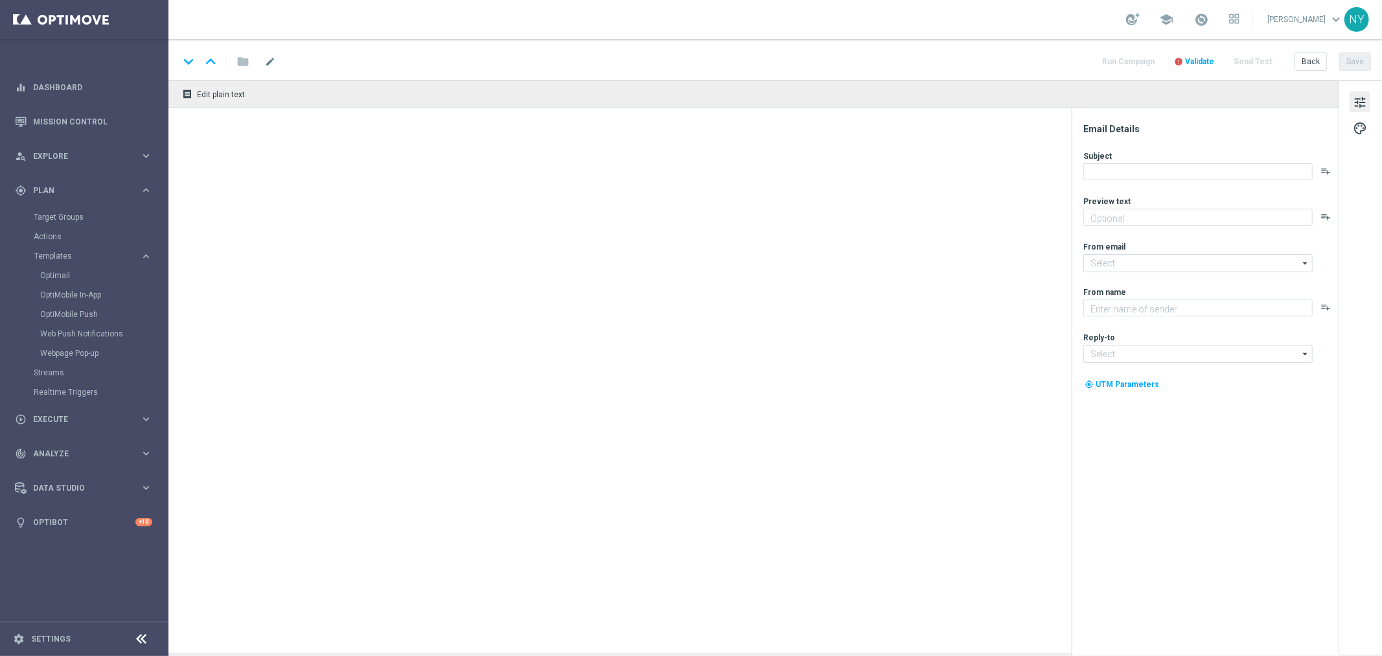
type textarea "You're scoring big on office supplies deals."
type input "[EMAIL_ADDRESS][DOMAIN_NAME]"
type textarea "Staples"
type input "[EMAIL_ADDRESS][DOMAIN_NAME]"
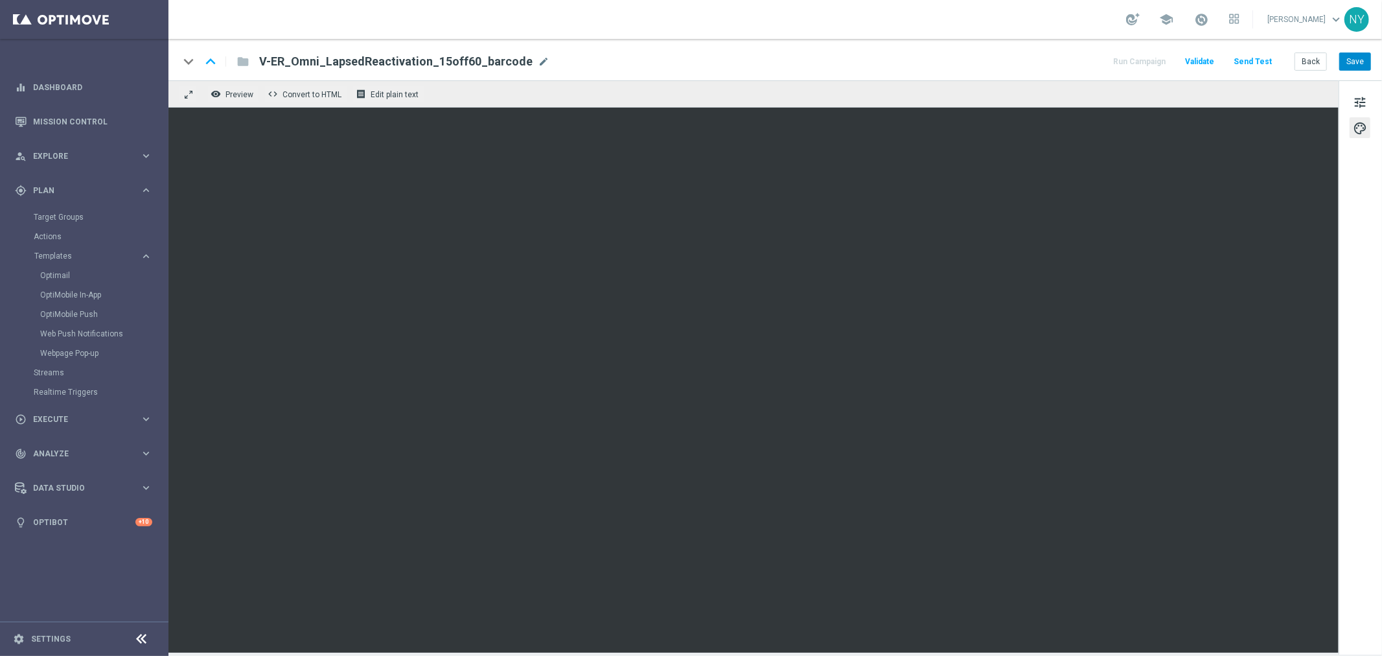
click at [1362, 62] on button "Save" at bounding box center [1355, 61] width 32 height 18
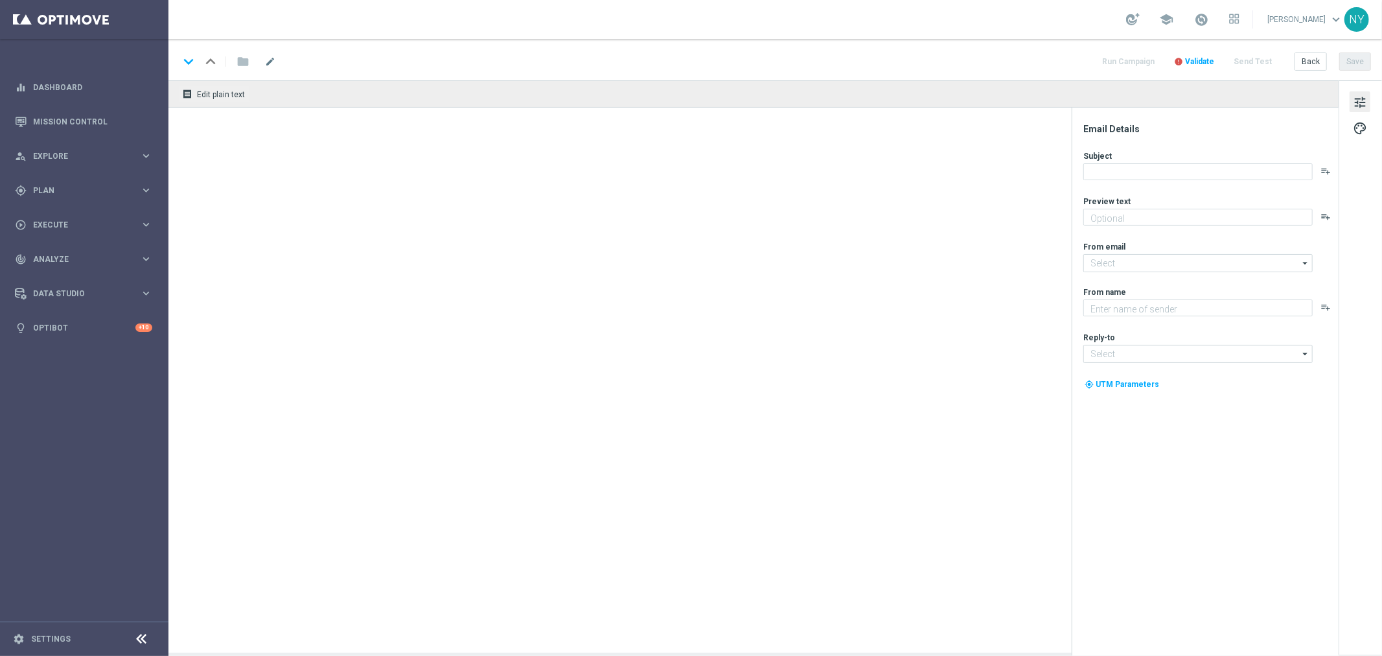
type textarea "Ready. Set. Claim."
type textarea "Staples"
type input "[EMAIL_ADDRESS][DOMAIN_NAME]"
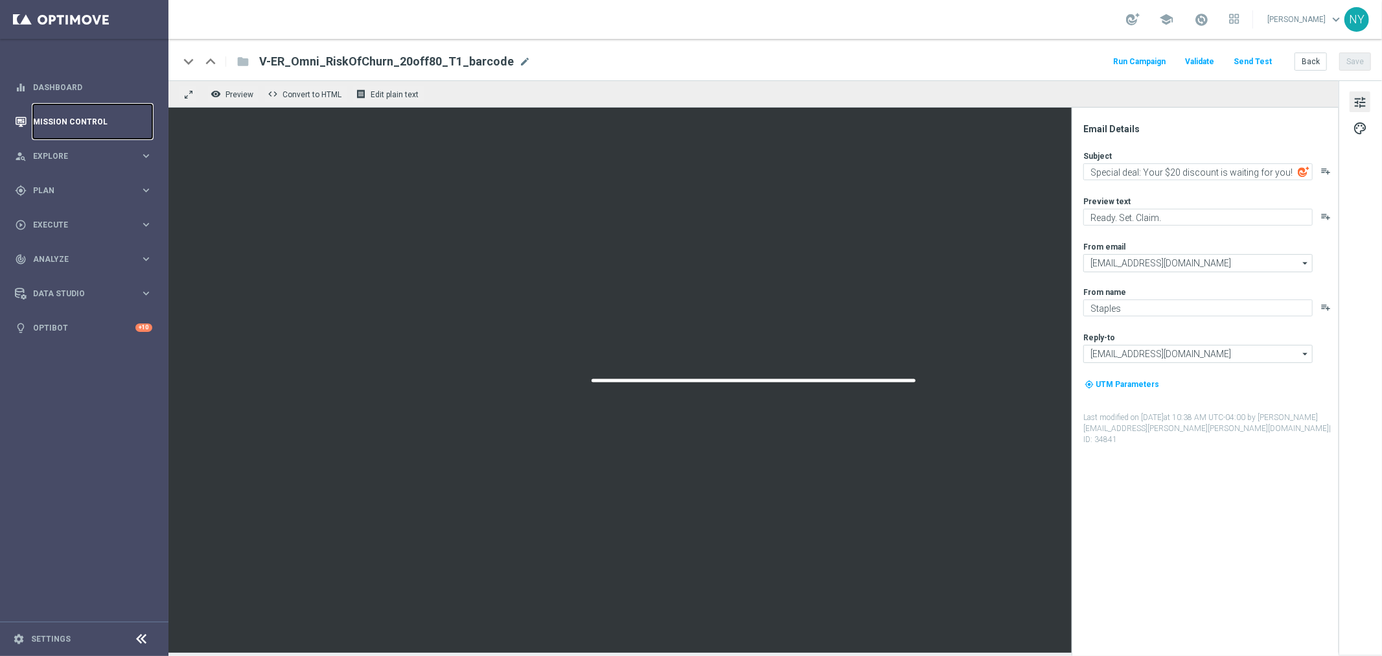
click at [49, 113] on link "Mission Control" at bounding box center [92, 121] width 119 height 34
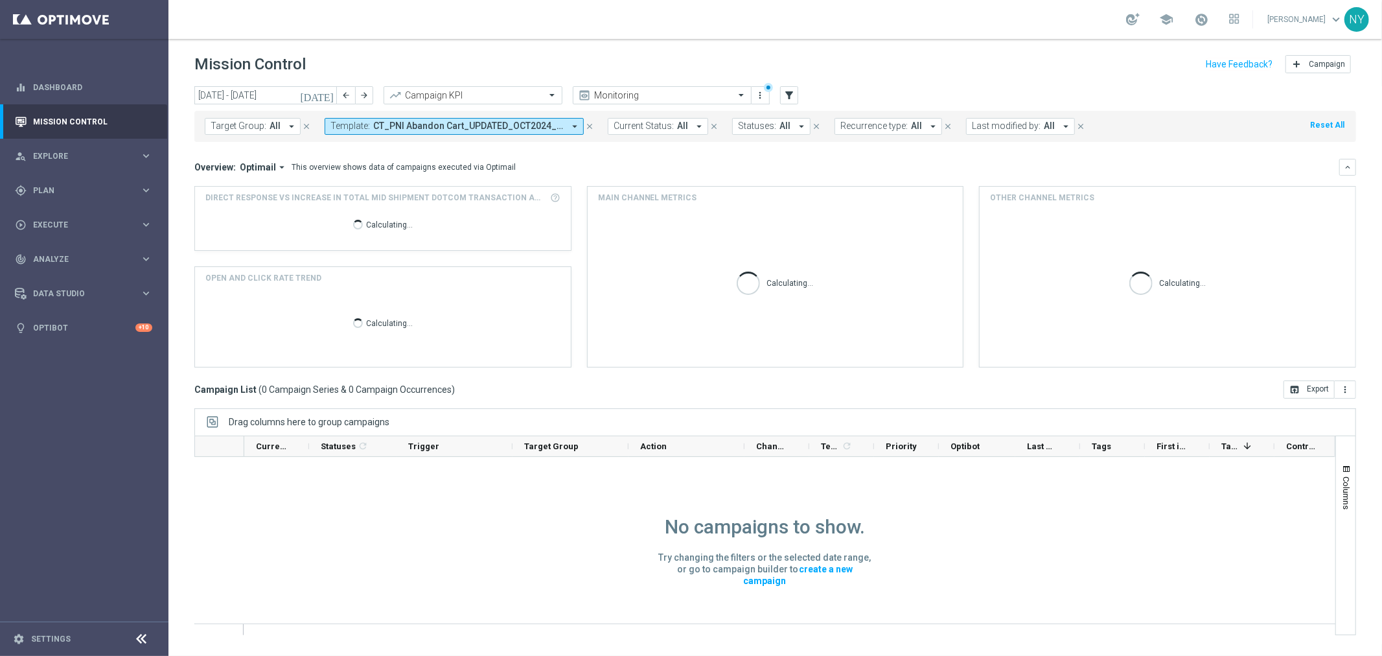
click at [588, 126] on icon "close" at bounding box center [589, 126] width 9 height 9
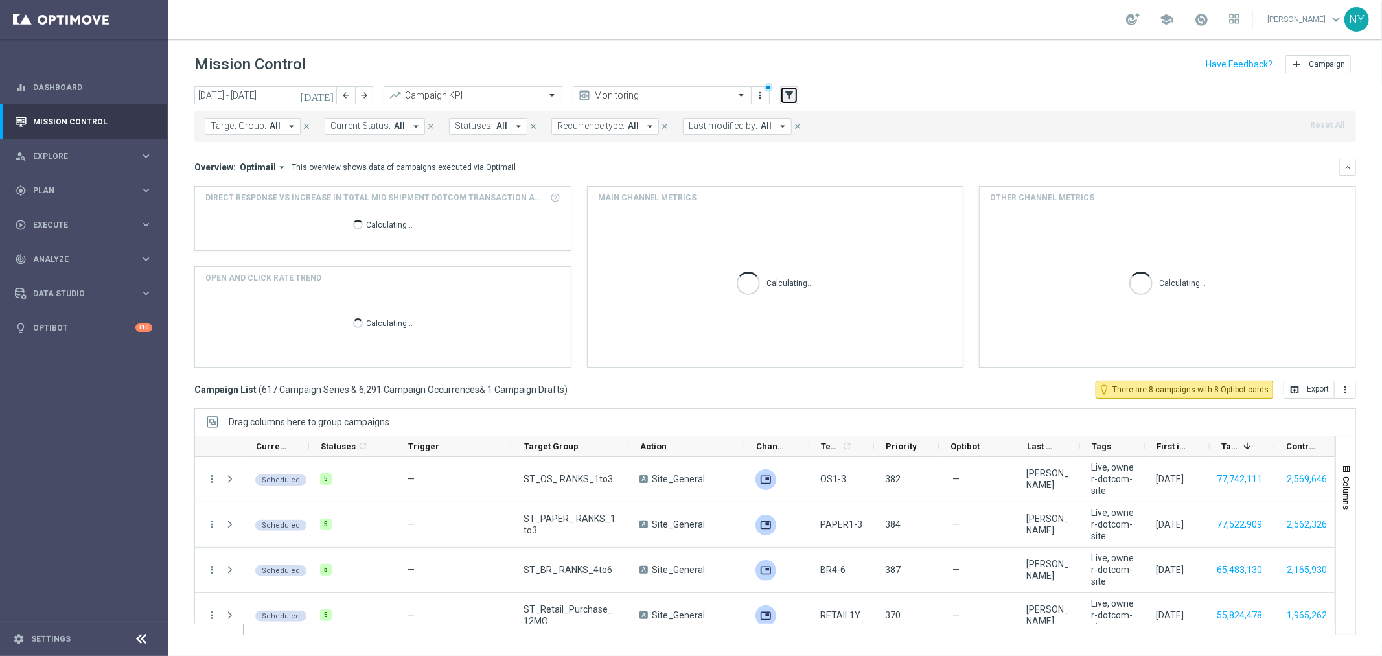
click at [791, 98] on icon "filter_alt" at bounding box center [789, 95] width 12 height 12
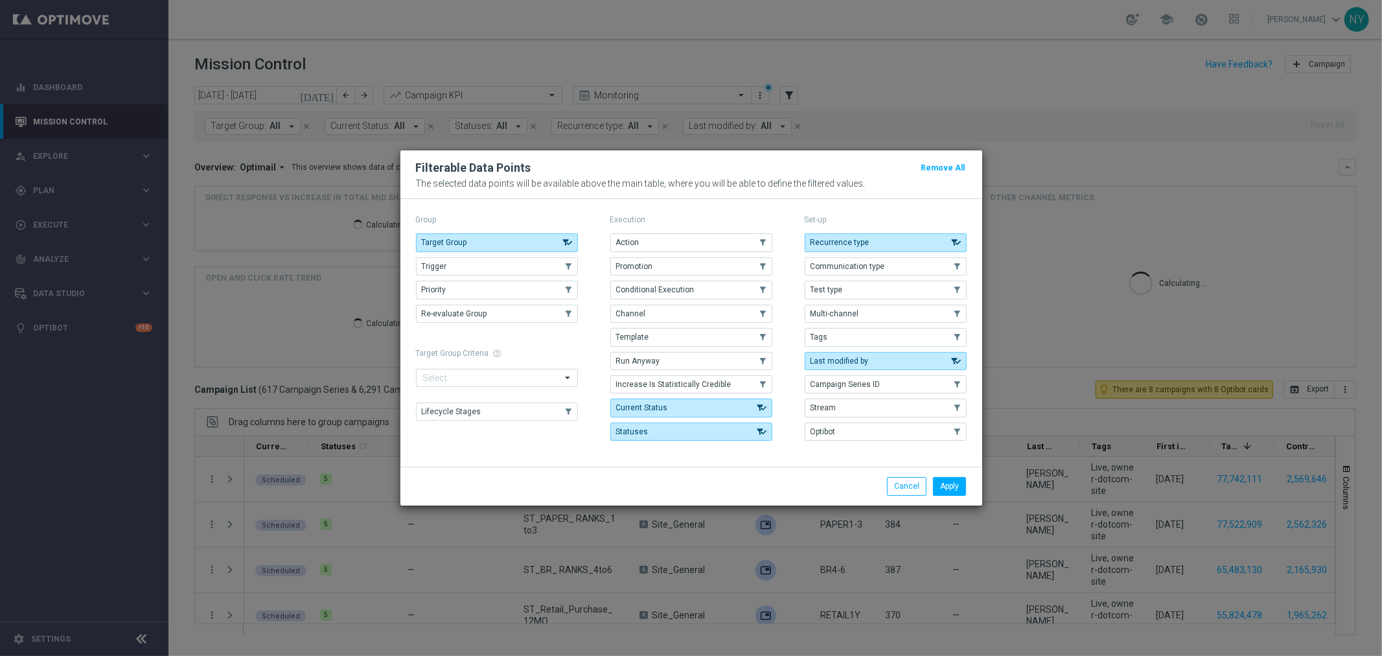
click at [649, 327] on div "Action .cls-1{fill:none;} .cls-1{fill:none;} Promotion .cls-1{fill:none;} .cls-…" at bounding box center [691, 336] width 162 height 207
click at [674, 333] on button "Template" at bounding box center [691, 337] width 162 height 18
click at [961, 487] on button "Apply" at bounding box center [949, 486] width 33 height 18
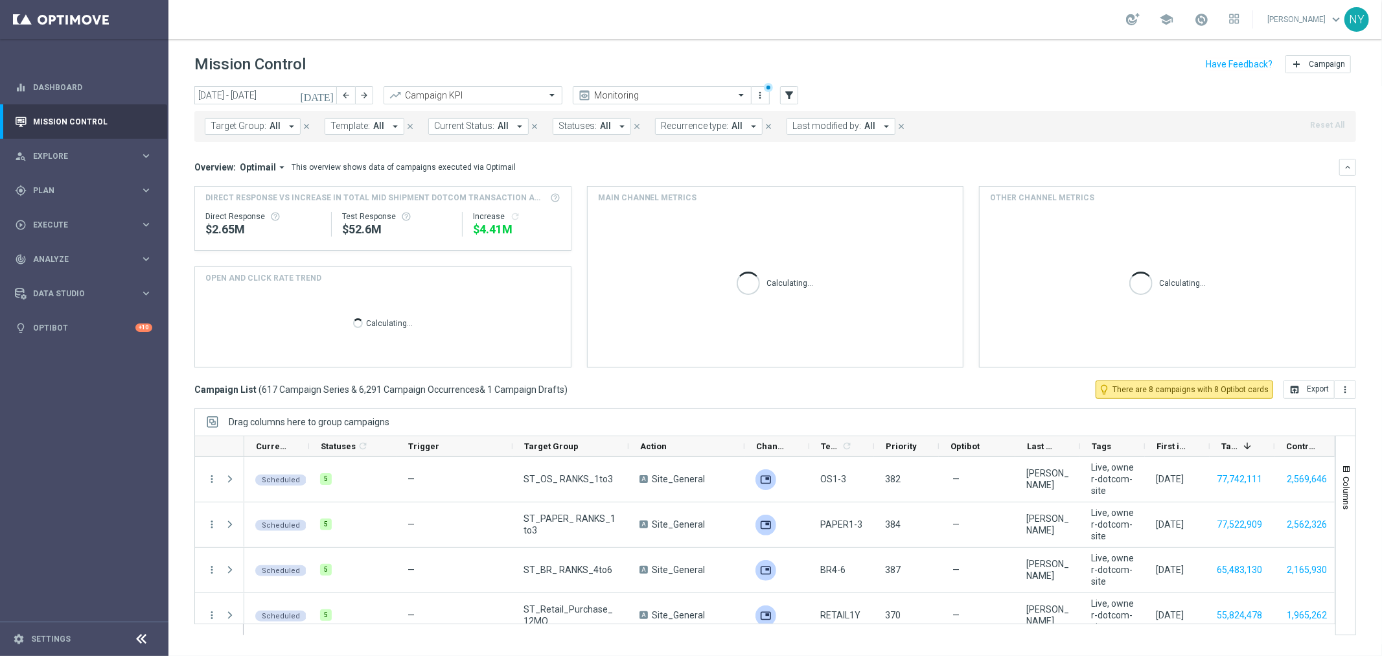
click at [373, 122] on span "All" at bounding box center [378, 125] width 11 height 11
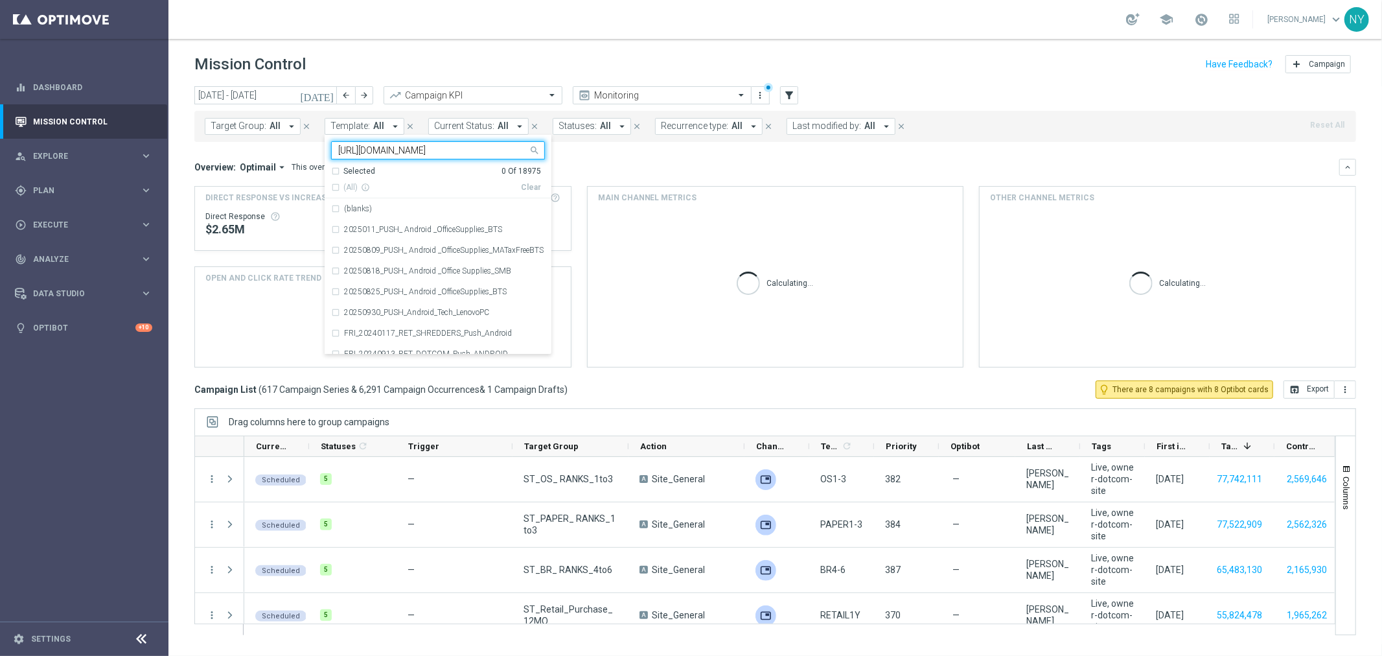
scroll to position [0, 29]
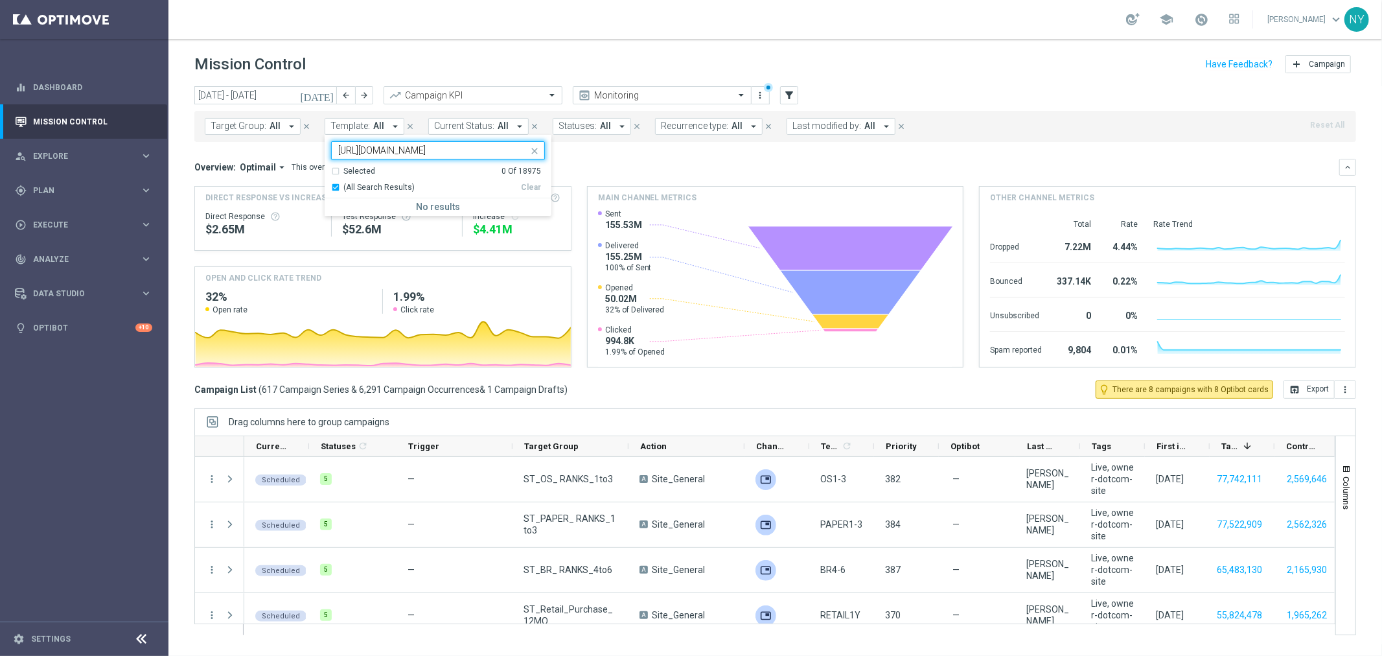
type input "https://litmus.com/pub/proofs/1MykPvOmLmKHAPWu"
click at [534, 150] on icon "close" at bounding box center [534, 151] width 10 height 10
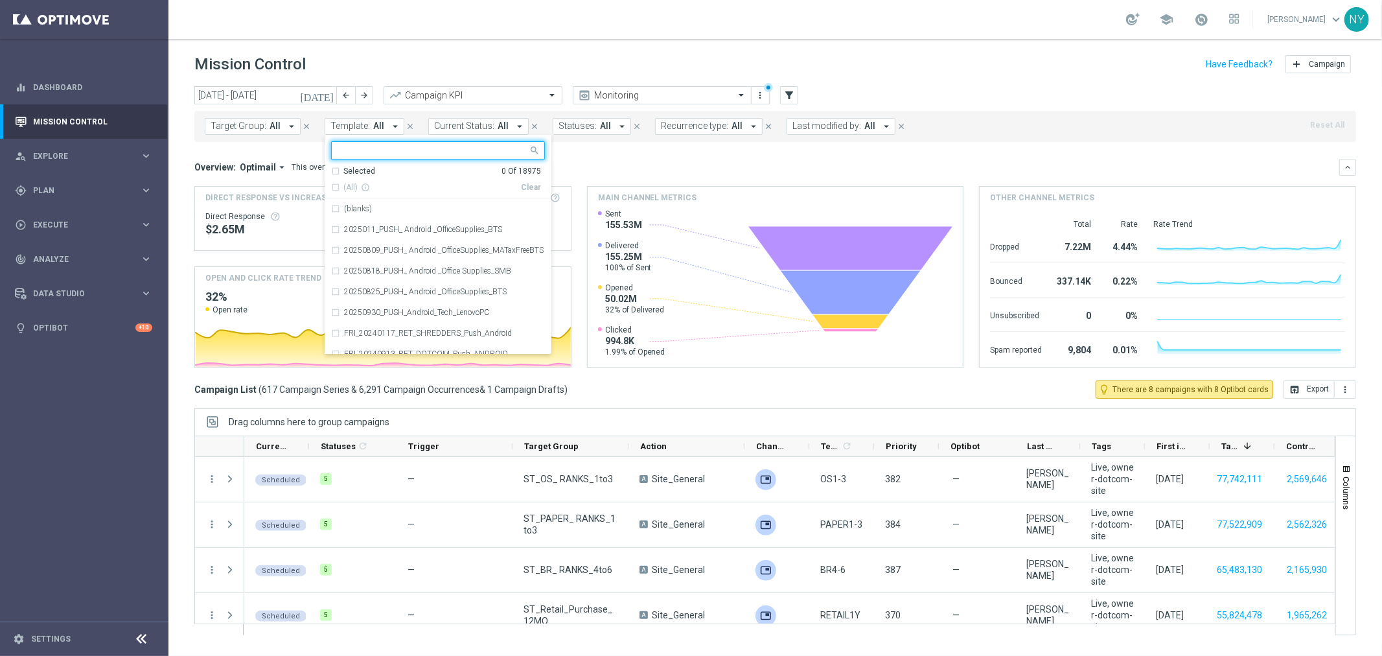
click at [350, 150] on input "text" at bounding box center [433, 150] width 190 height 11
paste input "V-ER_Omni_RiskOfChurn_20off80_T1_barcode"
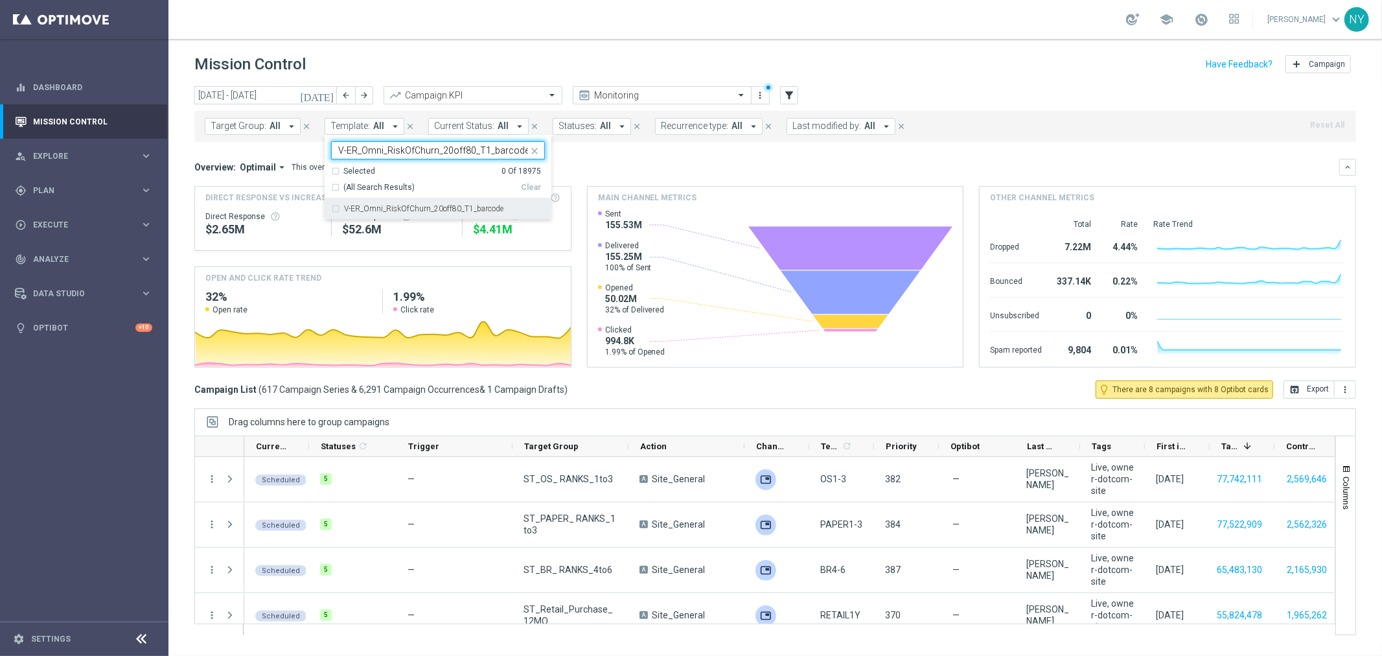
click at [332, 210] on div "V-ER_Omni_RiskOfChurn_20off80_T1_barcode" at bounding box center [438, 208] width 214 height 21
type input "V-ER_Omni_RiskOfChurn_20off80_T1_barcode"
click at [666, 156] on mini-dashboard "Overview: Optimail arrow_drop_down This overview shows data of campaigns execut…" at bounding box center [775, 261] width 1162 height 238
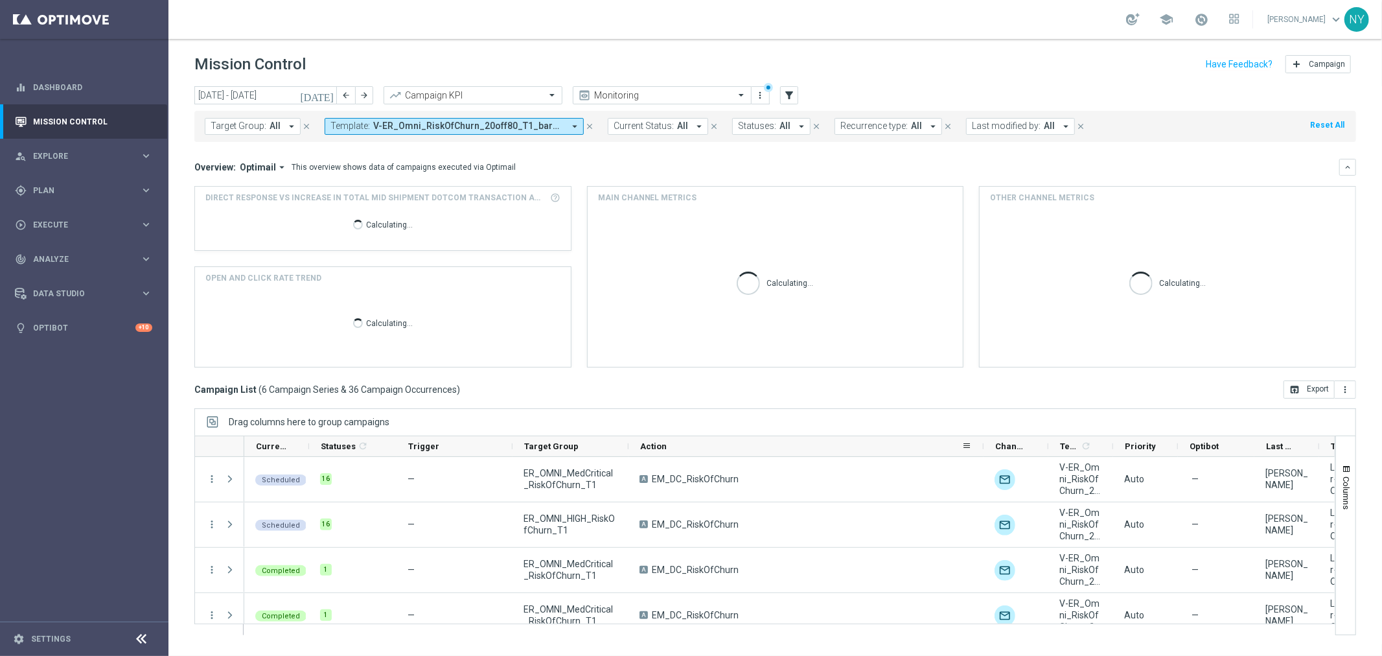
drag, startPoint x: 742, startPoint y: 444, endPoint x: 981, endPoint y: 446, distance: 239.1
click at [981, 446] on div at bounding box center [983, 446] width 5 height 20
click at [1115, 448] on div "Priority" at bounding box center [1145, 446] width 65 height 21
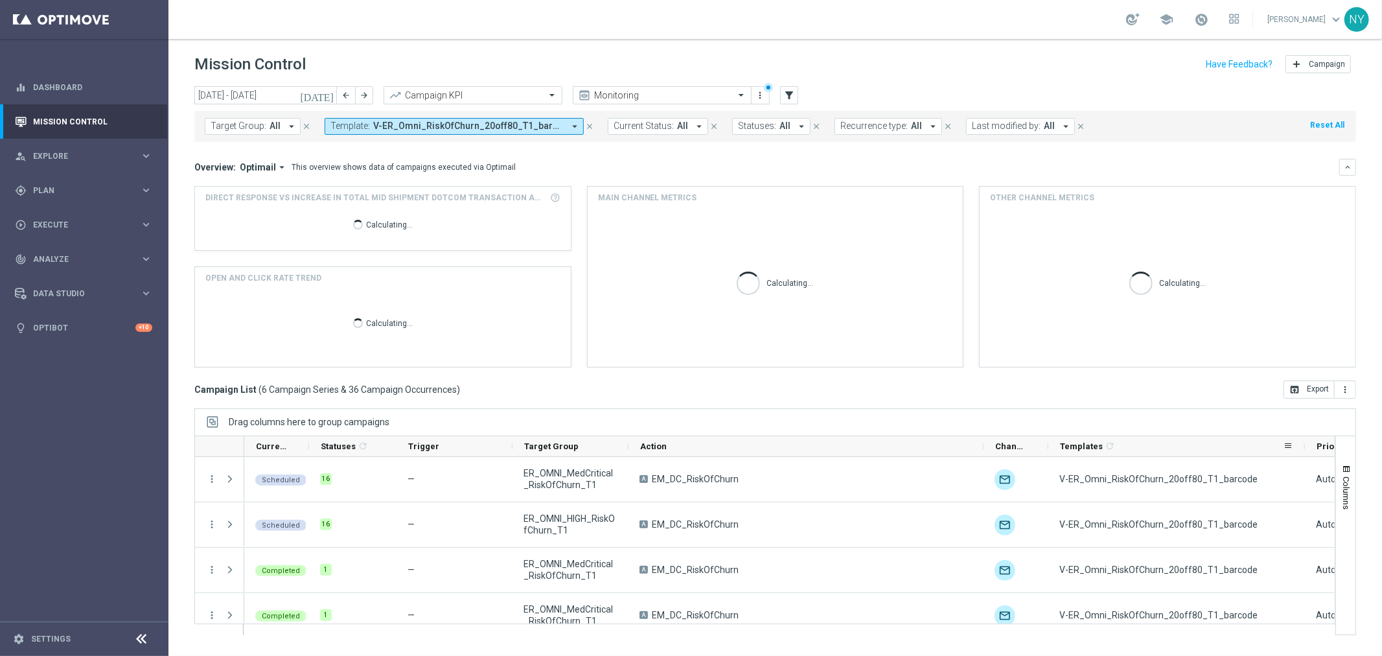
drag, startPoint x: 1112, startPoint y: 447, endPoint x: 1303, endPoint y: 448, distance: 191.8
click at [1303, 448] on div at bounding box center [1304, 446] width 5 height 20
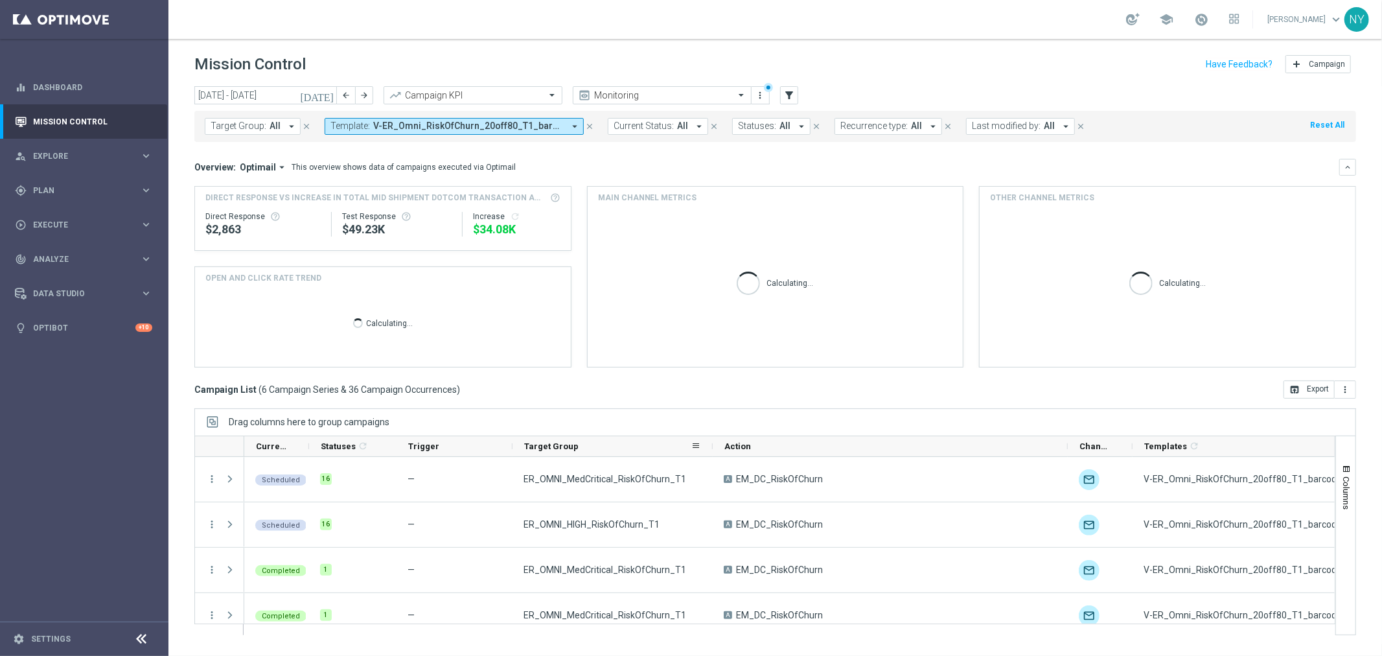
drag, startPoint x: 627, startPoint y: 450, endPoint x: 711, endPoint y: 452, distance: 84.2
click at [711, 452] on div at bounding box center [712, 446] width 5 height 20
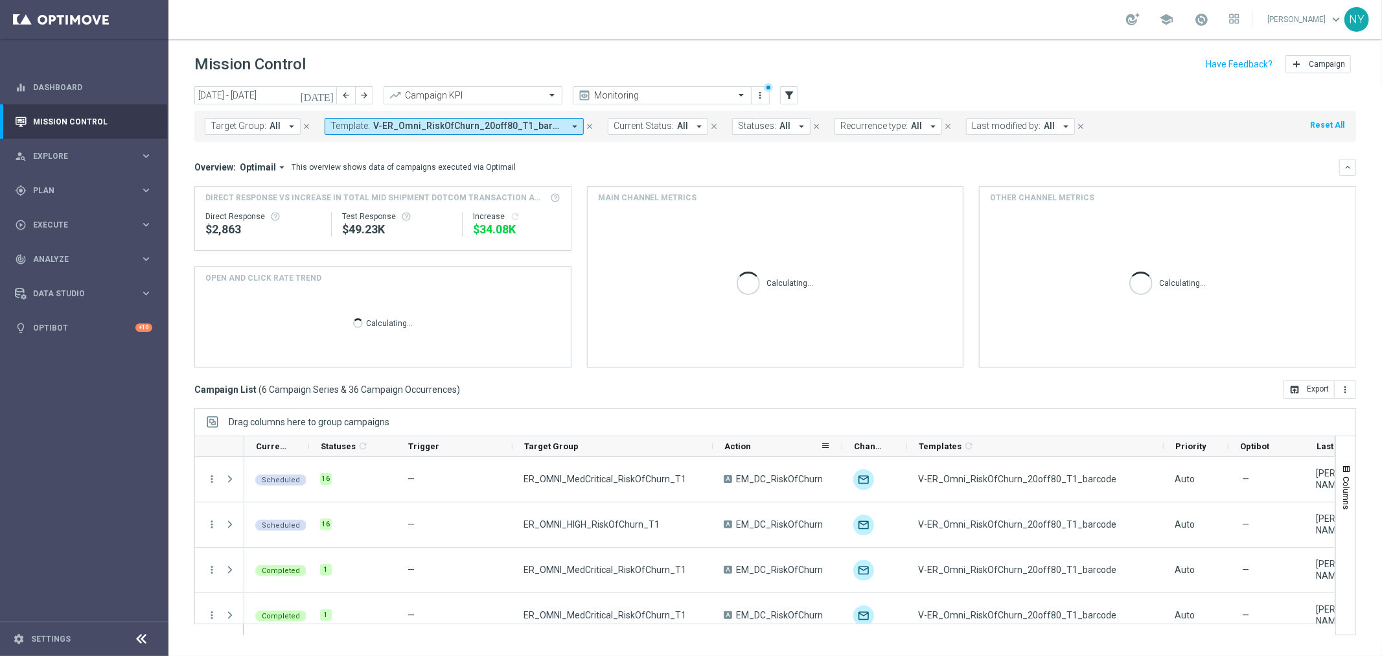
drag, startPoint x: 1066, startPoint y: 446, endPoint x: 840, endPoint y: 449, distance: 225.5
click at [840, 449] on div at bounding box center [842, 446] width 5 height 20
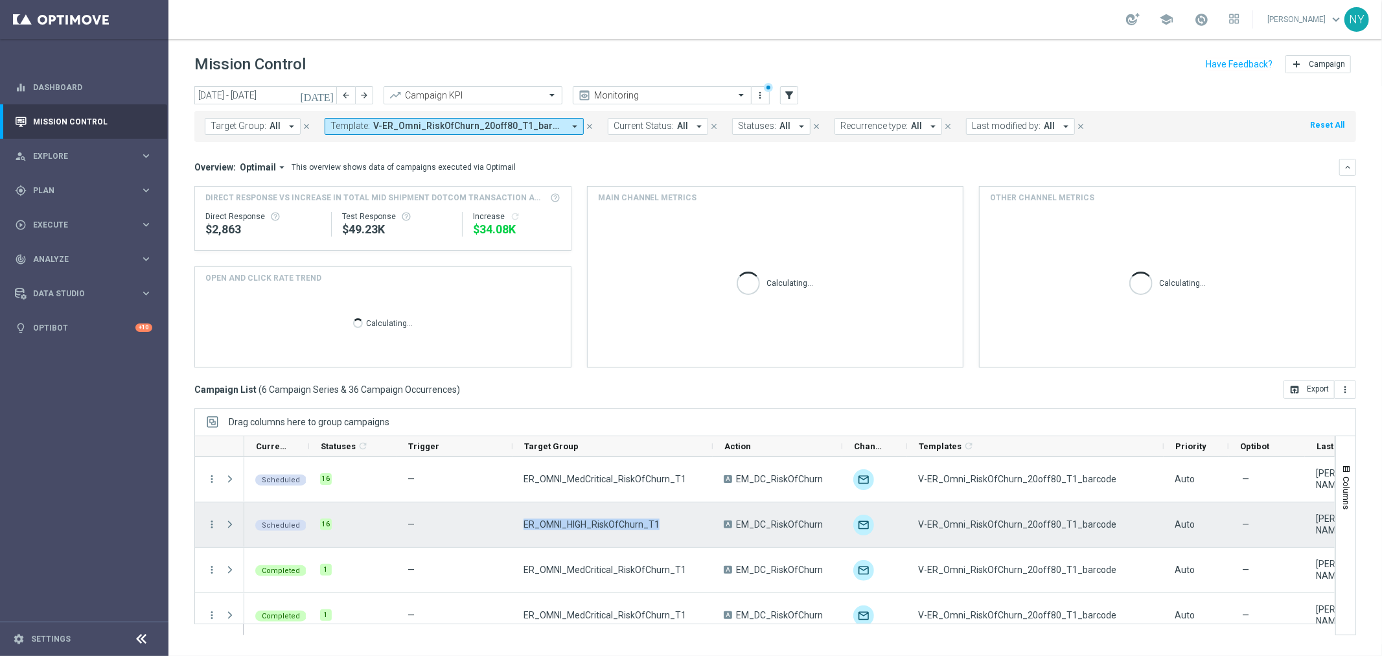
drag, startPoint x: 661, startPoint y: 523, endPoint x: 514, endPoint y: 531, distance: 147.9
click at [514, 531] on div "ER_OMNI_HIGH_RiskOfChurn_T1" at bounding box center [612, 524] width 200 height 45
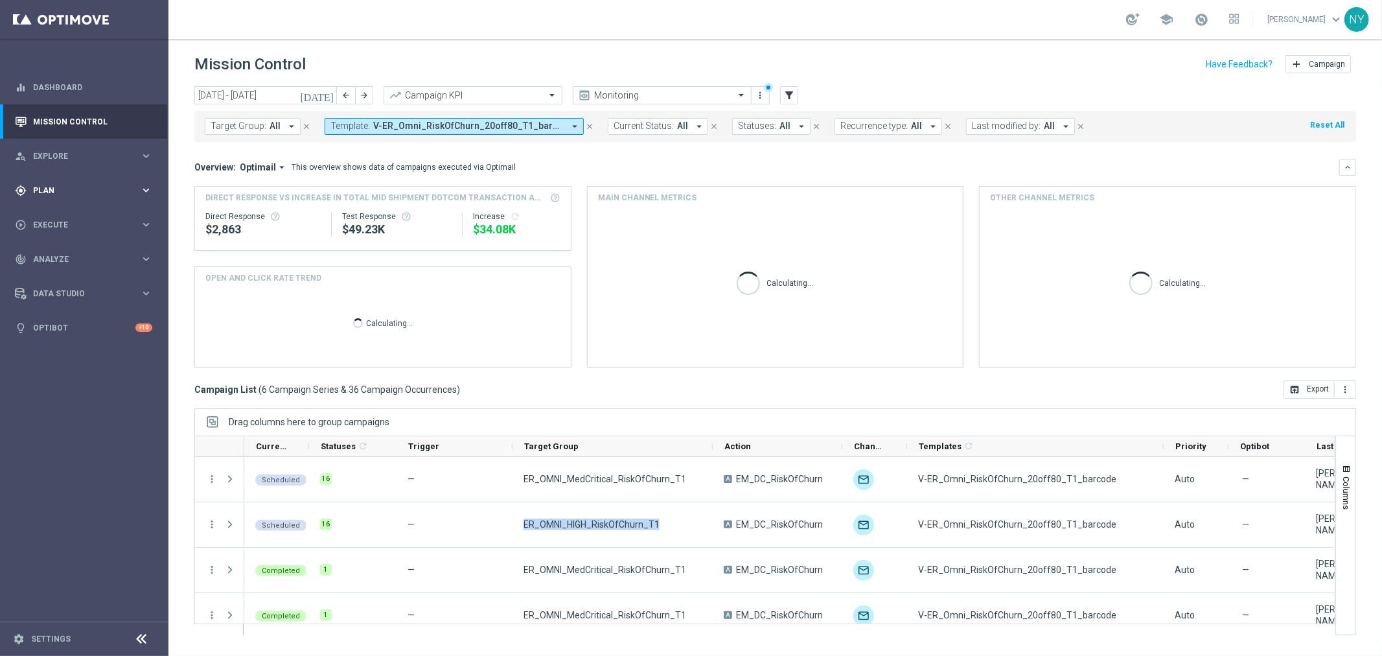
click at [47, 192] on span "Plan" at bounding box center [86, 191] width 107 height 8
click at [45, 254] on span "Templates" at bounding box center [80, 256] width 93 height 8
click at [67, 270] on link "Optimail" at bounding box center [87, 275] width 95 height 10
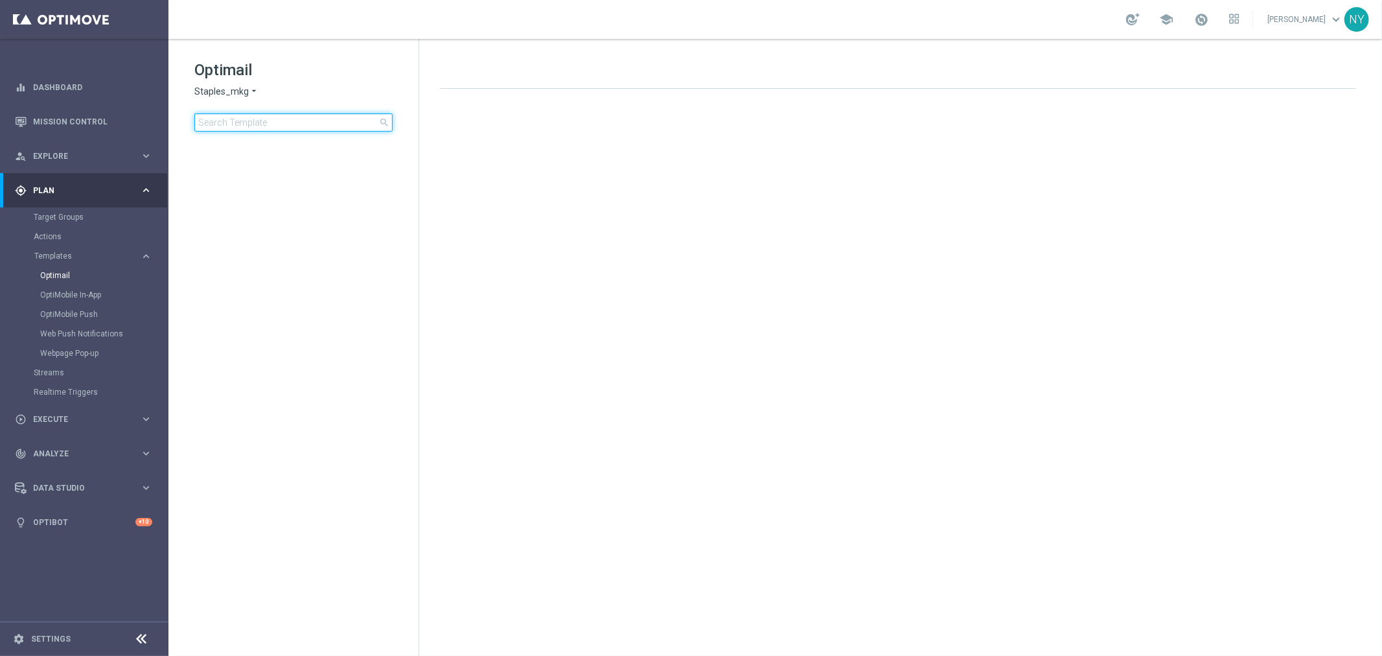
click at [247, 119] on input at bounding box center [293, 122] width 198 height 18
type input "ER_OMNI_HIGH_RiskOfChurn_T"
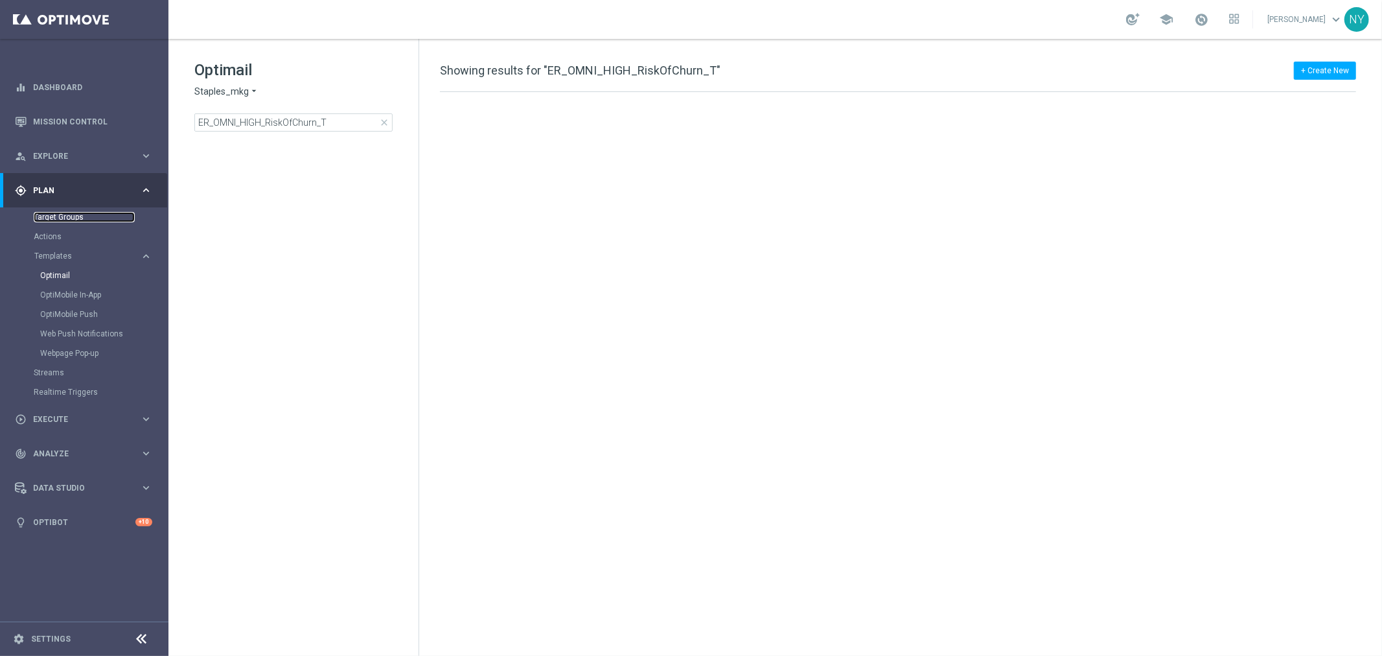
click at [49, 214] on link "Target Groups" at bounding box center [84, 217] width 101 height 10
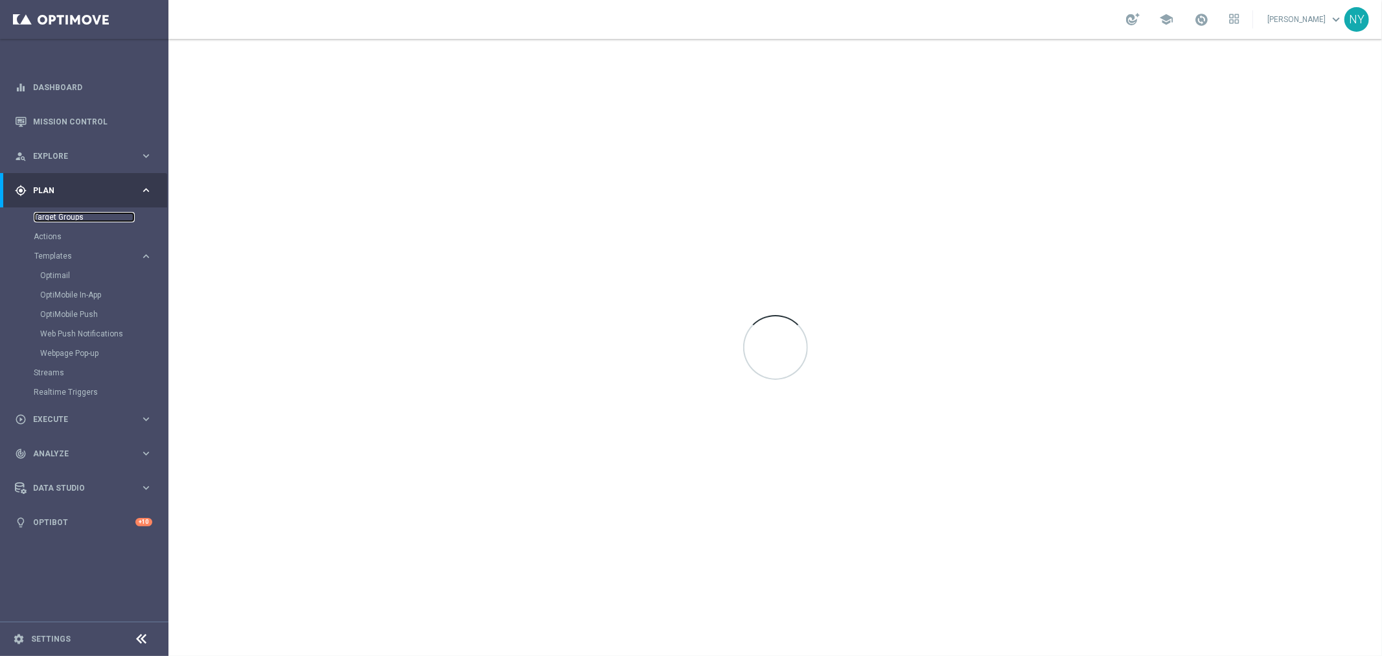
click at [66, 212] on link "Target Groups" at bounding box center [84, 217] width 101 height 10
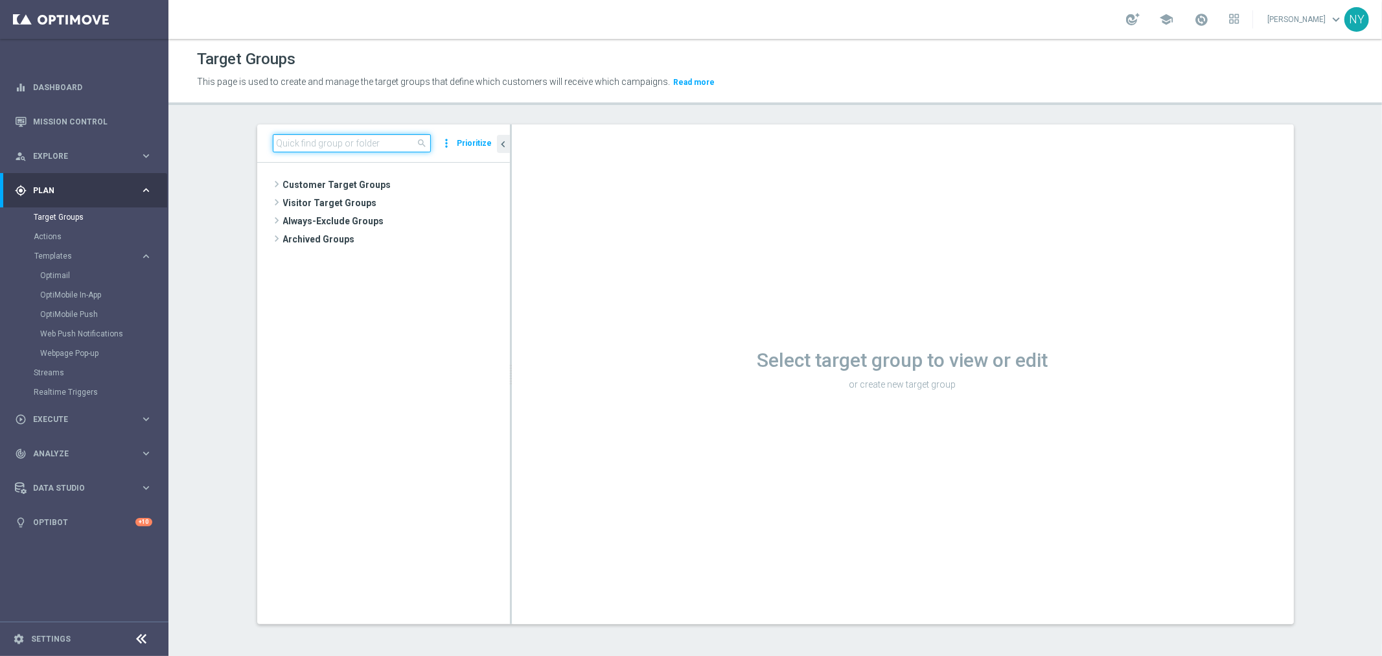
click at [309, 145] on input at bounding box center [352, 143] width 158 height 18
paste input "ER_OMNI_HIGH_RiskOfChurn_T1"
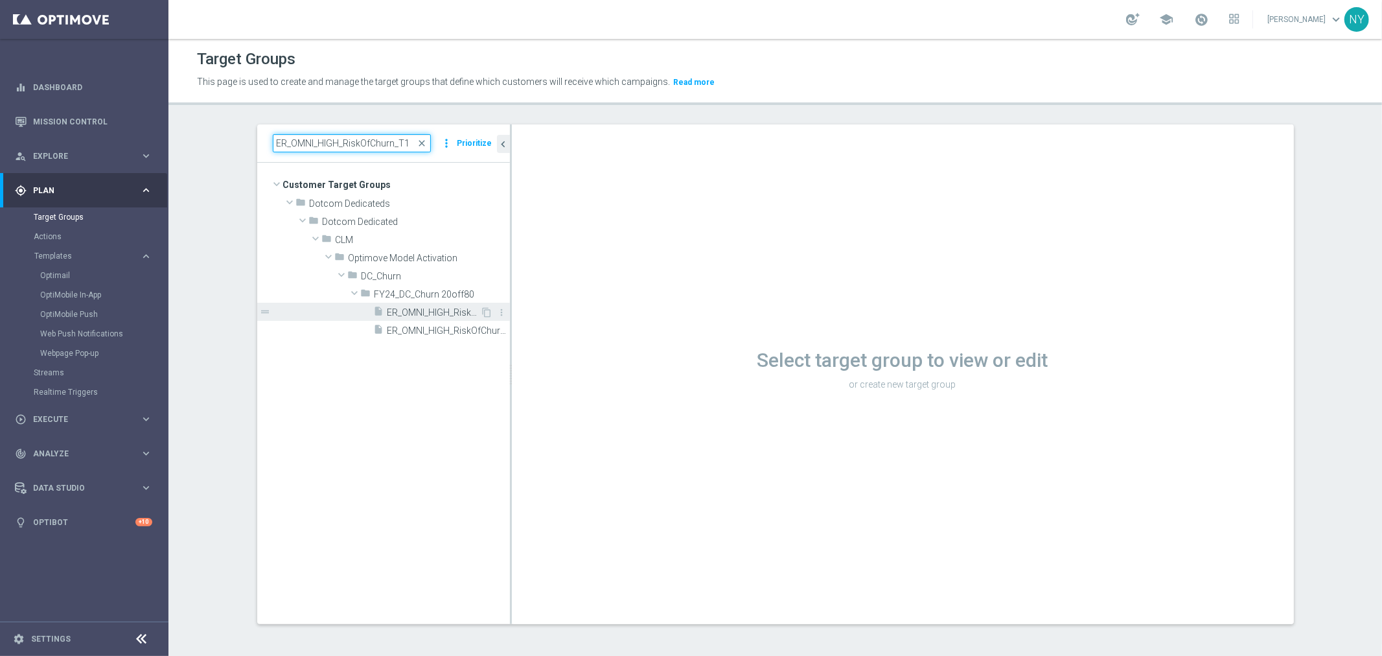
type input "ER_OMNI_HIGH_RiskOfChurn_T1"
click at [450, 314] on span "ER_OMNI_HIGH_RiskOfChurn_T1" at bounding box center [433, 312] width 93 height 11
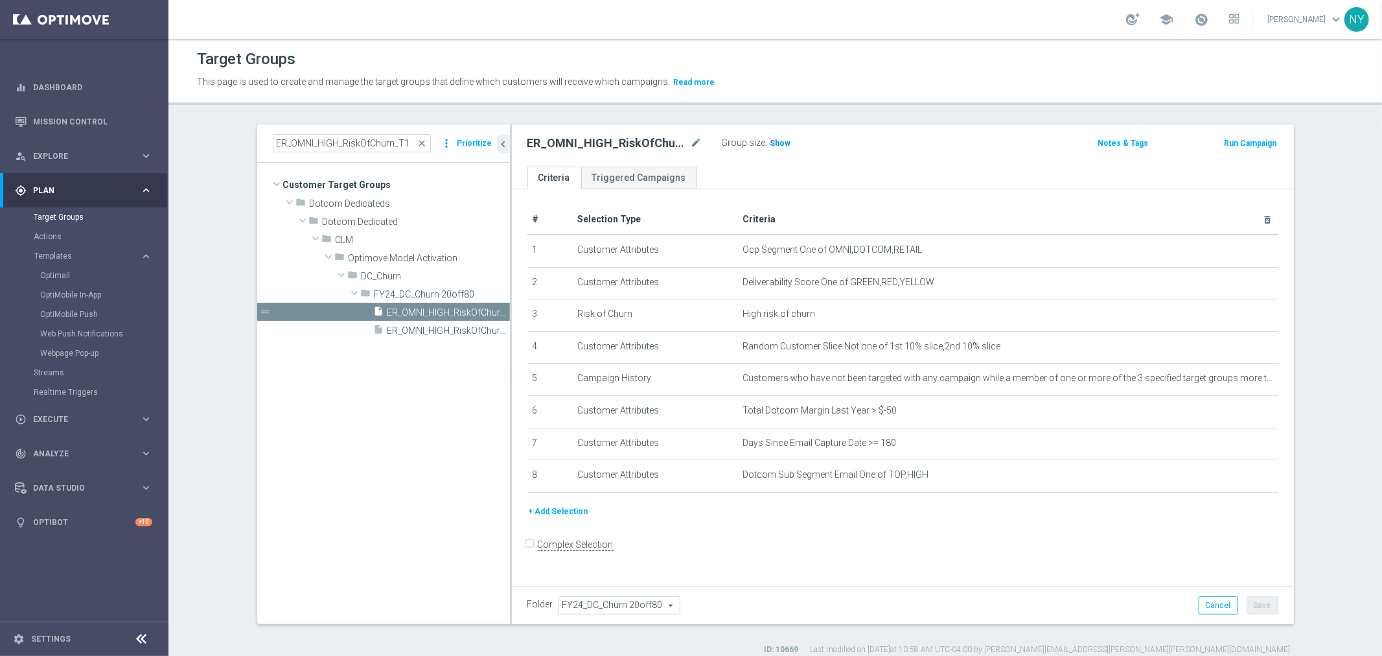
click at [775, 143] on span "Show" at bounding box center [780, 143] width 21 height 9
click at [772, 141] on span "337" at bounding box center [779, 145] width 16 height 12
click at [771, 144] on span "337" at bounding box center [779, 145] width 16 height 12
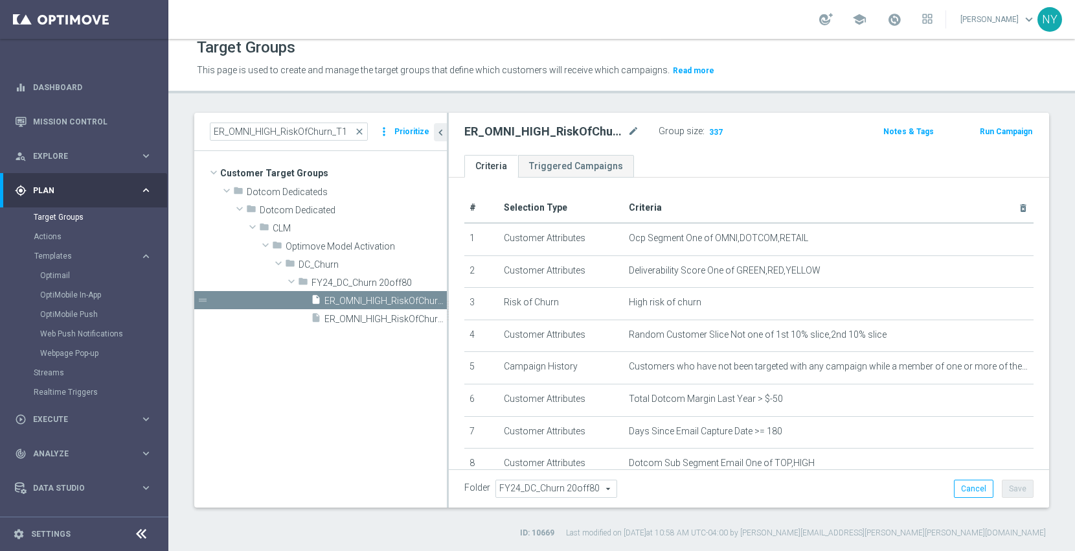
scroll to position [11, 0]
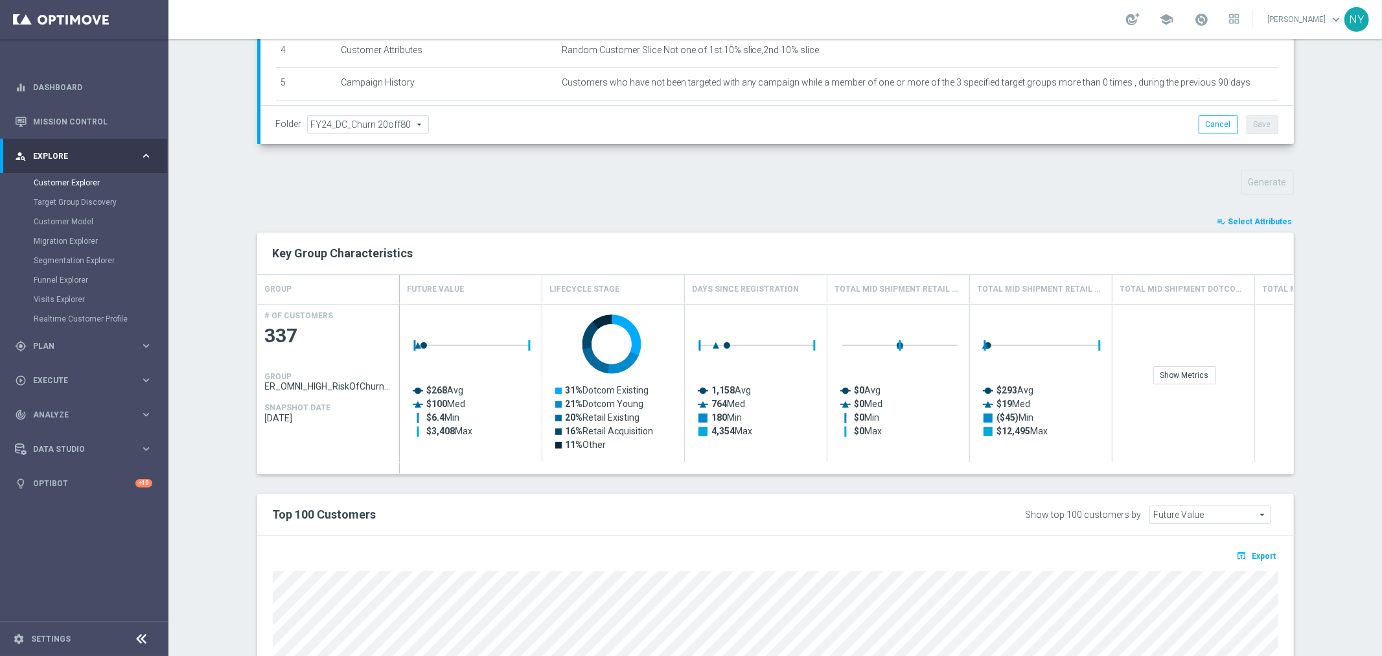
scroll to position [279, 0]
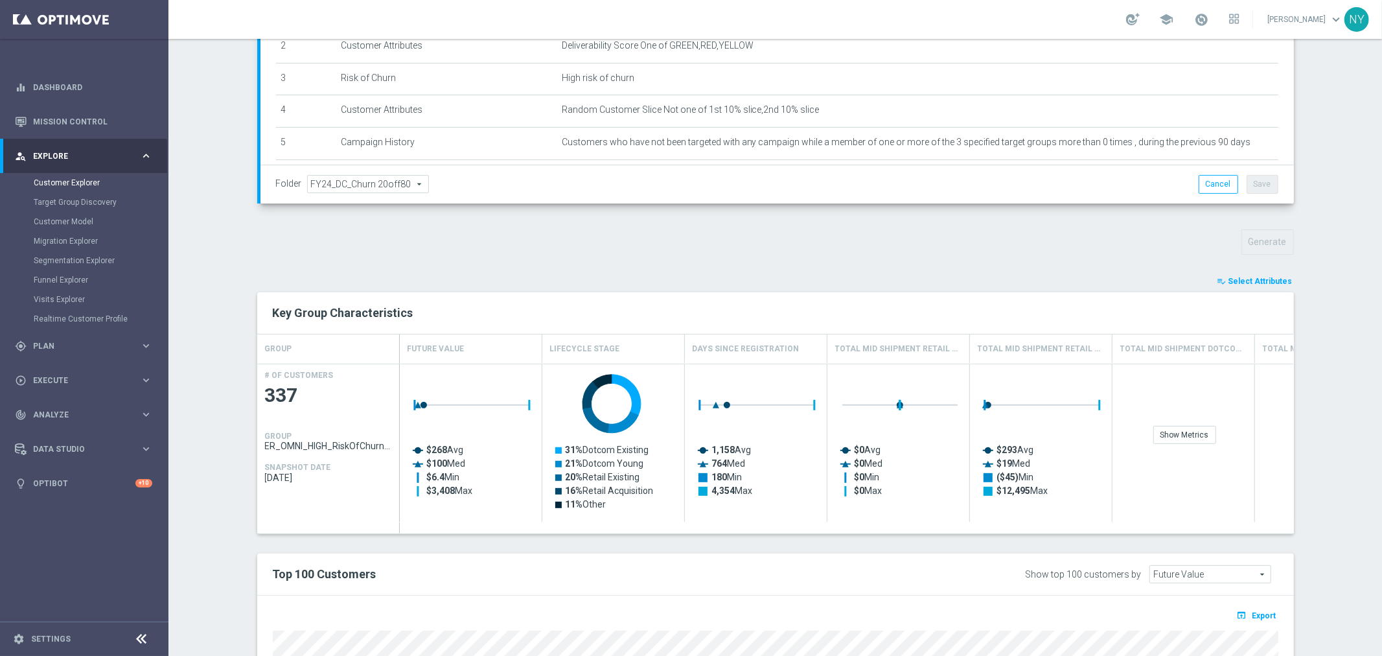
click at [1258, 281] on span "Select Attributes" at bounding box center [1260, 281] width 64 height 9
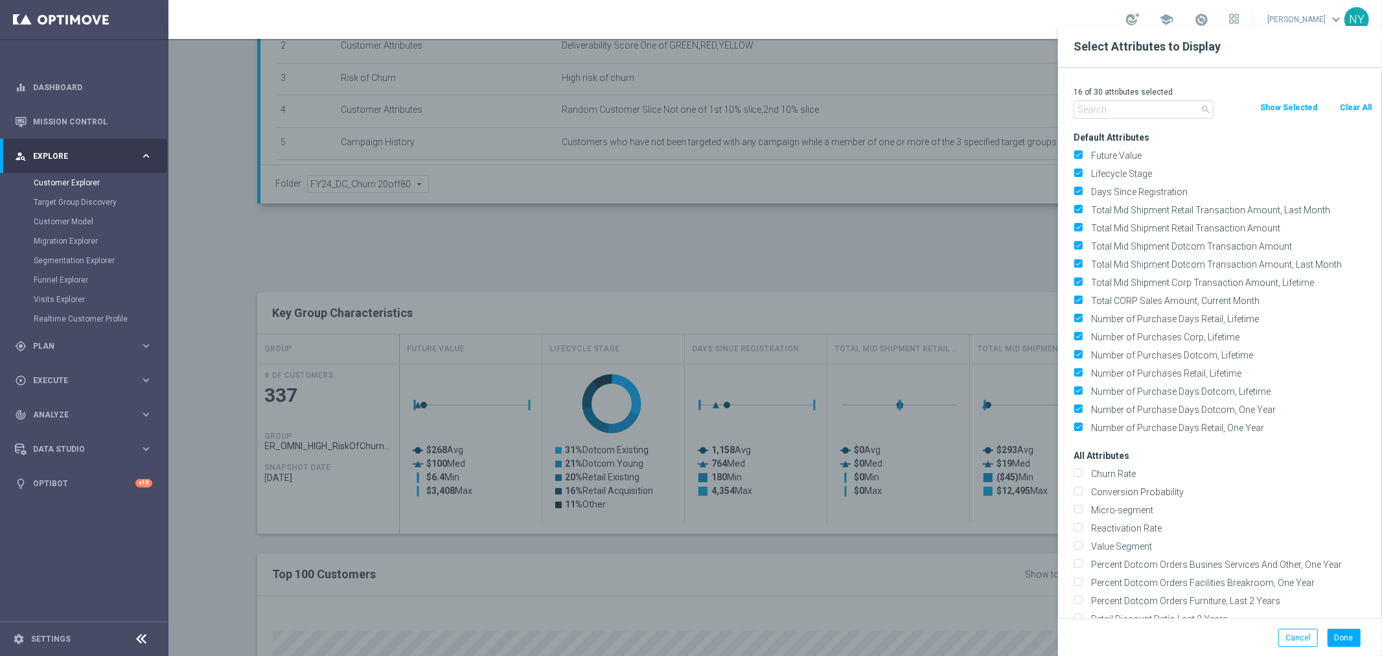
click at [1090, 111] on input "text" at bounding box center [1143, 109] width 140 height 18
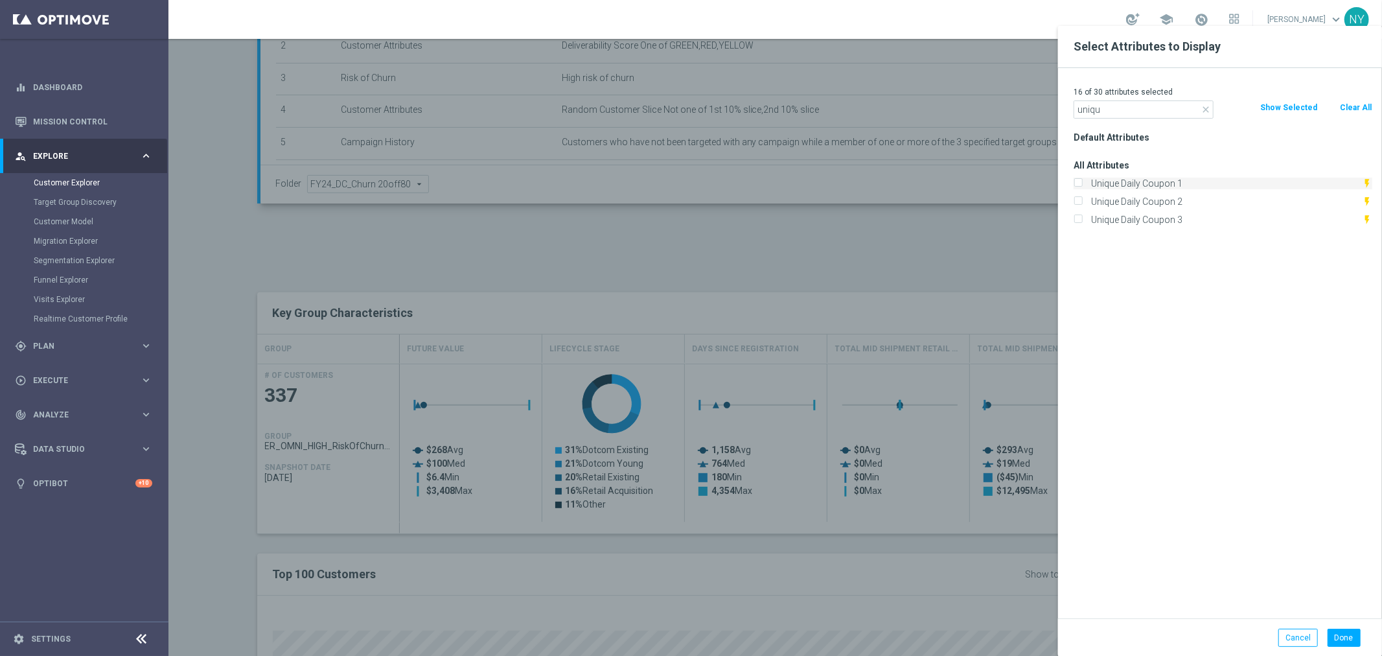
type input "uniqu"
click at [1081, 184] on input "Unique Daily Coupon 1" at bounding box center [1077, 185] width 8 height 8
checkbox input "true"
click at [1336, 639] on button "Done" at bounding box center [1343, 637] width 33 height 18
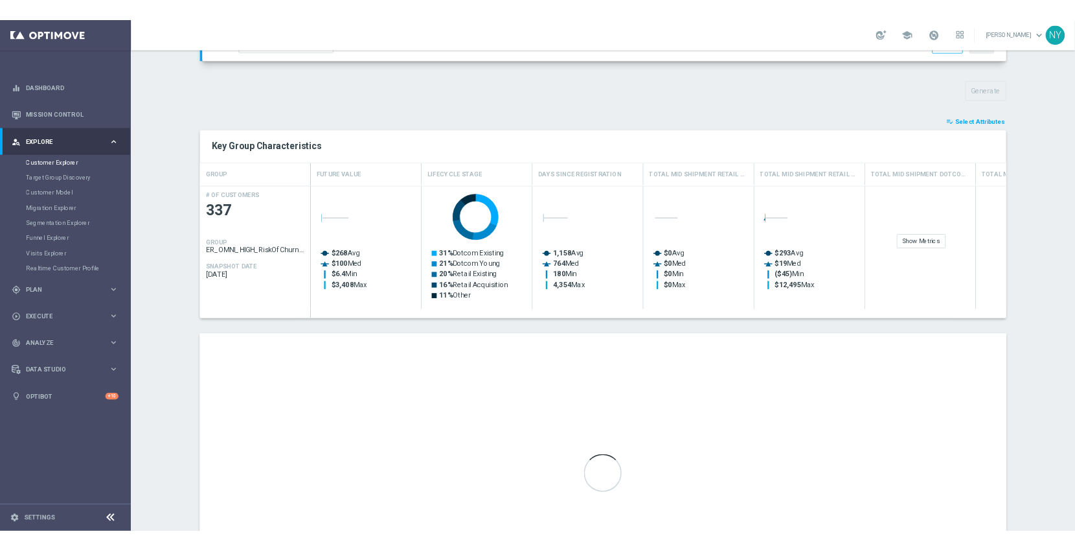
scroll to position [566, 0]
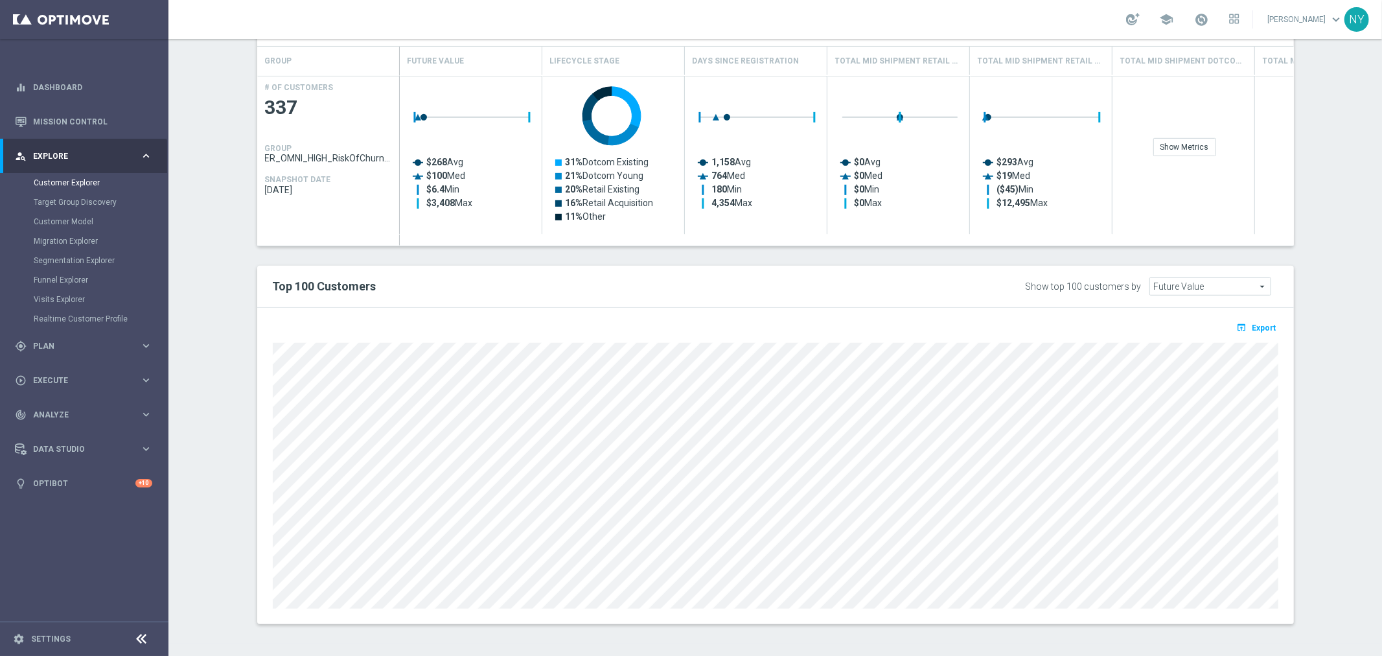
click at [263, 385] on div at bounding box center [775, 473] width 1025 height 269
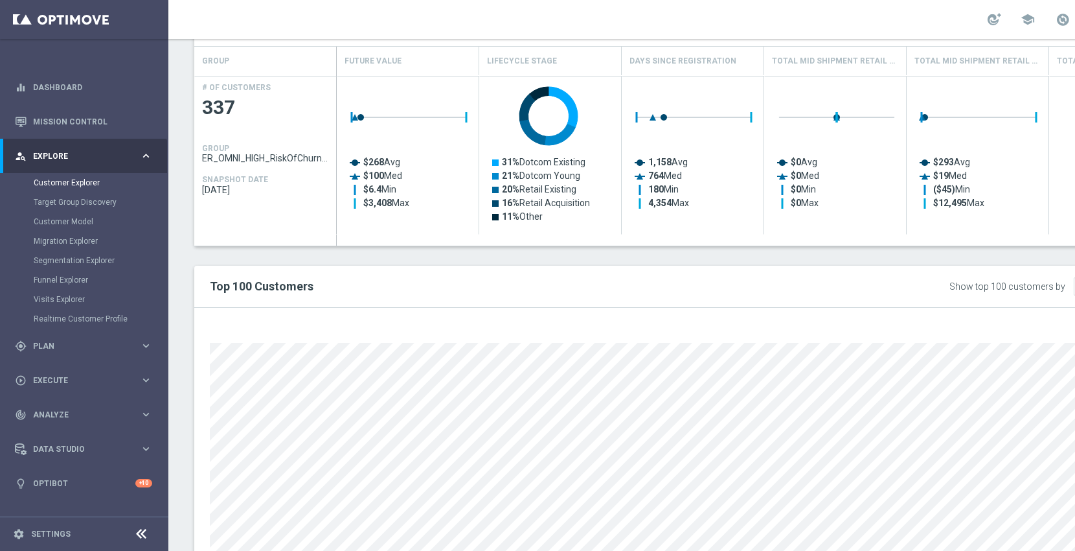
scroll to position [564, 0]
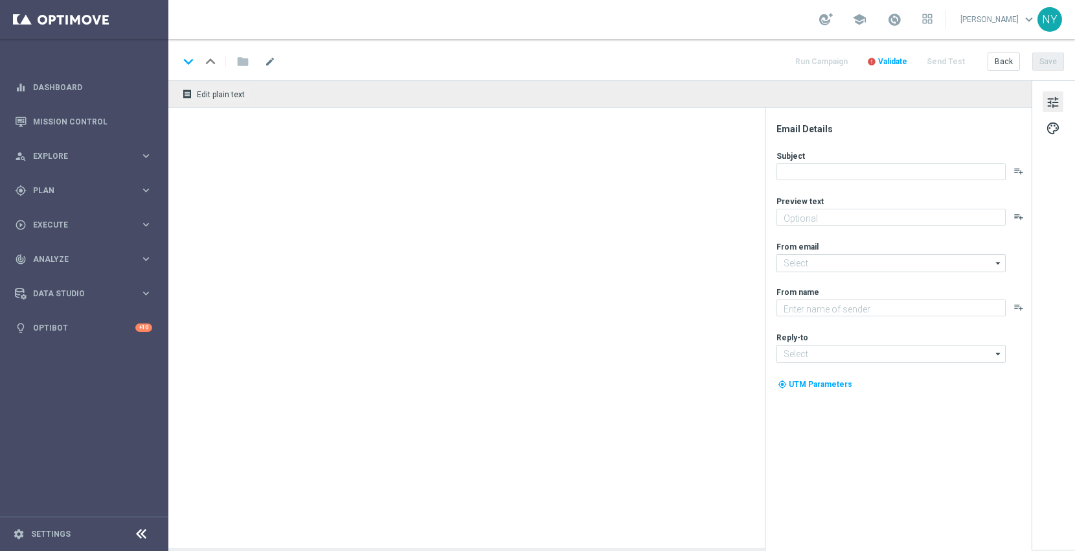
type textarea "Your prints are waiting."
type textarea "Staples"
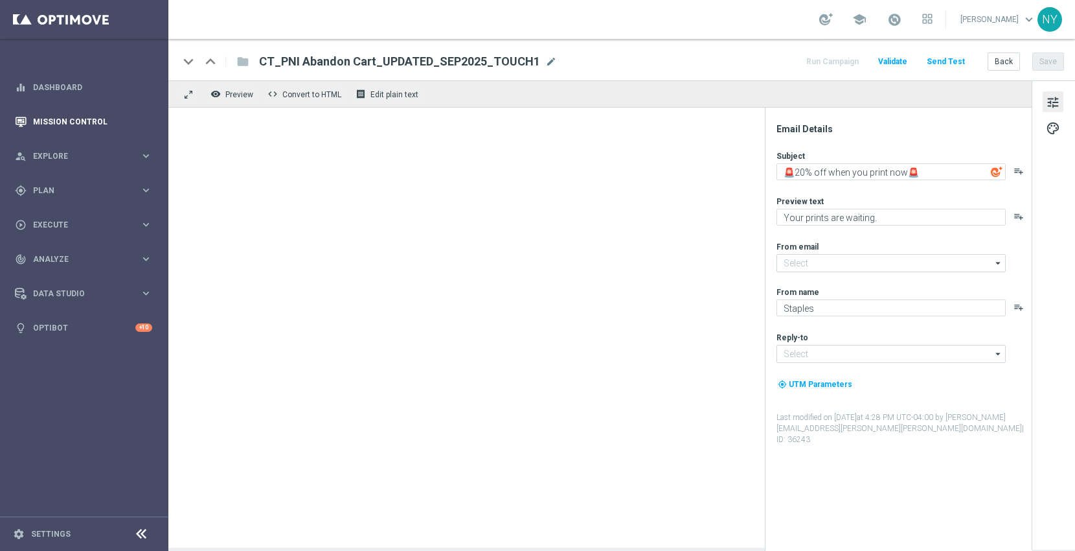
type input "[EMAIL_ADDRESS][DOMAIN_NAME]"
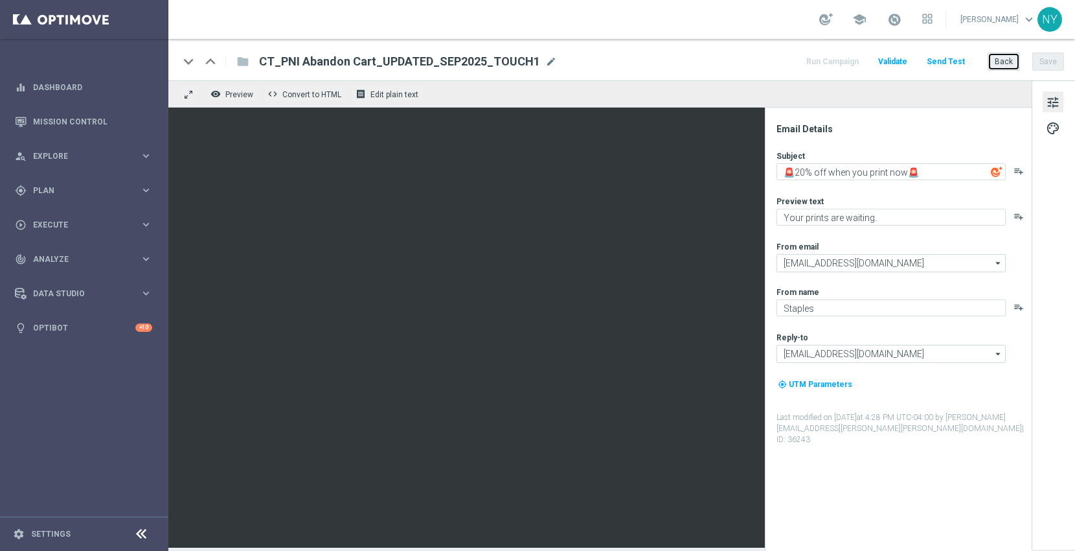
click at [1005, 60] on button "Back" at bounding box center [1004, 61] width 32 height 18
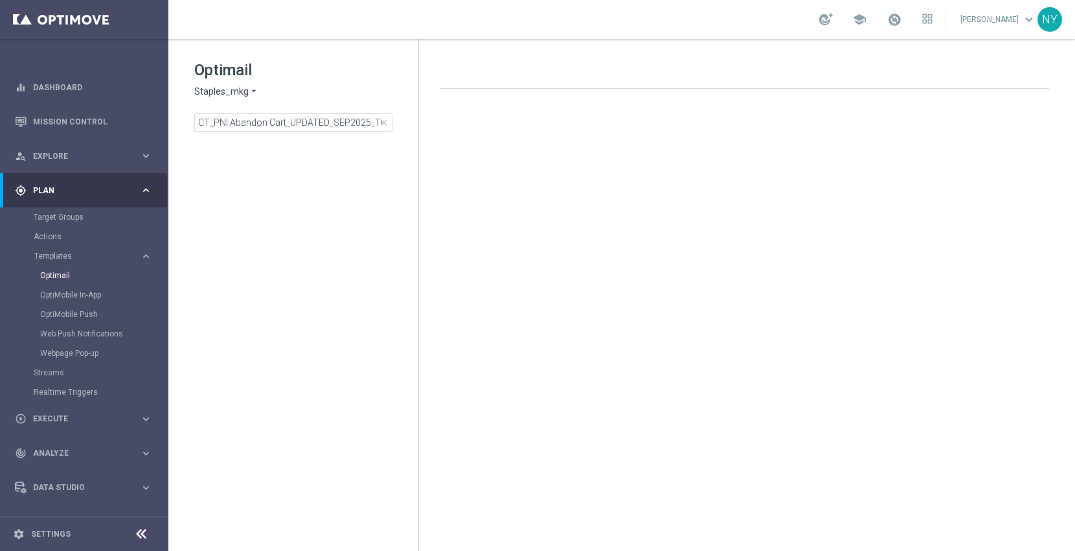
click at [384, 123] on span "close" at bounding box center [384, 122] width 10 height 10
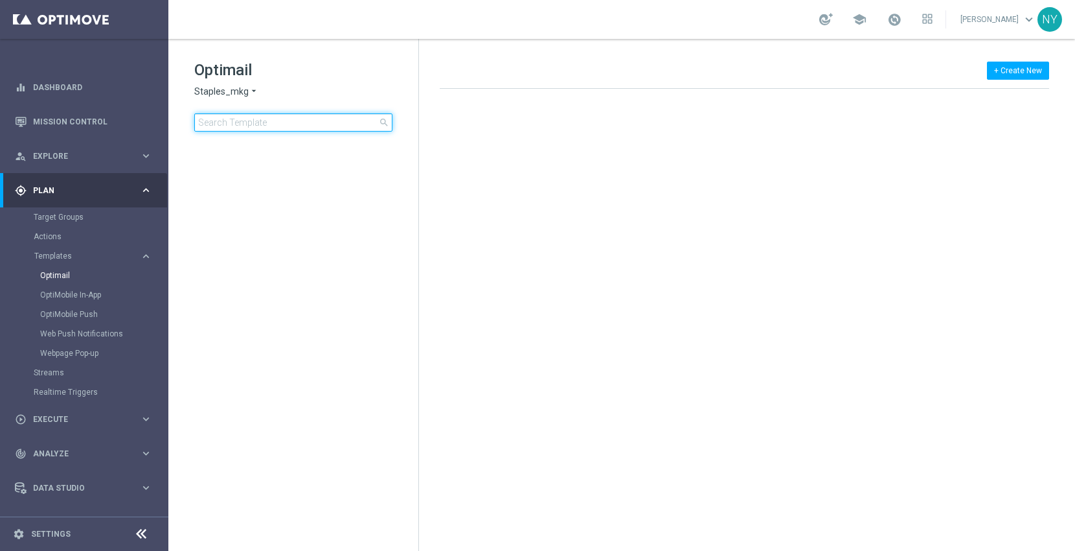
click at [289, 122] on input at bounding box center [293, 122] width 198 height 18
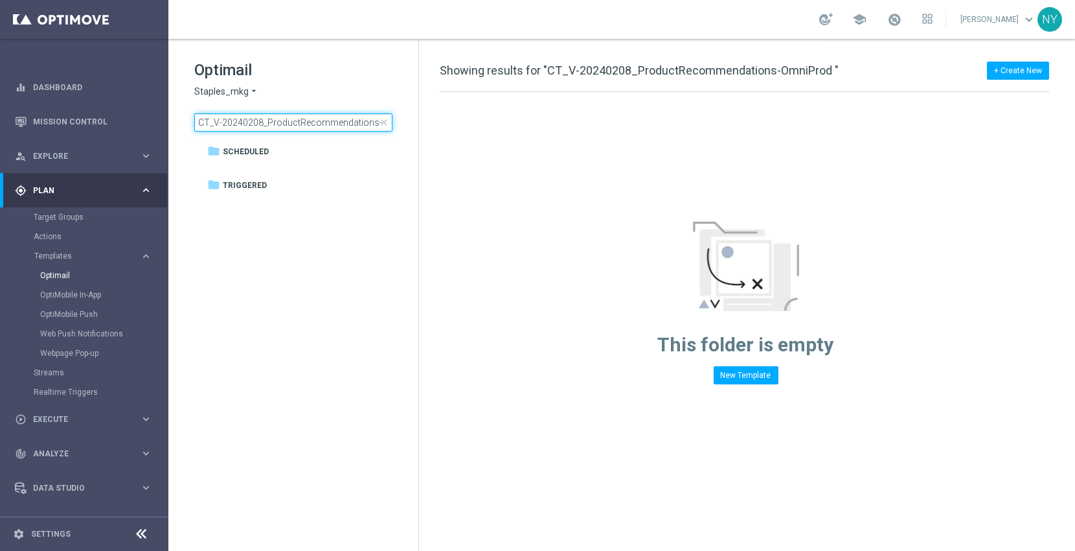
scroll to position [0, 34]
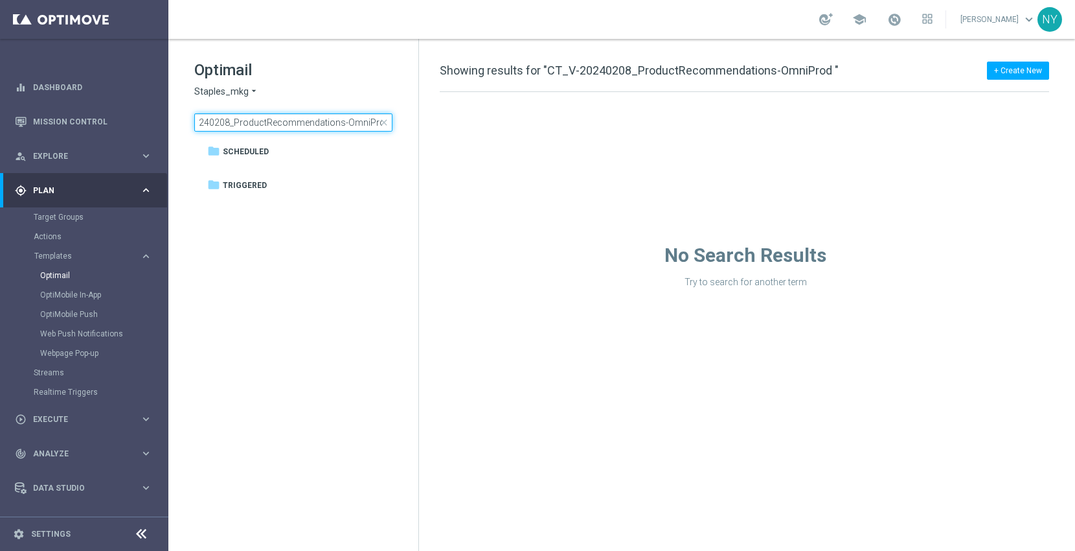
type input "CT_V-20240208_ProductRecommendations-OmniProd"
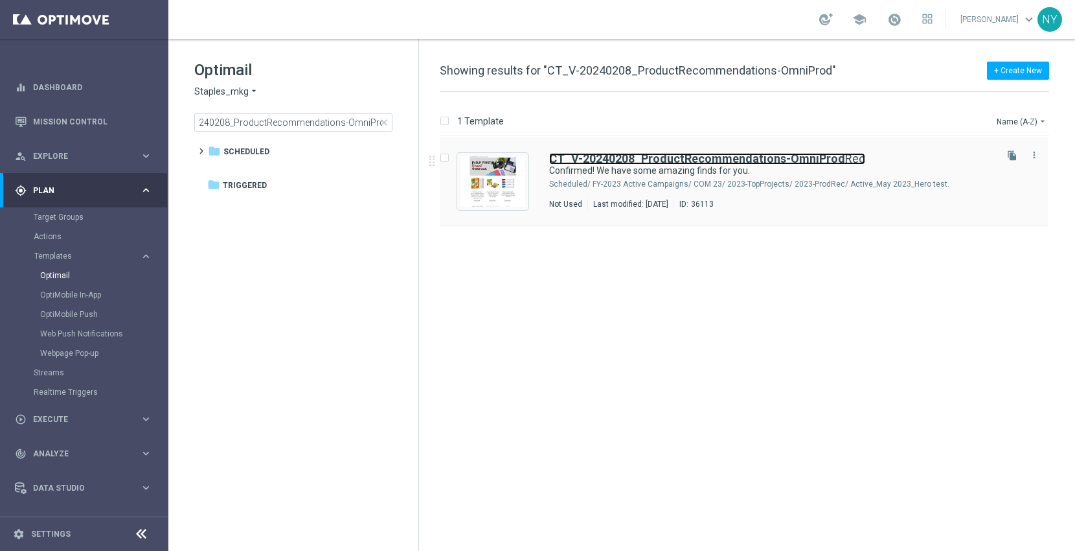
drag, startPoint x: 659, startPoint y: 154, endPoint x: 683, endPoint y: 143, distance: 26.4
click at [659, 154] on b "CT_V-20240208_ProductRecommendations-OmniProd" at bounding box center [697, 159] width 296 height 14
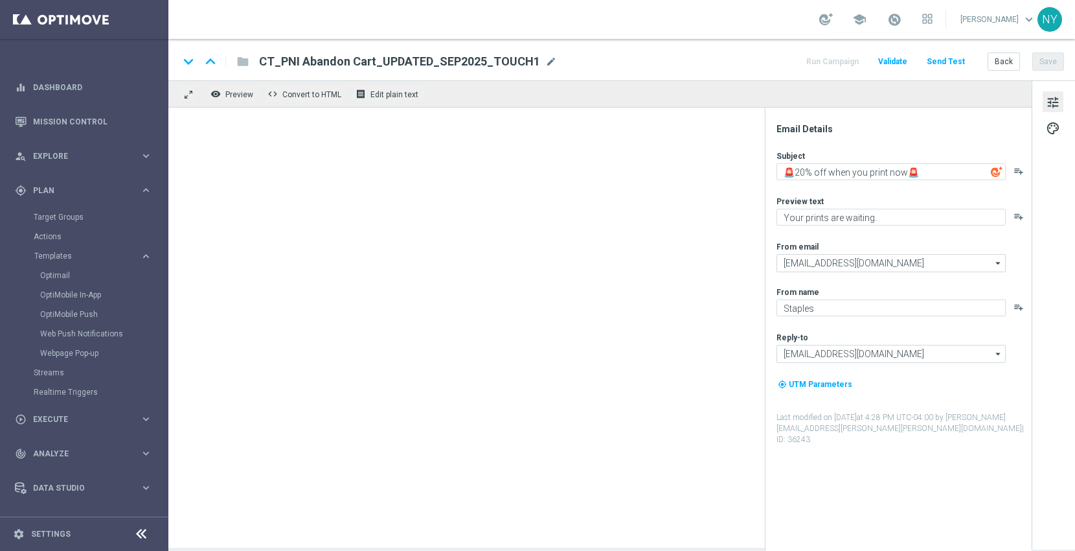
type input "CT_V-20240208_ProductRecommendations-OmniProdRec"
type textarea "Confirmed! We have some amazing finds for you."
type textarea "Your handpicked choices await."
type input "[EMAIL_ADDRESS][DOMAIN_NAME]"
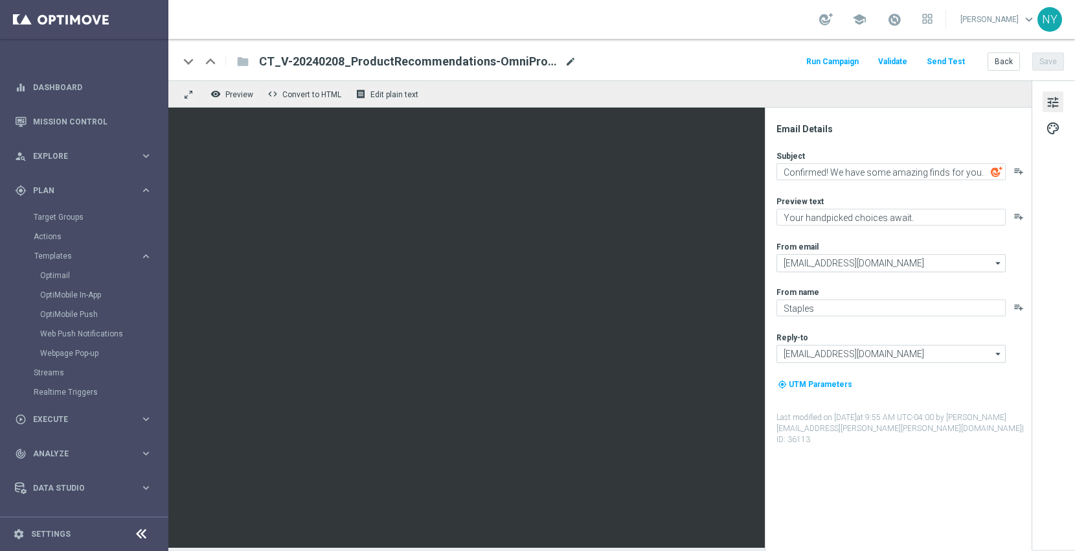
click at [570, 61] on span "mode_edit" at bounding box center [571, 62] width 12 height 12
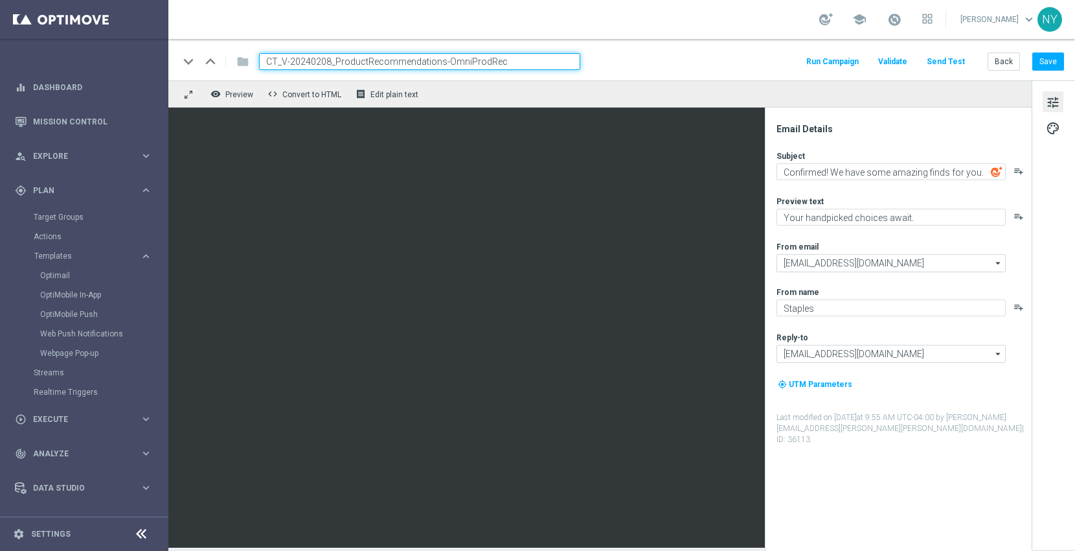
drag, startPoint x: 553, startPoint y: 65, endPoint x: 126, endPoint y: 52, distance: 427.8
click at [126, 52] on main "equalizer Dashboard Mission Control" at bounding box center [537, 275] width 1075 height 551
click at [522, 60] on input "CT_V-20240208_ProductRecommendations-OmniProdRec" at bounding box center [419, 61] width 321 height 17
drag, startPoint x: 527, startPoint y: 62, endPoint x: 206, endPoint y: 63, distance: 320.7
click at [211, 63] on div "keyboard_arrow_down keyboard_arrow_up folder CT_V-20240208_ProductRecommendatio…" at bounding box center [380, 61] width 402 height 17
